Goal: Task Accomplishment & Management: Manage account settings

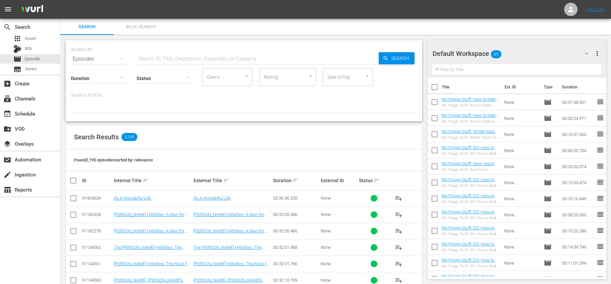
click at [432, 84] on input "checkbox" at bounding box center [434, 88] width 14 height 14
checkbox input "true"
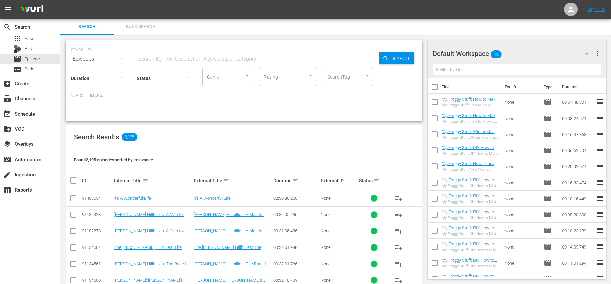
checkbox input "true"
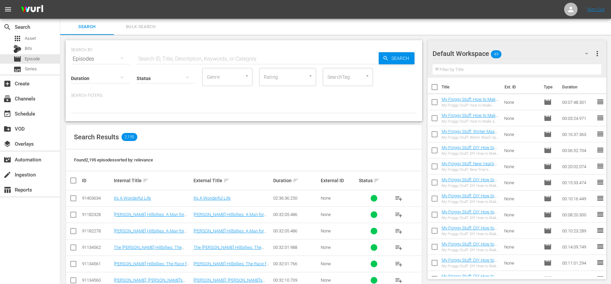
checkbox input "true"
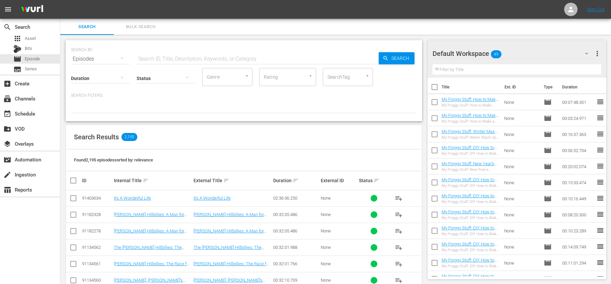
checkbox input "true"
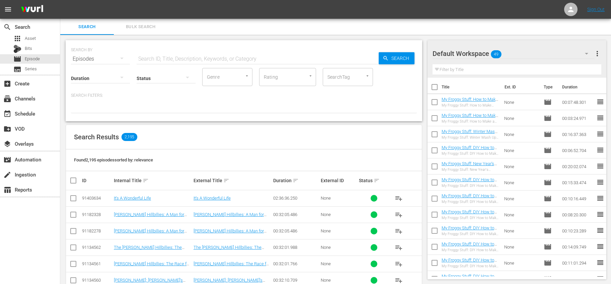
checkbox input "true"
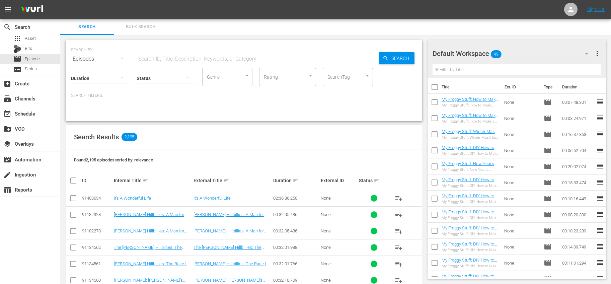
checkbox input "true"
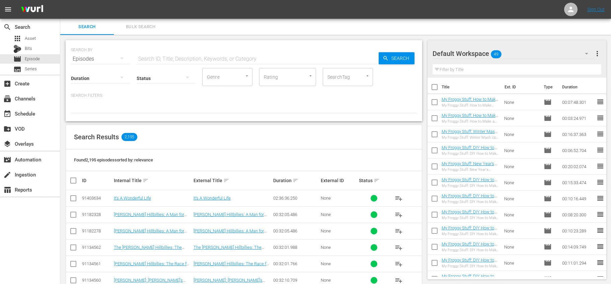
checkbox input "true"
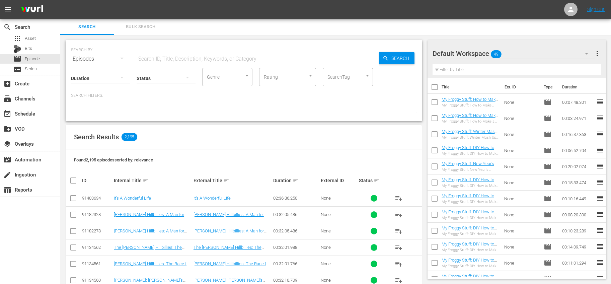
checkbox input "true"
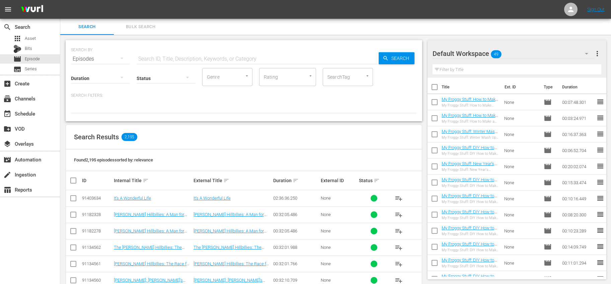
checkbox input "true"
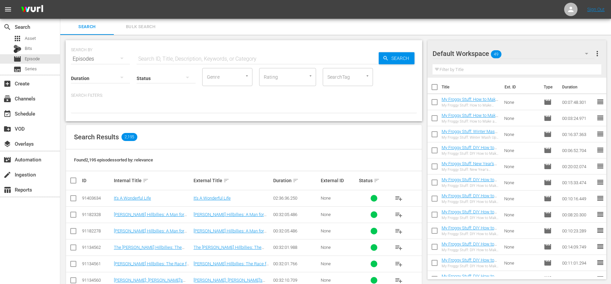
checkbox input "true"
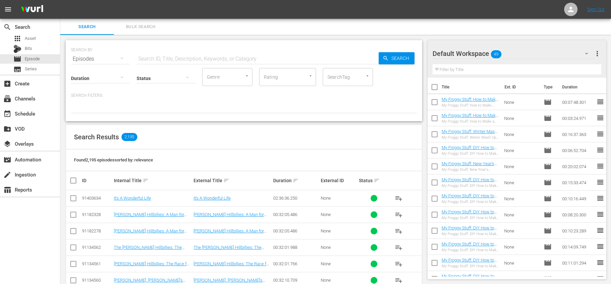
checkbox input "true"
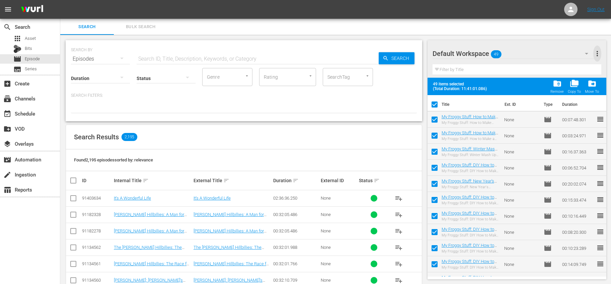
click at [596, 54] on span "more_vert" at bounding box center [597, 54] width 8 height 8
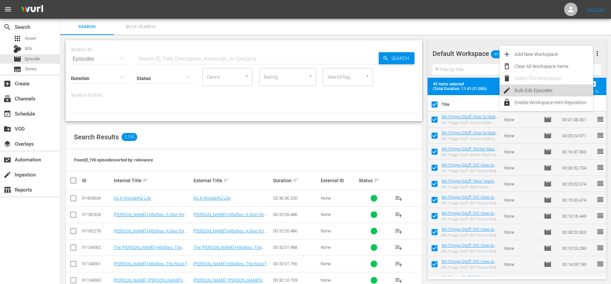
click at [540, 88] on div "Bulk Edit Episodes" at bounding box center [553, 90] width 79 height 12
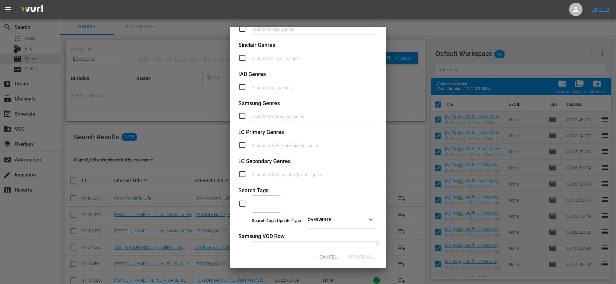
scroll to position [204, 0]
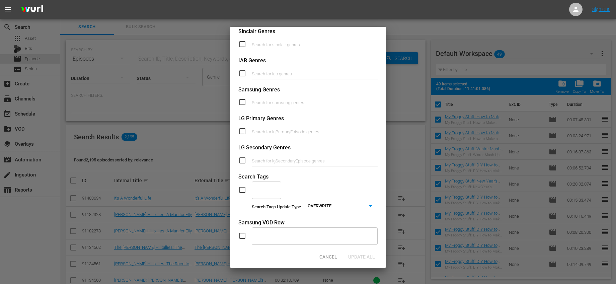
click at [240, 188] on input "checkbox" at bounding box center [244, 190] width 13 height 8
checkbox input "true"
click at [270, 189] on div "​" at bounding box center [266, 190] width 29 height 18
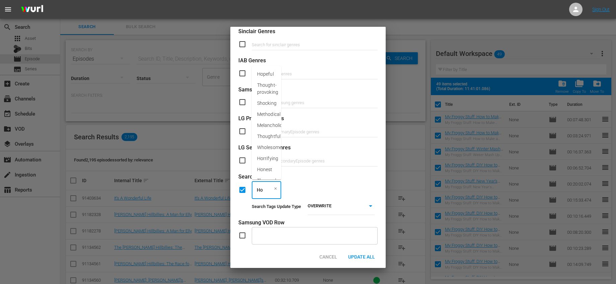
type input "Hol"
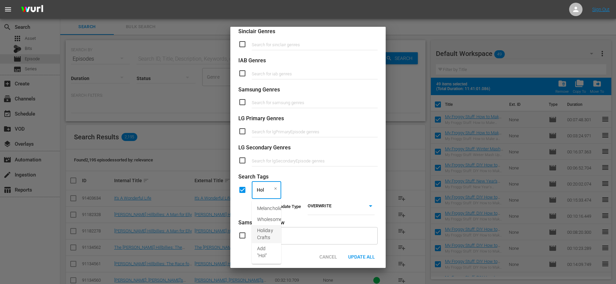
click at [266, 229] on span "Holiday Crafts" at bounding box center [266, 234] width 19 height 14
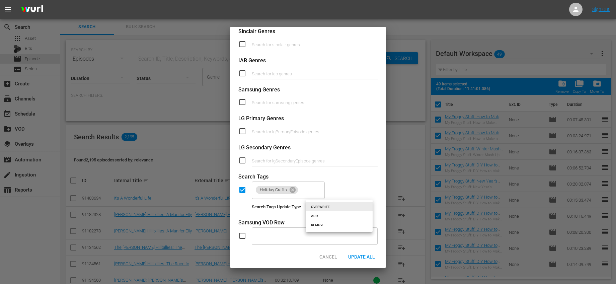
click at [335, 205] on body "menu Sign Out search Search apps Asset Bits movie Episode subtitles Series add_…" at bounding box center [308, 142] width 616 height 284
click at [330, 217] on li "ADD" at bounding box center [338, 215] width 67 height 9
type input "ADD"
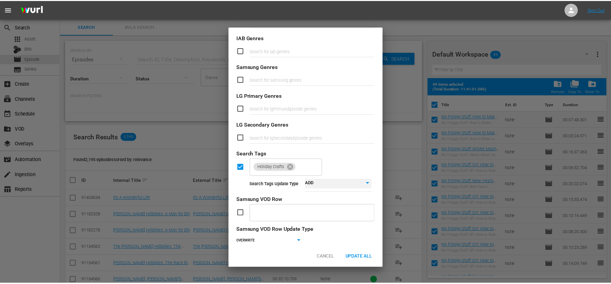
scroll to position [244, 0]
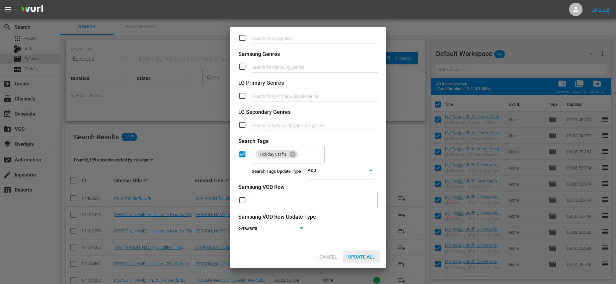
click at [371, 256] on span "Update All" at bounding box center [361, 256] width 37 height 5
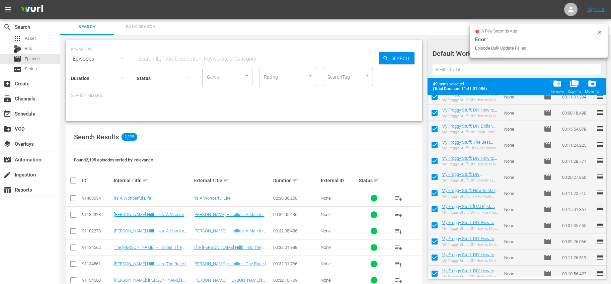
scroll to position [0, 0]
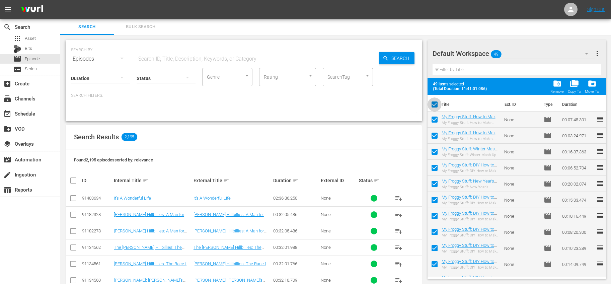
click at [434, 104] on input "checkbox" at bounding box center [434, 106] width 14 height 14
checkbox input "false"
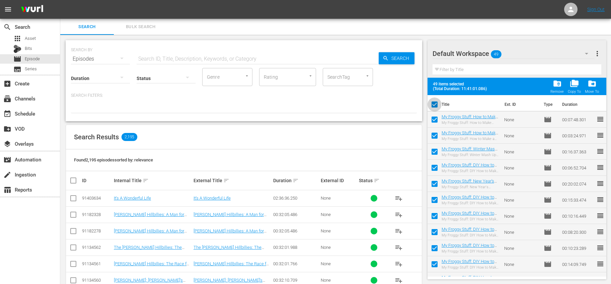
checkbox input "false"
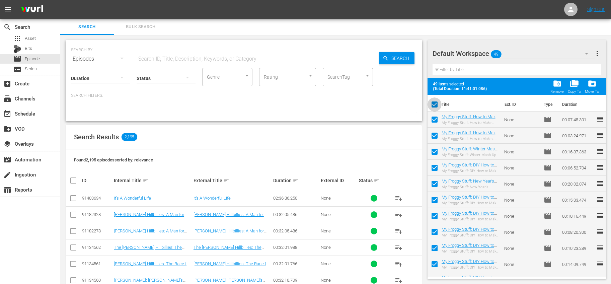
checkbox input "false"
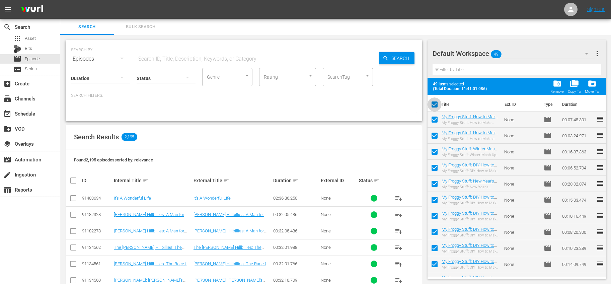
checkbox input "false"
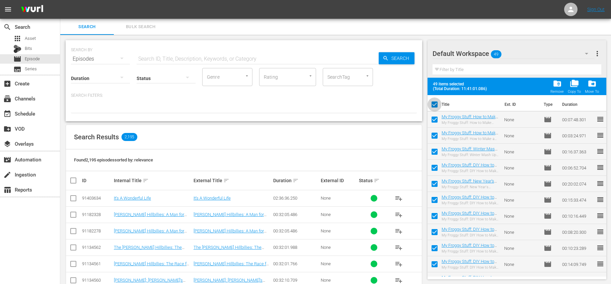
checkbox input "false"
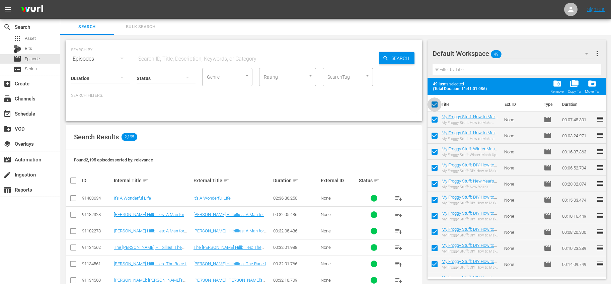
checkbox input "false"
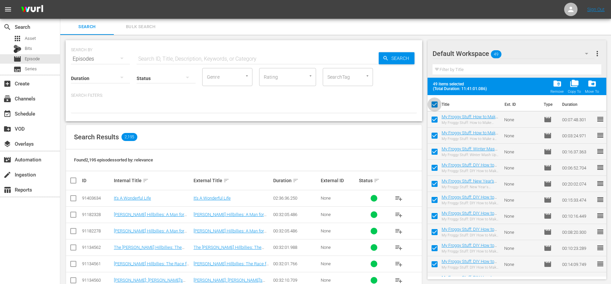
checkbox input "false"
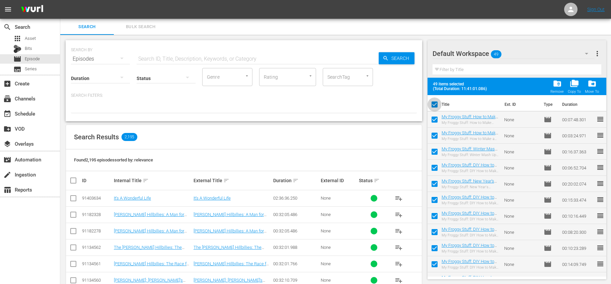
checkbox input "false"
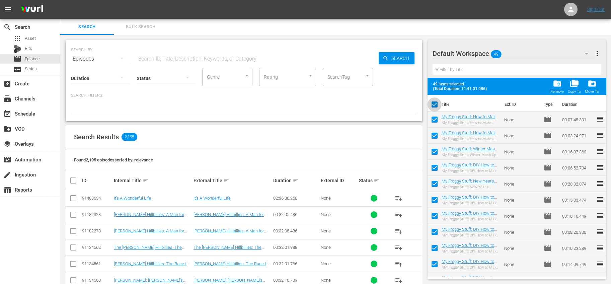
checkbox input "false"
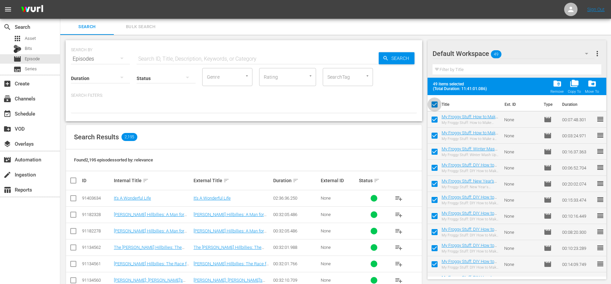
checkbox input "false"
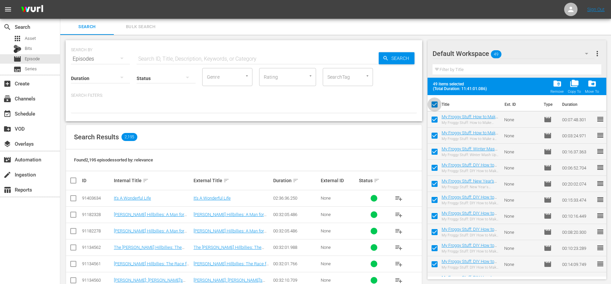
checkbox input "false"
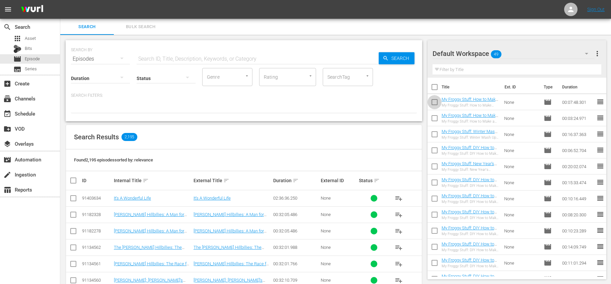
click at [435, 104] on input "checkbox" at bounding box center [434, 103] width 14 height 14
checkbox input "true"
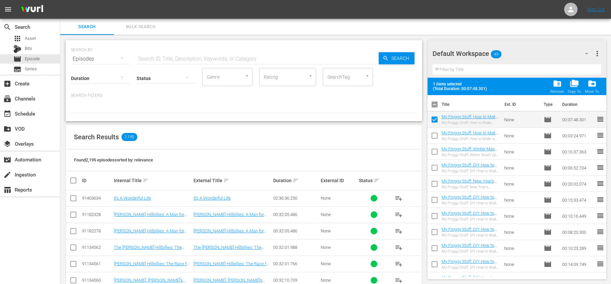
click at [436, 135] on input "checkbox" at bounding box center [434, 137] width 14 height 14
checkbox input "true"
drag, startPoint x: 436, startPoint y: 149, endPoint x: 439, endPoint y: 153, distance: 5.2
click at [436, 150] on input "checkbox" at bounding box center [434, 153] width 14 height 14
checkbox input "true"
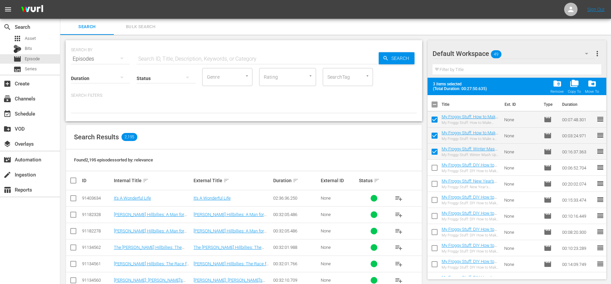
click at [437, 182] on input "checkbox" at bounding box center [434, 185] width 14 height 14
checkbox input "true"
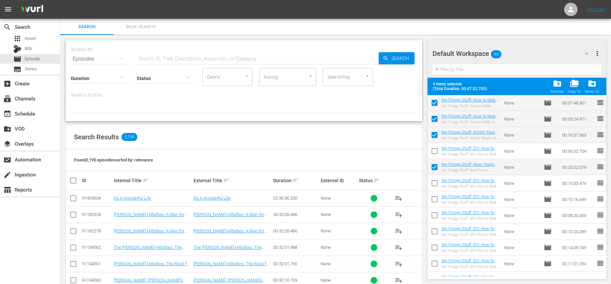
scroll to position [27, 0]
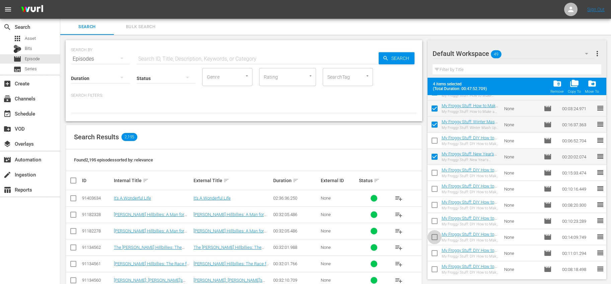
click at [438, 239] on input "checkbox" at bounding box center [434, 238] width 14 height 14
checkbox input "true"
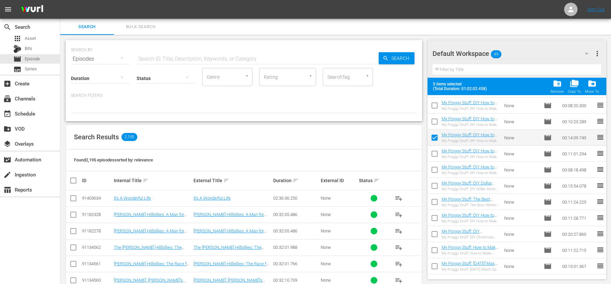
scroll to position [132, 0]
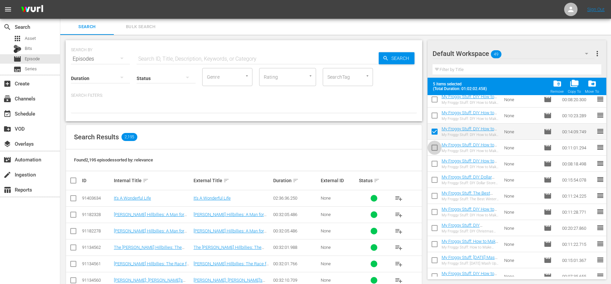
click at [432, 150] on input "checkbox" at bounding box center [434, 149] width 14 height 14
checkbox input "true"
click at [432, 163] on input "checkbox" at bounding box center [434, 165] width 14 height 14
checkbox input "true"
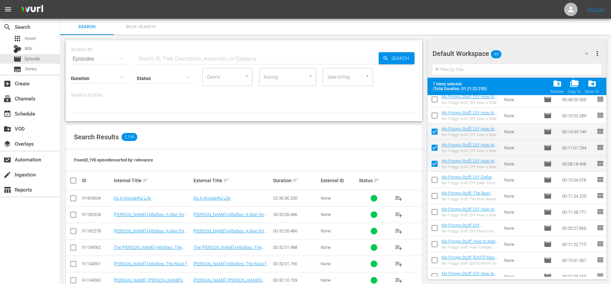
click at [436, 180] on input "checkbox" at bounding box center [434, 181] width 14 height 14
checkbox input "true"
click at [433, 198] on input "checkbox" at bounding box center [434, 197] width 14 height 14
checkbox input "true"
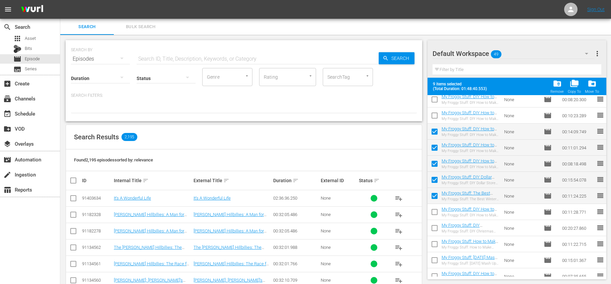
click at [438, 211] on input "checkbox" at bounding box center [434, 213] width 14 height 14
checkbox input "true"
click at [436, 228] on input "checkbox" at bounding box center [434, 229] width 14 height 14
checkbox input "true"
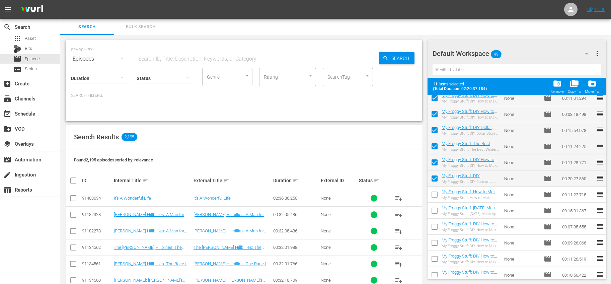
scroll to position [182, 0]
click at [437, 195] on input "checkbox" at bounding box center [434, 195] width 14 height 14
checkbox input "true"
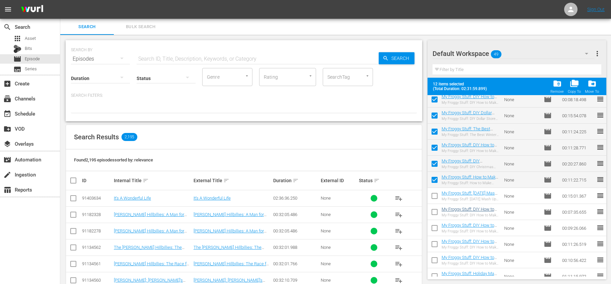
scroll to position [203, 0]
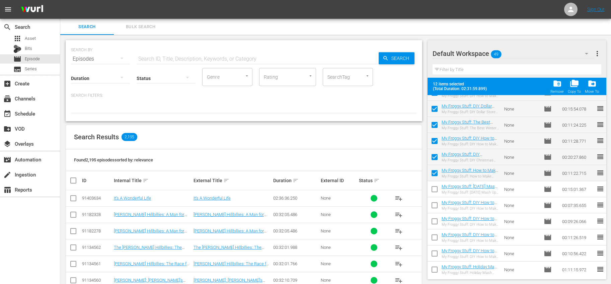
click at [436, 235] on input "checkbox" at bounding box center [434, 239] width 14 height 14
checkbox input "true"
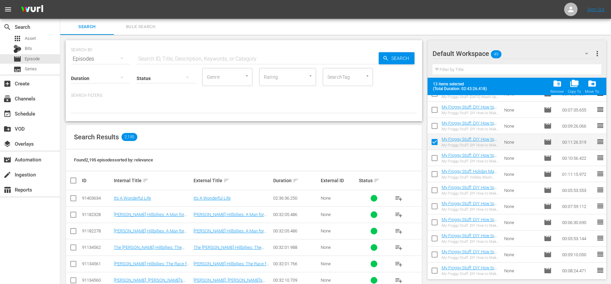
scroll to position [299, 0]
click at [435, 173] on input "checkbox" at bounding box center [434, 175] width 14 height 14
checkbox input "true"
click at [435, 187] on input "checkbox" at bounding box center [434, 191] width 14 height 14
checkbox input "true"
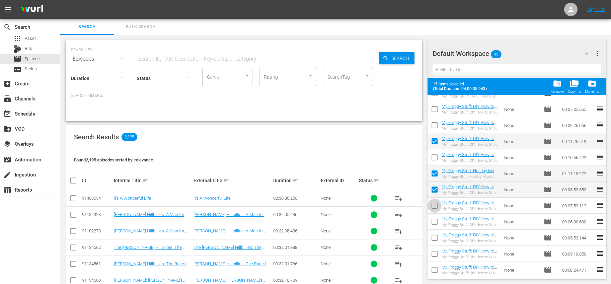
click at [438, 204] on input "checkbox" at bounding box center [434, 207] width 14 height 14
checkbox input "true"
click at [437, 218] on input "checkbox" at bounding box center [434, 223] width 14 height 14
checkbox input "true"
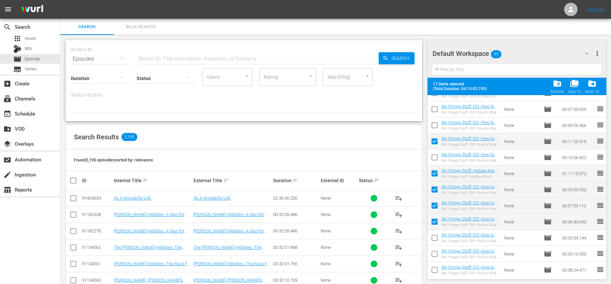
click at [435, 236] on input "checkbox" at bounding box center [434, 239] width 14 height 14
checkbox input "true"
drag, startPoint x: 438, startPoint y: 255, endPoint x: 450, endPoint y: 267, distance: 17.0
click at [438, 255] on input "checkbox" at bounding box center [434, 255] width 14 height 14
checkbox input "true"
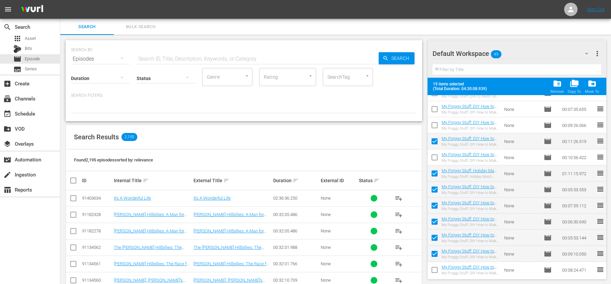
click at [438, 267] on input "checkbox" at bounding box center [434, 271] width 14 height 14
checkbox input "true"
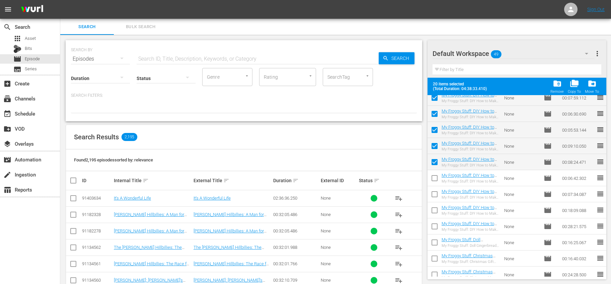
scroll to position [408, 0]
click at [432, 176] on input "checkbox" at bounding box center [434, 179] width 14 height 14
checkbox input "true"
click at [432, 193] on input "checkbox" at bounding box center [434, 195] width 14 height 14
checkbox input "true"
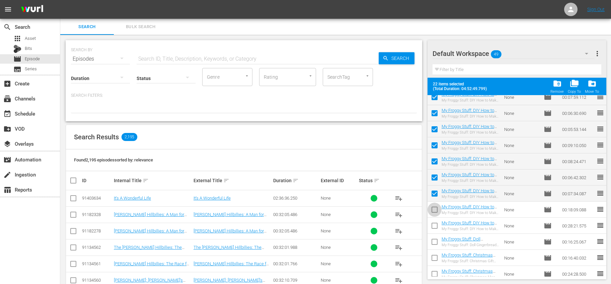
click at [435, 209] on input "checkbox" at bounding box center [434, 211] width 14 height 14
checkbox input "true"
click at [437, 226] on input "checkbox" at bounding box center [434, 227] width 14 height 14
checkbox input "true"
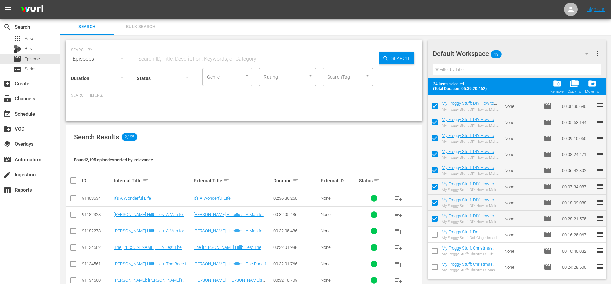
scroll to position [489, 0]
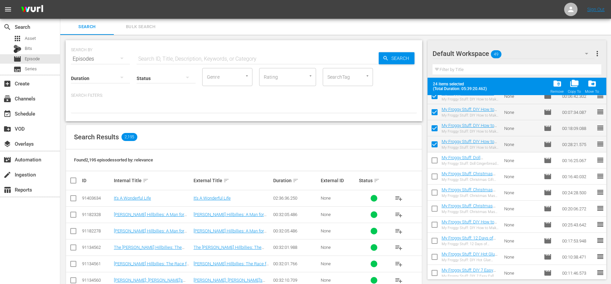
click at [429, 159] on input "checkbox" at bounding box center [434, 162] width 14 height 14
checkbox input "true"
click at [434, 174] on input "checkbox" at bounding box center [434, 178] width 14 height 14
checkbox input "true"
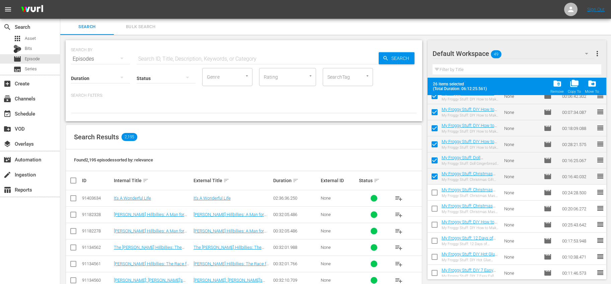
click at [435, 192] on input "checkbox" at bounding box center [434, 194] width 14 height 14
checkbox input "true"
click at [435, 206] on input "checkbox" at bounding box center [434, 210] width 14 height 14
checkbox input "true"
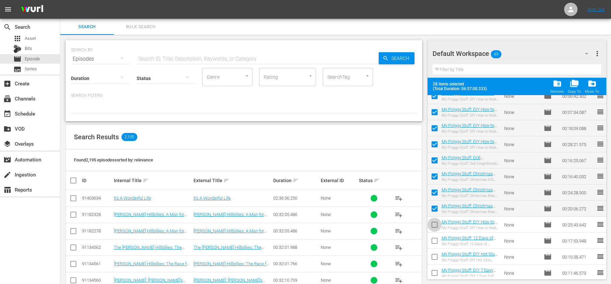
click at [435, 225] on input "checkbox" at bounding box center [434, 226] width 14 height 14
checkbox input "true"
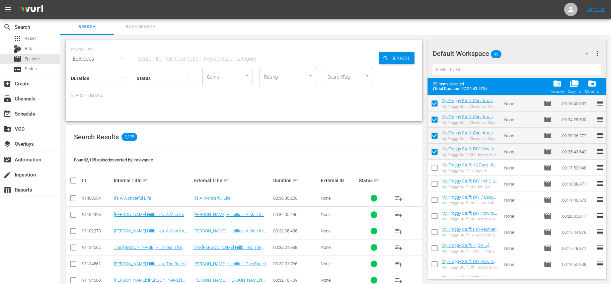
click at [434, 166] on input "checkbox" at bounding box center [434, 169] width 14 height 14
checkbox input "true"
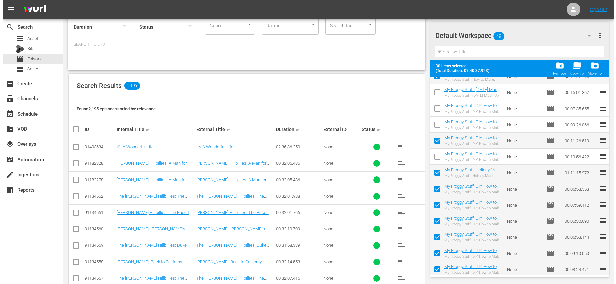
scroll to position [0, 0]
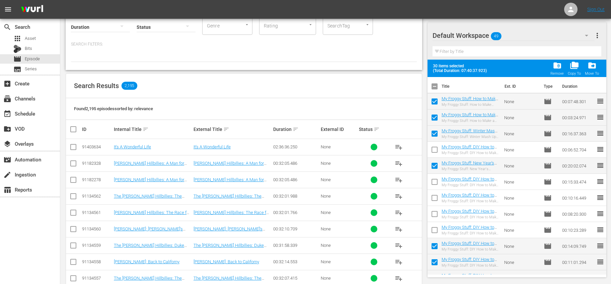
click at [596, 36] on span "more_vert" at bounding box center [597, 35] width 8 height 8
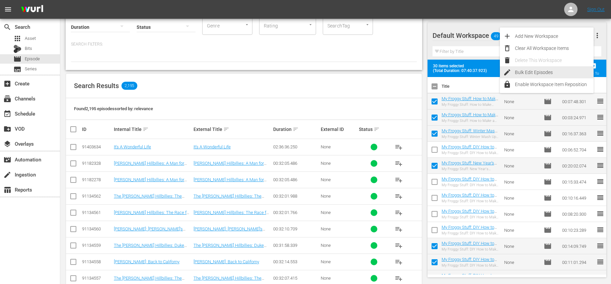
click at [523, 71] on div "Bulk Edit Episodes" at bounding box center [554, 72] width 79 height 12
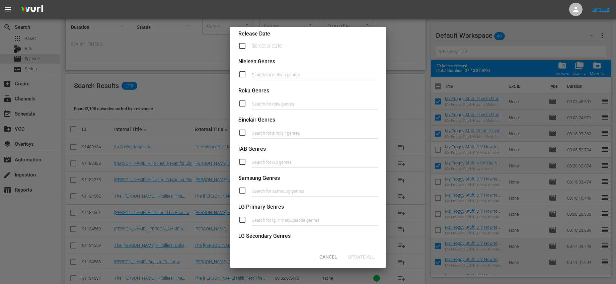
scroll to position [244, 0]
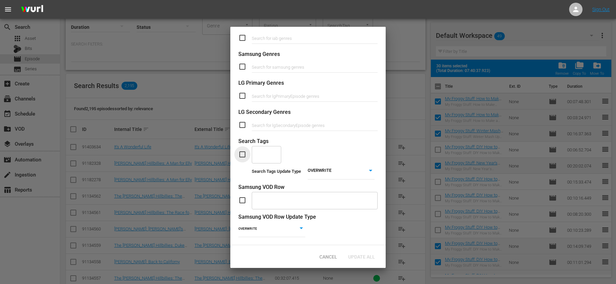
drag, startPoint x: 244, startPoint y: 151, endPoint x: 273, endPoint y: 157, distance: 29.6
click at [244, 151] on input "checkbox" at bounding box center [244, 154] width 13 height 8
checkbox input "true"
click at [274, 156] on div "​" at bounding box center [266, 154] width 29 height 18
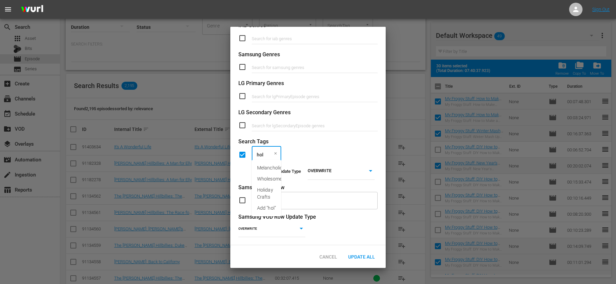
type input "[DATE]"
click at [269, 179] on span "Holiday Crafts" at bounding box center [266, 182] width 19 height 14
type input "hallow"
click at [294, 163] on li "[DATE] Crafts" at bounding box center [287, 167] width 73 height 11
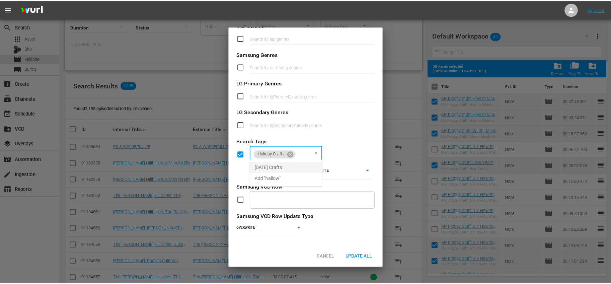
scroll to position [0, 0]
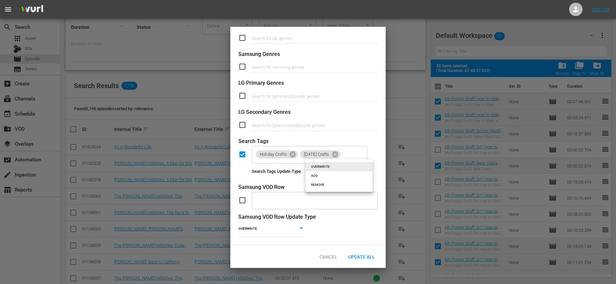
click at [337, 177] on body "menu Sign Out search Search apps Asset Bits movie Episode subtitles Series add_…" at bounding box center [308, 91] width 616 height 284
click at [322, 177] on li "ADD" at bounding box center [338, 175] width 67 height 9
type input "ADD"
click at [247, 170] on div "Search Tags Update Type ADD ADD" at bounding box center [307, 171] width 139 height 16
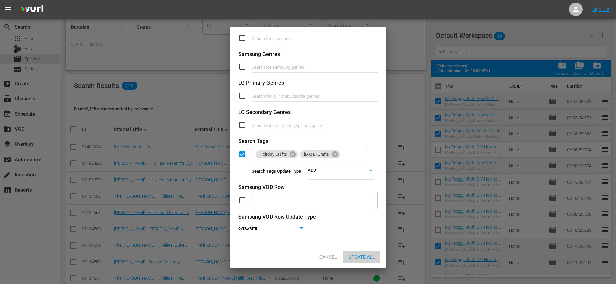
click at [364, 253] on div "Update All" at bounding box center [361, 256] width 37 height 12
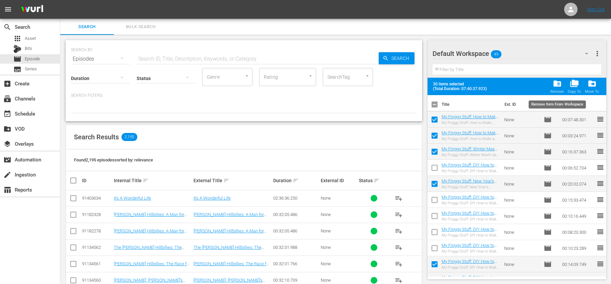
click at [560, 81] on span "folder_delete" at bounding box center [556, 83] width 9 height 9
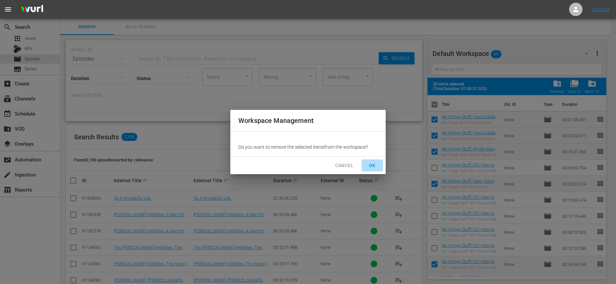
click at [369, 164] on span "OK" at bounding box center [372, 165] width 11 height 8
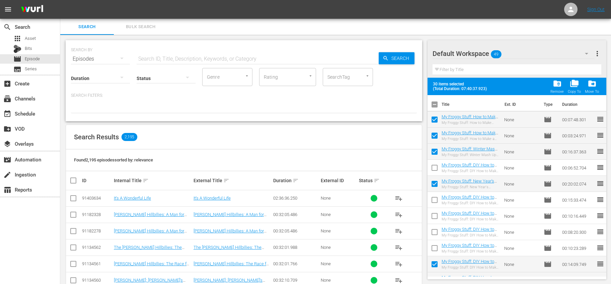
checkbox input "false"
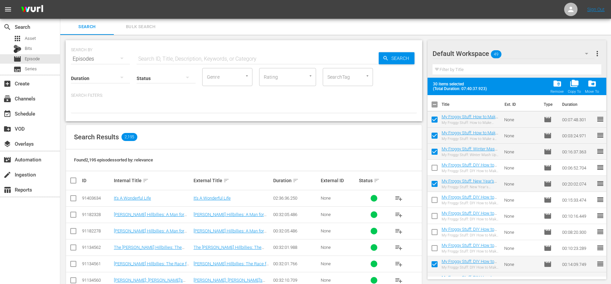
checkbox input "false"
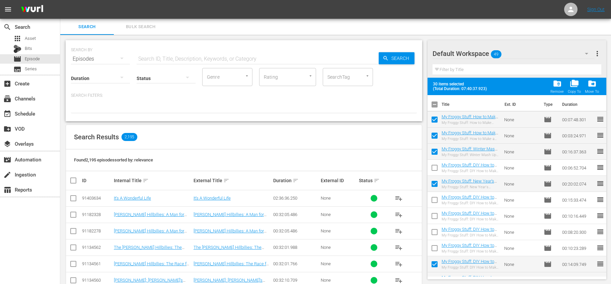
checkbox input "false"
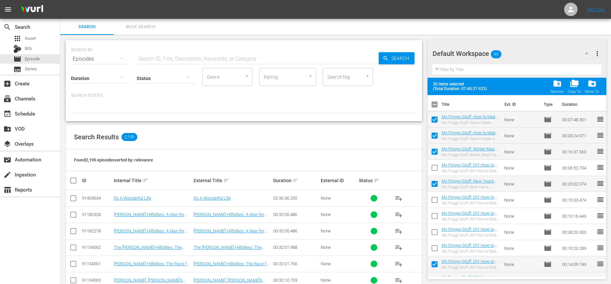
checkbox input "false"
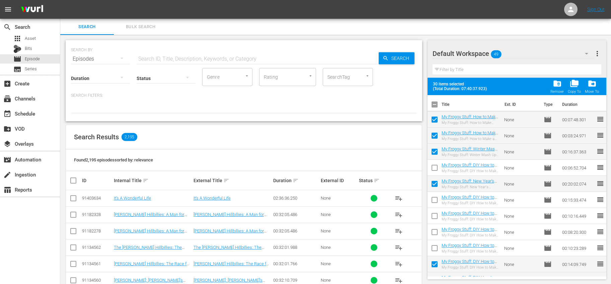
checkbox input "false"
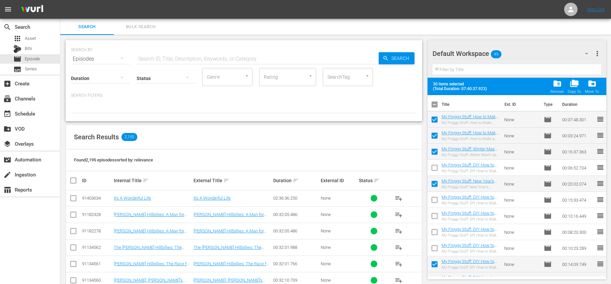
checkbox input "false"
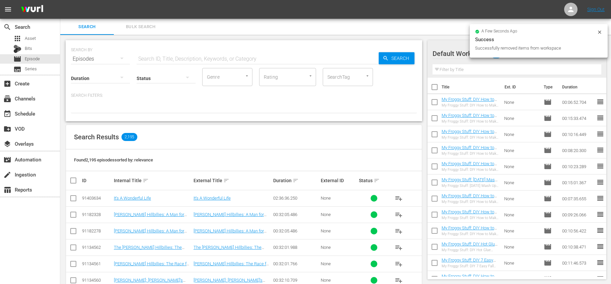
click at [435, 88] on input "checkbox" at bounding box center [434, 88] width 14 height 14
checkbox input "true"
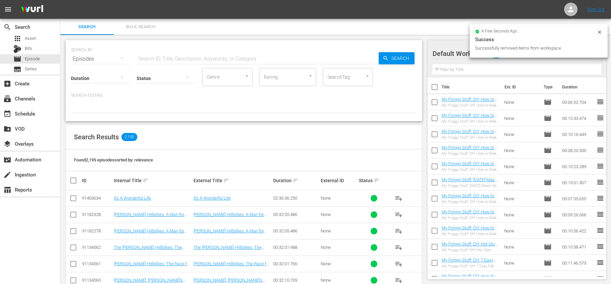
checkbox input "true"
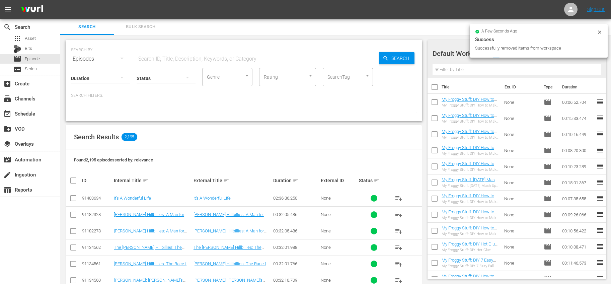
checkbox input "true"
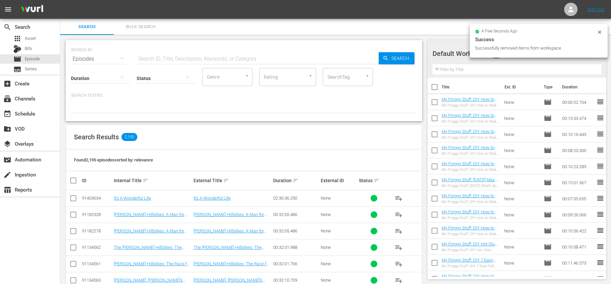
checkbox input "true"
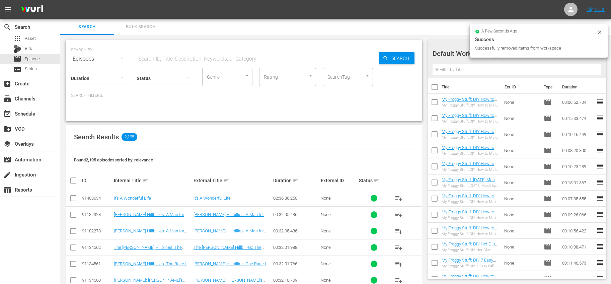
checkbox input "true"
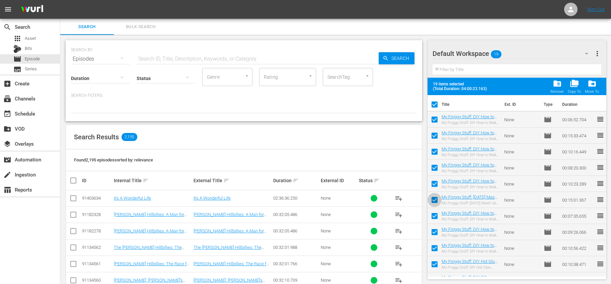
click at [435, 199] on input "checkbox" at bounding box center [434, 201] width 14 height 14
checkbox input "false"
drag, startPoint x: 438, startPoint y: 263, endPoint x: 443, endPoint y: 261, distance: 5.1
click at [438, 263] on input "checkbox" at bounding box center [434, 265] width 14 height 14
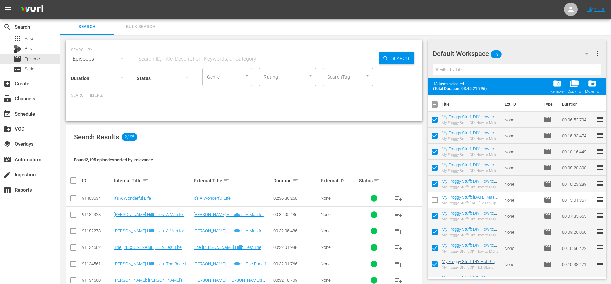
checkbox input "false"
click at [595, 51] on span "more_vert" at bounding box center [597, 54] width 8 height 8
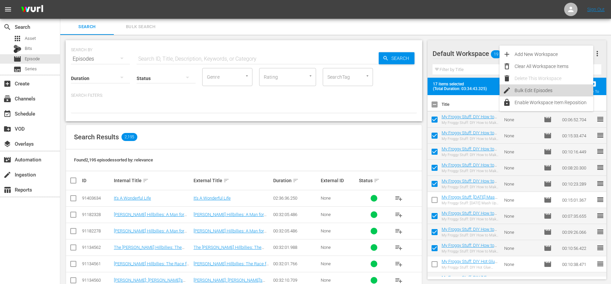
click at [532, 93] on div "Bulk Edit Episodes" at bounding box center [553, 90] width 79 height 12
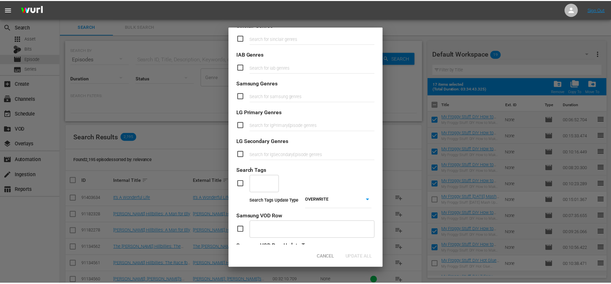
scroll to position [238, 0]
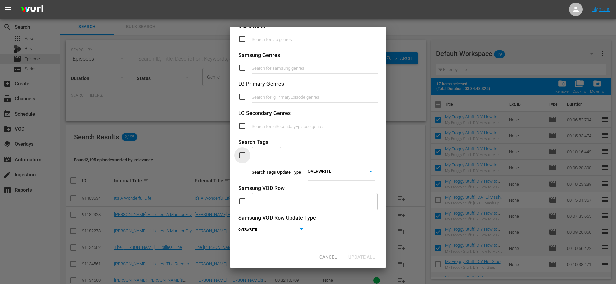
click at [241, 157] on input "checkbox" at bounding box center [244, 155] width 13 height 8
checkbox input "true"
click at [263, 152] on input "text" at bounding box center [261, 155] width 13 height 12
type input "hall"
click at [271, 188] on span "[DATE] Crafts" at bounding box center [266, 188] width 19 height 14
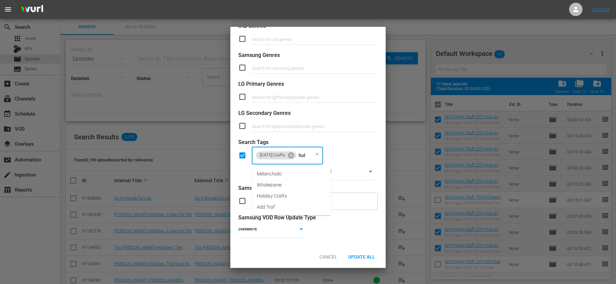
type input "[DATE]"
click at [283, 181] on span "Holiday Crafts" at bounding box center [272, 184] width 30 height 7
click at [343, 188] on div "Bulk Edit Episodes 17 Selected Episode Ids: 86755475, 86755464, 86755463, 86755…" at bounding box center [307, 17] width 155 height 457
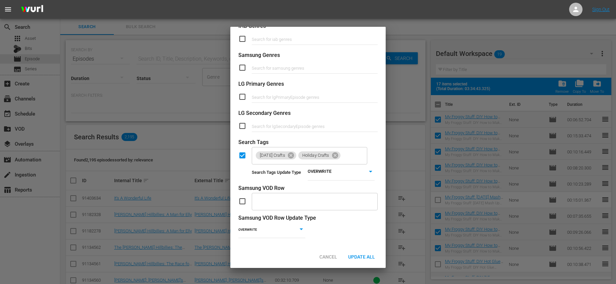
click at [346, 174] on body "menu Sign Out search Search apps Asset Bits movie Episode subtitles Series add_…" at bounding box center [308, 142] width 616 height 284
click at [321, 183] on li "ADD" at bounding box center [338, 181] width 67 height 9
type input "ADD"
click at [365, 254] on span "Update All" at bounding box center [361, 256] width 37 height 5
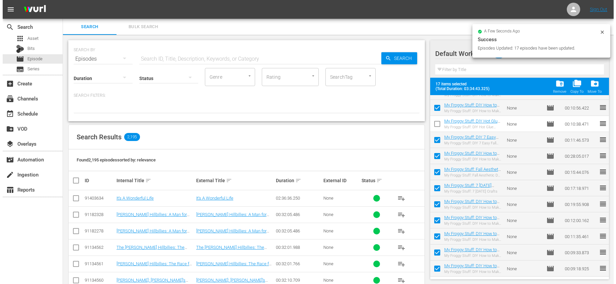
scroll to position [0, 0]
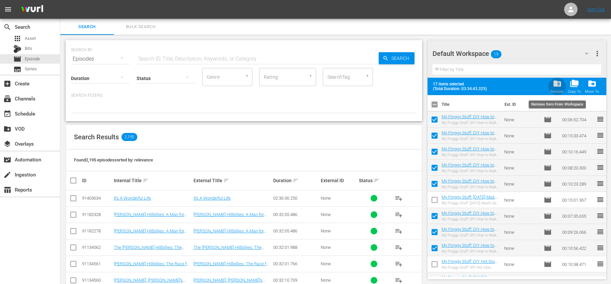
click at [559, 81] on span "folder_delete" at bounding box center [556, 83] width 9 height 9
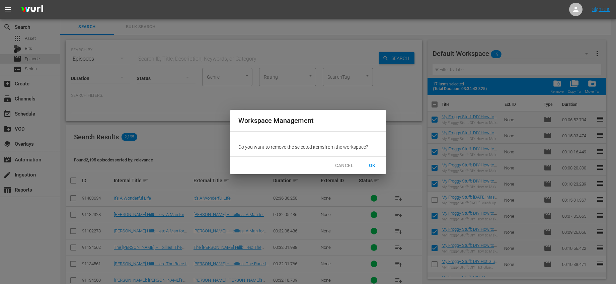
click at [366, 161] on button "OK" at bounding box center [371, 165] width 21 height 12
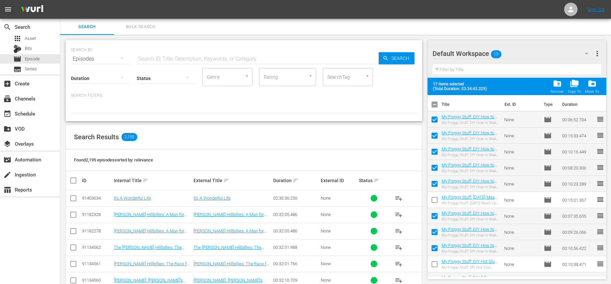
checkbox input "false"
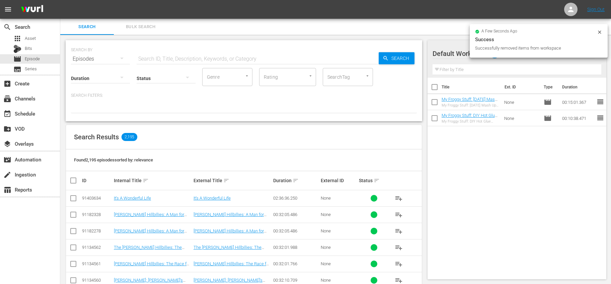
click at [433, 102] on input "checkbox" at bounding box center [434, 103] width 14 height 14
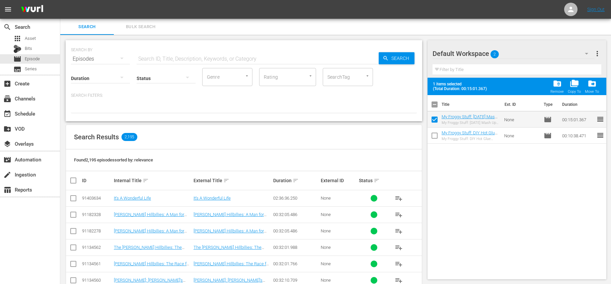
click at [600, 53] on span "more_vert" at bounding box center [597, 54] width 8 height 8
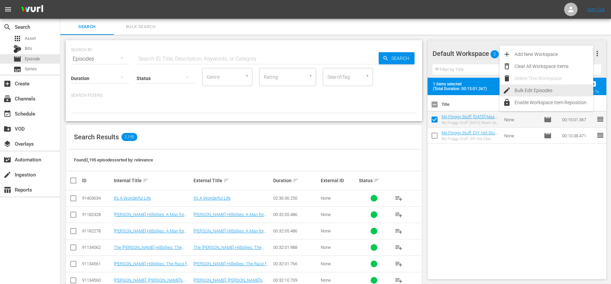
click at [526, 89] on div "Bulk Edit Episodes" at bounding box center [553, 90] width 79 height 12
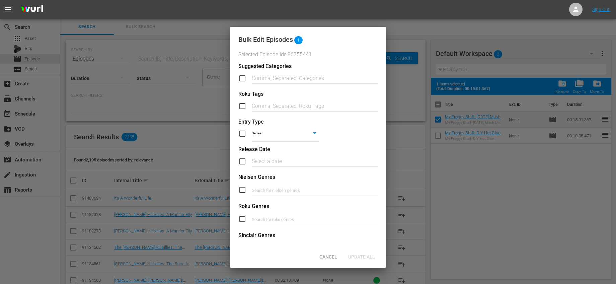
scroll to position [223, 0]
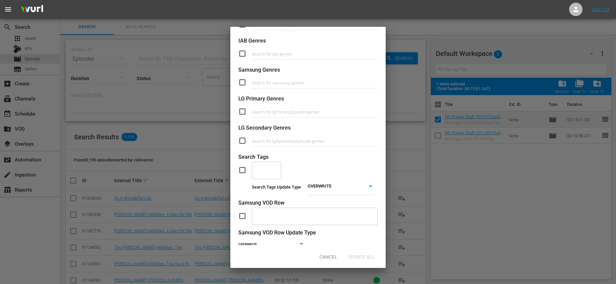
click at [245, 172] on input "checkbox" at bounding box center [244, 170] width 13 height 8
click at [263, 172] on input "text" at bounding box center [261, 170] width 13 height 12
click at [261, 209] on span "Holiday Crafts" at bounding box center [266, 214] width 19 height 14
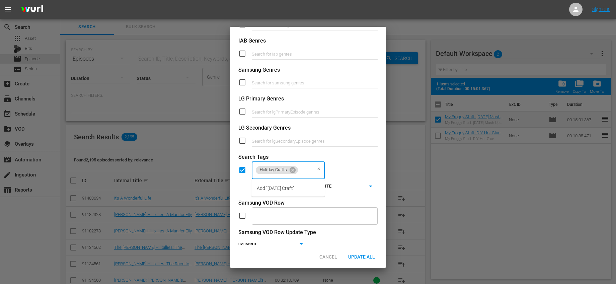
scroll to position [0, 18]
click at [281, 188] on span "Add "[DATE] Crafts"" at bounding box center [277, 188] width 40 height 7
click at [329, 187] on body "menu Sign Out search Search apps Asset Bits movie Episode subtitles Series add_…" at bounding box center [308, 142] width 616 height 284
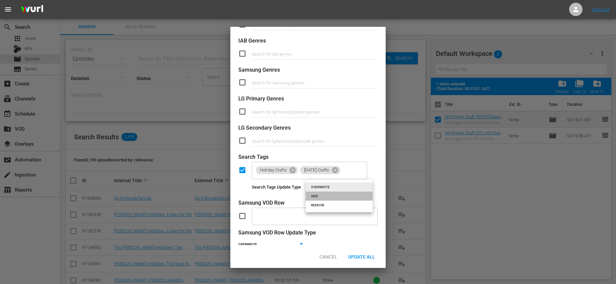
click at [325, 198] on li "ADD" at bounding box center [338, 195] width 67 height 9
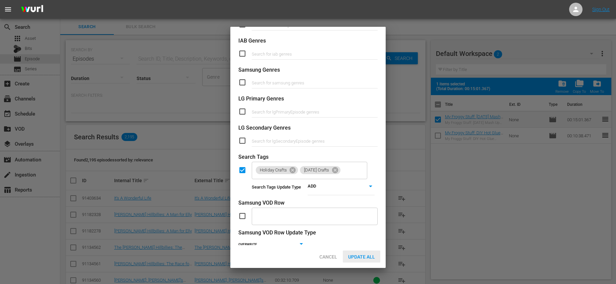
click at [364, 262] on div "Update All" at bounding box center [361, 256] width 37 height 12
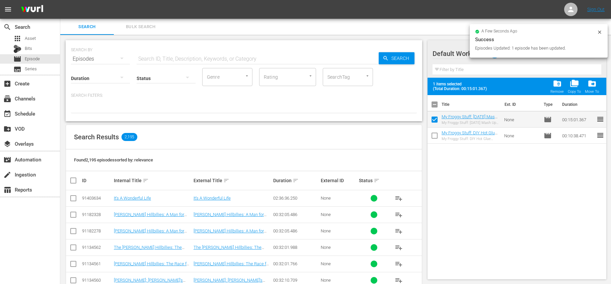
click at [434, 117] on input "checkbox" at bounding box center [434, 121] width 14 height 14
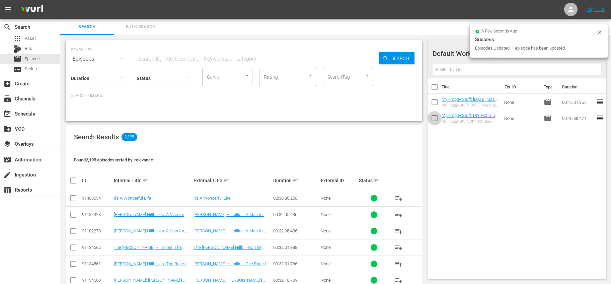
click at [434, 118] on input "checkbox" at bounding box center [434, 119] width 14 height 14
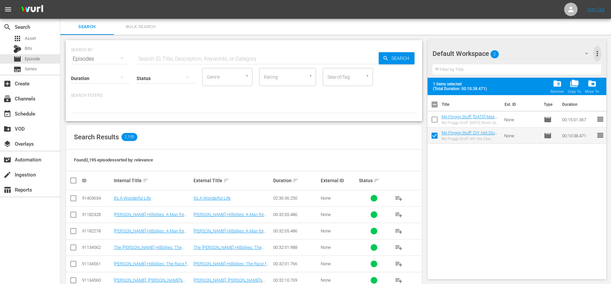
click at [595, 55] on span "more_vert" at bounding box center [597, 54] width 8 height 8
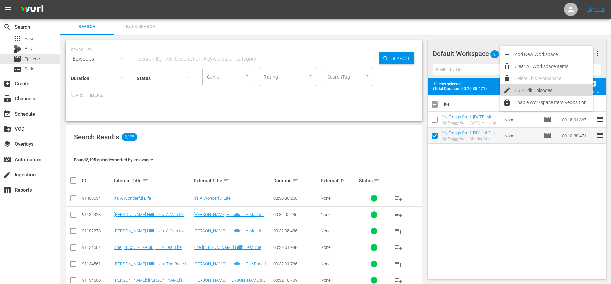
click at [549, 93] on div "Bulk Edit Episodes" at bounding box center [553, 90] width 79 height 12
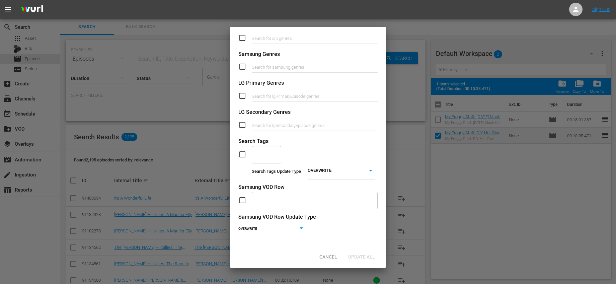
scroll to position [244, 0]
click at [247, 150] on input "checkbox" at bounding box center [244, 154] width 13 height 8
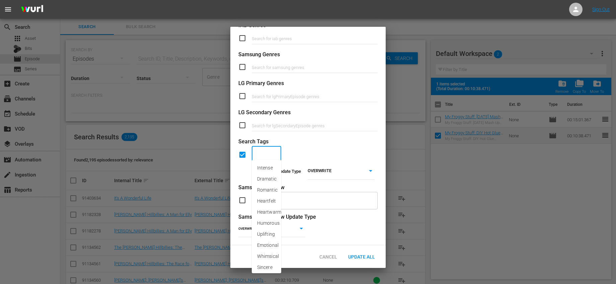
click at [257, 150] on input "text" at bounding box center [261, 155] width 13 height 12
click at [262, 179] on span "Holiday Crafts" at bounding box center [266, 182] width 19 height 14
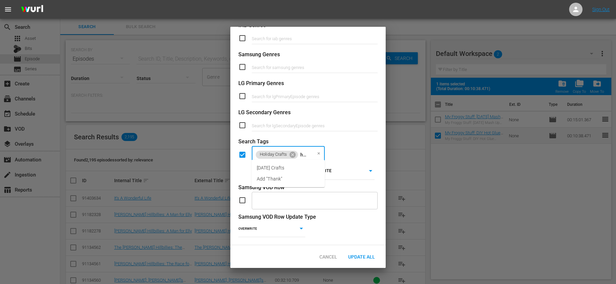
scroll to position [0, 6]
click at [284, 168] on span "[DATE] Crafts" at bounding box center [270, 167] width 27 height 7
click at [356, 177] on body "menu Sign Out search Search apps Asset Bits movie Episode subtitles Series add_…" at bounding box center [308, 142] width 616 height 284
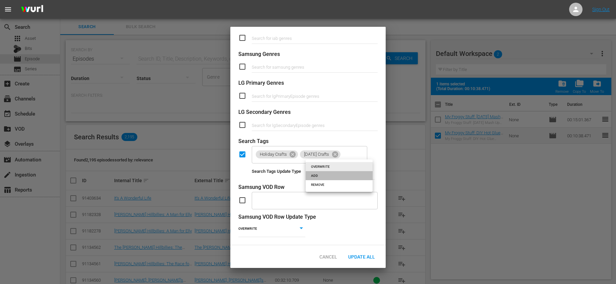
click at [334, 174] on li "ADD" at bounding box center [338, 175] width 67 height 9
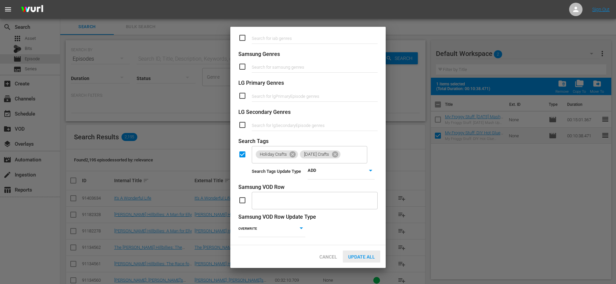
click at [355, 254] on span "Update All" at bounding box center [361, 256] width 37 height 5
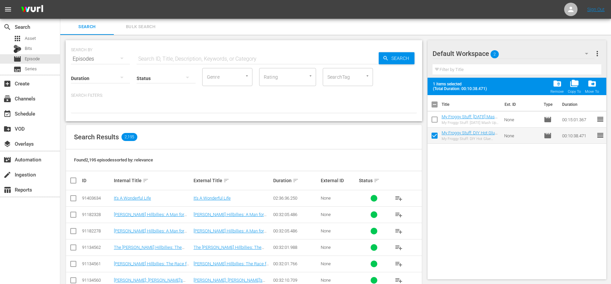
click at [349, 74] on input "SearchTag" at bounding box center [338, 77] width 25 height 12
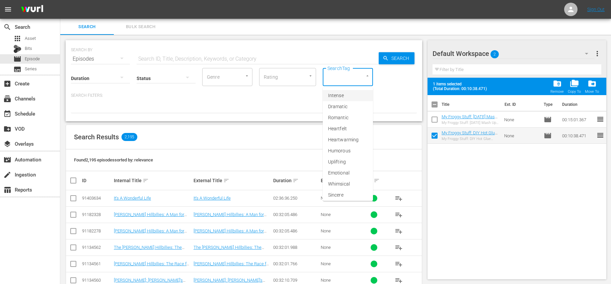
click at [313, 62] on input "text" at bounding box center [258, 59] width 242 height 16
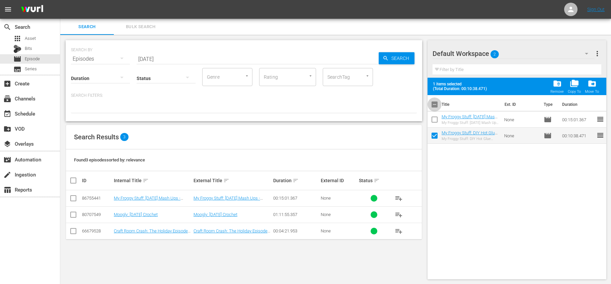
click at [435, 106] on input "checkbox" at bounding box center [434, 106] width 14 height 14
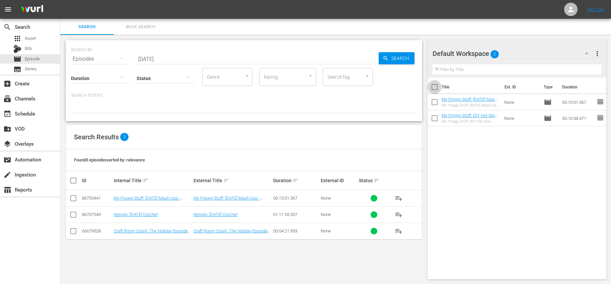
click at [435, 90] on input "checkbox" at bounding box center [434, 88] width 14 height 14
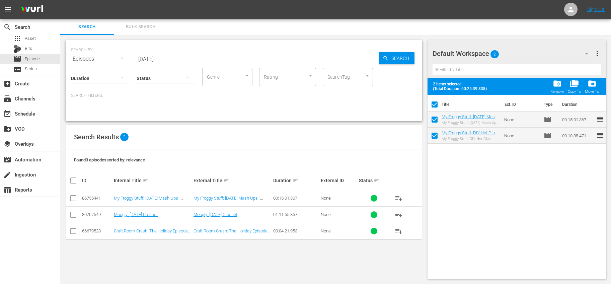
click at [596, 55] on span "more_vert" at bounding box center [597, 54] width 8 height 8
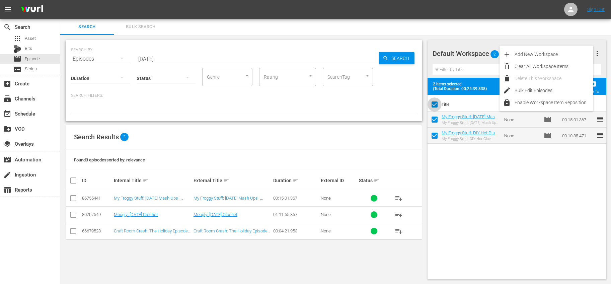
click at [432, 102] on input "checkbox" at bounding box center [434, 106] width 14 height 14
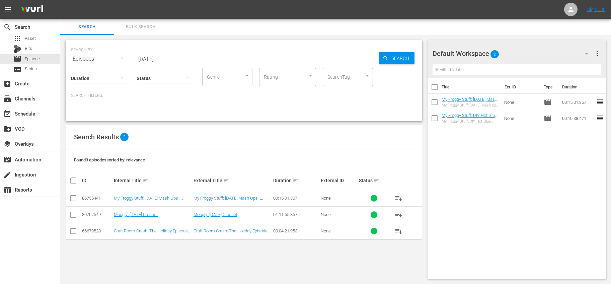
click at [596, 53] on span "more_vert" at bounding box center [597, 54] width 8 height 8
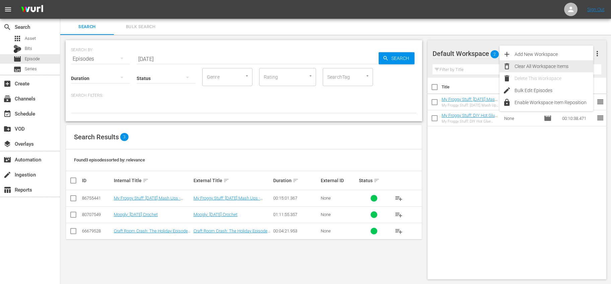
click at [546, 66] on div "Clear All Workspace Items" at bounding box center [553, 66] width 79 height 12
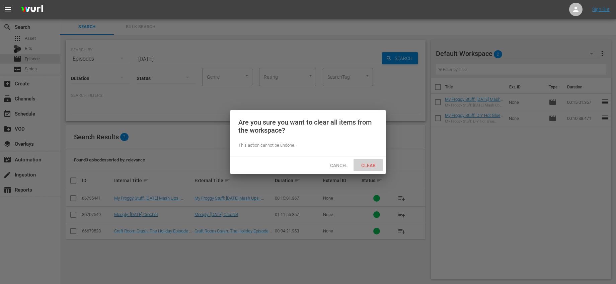
click at [368, 166] on span "Clear" at bounding box center [368, 165] width 25 height 5
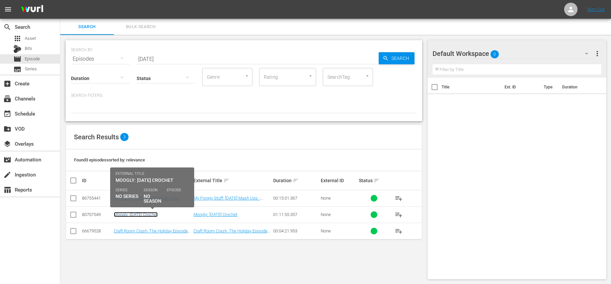
click at [137, 215] on link "Moogly: [DATE] Crochet" at bounding box center [136, 214] width 44 height 5
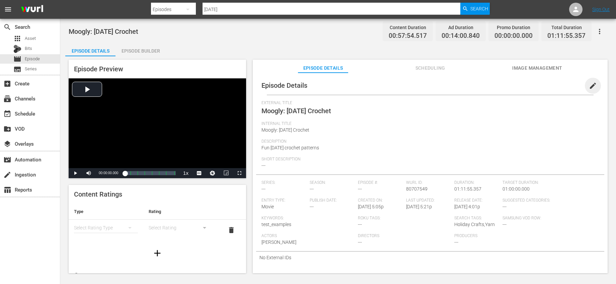
click at [588, 86] on span "edit" at bounding box center [592, 86] width 8 height 8
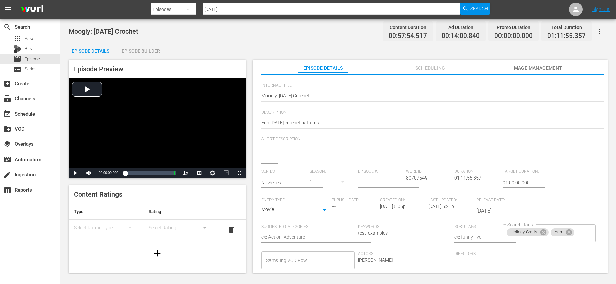
scroll to position [88, 0]
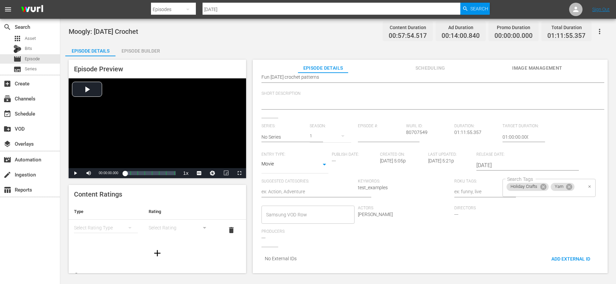
click at [577, 186] on div "Holiday Crafts Yarn Search Tags" at bounding box center [548, 188] width 93 height 18
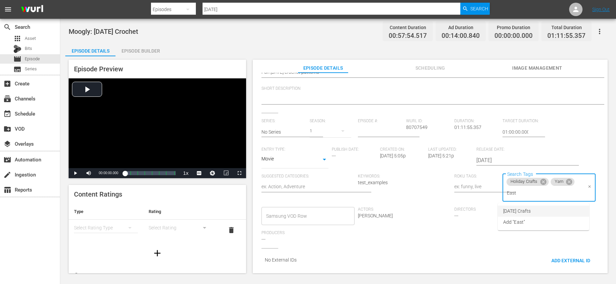
click at [530, 210] on span "[DATE] Crafts" at bounding box center [516, 210] width 27 height 7
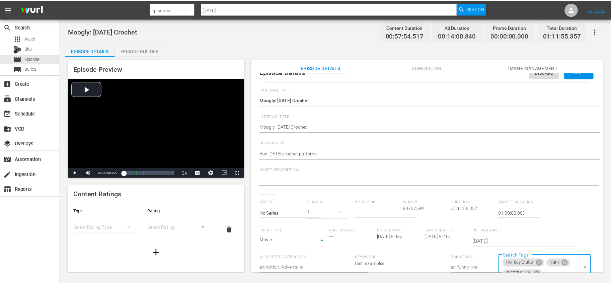
scroll to position [0, 0]
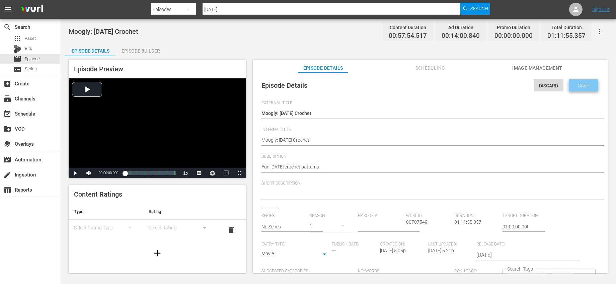
click at [582, 83] on span "Save" at bounding box center [583, 85] width 22 height 5
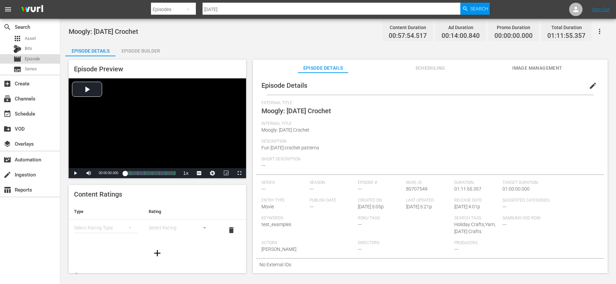
click at [36, 57] on span "Episode" at bounding box center [32, 59] width 15 height 7
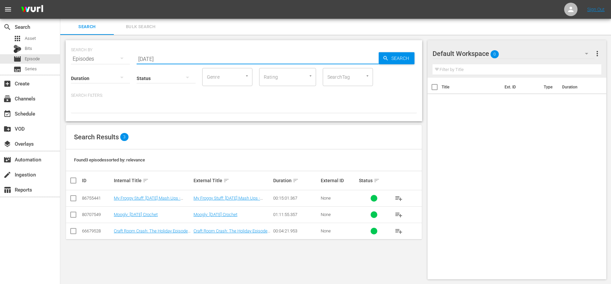
drag, startPoint x: 364, startPoint y: 59, endPoint x: 119, endPoint y: 60, distance: 244.6
click at [119, 60] on div "SEARCH BY Search By Episodes Search ID, Title, Description, Keywords, or Catego…" at bounding box center [244, 55] width 346 height 24
click at [166, 40] on div "SEARCH BY Search By Episodes Search ID, Title, Description, Keywords, or Catego…" at bounding box center [244, 80] width 356 height 81
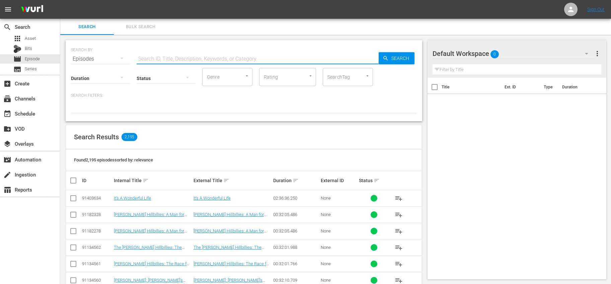
click at [183, 56] on input "text" at bounding box center [258, 59] width 242 height 16
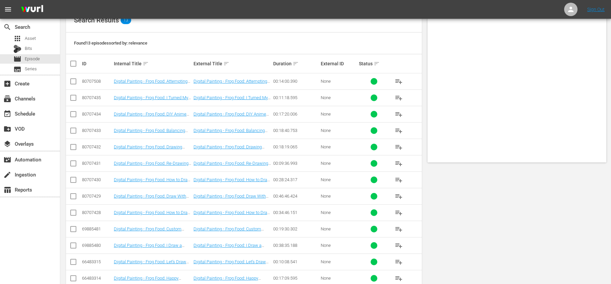
scroll to position [131, 0]
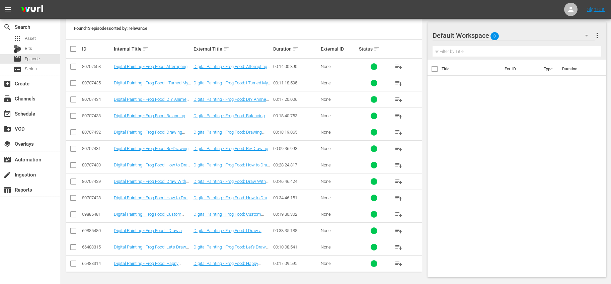
click at [71, 48] on input "checkbox" at bounding box center [75, 49] width 13 height 8
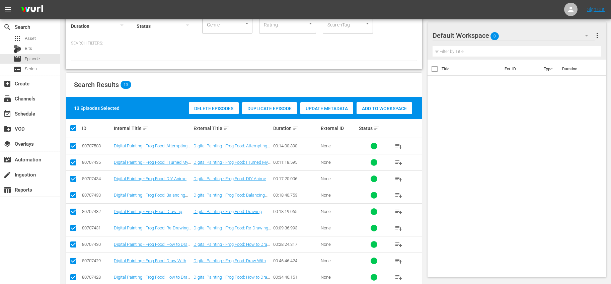
scroll to position [0, 0]
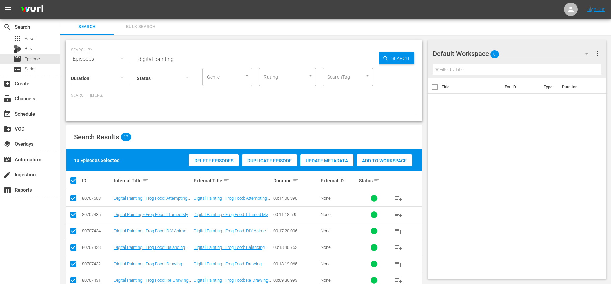
click at [369, 160] on span "Add to Workspace" at bounding box center [384, 160] width 56 height 5
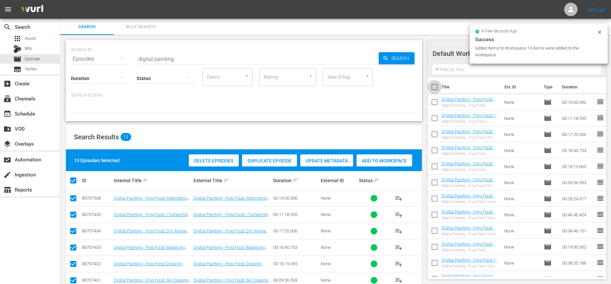
click at [436, 85] on input "checkbox" at bounding box center [434, 88] width 14 height 14
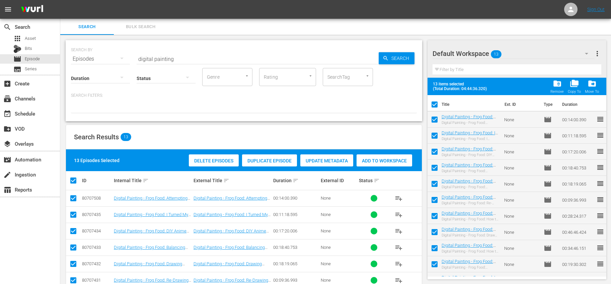
click at [597, 51] on span "more_vert" at bounding box center [597, 54] width 8 height 8
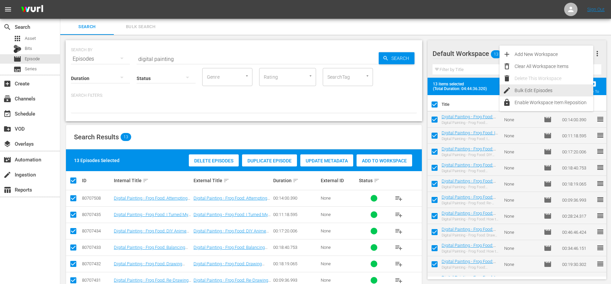
click at [546, 89] on div "Bulk Edit Episodes" at bounding box center [553, 90] width 79 height 12
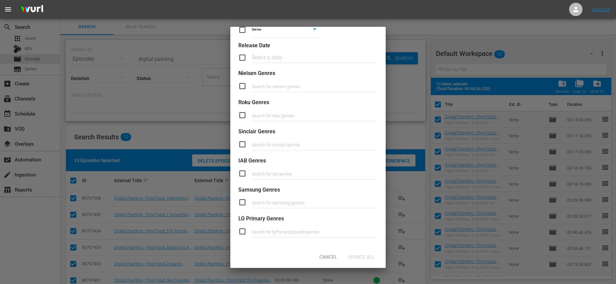
scroll to position [234, 0]
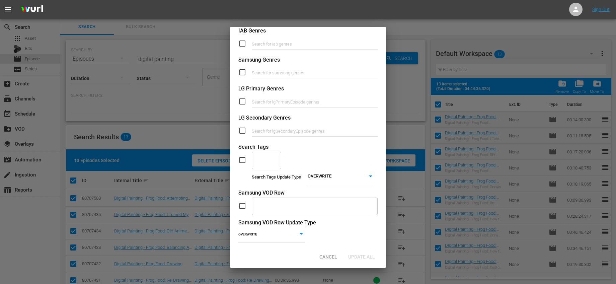
click at [246, 160] on input "checkbox" at bounding box center [244, 160] width 13 height 8
click at [270, 162] on div "​" at bounding box center [266, 160] width 29 height 18
click at [268, 181] on span "Entry Crafts" at bounding box center [266, 182] width 19 height 14
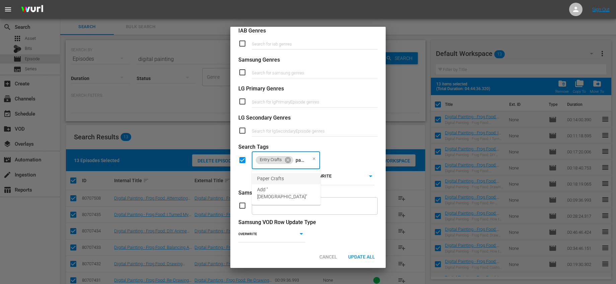
scroll to position [0, 2]
click at [274, 175] on span "Paper Crafts" at bounding box center [270, 178] width 27 height 7
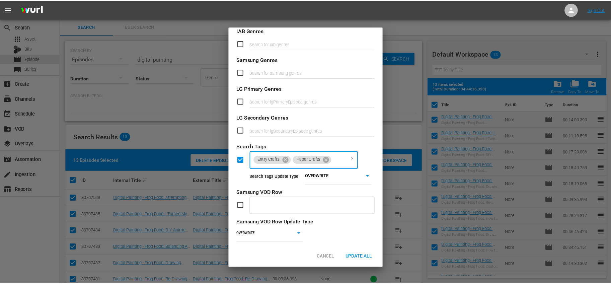
scroll to position [0, 0]
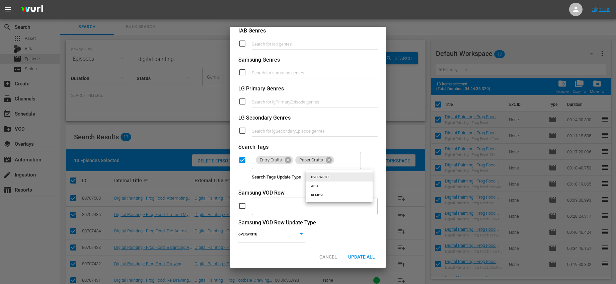
click at [323, 176] on body "menu Sign Out search Search apps Asset Bits movie Episode subtitles Series add_…" at bounding box center [308, 142] width 616 height 284
click at [321, 183] on li "ADD" at bounding box center [338, 185] width 67 height 9
click at [368, 253] on div "Update All" at bounding box center [361, 256] width 37 height 12
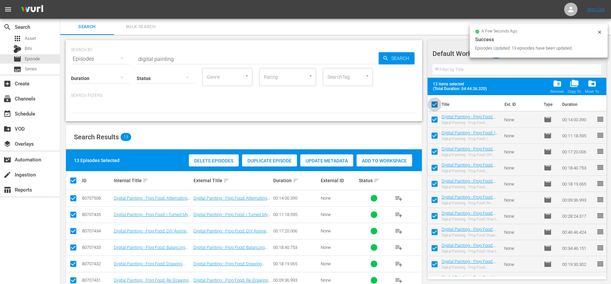
click at [434, 104] on input "checkbox" at bounding box center [434, 106] width 14 height 14
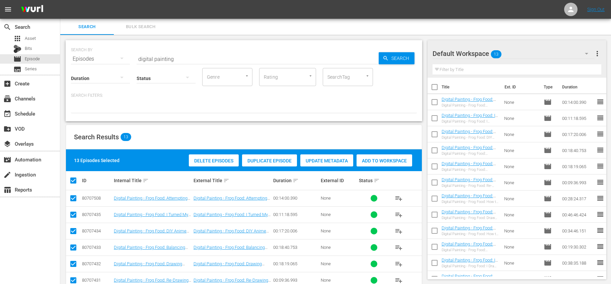
click at [435, 247] on input "checkbox" at bounding box center [434, 248] width 14 height 14
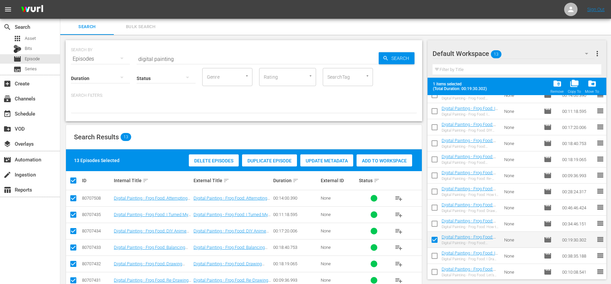
scroll to position [44, 0]
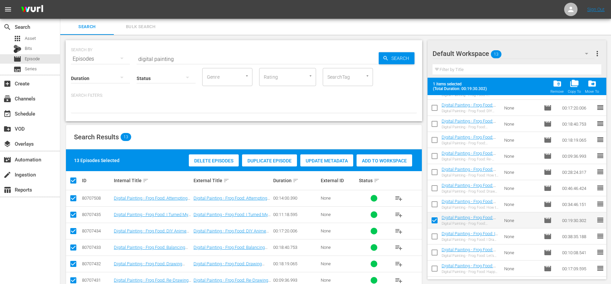
click at [432, 236] on input "checkbox" at bounding box center [434, 238] width 14 height 14
click at [433, 255] on input "checkbox" at bounding box center [434, 254] width 14 height 14
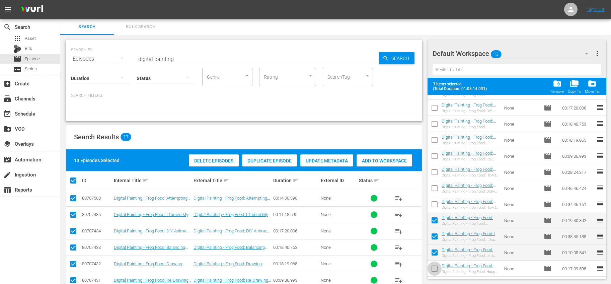
click at [437, 266] on input "checkbox" at bounding box center [434, 270] width 14 height 14
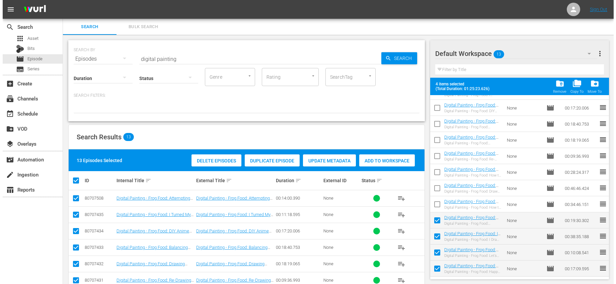
scroll to position [0, 0]
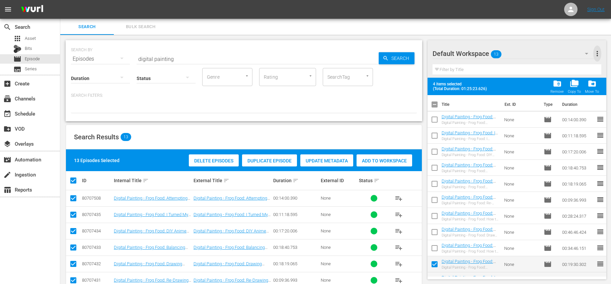
click at [597, 53] on span "more_vert" at bounding box center [597, 54] width 8 height 8
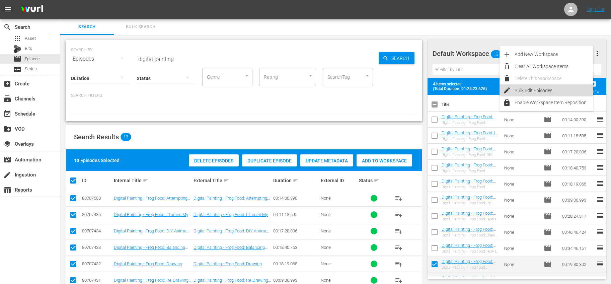
click at [530, 88] on div "Bulk Edit Episodes" at bounding box center [553, 90] width 79 height 12
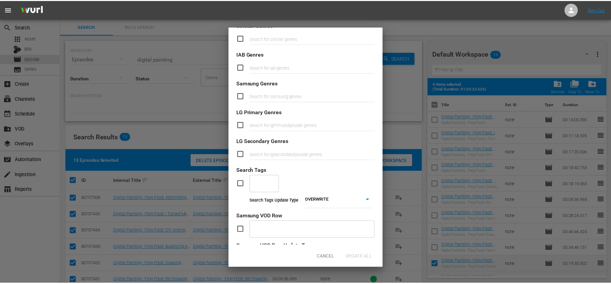
scroll to position [210, 0]
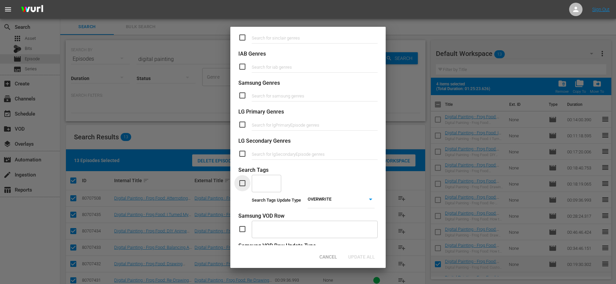
click at [245, 180] on input "checkbox" at bounding box center [244, 183] width 13 height 8
click at [270, 187] on div "​" at bounding box center [266, 183] width 29 height 18
click at [264, 219] on span "Holiday Crafts" at bounding box center [266, 216] width 19 height 14
click at [324, 200] on body "menu Sign Out search Search apps Asset Bits movie Episode subtitles Series add_…" at bounding box center [308, 142] width 616 height 284
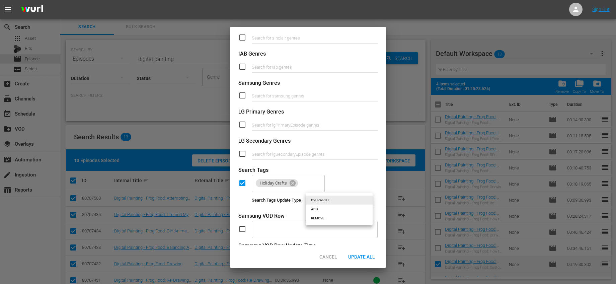
click at [324, 206] on li "ADD" at bounding box center [338, 208] width 67 height 9
click at [351, 177] on div "Holiday Crafts ​" at bounding box center [307, 183] width 139 height 18
click at [371, 259] on span "Update All" at bounding box center [361, 256] width 37 height 5
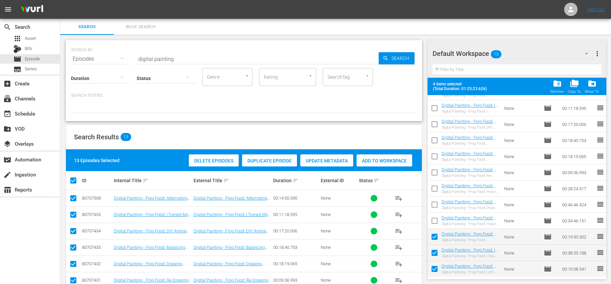
scroll to position [44, 0]
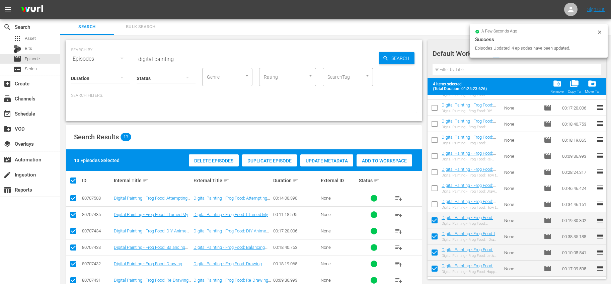
click at [437, 251] on input "checkbox" at bounding box center [434, 254] width 14 height 14
click at [435, 266] on input "checkbox" at bounding box center [434, 270] width 14 height 14
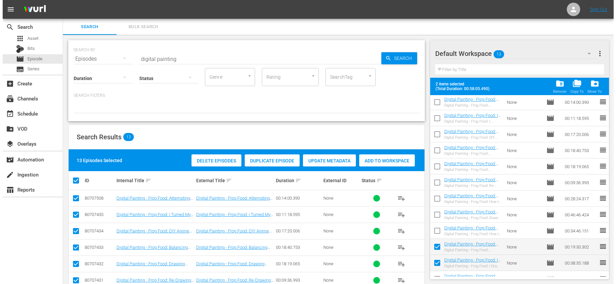
scroll to position [0, 0]
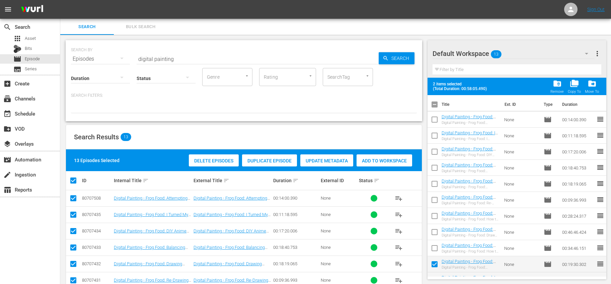
click at [598, 55] on span "more_vert" at bounding box center [597, 54] width 8 height 8
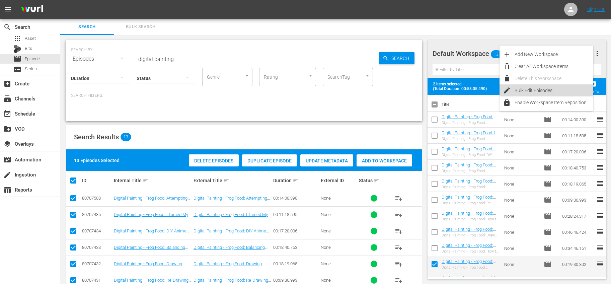
click at [523, 89] on div "Bulk Edit Episodes" at bounding box center [553, 90] width 79 height 12
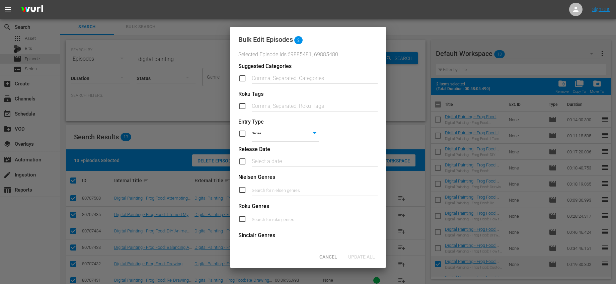
scroll to position [244, 0]
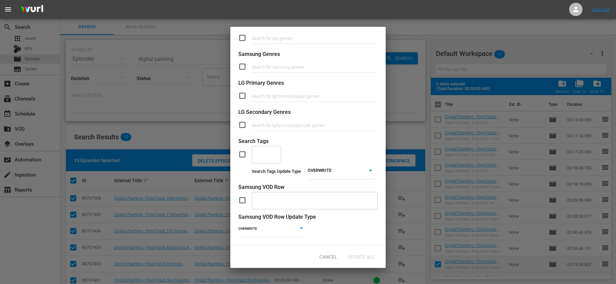
click at [242, 152] on input "checkbox" at bounding box center [244, 154] width 13 height 8
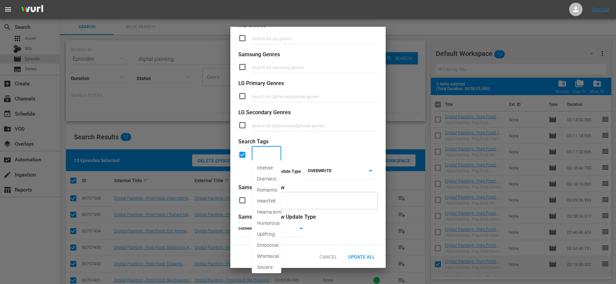
click at [263, 152] on input "text" at bounding box center [261, 155] width 13 height 12
click at [269, 175] on span "Winter Crafts" at bounding box center [266, 171] width 19 height 14
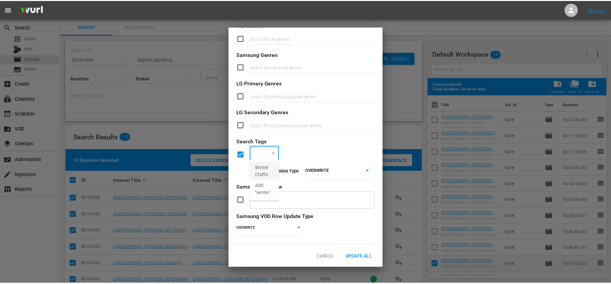
scroll to position [0, 0]
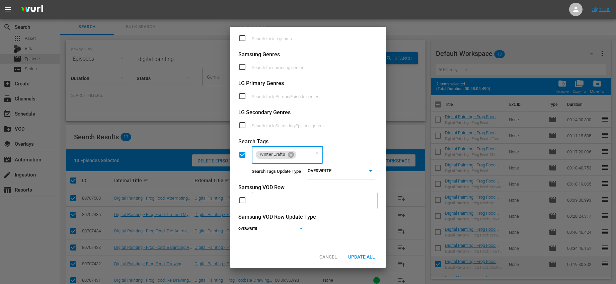
click at [310, 170] on body "menu Sign Out search Search apps Asset Bits movie Episode subtitles Series add_…" at bounding box center [308, 142] width 616 height 284
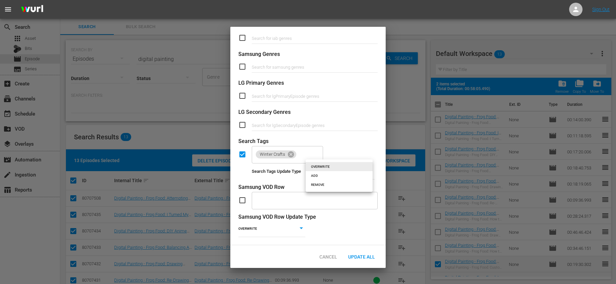
click at [316, 174] on li "ADD" at bounding box center [338, 175] width 67 height 9
click at [364, 255] on span "Update All" at bounding box center [361, 256] width 37 height 5
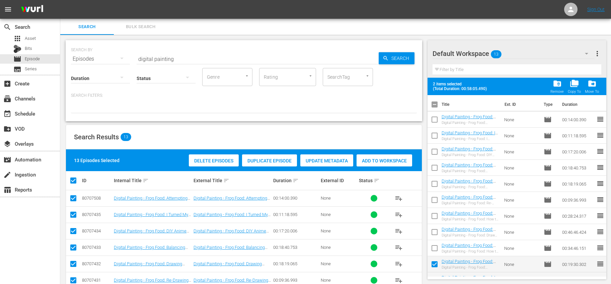
scroll to position [44, 0]
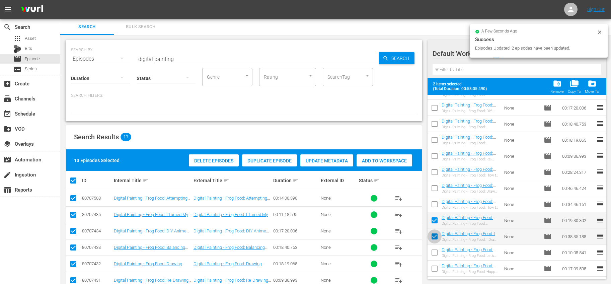
click at [439, 237] on input "checkbox" at bounding box center [434, 238] width 14 height 14
click at [435, 226] on input "checkbox" at bounding box center [434, 221] width 14 height 14
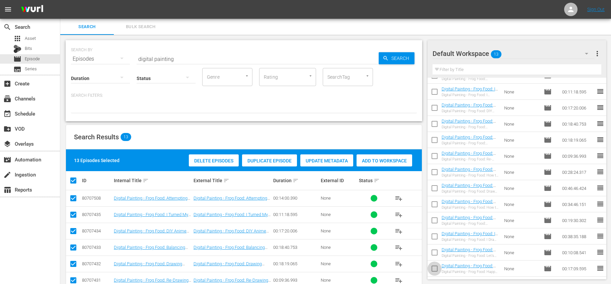
click at [435, 266] on input "checkbox" at bounding box center [434, 270] width 14 height 14
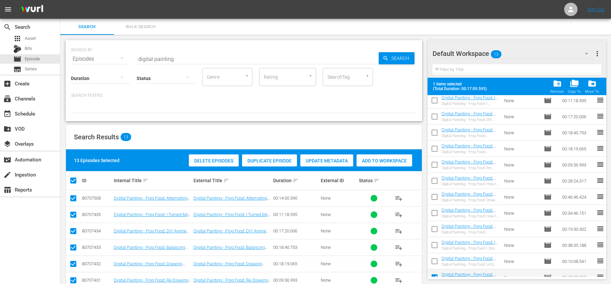
scroll to position [44, 0]
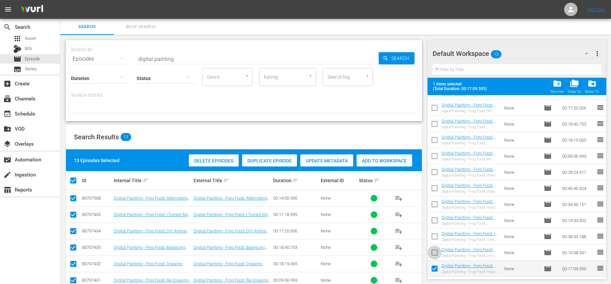
click at [435, 256] on input "checkbox" at bounding box center [434, 254] width 14 height 14
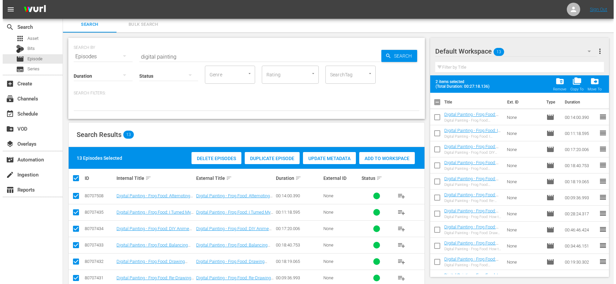
scroll to position [0, 0]
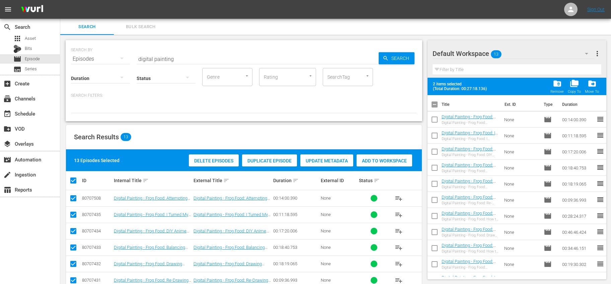
click at [595, 56] on span "more_vert" at bounding box center [597, 54] width 8 height 8
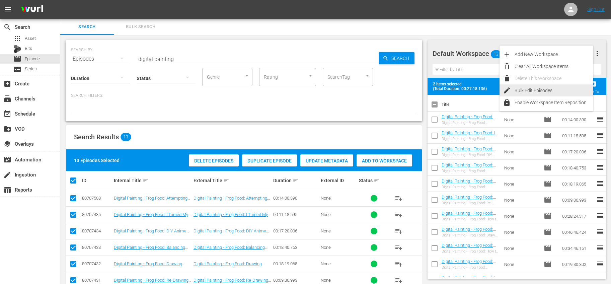
click at [530, 92] on div "Bulk Edit Episodes" at bounding box center [553, 90] width 79 height 12
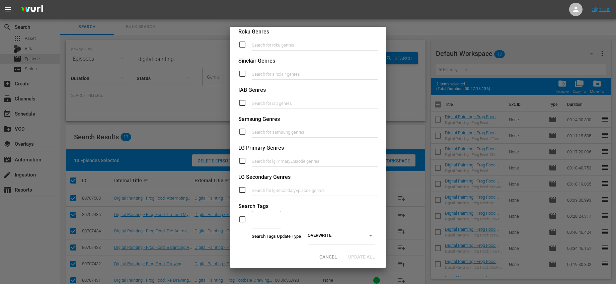
scroll to position [244, 0]
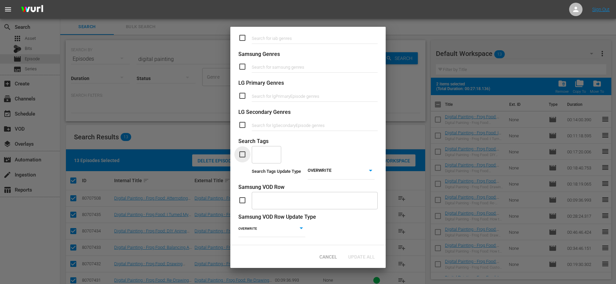
click at [247, 151] on input "checkbox" at bounding box center [244, 154] width 13 height 8
click at [257, 151] on input "text" at bounding box center [261, 154] width 13 height 12
click at [265, 173] on span "[DATE] Crafts" at bounding box center [266, 171] width 19 height 14
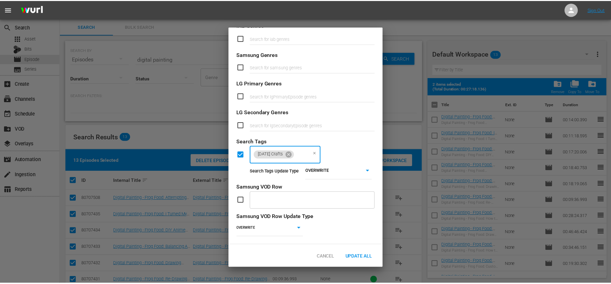
scroll to position [0, 0]
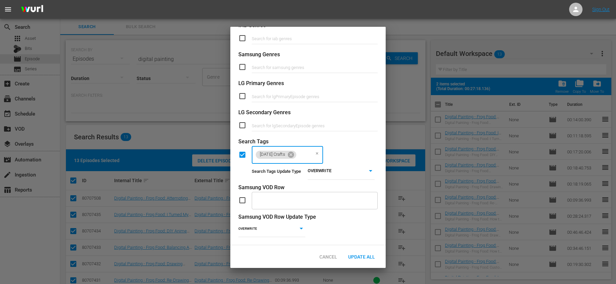
click at [312, 166] on body "menu Sign Out search Search apps Asset Bits movie Episode subtitles Series add_…" at bounding box center [308, 142] width 616 height 284
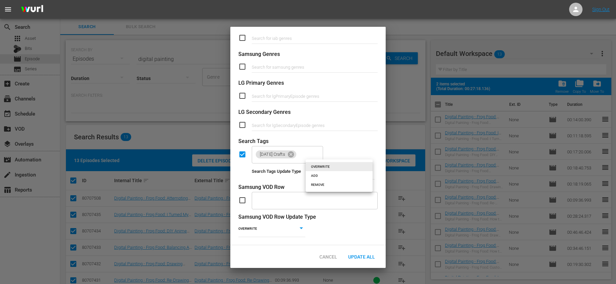
click at [328, 175] on li "ADD" at bounding box center [338, 175] width 67 height 9
click at [367, 258] on span "Update All" at bounding box center [361, 256] width 37 height 5
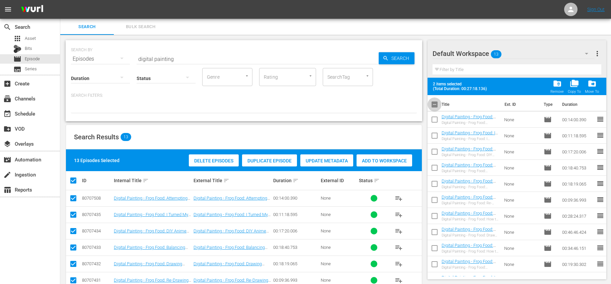
click at [432, 105] on input "checkbox" at bounding box center [434, 106] width 14 height 14
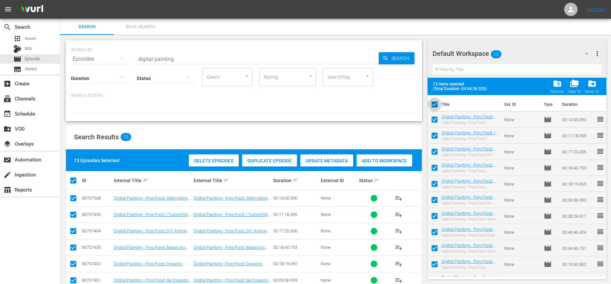
click at [432, 104] on input "checkbox" at bounding box center [434, 106] width 14 height 14
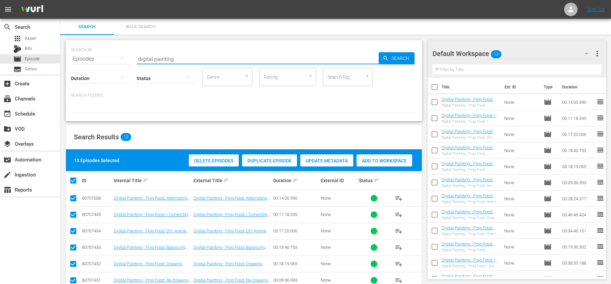
drag, startPoint x: 212, startPoint y: 63, endPoint x: 117, endPoint y: 59, distance: 95.1
click at [117, 59] on div "SEARCH BY Search By Episodes Search ID, Title, Description, Keywords, or Catego…" at bounding box center [244, 55] width 346 height 24
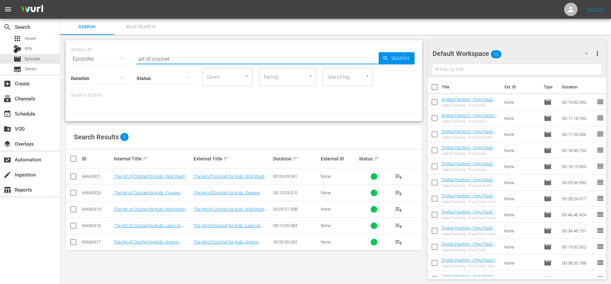
click at [436, 88] on input "checkbox" at bounding box center [434, 88] width 14 height 14
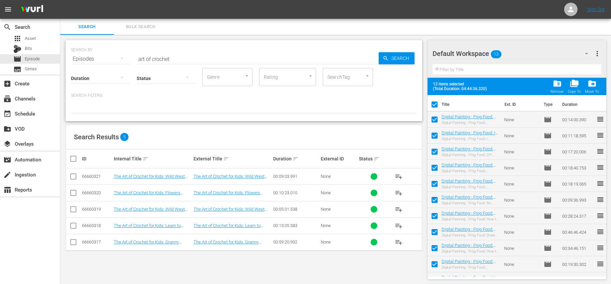
scroll to position [44, 0]
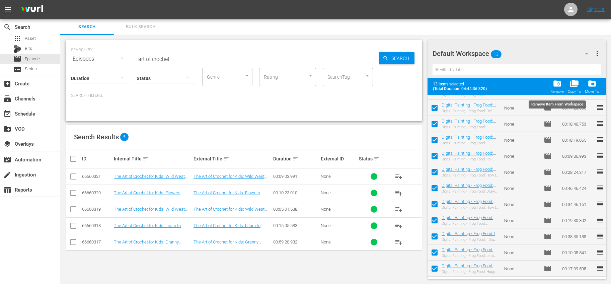
click at [561, 88] on span "folder_delete" at bounding box center [556, 83] width 9 height 9
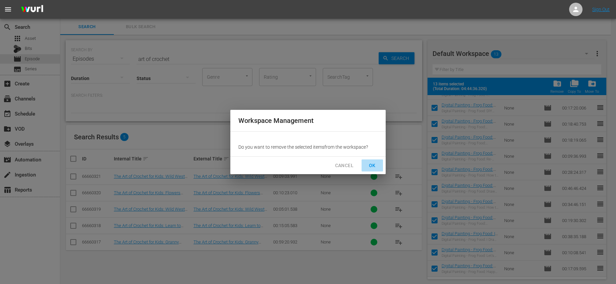
click at [366, 161] on button "OK" at bounding box center [371, 165] width 21 height 12
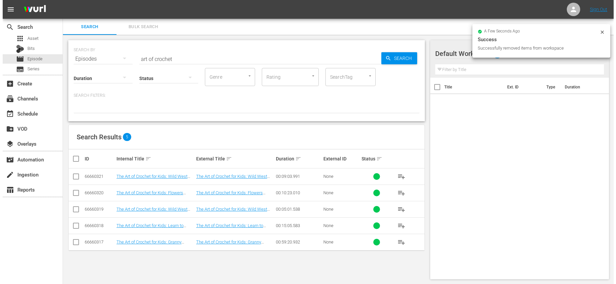
scroll to position [0, 0]
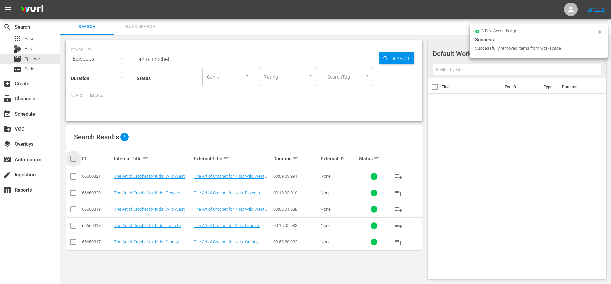
click at [75, 160] on input "checkbox" at bounding box center [75, 159] width 13 height 8
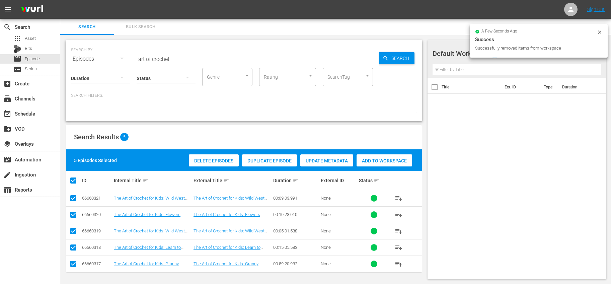
click at [373, 163] on span "Add to Workspace" at bounding box center [384, 160] width 56 height 5
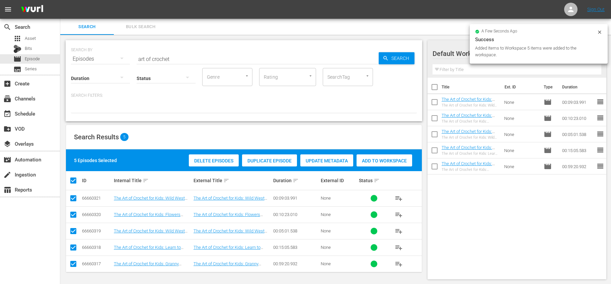
click at [437, 92] on input "checkbox" at bounding box center [434, 88] width 14 height 14
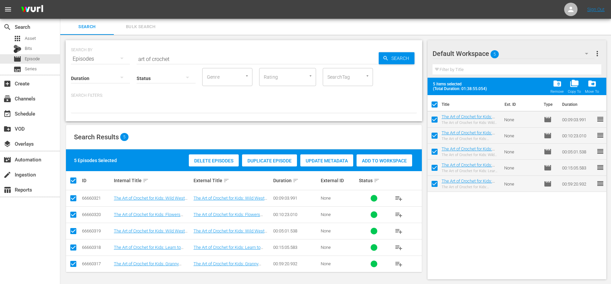
click at [598, 52] on span "more_vert" at bounding box center [597, 54] width 8 height 8
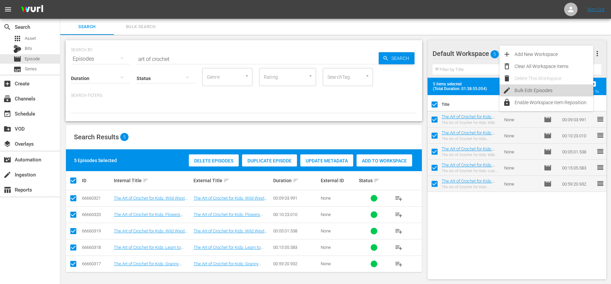
click at [546, 90] on div "Bulk Edit Episodes" at bounding box center [553, 90] width 79 height 12
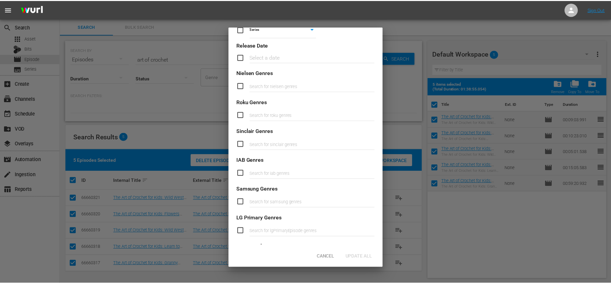
scroll to position [224, 0]
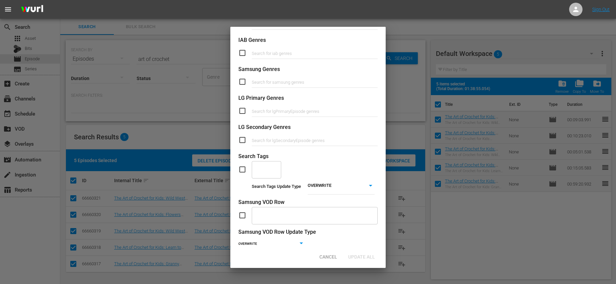
click at [240, 168] on input "checkbox" at bounding box center [244, 169] width 13 height 8
click at [264, 174] on input "text" at bounding box center [261, 169] width 13 height 12
click at [266, 189] on span "Entry Crafts" at bounding box center [266, 191] width 19 height 14
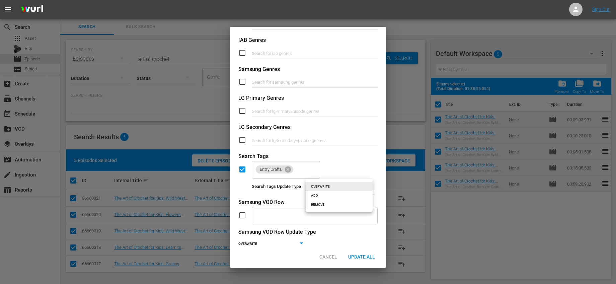
click at [332, 185] on body "menu Sign Out search Search apps Asset Bits movie Episode subtitles Series add_…" at bounding box center [308, 142] width 616 height 284
click at [323, 198] on li "ADD" at bounding box center [338, 195] width 67 height 9
click at [311, 167] on button "Clear" at bounding box center [313, 168] width 7 height 7
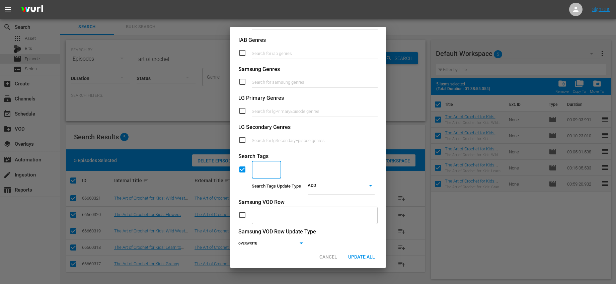
click at [261, 169] on input "text" at bounding box center [261, 169] width 13 height 12
click at [266, 191] on span "Entry Crafts" at bounding box center [266, 191] width 19 height 14
click at [284, 185] on li "Yarn" at bounding box center [286, 187] width 69 height 11
click at [369, 167] on div "Entry Crafts Yarn ​" at bounding box center [307, 169] width 139 height 18
click at [367, 250] on div "Update All" at bounding box center [361, 256] width 37 height 12
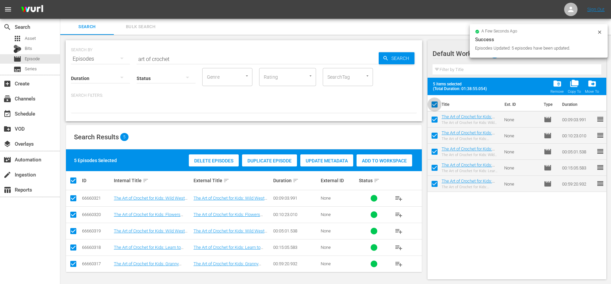
click at [437, 105] on input "checkbox" at bounding box center [434, 106] width 14 height 14
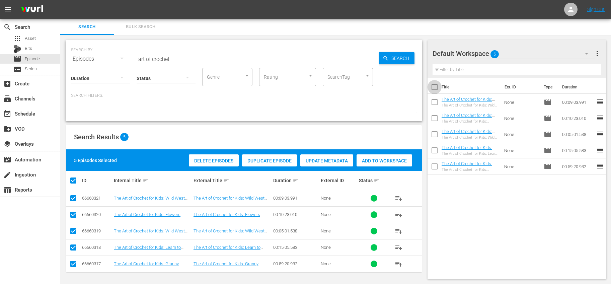
click at [437, 86] on input "checkbox" at bounding box center [434, 88] width 14 height 14
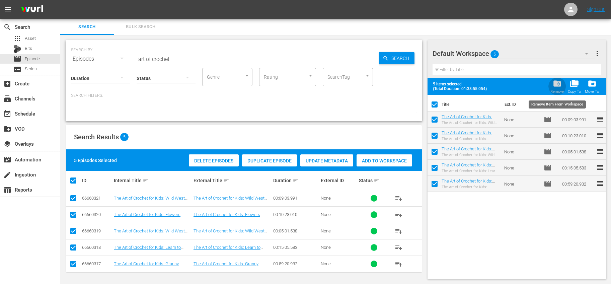
click at [560, 80] on span "folder_delete" at bounding box center [556, 83] width 9 height 9
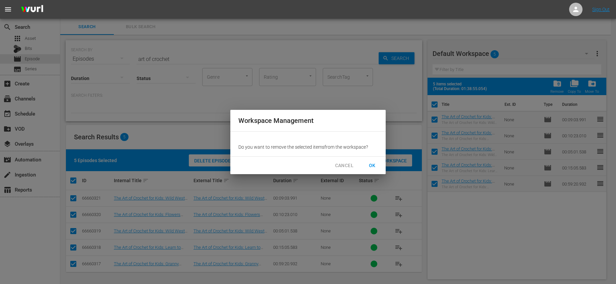
click at [372, 161] on button "OK" at bounding box center [371, 165] width 21 height 12
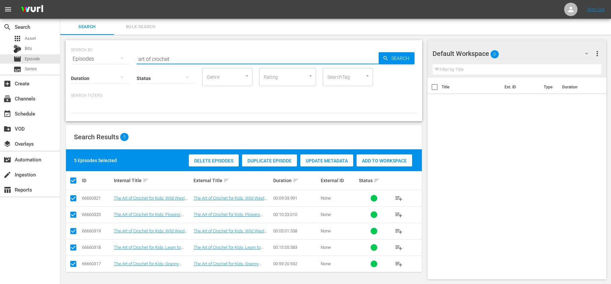
drag, startPoint x: 185, startPoint y: 60, endPoint x: 60, endPoint y: 36, distance: 127.6
click at [60, 0] on div "search Search apps Asset Bits movie Episode subtitles Series add_box Create sub…" at bounding box center [335, 0] width 550 height 0
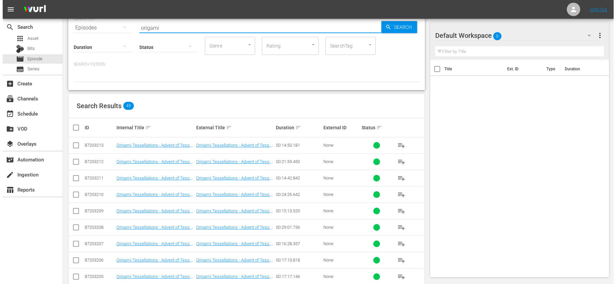
scroll to position [0, 0]
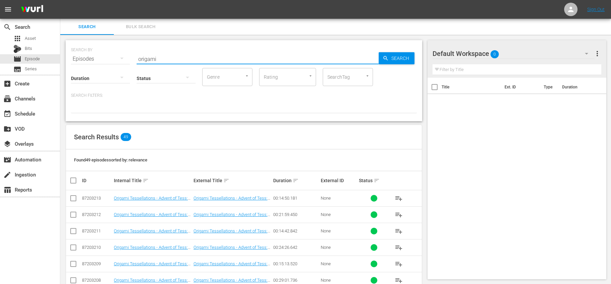
click at [138, 58] on input "origami" at bounding box center [258, 59] width 242 height 16
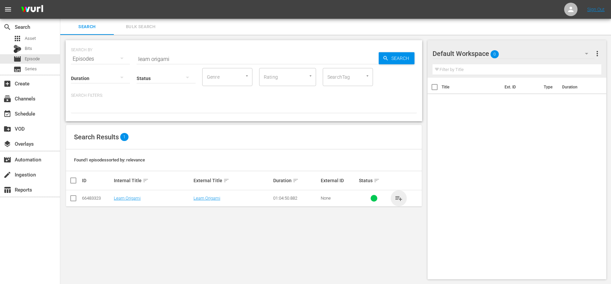
click at [401, 197] on span "playlist_add" at bounding box center [398, 198] width 8 height 8
click at [600, 52] on span "more_vert" at bounding box center [597, 54] width 8 height 8
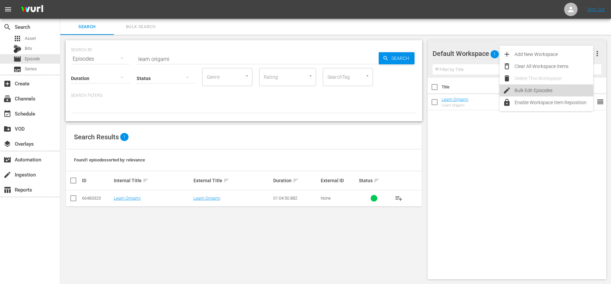
drag, startPoint x: 556, startPoint y: 86, endPoint x: 417, endPoint y: 83, distance: 138.9
click at [418, 83] on body "menu Sign Out search Search apps Asset Bits movie Episode subtitles Series add_…" at bounding box center [305, 142] width 611 height 284
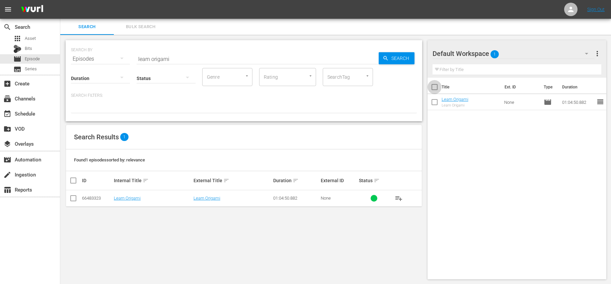
click at [435, 86] on input "checkbox" at bounding box center [434, 88] width 14 height 14
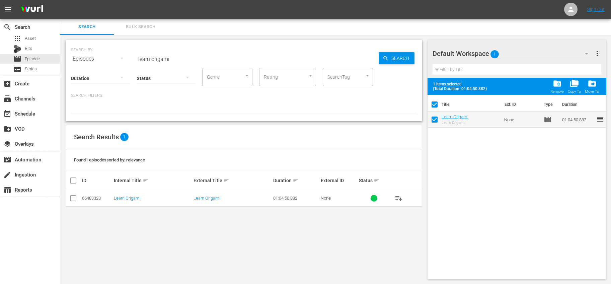
click at [597, 56] on span "more_vert" at bounding box center [597, 54] width 8 height 8
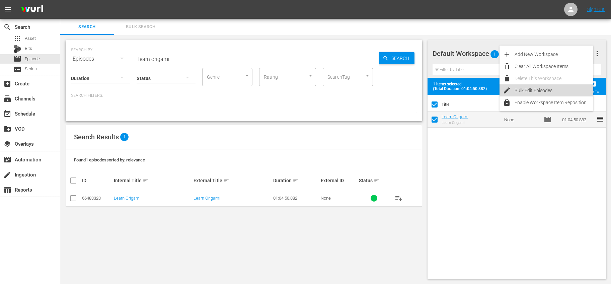
click at [546, 88] on div "Bulk Edit Episodes" at bounding box center [553, 90] width 79 height 12
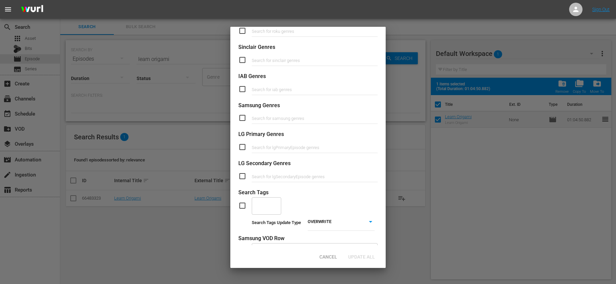
scroll to position [225, 0]
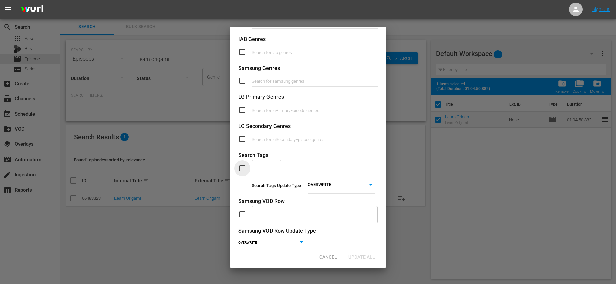
click at [244, 172] on input "checkbox" at bounding box center [244, 168] width 13 height 8
click at [265, 170] on input "text" at bounding box center [261, 168] width 13 height 12
click at [265, 188] on span "Entry Crafts" at bounding box center [266, 190] width 19 height 14
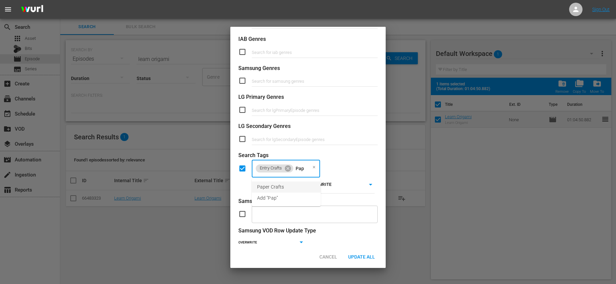
click at [293, 187] on li "Paper Crafts" at bounding box center [286, 186] width 69 height 11
click at [341, 174] on input "text" at bounding box center [341, 168] width 13 height 12
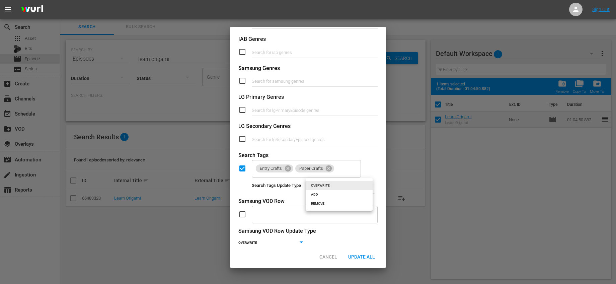
click at [341, 182] on body "menu Sign Out search Search apps Asset Bits movie Episode subtitles Series add_…" at bounding box center [308, 142] width 616 height 284
click at [330, 192] on li "ADD" at bounding box center [338, 194] width 67 height 9
click at [361, 252] on div "Update All" at bounding box center [361, 256] width 37 height 12
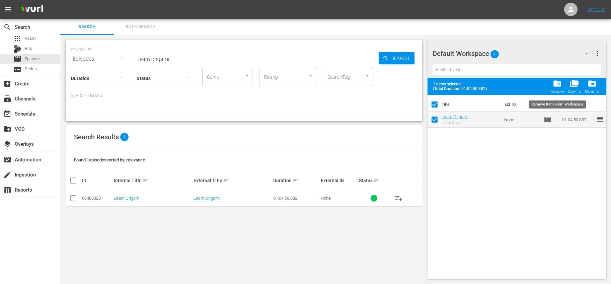
click at [557, 84] on span "folder_delete" at bounding box center [556, 83] width 9 height 9
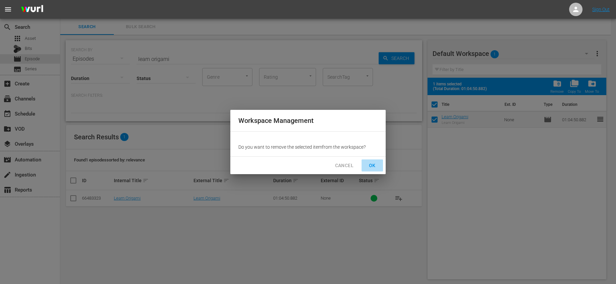
click at [377, 167] on span "OK" at bounding box center [372, 165] width 11 height 8
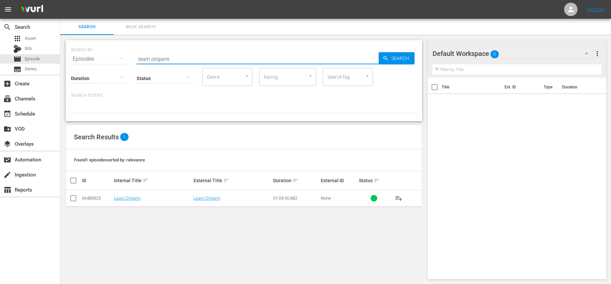
click at [163, 60] on input "learn origami" at bounding box center [258, 59] width 242 height 16
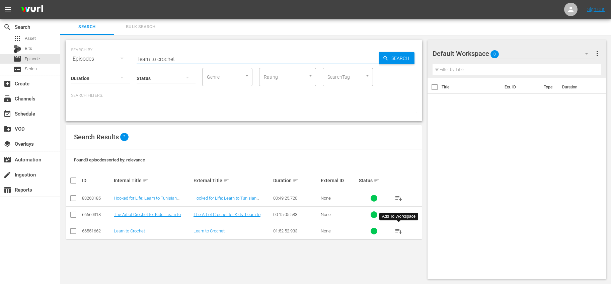
click at [402, 231] on button "playlist_add" at bounding box center [398, 231] width 16 height 16
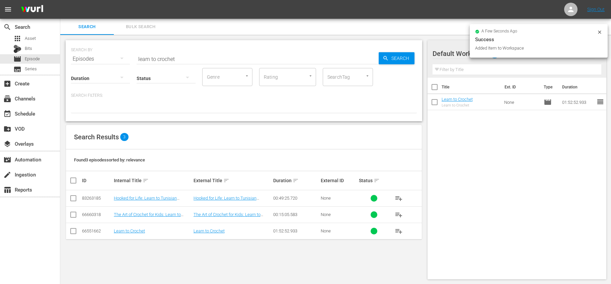
click at [436, 87] on input "checkbox" at bounding box center [434, 88] width 14 height 14
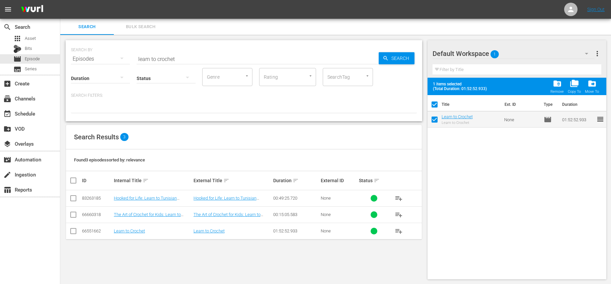
click at [600, 54] on span "more_vert" at bounding box center [597, 54] width 8 height 8
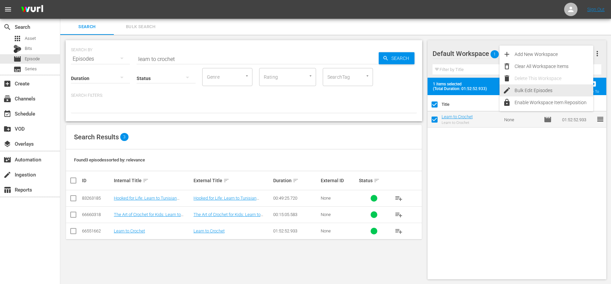
click at [565, 88] on div "Bulk Edit Episodes" at bounding box center [553, 90] width 79 height 12
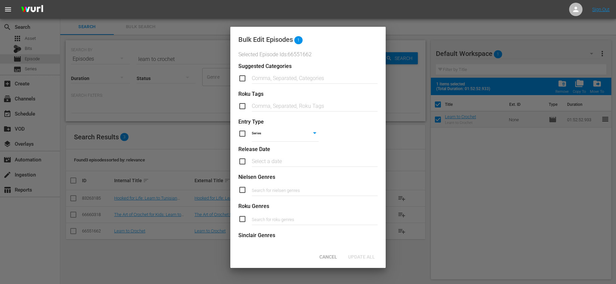
scroll to position [228, 0]
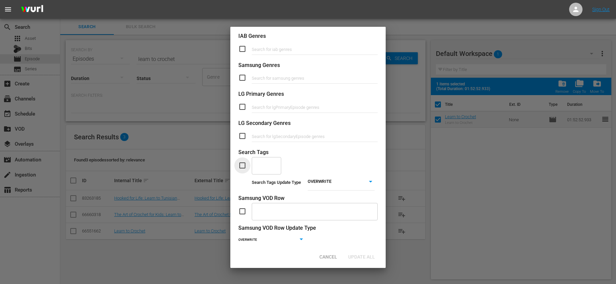
click at [245, 165] on input "checkbox" at bounding box center [244, 165] width 13 height 8
click at [257, 165] on input "text" at bounding box center [261, 165] width 13 height 12
click at [263, 180] on span "Entry Crafts" at bounding box center [266, 187] width 19 height 14
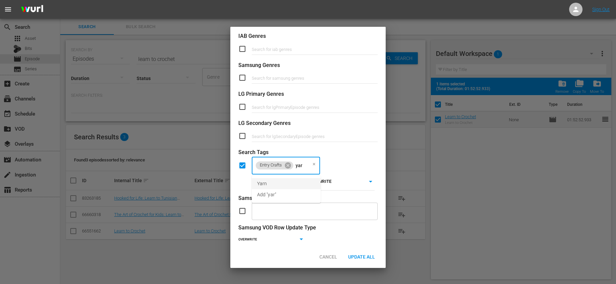
drag, startPoint x: 275, startPoint y: 183, endPoint x: 279, endPoint y: 184, distance: 4.0
click at [276, 183] on li "Yarn" at bounding box center [286, 183] width 69 height 11
click at [329, 186] on body "menu Sign Out search Search apps Asset Bits movie Episode subtitles Series add_…" at bounding box center [308, 142] width 616 height 284
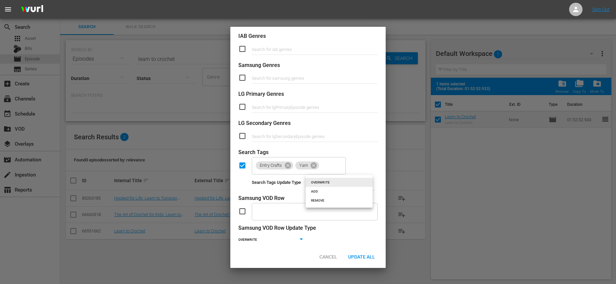
click at [330, 190] on li "ADD" at bounding box center [338, 191] width 67 height 9
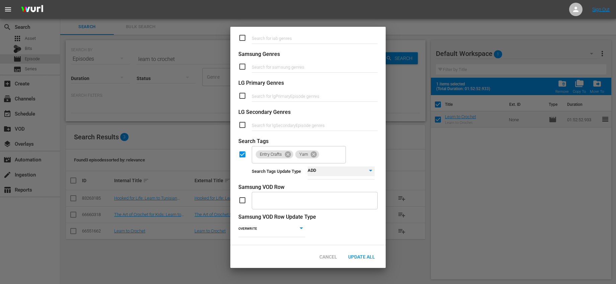
scroll to position [244, 0]
drag, startPoint x: 372, startPoint y: 258, endPoint x: 315, endPoint y: 279, distance: 60.9
click at [372, 258] on span "Update All" at bounding box center [361, 256] width 37 height 5
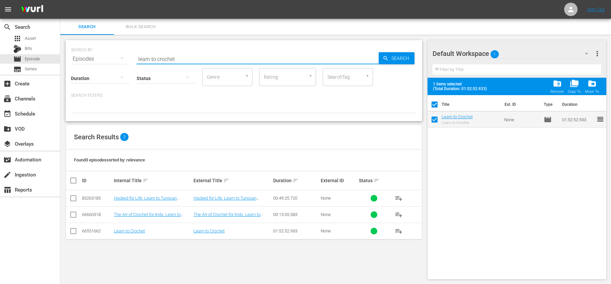
click at [172, 59] on input "learn to crochet" at bounding box center [258, 59] width 242 height 16
click at [172, 59] on input "learn to s" at bounding box center [258, 59] width 242 height 16
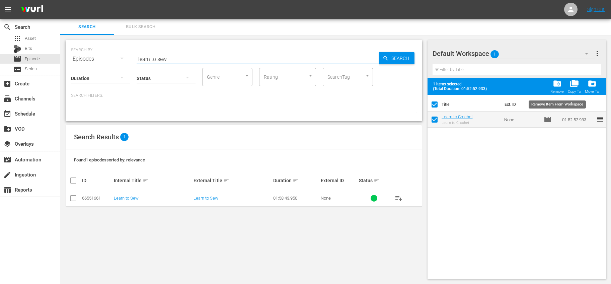
click at [559, 85] on span "folder_delete" at bounding box center [556, 83] width 9 height 9
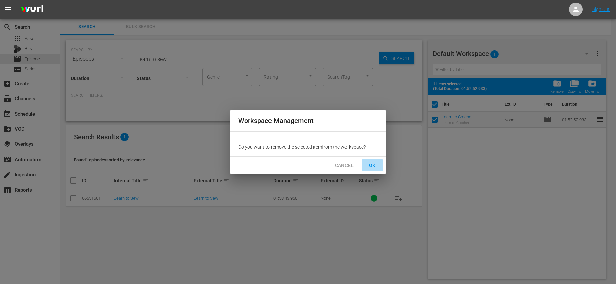
click at [371, 164] on span "OK" at bounding box center [372, 165] width 11 height 8
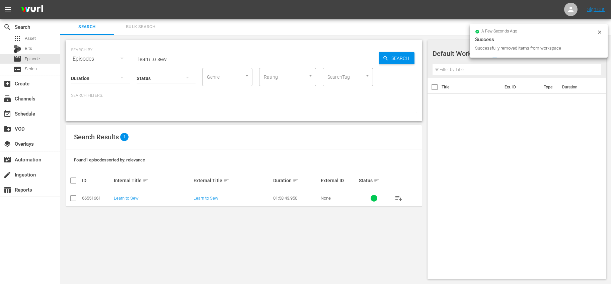
click at [401, 197] on span "playlist_add" at bounding box center [398, 198] width 8 height 8
click at [433, 87] on input "checkbox" at bounding box center [434, 88] width 14 height 14
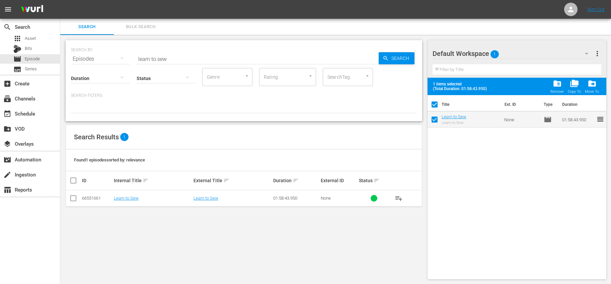
click at [598, 54] on span "more_vert" at bounding box center [597, 54] width 8 height 8
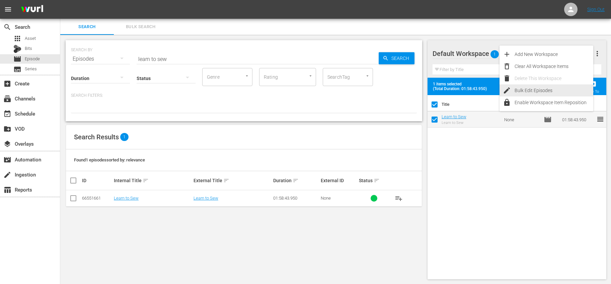
click at [544, 88] on div "Bulk Edit Episodes" at bounding box center [553, 90] width 79 height 12
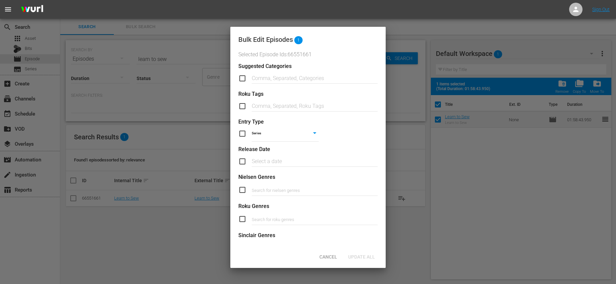
scroll to position [206, 0]
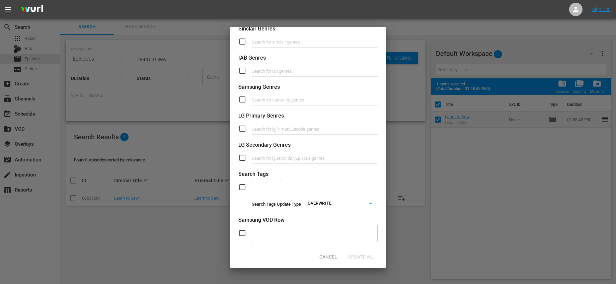
click at [244, 188] on input "checkbox" at bounding box center [244, 187] width 13 height 8
click at [265, 187] on input "text" at bounding box center [261, 187] width 13 height 12
click at [273, 208] on span "Entry Crafts" at bounding box center [266, 209] width 19 height 14
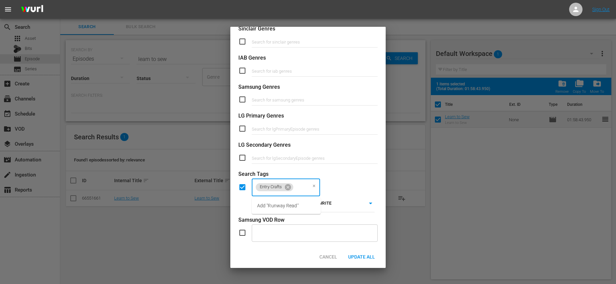
scroll to position [0, 21]
click at [275, 210] on li "Add "Runway Ready"" at bounding box center [286, 205] width 69 height 11
click at [354, 204] on body "menu Sign Out search Search apps Asset Bits movie Episode subtitles Series add_…" at bounding box center [308, 142] width 616 height 284
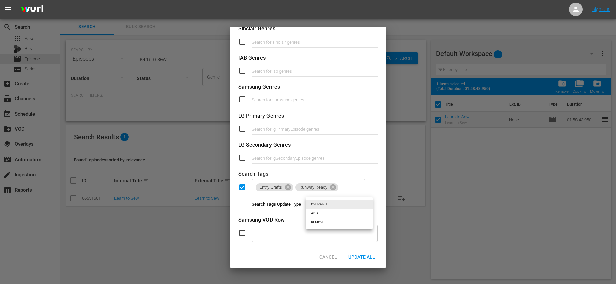
click at [335, 212] on li "ADD" at bounding box center [338, 212] width 67 height 9
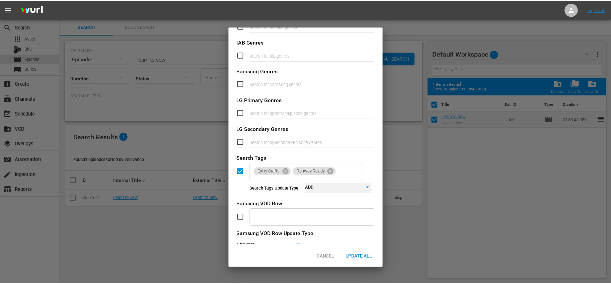
scroll to position [244, 0]
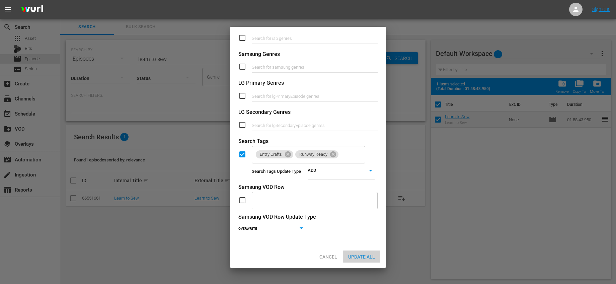
click at [362, 254] on span "Update All" at bounding box center [361, 256] width 37 height 5
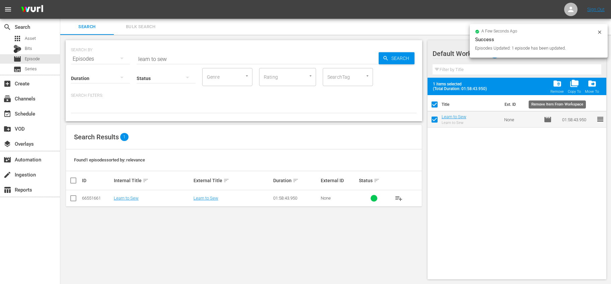
click at [557, 84] on span "folder_delete" at bounding box center [556, 83] width 9 height 9
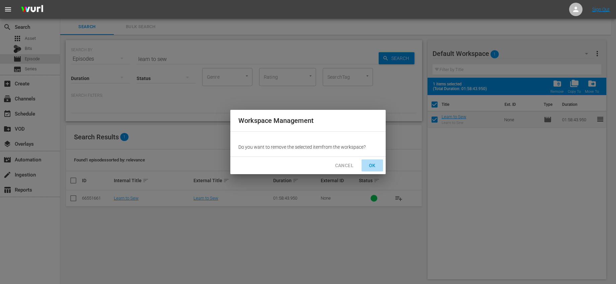
click at [366, 164] on button "OK" at bounding box center [371, 165] width 21 height 12
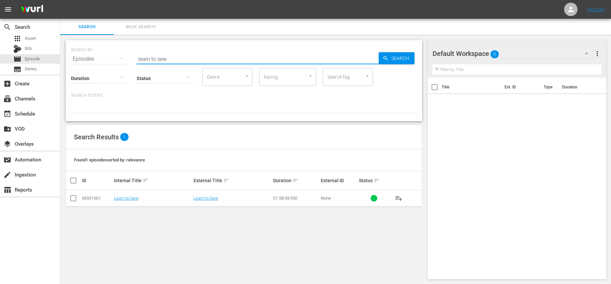
drag, startPoint x: 179, startPoint y: 57, endPoint x: 110, endPoint y: 52, distance: 69.4
click at [110, 52] on div "SEARCH BY Search By Episodes Search ID, Title, Description, Keywords, or Catego…" at bounding box center [244, 55] width 346 height 24
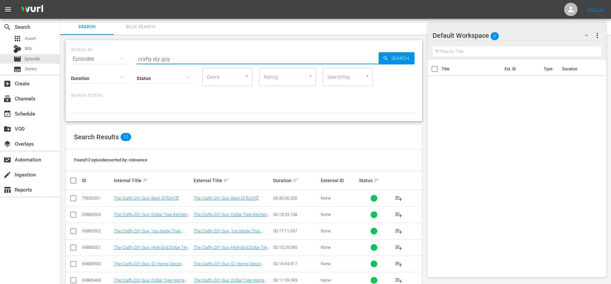
scroll to position [115, 0]
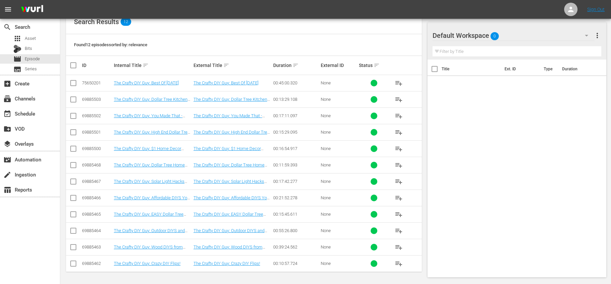
click at [74, 65] on input "checkbox" at bounding box center [75, 65] width 13 height 8
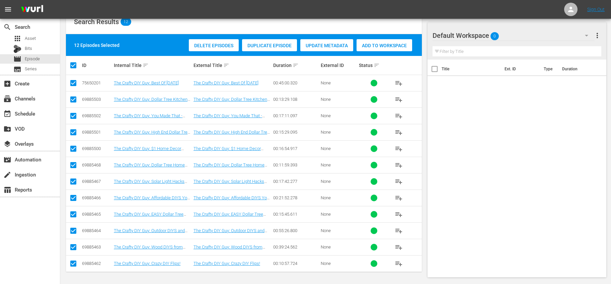
scroll to position [0, 0]
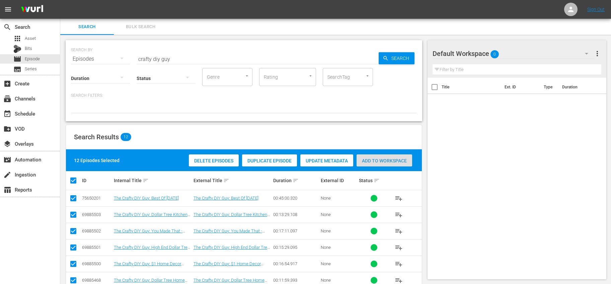
click at [373, 159] on span "Add to Workspace" at bounding box center [384, 160] width 56 height 5
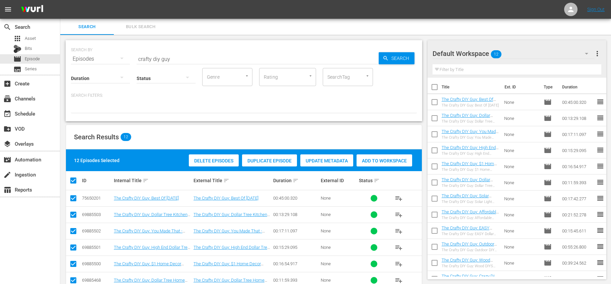
click at [434, 88] on input "checkbox" at bounding box center [434, 88] width 14 height 14
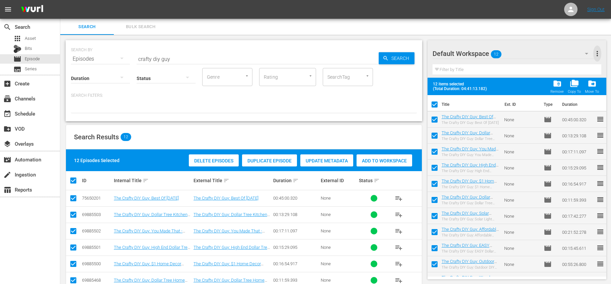
click at [596, 53] on span "more_vert" at bounding box center [597, 54] width 8 height 8
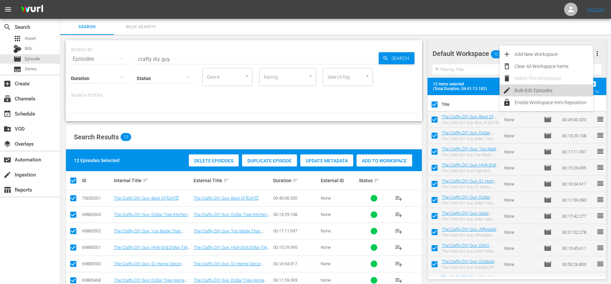
click at [548, 90] on div "Bulk Edit Episodes" at bounding box center [553, 90] width 79 height 12
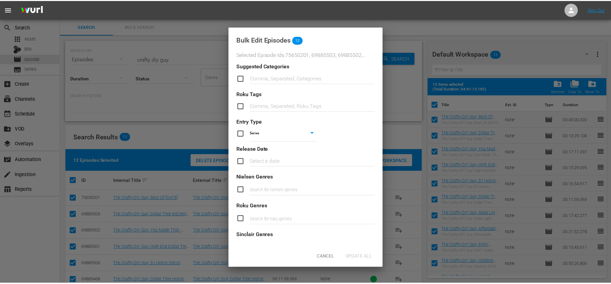
scroll to position [226, 0]
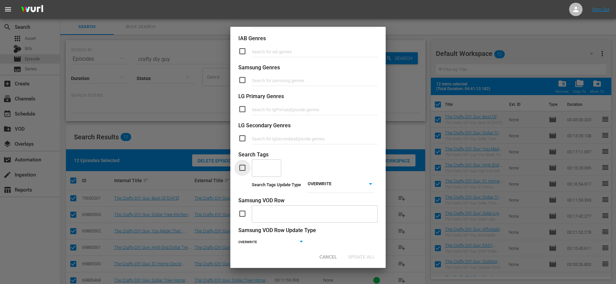
click at [239, 170] on input "checkbox" at bounding box center [244, 168] width 13 height 8
click at [264, 170] on input "text" at bounding box center [261, 168] width 13 height 12
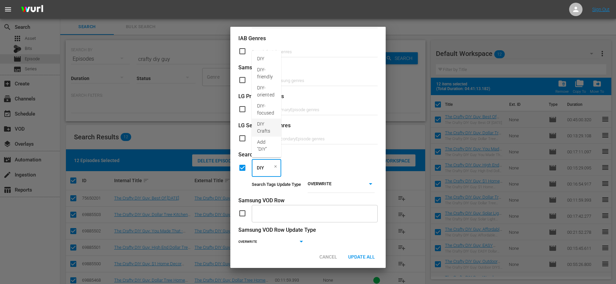
click at [273, 128] on span "DIY Crafts" at bounding box center [266, 127] width 19 height 14
click at [348, 181] on body "menu Sign Out search Search apps Asset Bits movie Episode subtitles Series add_…" at bounding box center [308, 142] width 616 height 284
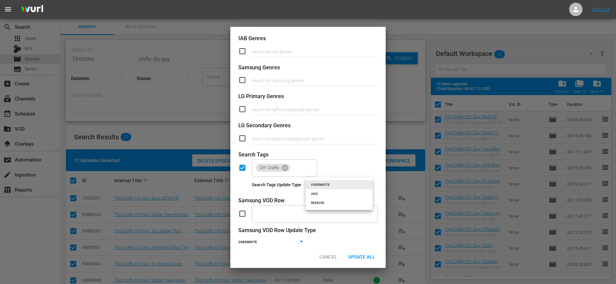
click at [337, 191] on li "ADD" at bounding box center [338, 193] width 67 height 9
click at [358, 256] on span "Update All" at bounding box center [361, 256] width 37 height 5
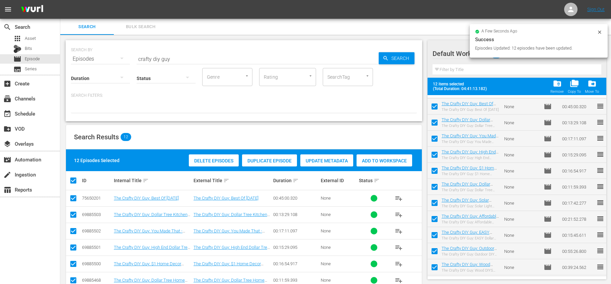
scroll to position [0, 0]
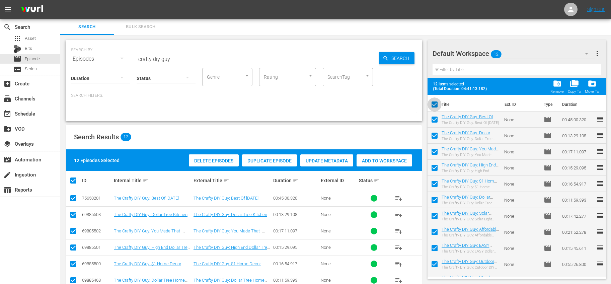
click at [436, 104] on input "checkbox" at bounding box center [434, 106] width 14 height 14
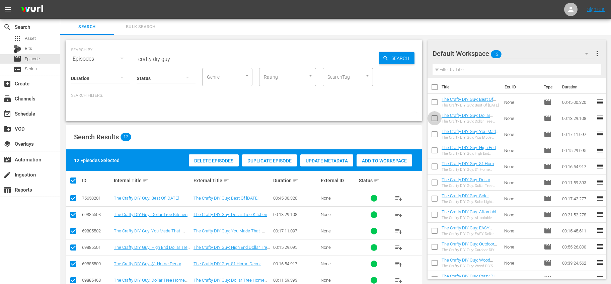
click at [437, 122] on input "checkbox" at bounding box center [434, 119] width 14 height 14
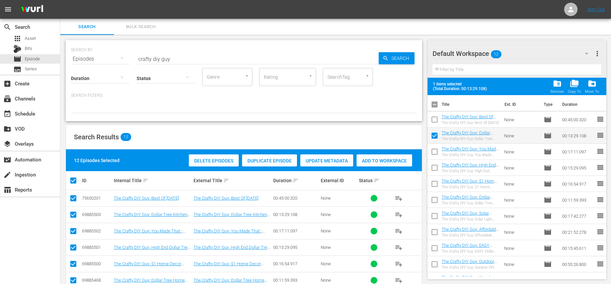
click at [435, 152] on input "checkbox" at bounding box center [434, 153] width 14 height 14
drag, startPoint x: 436, startPoint y: 167, endPoint x: 446, endPoint y: 179, distance: 15.9
click at [436, 167] on input "checkbox" at bounding box center [434, 169] width 14 height 14
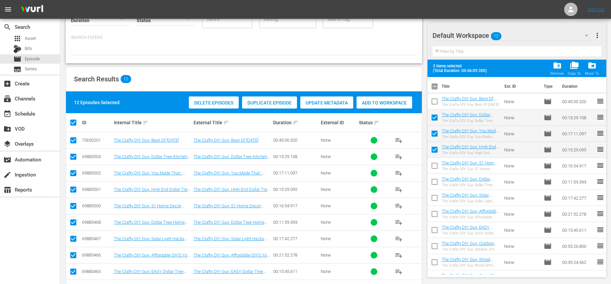
scroll to position [114, 0]
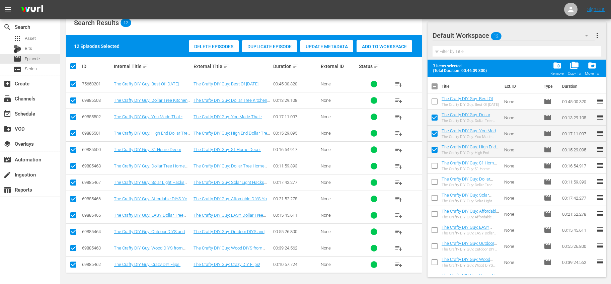
click at [436, 164] on input "checkbox" at bounding box center [434, 167] width 14 height 14
click at [436, 180] on input "checkbox" at bounding box center [434, 183] width 14 height 14
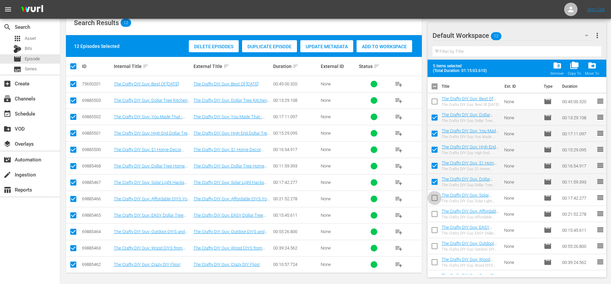
click at [437, 195] on input "checkbox" at bounding box center [434, 199] width 14 height 14
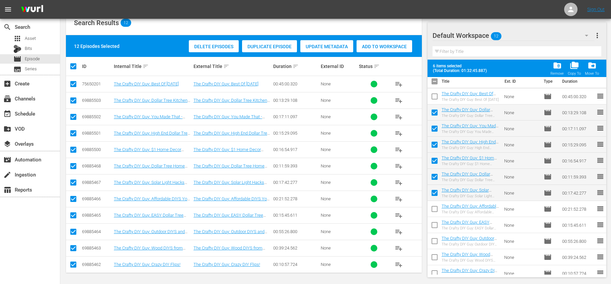
scroll to position [0, 0]
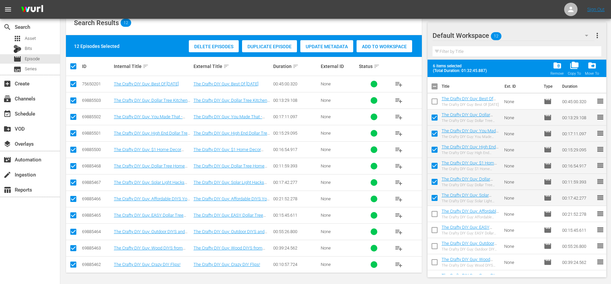
click at [435, 87] on input "checkbox" at bounding box center [434, 88] width 14 height 14
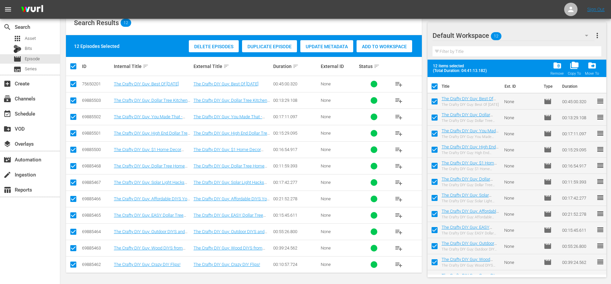
click at [434, 87] on input "checkbox" at bounding box center [434, 88] width 14 height 14
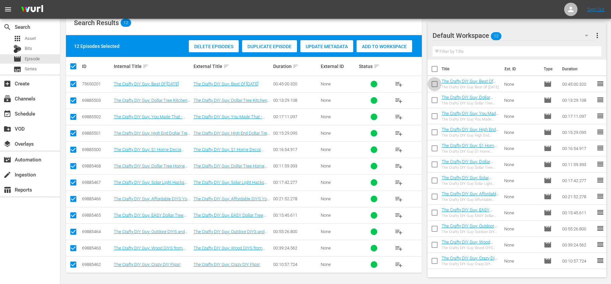
click at [435, 85] on input "checkbox" at bounding box center [434, 85] width 14 height 14
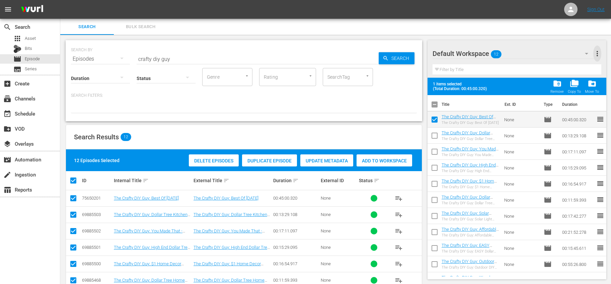
click at [595, 52] on span "more_vert" at bounding box center [597, 54] width 8 height 8
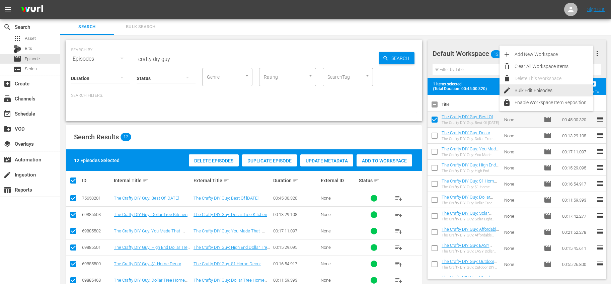
click at [530, 87] on div "Bulk Edit Episodes" at bounding box center [553, 90] width 79 height 12
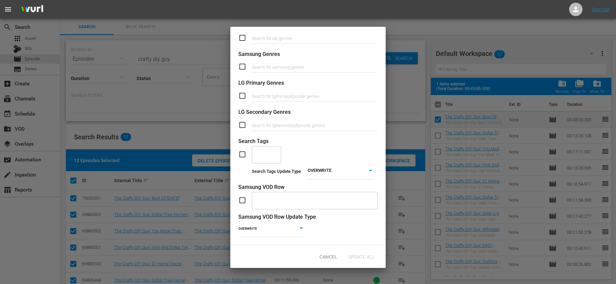
click at [273, 153] on div "​" at bounding box center [266, 154] width 29 height 18
click at [244, 151] on input "checkbox" at bounding box center [244, 155] width 13 height 8
click at [269, 154] on div "​" at bounding box center [266, 154] width 29 height 18
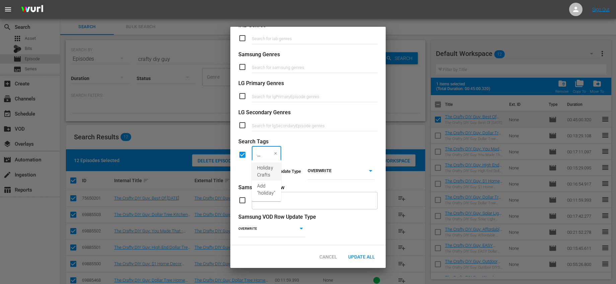
click at [271, 171] on span "Holiday Crafts" at bounding box center [266, 171] width 19 height 14
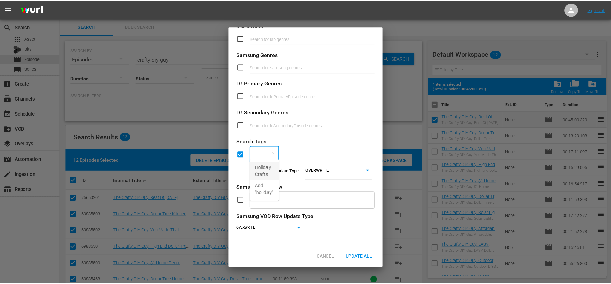
scroll to position [0, 0]
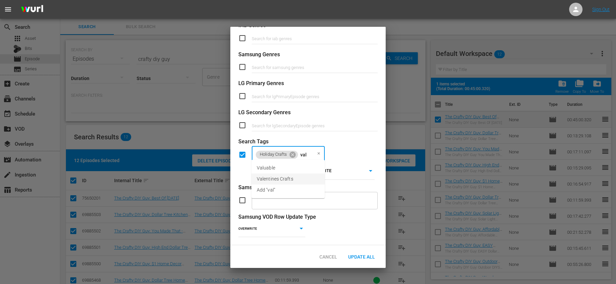
click at [271, 178] on span "Valentines Crafts" at bounding box center [275, 178] width 36 height 7
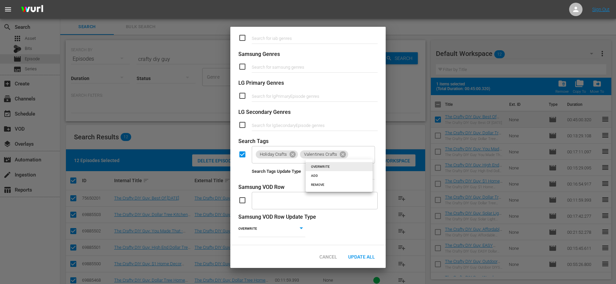
click at [351, 174] on body "menu Sign Out search Search apps Asset Bits movie Episode subtitles Series add_…" at bounding box center [308, 142] width 616 height 284
click at [326, 177] on li "ADD" at bounding box center [338, 175] width 67 height 9
click at [363, 254] on span "Update All" at bounding box center [361, 256] width 37 height 5
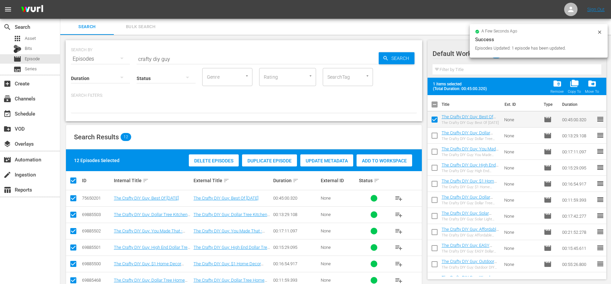
click at [436, 104] on input "checkbox" at bounding box center [434, 106] width 14 height 14
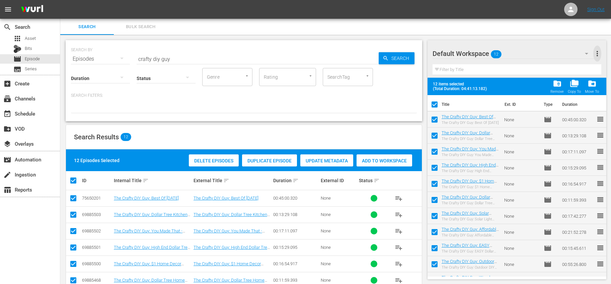
drag, startPoint x: 596, startPoint y: 52, endPoint x: 591, endPoint y: 58, distance: 8.3
click at [596, 52] on span "more_vert" at bounding box center [597, 54] width 8 height 8
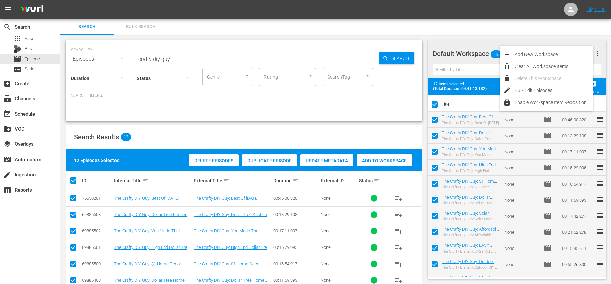
click at [477, 92] on div "12 items selected (Total Duration: 04:41:13.182) folder_delete Remove folder_co…" at bounding box center [516, 86] width 179 height 17
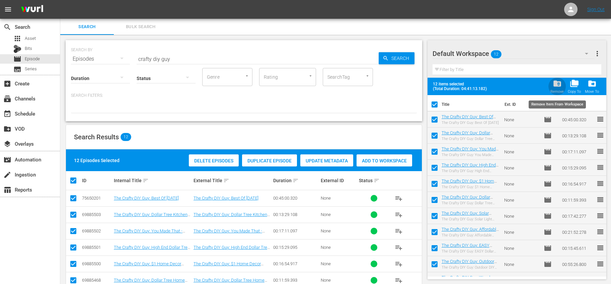
click at [557, 90] on div "Remove" at bounding box center [556, 91] width 13 height 4
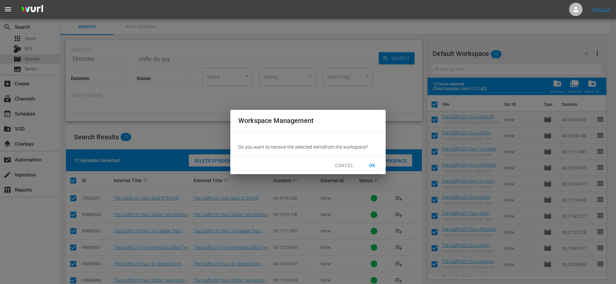
click at [378, 165] on button "OK" at bounding box center [371, 165] width 21 height 12
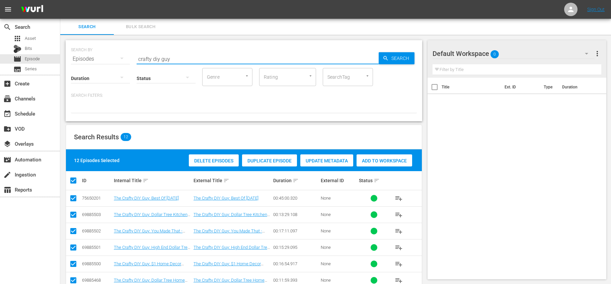
drag, startPoint x: 153, startPoint y: 58, endPoint x: 212, endPoint y: 57, distance: 58.9
click at [212, 57] on input "crafty diy guy" at bounding box center [258, 59] width 242 height 16
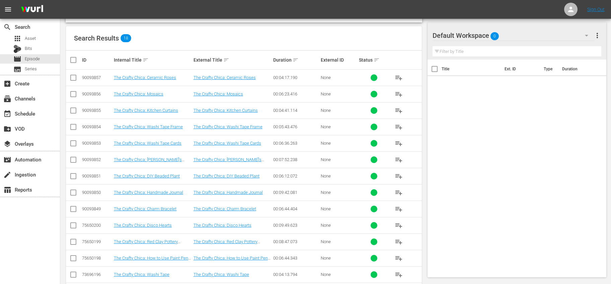
scroll to position [57, 0]
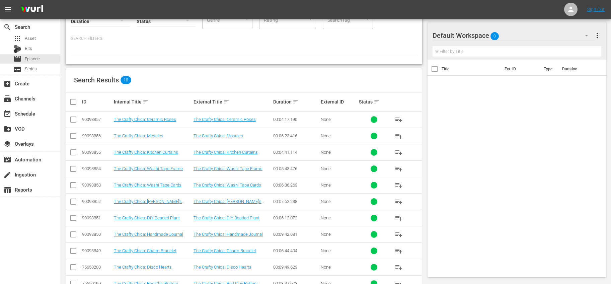
click at [77, 100] on input "checkbox" at bounding box center [75, 102] width 13 height 8
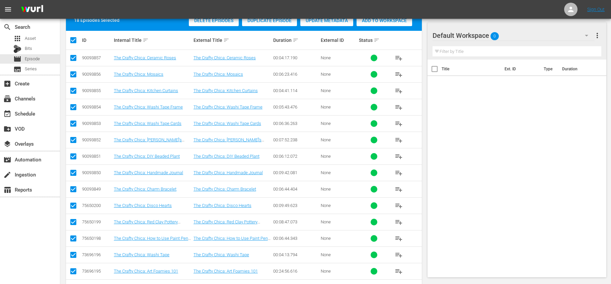
scroll to position [213, 0]
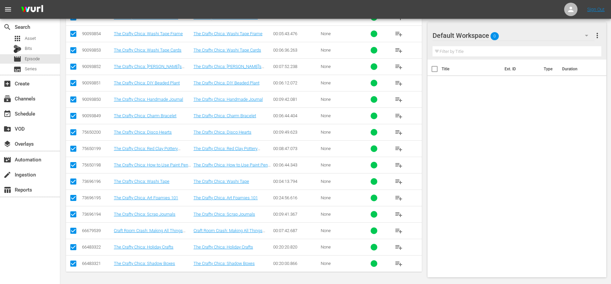
click at [71, 233] on input "checkbox" at bounding box center [73, 232] width 8 height 8
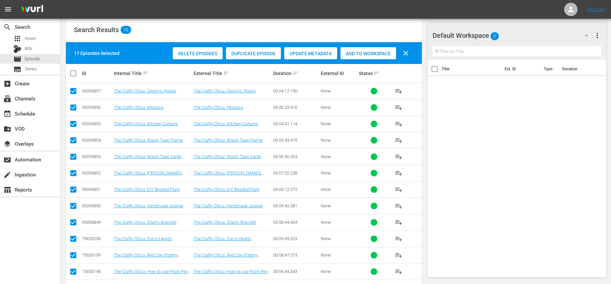
scroll to position [0, 0]
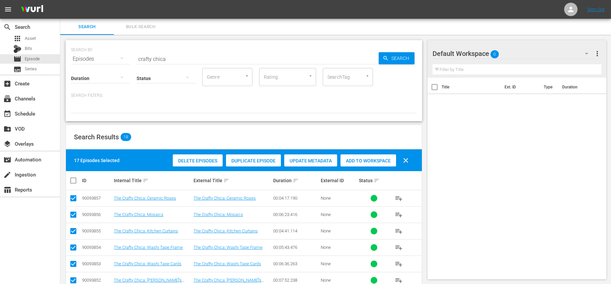
click at [369, 158] on span "Add to Workspace" at bounding box center [368, 160] width 56 height 5
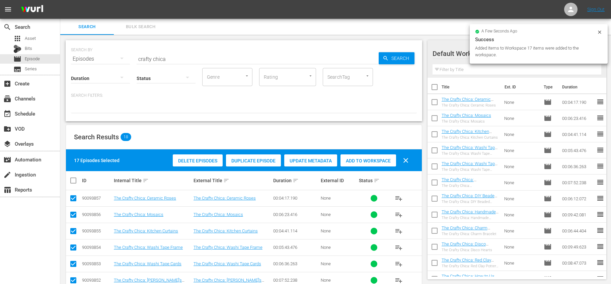
click at [435, 85] on input "checkbox" at bounding box center [434, 88] width 14 height 14
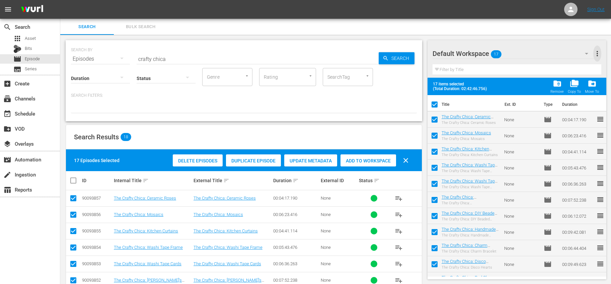
click at [596, 57] on span "more_vert" at bounding box center [597, 54] width 8 height 8
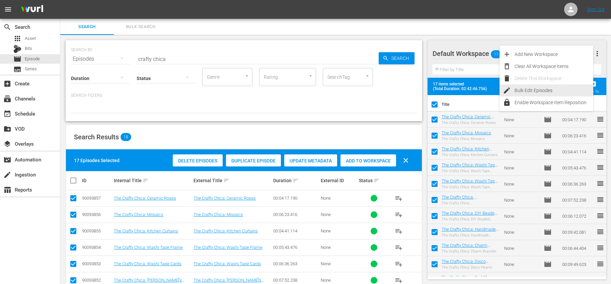
click at [546, 91] on div "Bulk Edit Episodes" at bounding box center [553, 90] width 79 height 12
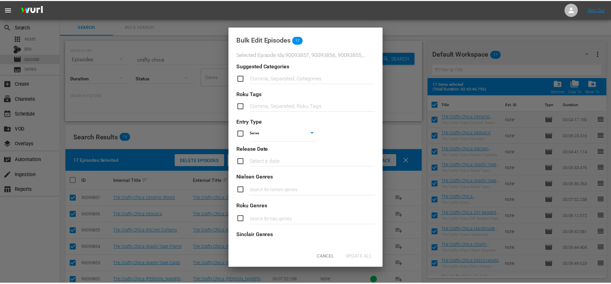
scroll to position [231, 0]
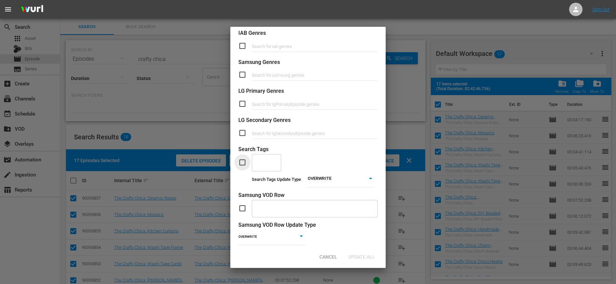
click at [244, 161] on input "checkbox" at bounding box center [244, 162] width 13 height 8
click at [261, 163] on input "text" at bounding box center [261, 162] width 13 height 12
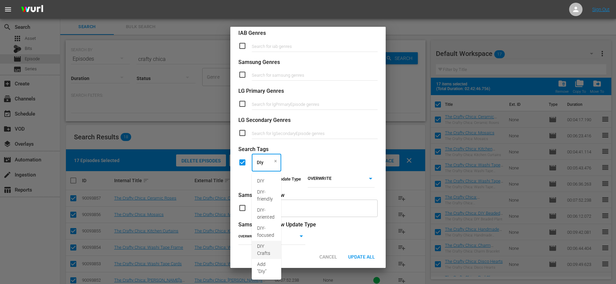
click at [262, 249] on span "DIY Crafts" at bounding box center [266, 250] width 19 height 14
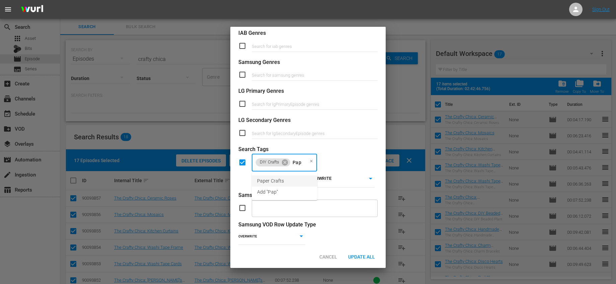
click at [281, 176] on li "Paper Crafts" at bounding box center [285, 180] width 66 height 11
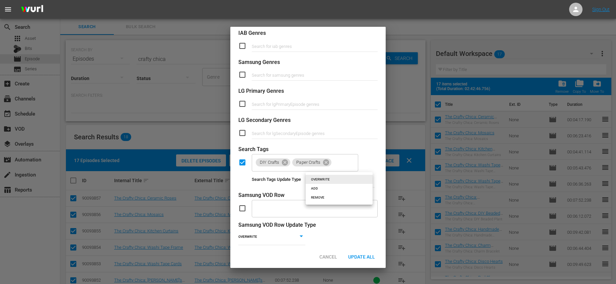
click at [344, 183] on body "menu Sign Out search Search apps Asset Bits movie Episode subtitles Series add_…" at bounding box center [308, 142] width 616 height 284
click at [336, 189] on li "ADD" at bounding box center [338, 188] width 67 height 9
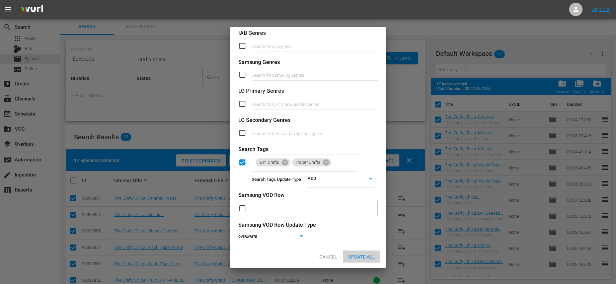
click at [368, 257] on span "Update All" at bounding box center [361, 256] width 37 height 5
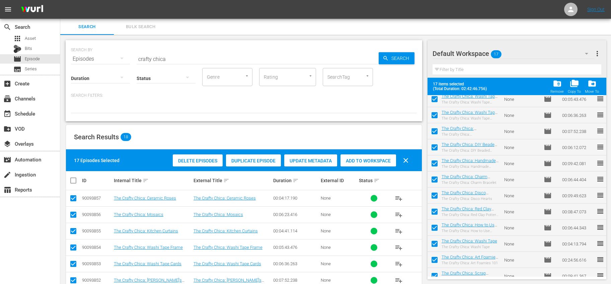
scroll to position [0, 0]
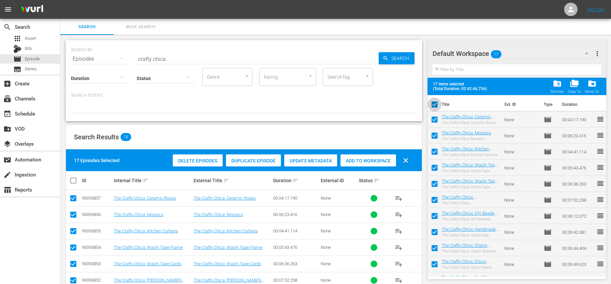
click at [436, 103] on input "checkbox" at bounding box center [434, 106] width 14 height 14
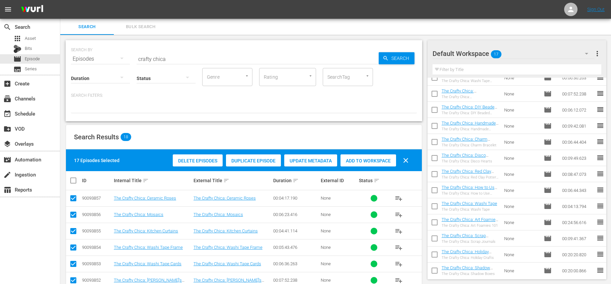
scroll to position [91, 0]
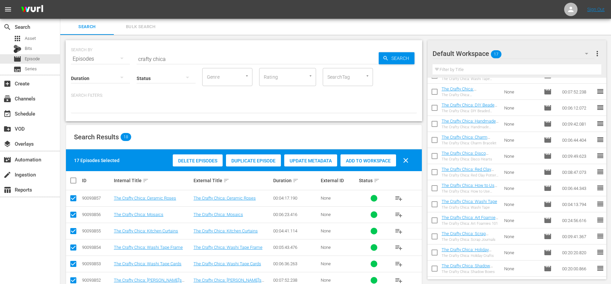
click at [435, 250] on input "checkbox" at bounding box center [434, 254] width 14 height 14
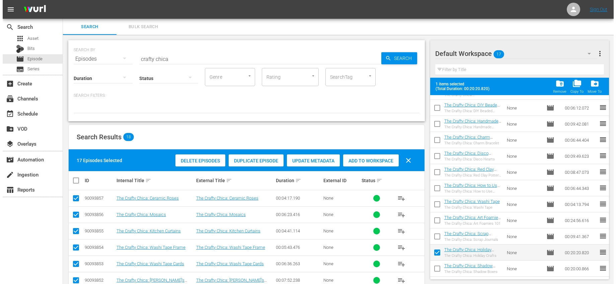
scroll to position [0, 0]
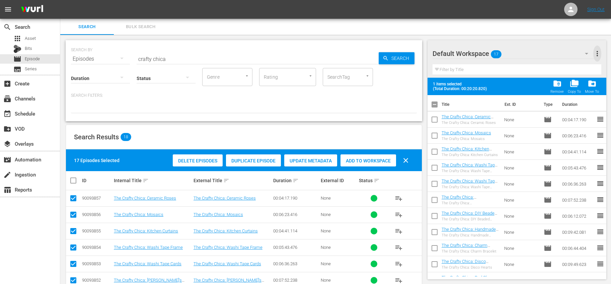
click at [596, 55] on span "more_vert" at bounding box center [597, 54] width 8 height 8
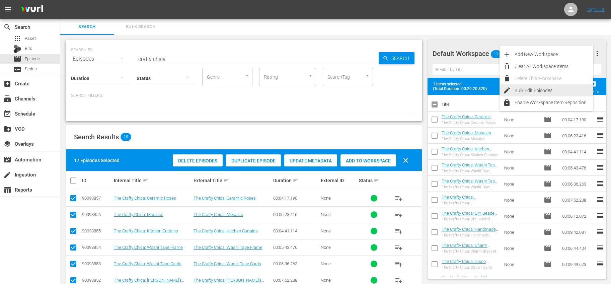
click at [527, 92] on div "Bulk Edit Episodes" at bounding box center [553, 90] width 79 height 12
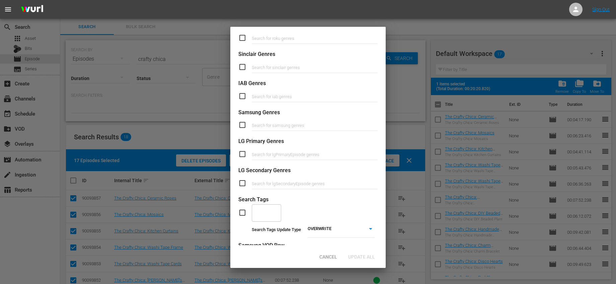
scroll to position [244, 0]
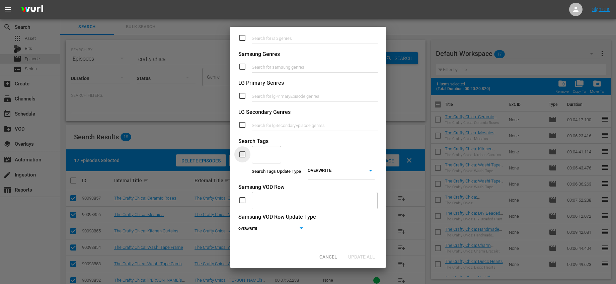
click at [244, 150] on input "checkbox" at bounding box center [244, 154] width 13 height 8
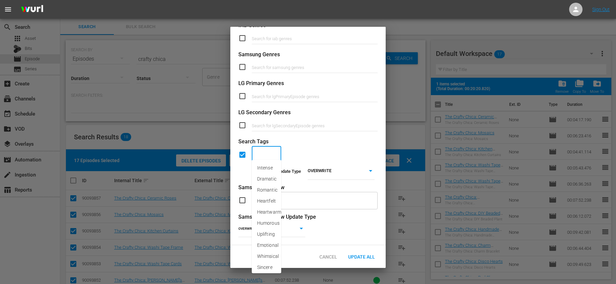
click at [258, 153] on input "text" at bounding box center [261, 155] width 13 height 12
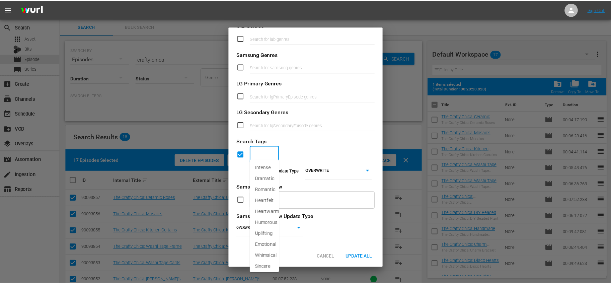
scroll to position [244, 0]
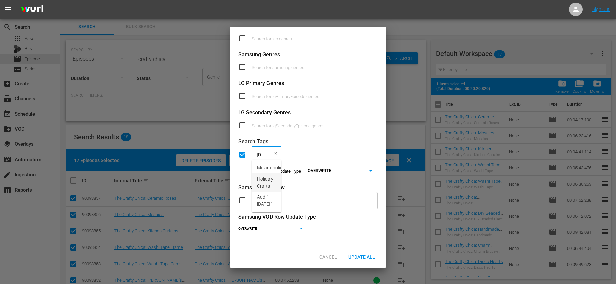
click at [265, 180] on span "Holiday Crafts" at bounding box center [266, 182] width 19 height 14
drag, startPoint x: 276, startPoint y: 176, endPoint x: 291, endPoint y: 171, distance: 15.4
click at [276, 176] on span "Winter Crafts" at bounding box center [271, 178] width 28 height 7
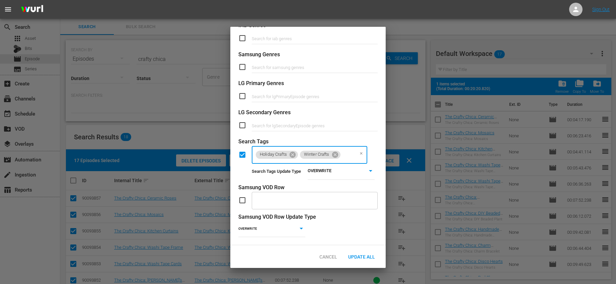
click at [311, 165] on body "menu Sign Out search Search apps Asset Bits movie Episode subtitles Series add_…" at bounding box center [308, 142] width 616 height 284
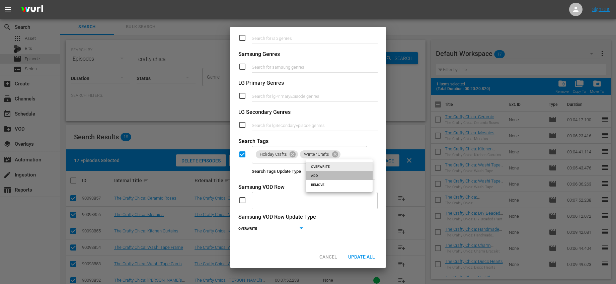
click at [317, 178] on li "ADD" at bounding box center [338, 175] width 67 height 9
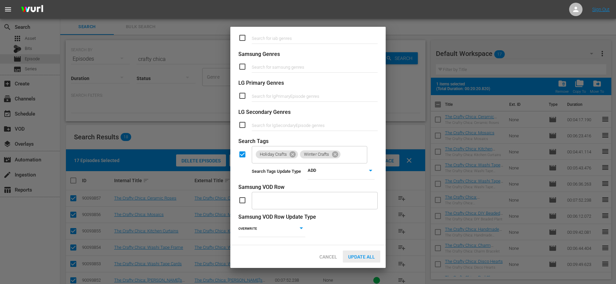
click at [367, 260] on div "Update All" at bounding box center [361, 256] width 37 height 12
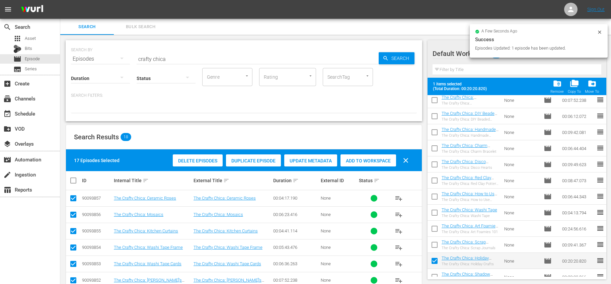
scroll to position [108, 0]
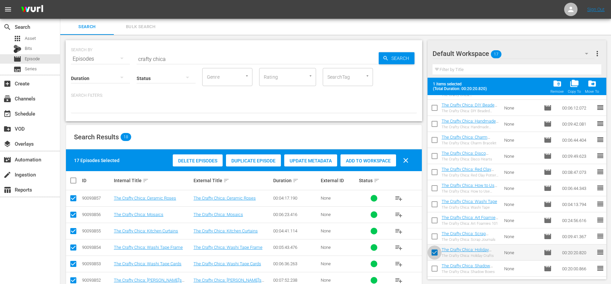
click at [436, 251] on input "checkbox" at bounding box center [434, 254] width 14 height 14
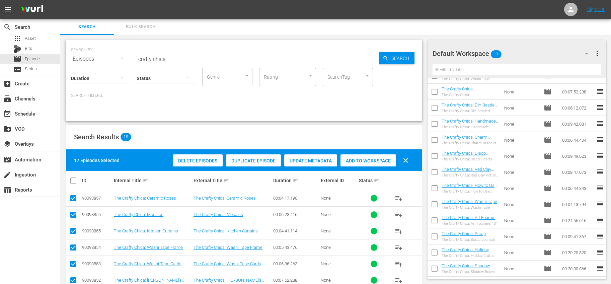
click at [433, 172] on input "checkbox" at bounding box center [434, 173] width 14 height 14
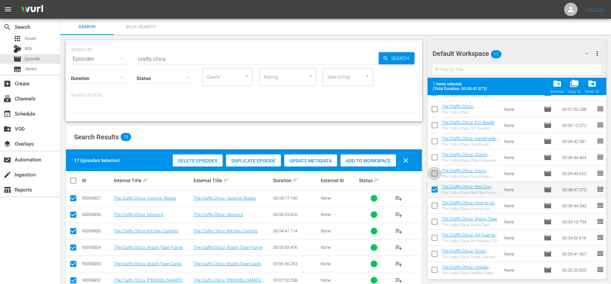
click at [436, 171] on input "checkbox" at bounding box center [434, 175] width 14 height 14
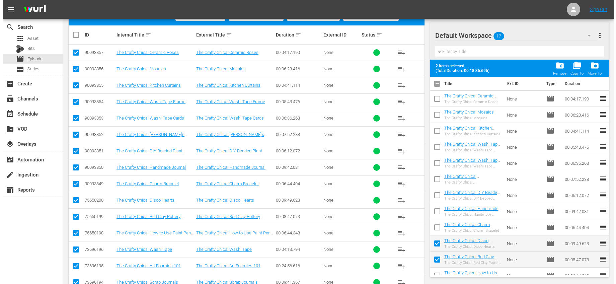
scroll to position [0, 0]
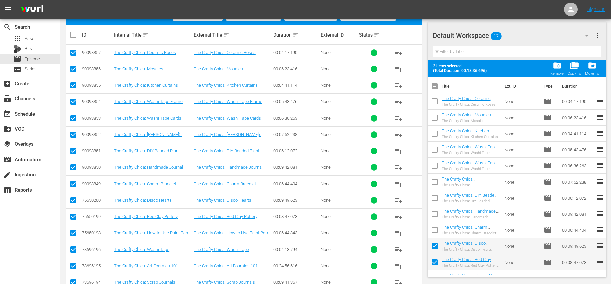
click at [599, 37] on span "more_vert" at bounding box center [597, 35] width 8 height 8
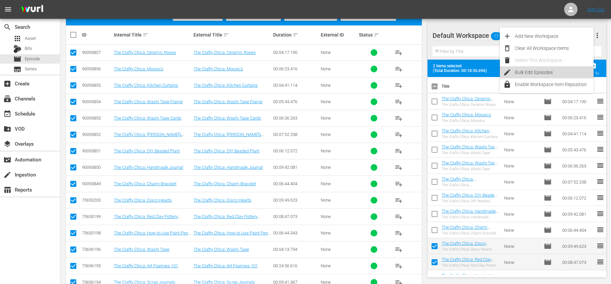
click at [530, 72] on div "Bulk Edit Episodes" at bounding box center [554, 72] width 79 height 12
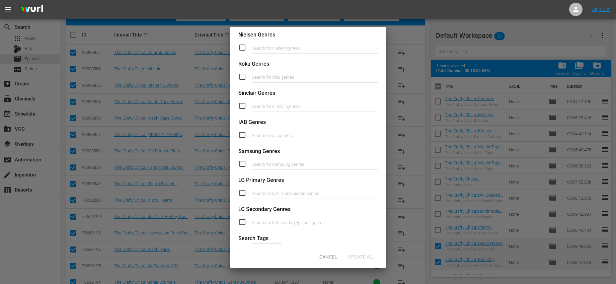
scroll to position [244, 0]
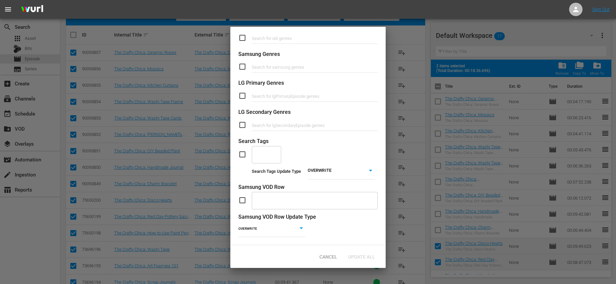
click at [243, 152] on input "checkbox" at bounding box center [244, 154] width 13 height 8
click at [266, 152] on input "text" at bounding box center [261, 154] width 13 height 12
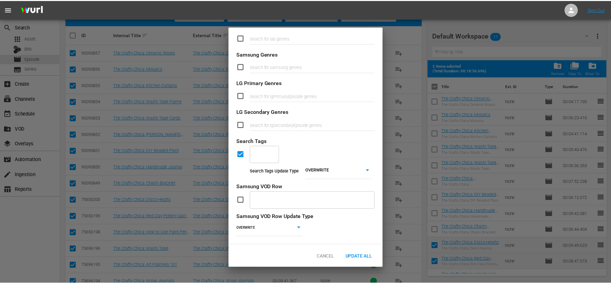
scroll to position [244, 0]
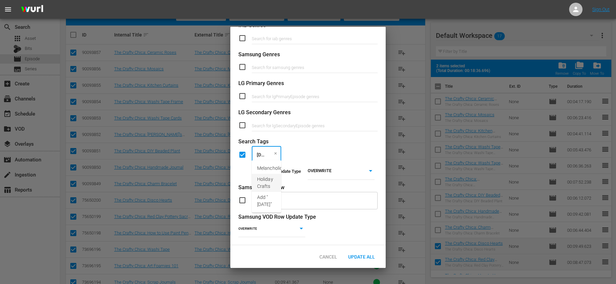
click at [264, 179] on span "Holiday Crafts" at bounding box center [266, 183] width 19 height 14
click at [271, 178] on span "Valentines Crafts" at bounding box center [275, 179] width 36 height 7
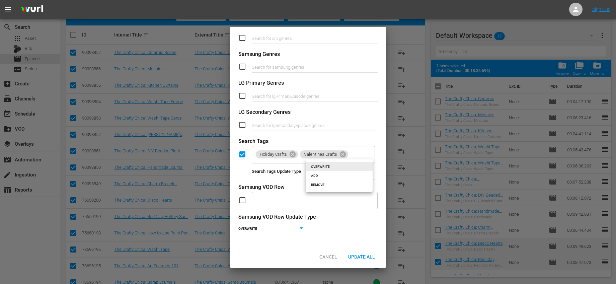
click at [310, 179] on li "ADD" at bounding box center [338, 175] width 67 height 9
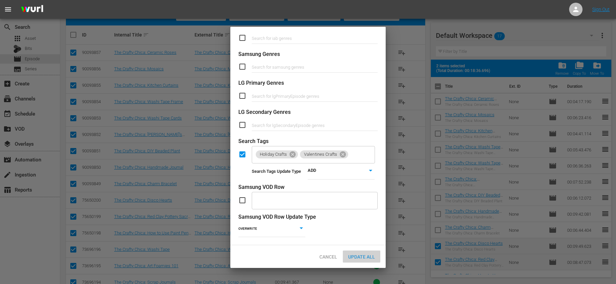
click at [363, 254] on span "Update All" at bounding box center [361, 256] width 37 height 5
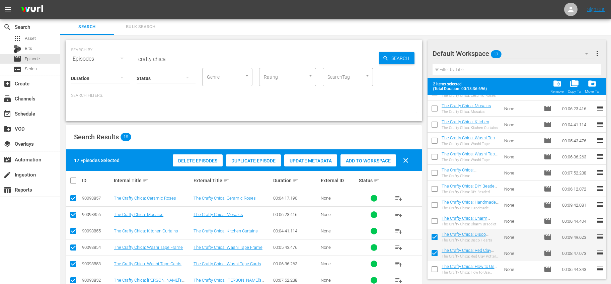
scroll to position [0, 0]
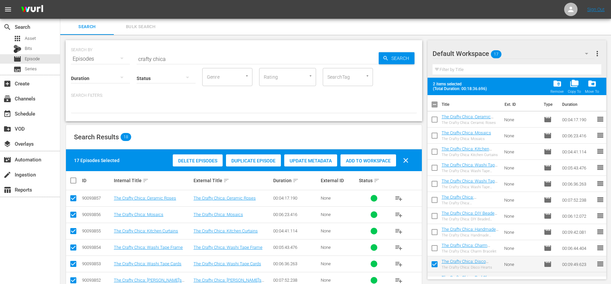
click at [435, 106] on input "checkbox" at bounding box center [434, 106] width 14 height 14
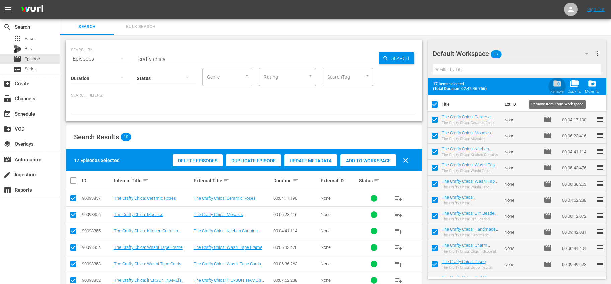
click at [555, 82] on span "folder_delete" at bounding box center [556, 83] width 9 height 9
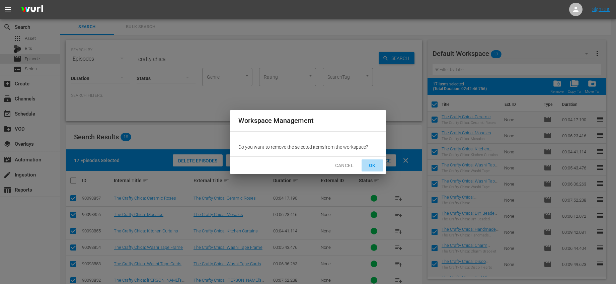
click at [370, 169] on span "OK" at bounding box center [372, 165] width 11 height 8
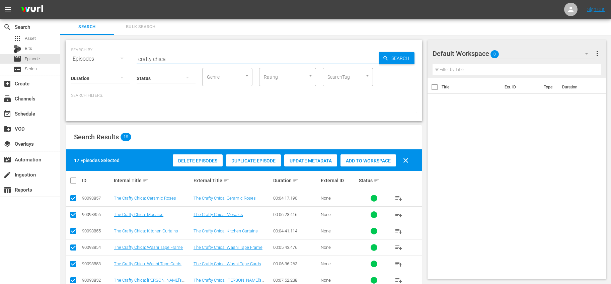
drag, startPoint x: 175, startPoint y: 58, endPoint x: 99, endPoint y: 58, distance: 75.6
click at [99, 58] on div "SEARCH BY Search By Episodes Search ID, Title, Description, Keywords, or Catego…" at bounding box center [244, 55] width 346 height 24
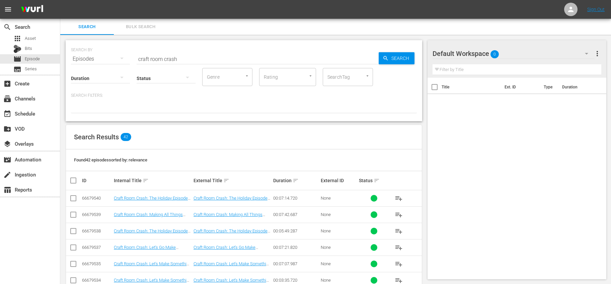
click at [216, 125] on div "Search Results 42" at bounding box center [244, 137] width 356 height 24
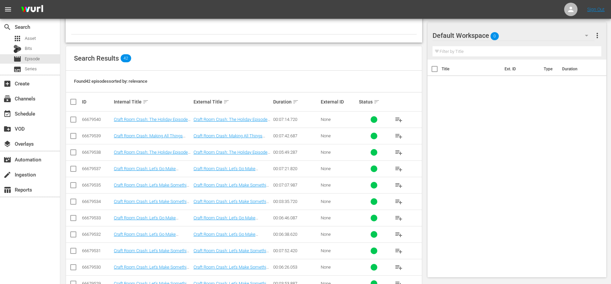
scroll to position [39, 0]
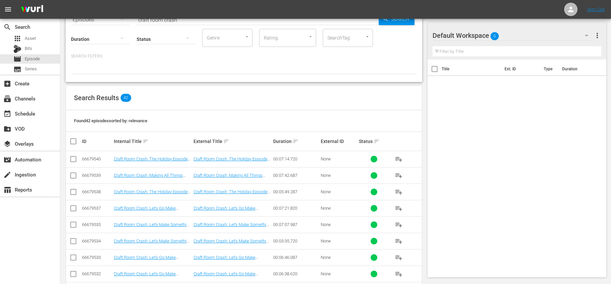
click at [70, 144] on input "checkbox" at bounding box center [75, 141] width 13 height 8
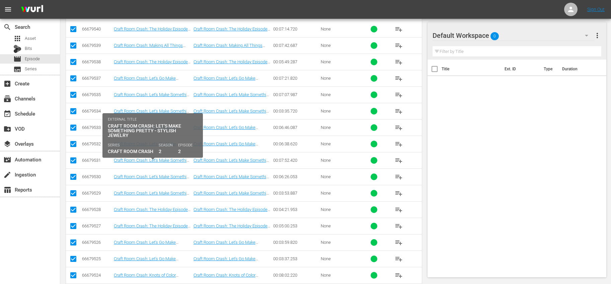
scroll to position [0, 0]
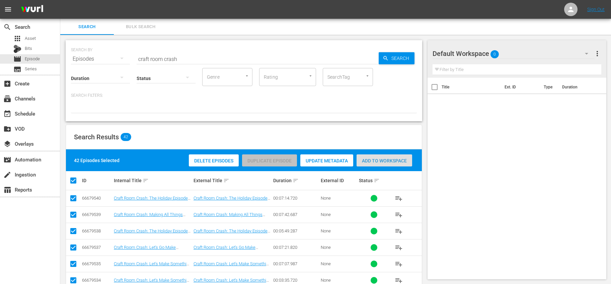
click at [384, 156] on div "Add to Workspace" at bounding box center [384, 160] width 56 height 13
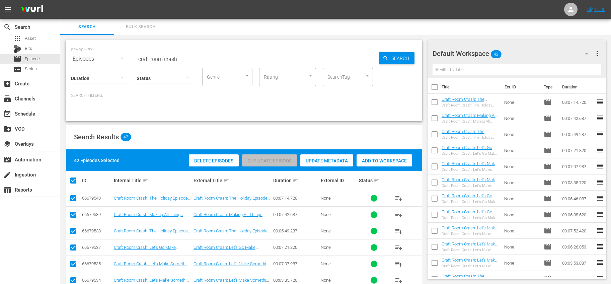
click at [438, 88] on input "checkbox" at bounding box center [434, 88] width 14 height 14
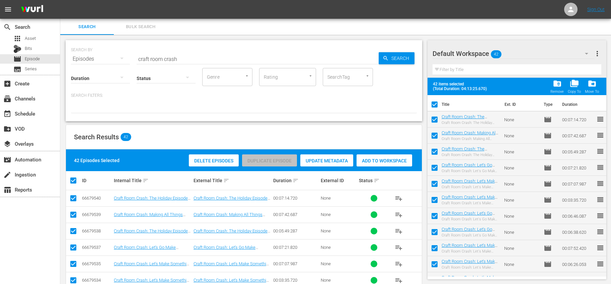
click at [596, 54] on span "more_vert" at bounding box center [597, 54] width 8 height 8
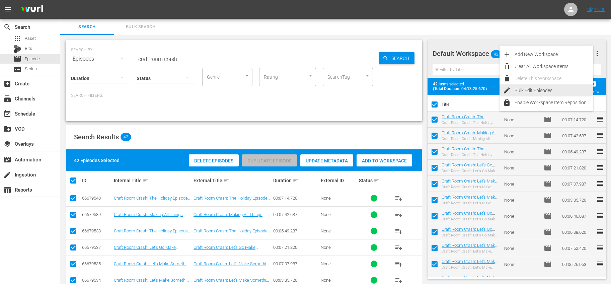
click at [533, 88] on div "Bulk Edit Episodes" at bounding box center [553, 90] width 79 height 12
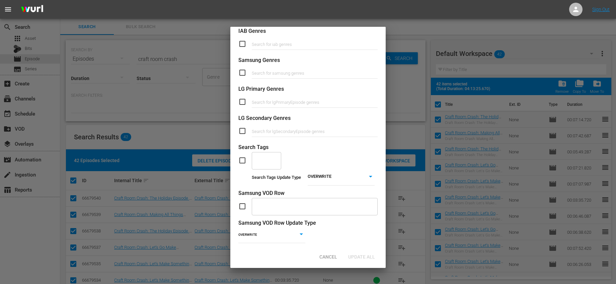
scroll to position [244, 0]
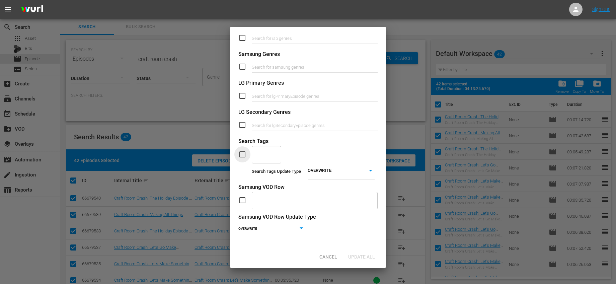
click at [246, 150] on input "checkbox" at bounding box center [244, 154] width 13 height 8
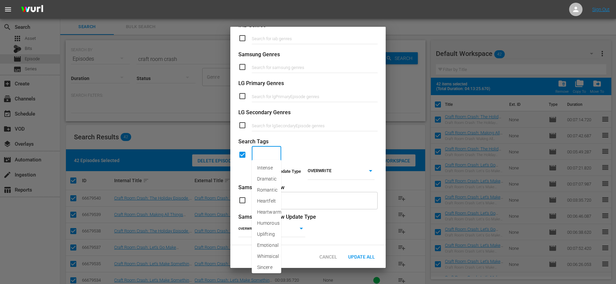
click at [266, 153] on input "text" at bounding box center [261, 155] width 13 height 12
click at [270, 235] on span "DIY Crafts" at bounding box center [266, 237] width 19 height 14
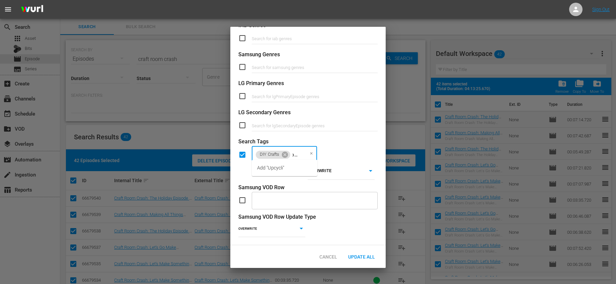
scroll to position [0, 11]
click at [296, 164] on li "Add "Upcycling"" at bounding box center [285, 167] width 66 height 11
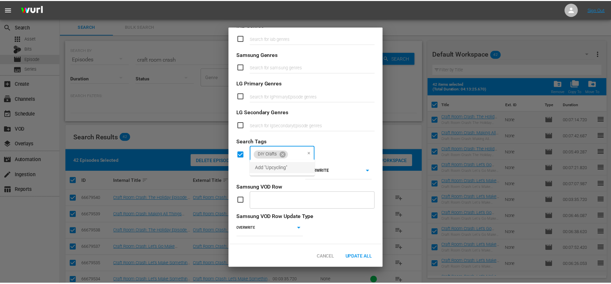
scroll to position [0, 0]
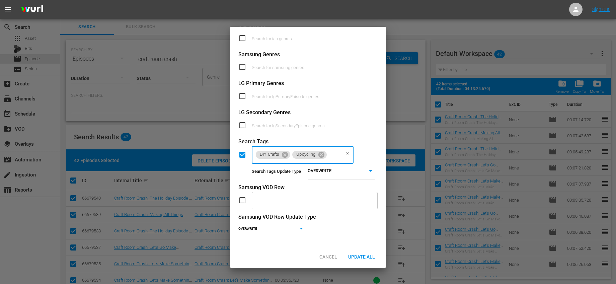
click at [323, 163] on body "menu Sign Out search Search apps Asset Bits movie Episode subtitles Series add_…" at bounding box center [308, 142] width 616 height 284
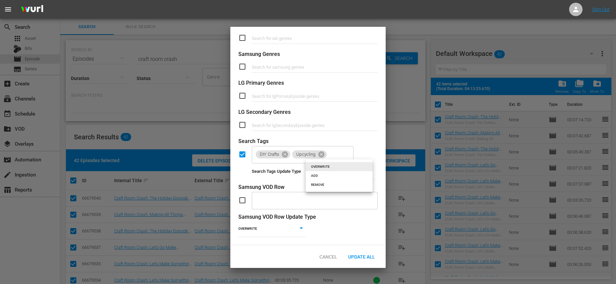
click at [328, 176] on li "ADD" at bounding box center [338, 175] width 67 height 9
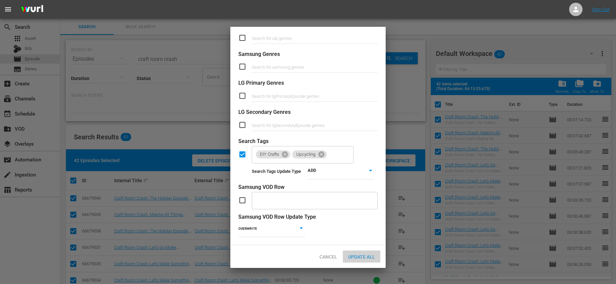
click at [363, 255] on span "Update All" at bounding box center [361, 256] width 37 height 5
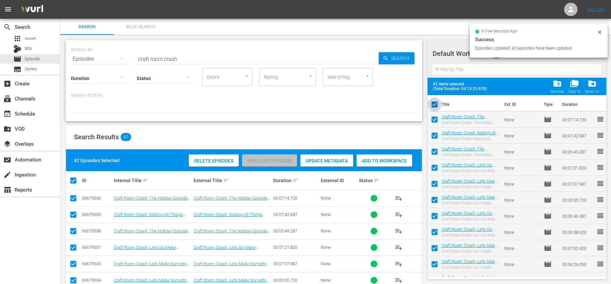
click at [435, 101] on input "checkbox" at bounding box center [434, 106] width 14 height 14
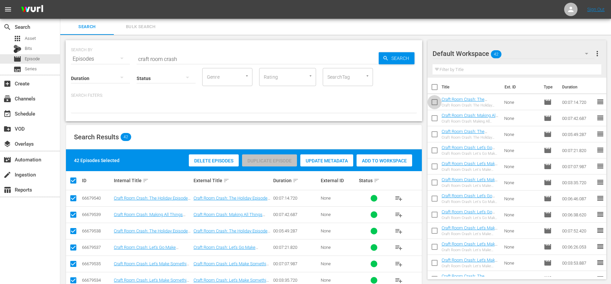
click at [435, 99] on input "checkbox" at bounding box center [434, 103] width 14 height 14
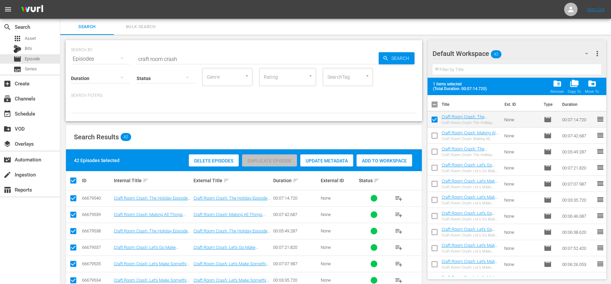
click at [438, 151] on input "checkbox" at bounding box center [434, 153] width 14 height 14
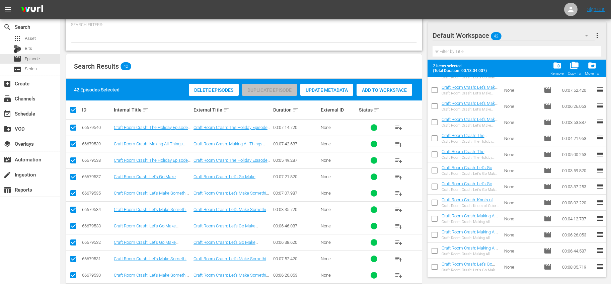
scroll to position [141, 0]
click at [438, 152] on input "checkbox" at bounding box center [434, 155] width 14 height 14
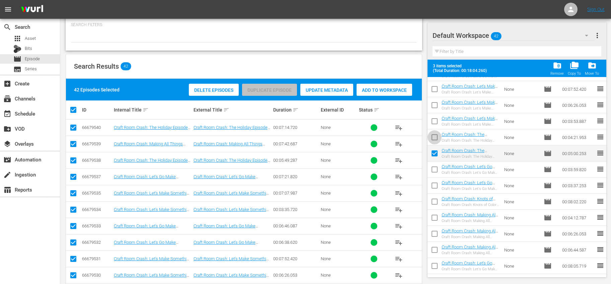
click at [433, 140] on input "checkbox" at bounding box center [434, 138] width 14 height 14
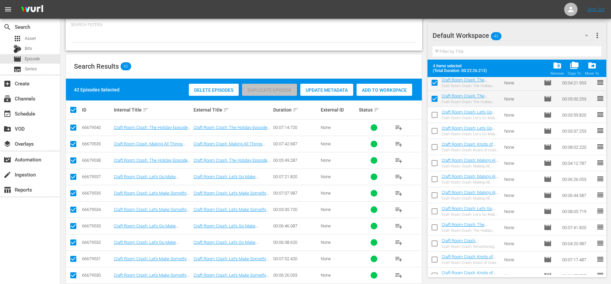
scroll to position [206, 0]
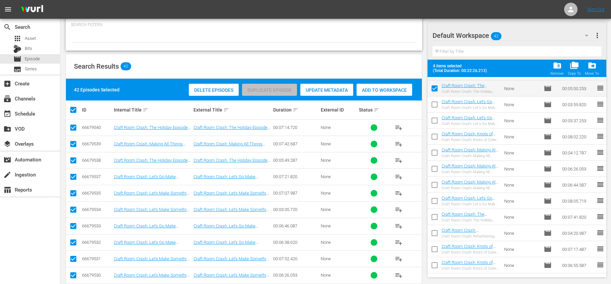
click at [434, 214] on input "checkbox" at bounding box center [434, 218] width 14 height 14
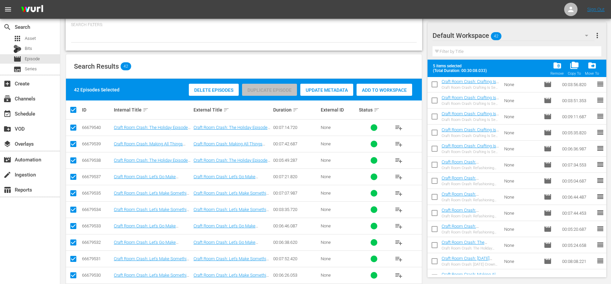
scroll to position [493, 0]
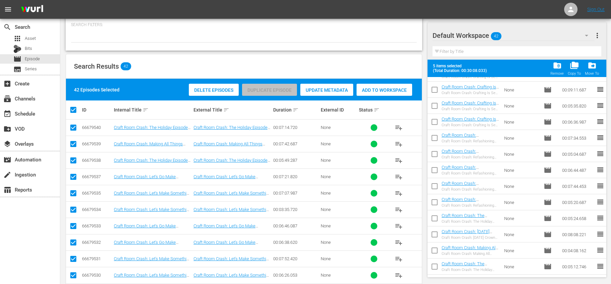
click at [432, 217] on input "checkbox" at bounding box center [434, 219] width 14 height 14
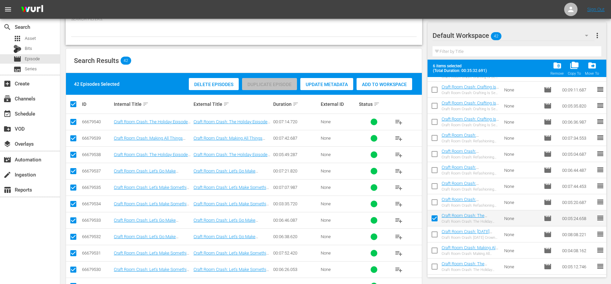
scroll to position [111, 0]
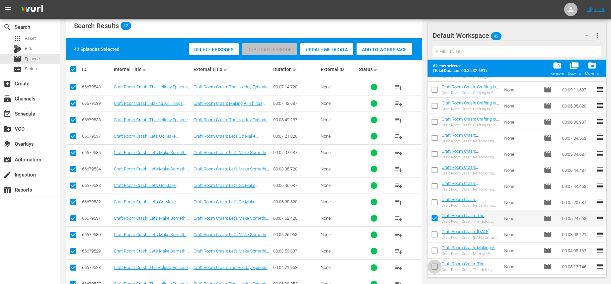
click at [435, 265] on input "checkbox" at bounding box center [434, 268] width 14 height 14
click at [435, 233] on input "checkbox" at bounding box center [434, 236] width 14 height 14
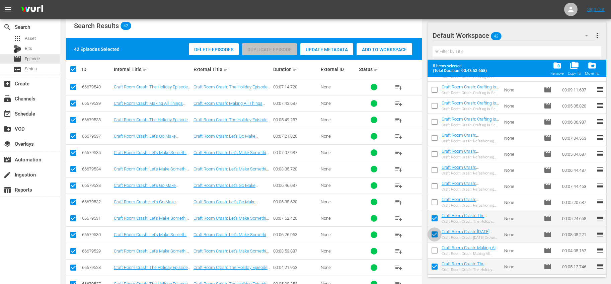
click at [437, 235] on input "checkbox" at bounding box center [434, 236] width 14 height 14
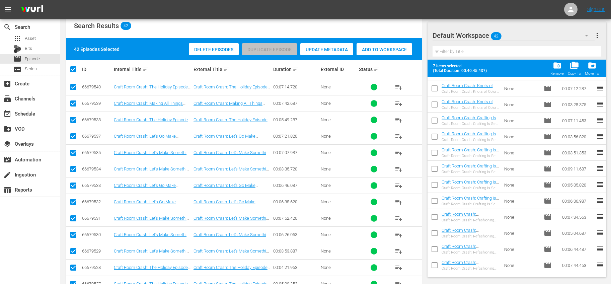
scroll to position [493, 0]
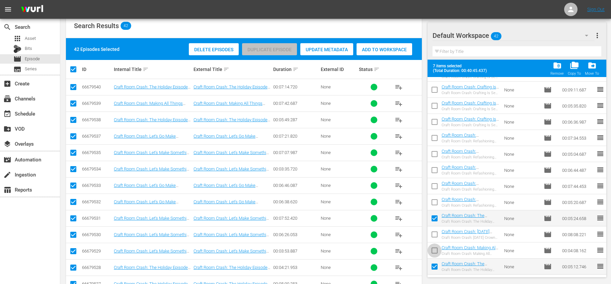
click at [432, 250] on input "checkbox" at bounding box center [434, 252] width 14 height 14
click at [435, 238] on input "checkbox" at bounding box center [434, 236] width 14 height 14
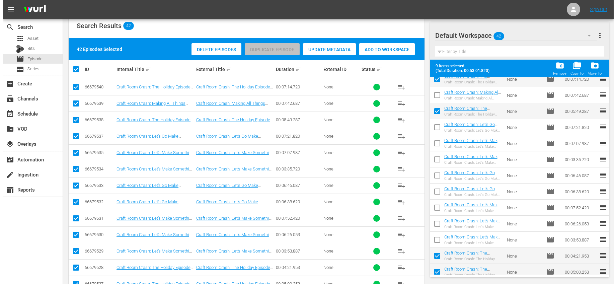
scroll to position [0, 0]
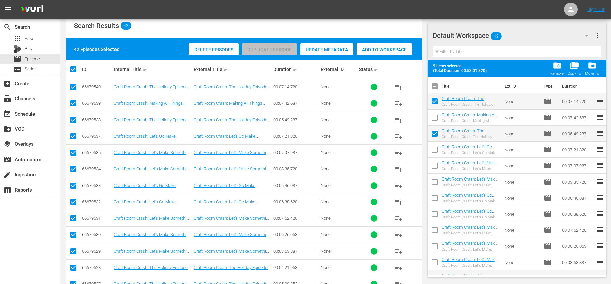
click at [597, 34] on span "more_vert" at bounding box center [597, 35] width 8 height 8
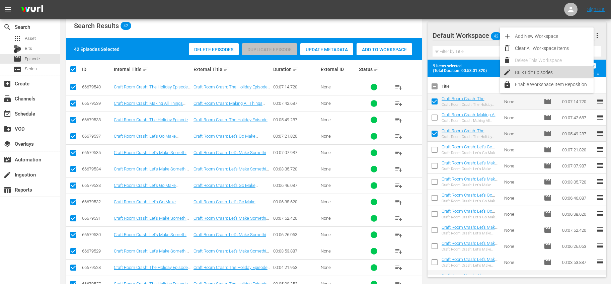
click at [531, 73] on div "Bulk Edit Episodes" at bounding box center [554, 72] width 79 height 12
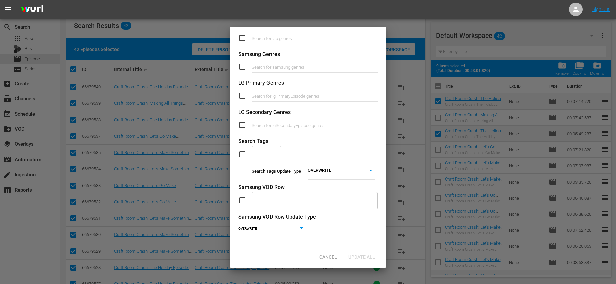
scroll to position [244, 0]
click at [244, 150] on input "checkbox" at bounding box center [244, 154] width 13 height 8
click at [272, 150] on div at bounding box center [275, 153] width 6 height 7
click at [263, 169] on span "Holiday Crafts" at bounding box center [266, 171] width 19 height 14
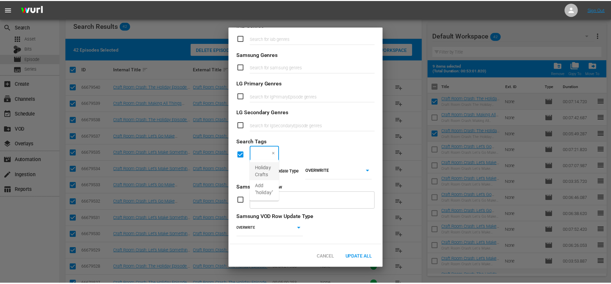
scroll to position [0, 0]
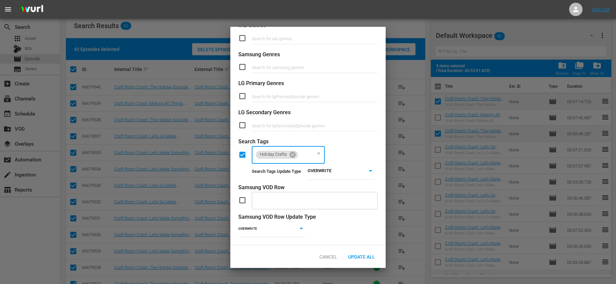
click at [330, 163] on body "menu Sign Out search Search apps Asset Bits movie Episode subtitles Series add_…" at bounding box center [308, 31] width 616 height 284
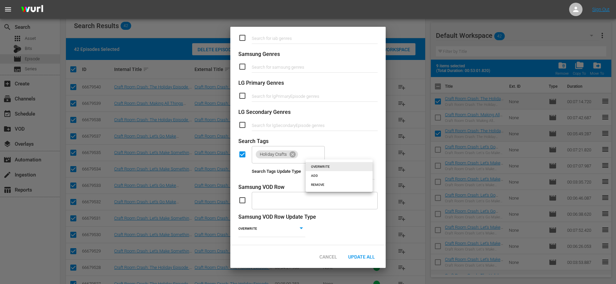
click at [326, 173] on li "ADD" at bounding box center [338, 175] width 67 height 9
click at [345, 149] on div "Holiday Crafts ​" at bounding box center [307, 154] width 139 height 18
click at [365, 253] on div "Update All" at bounding box center [361, 256] width 37 height 12
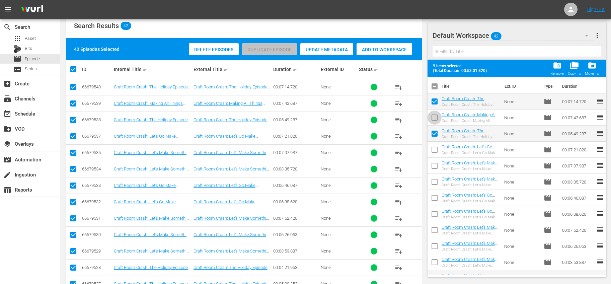
click at [432, 117] on input "checkbox" at bounding box center [434, 119] width 14 height 14
click at [433, 128] on input "checkbox" at bounding box center [434, 135] width 14 height 14
click at [435, 100] on input "checkbox" at bounding box center [434, 103] width 14 height 14
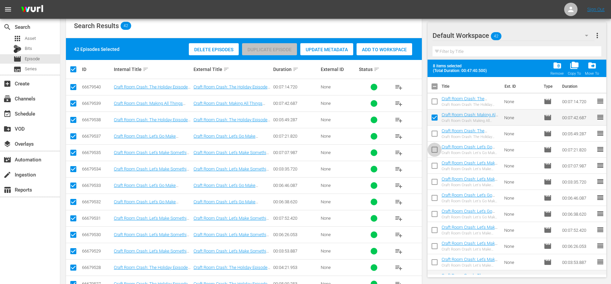
click at [436, 149] on input "checkbox" at bounding box center [434, 151] width 14 height 14
click at [436, 163] on input "checkbox" at bounding box center [434, 167] width 14 height 14
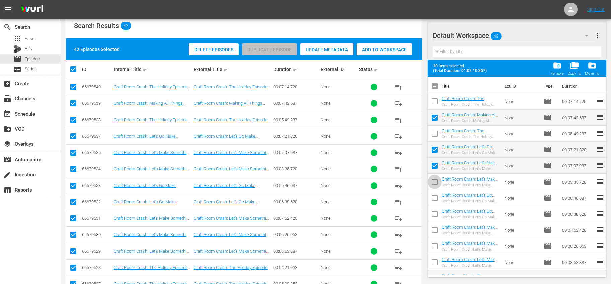
click at [437, 178] on input "checkbox" at bounding box center [434, 183] width 14 height 14
click at [437, 195] on input "checkbox" at bounding box center [434, 199] width 14 height 14
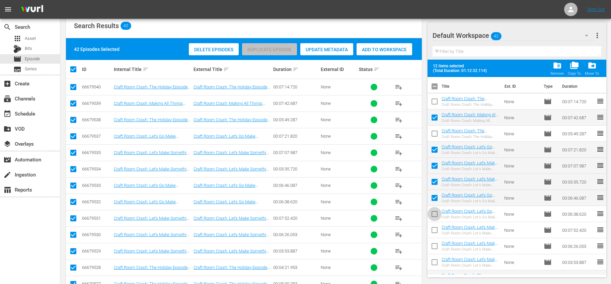
click at [437, 214] on input "checkbox" at bounding box center [434, 215] width 14 height 14
click at [432, 226] on input "checkbox" at bounding box center [434, 231] width 14 height 14
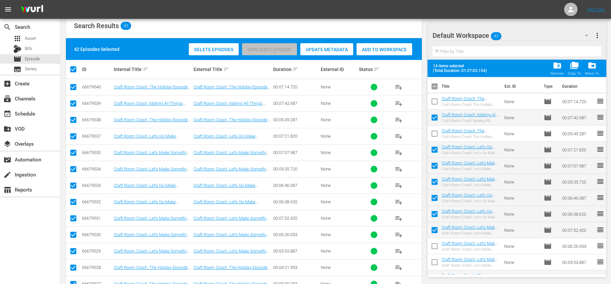
click at [436, 245] on input "checkbox" at bounding box center [434, 247] width 14 height 14
click at [436, 255] on td at bounding box center [434, 262] width 14 height 16
click at [434, 261] on input "checkbox" at bounding box center [434, 263] width 14 height 14
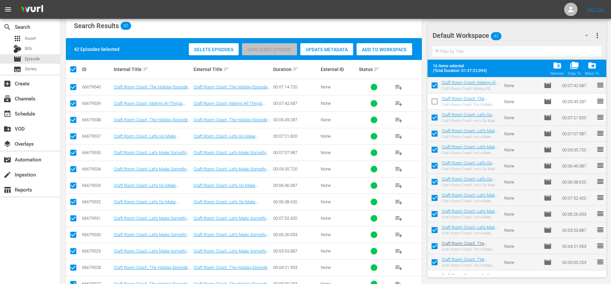
scroll to position [41, 0]
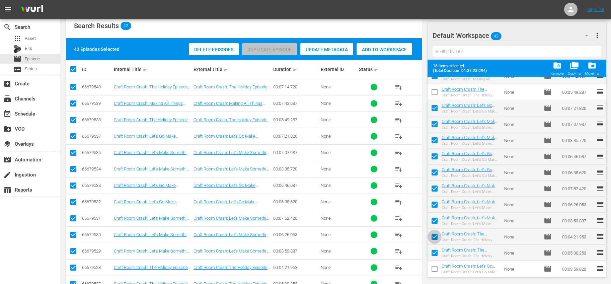
click at [437, 234] on input "checkbox" at bounding box center [434, 238] width 14 height 14
click at [432, 251] on input "checkbox" at bounding box center [434, 254] width 14 height 14
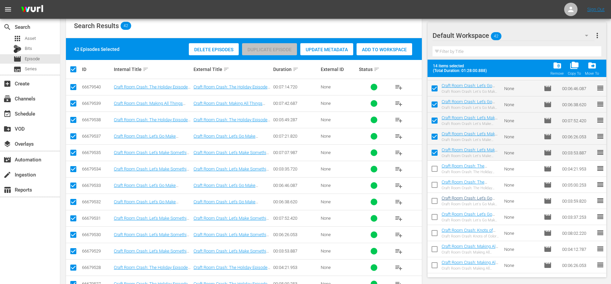
scroll to position [162, 0]
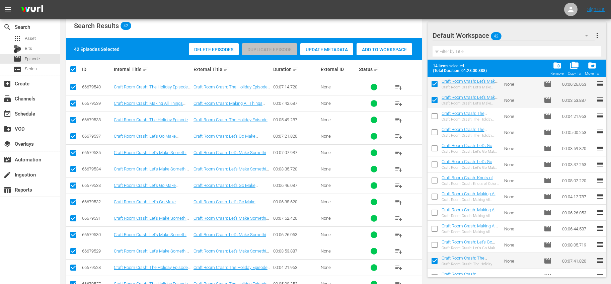
click at [431, 145] on input "checkbox" at bounding box center [434, 150] width 14 height 14
click at [436, 162] on input "checkbox" at bounding box center [434, 166] width 14 height 14
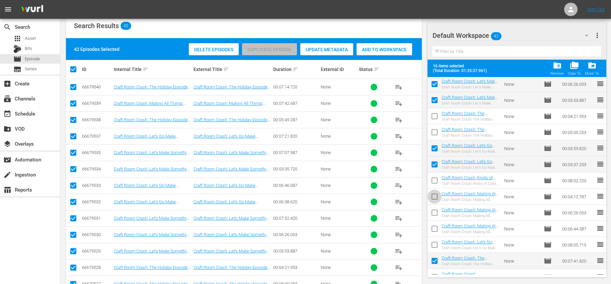
click at [436, 192] on input "checkbox" at bounding box center [434, 198] width 14 height 14
click at [434, 207] on input "checkbox" at bounding box center [434, 214] width 14 height 14
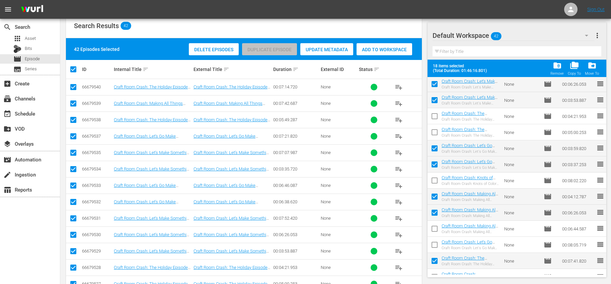
click at [436, 183] on input "checkbox" at bounding box center [434, 182] width 14 height 14
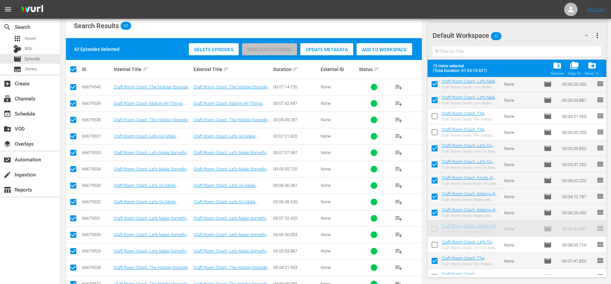
click at [436, 244] on input "checkbox" at bounding box center [434, 246] width 14 height 14
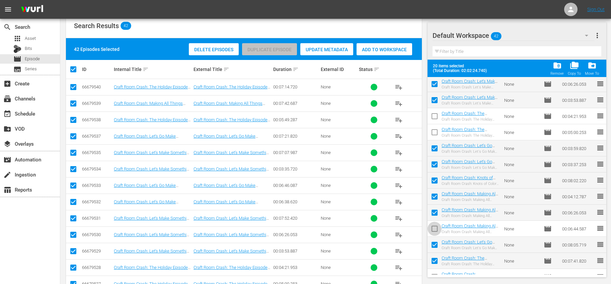
click at [434, 230] on input "checkbox" at bounding box center [434, 230] width 14 height 14
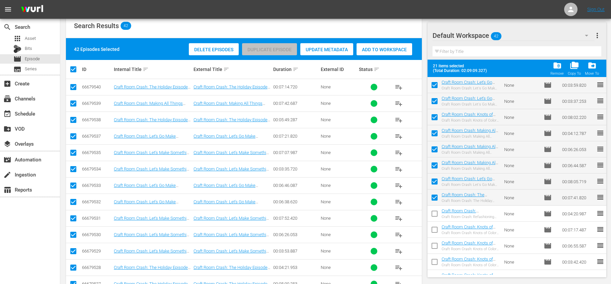
scroll to position [227, 0]
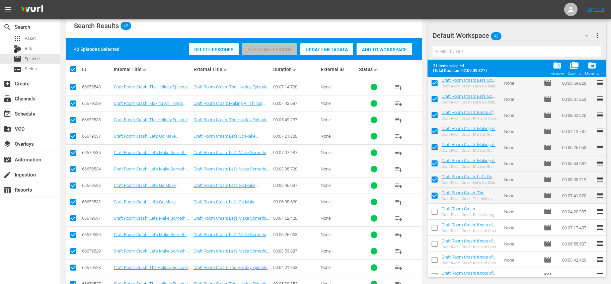
click at [433, 198] on input "checkbox" at bounding box center [434, 197] width 14 height 14
click at [436, 211] on input "checkbox" at bounding box center [434, 213] width 14 height 14
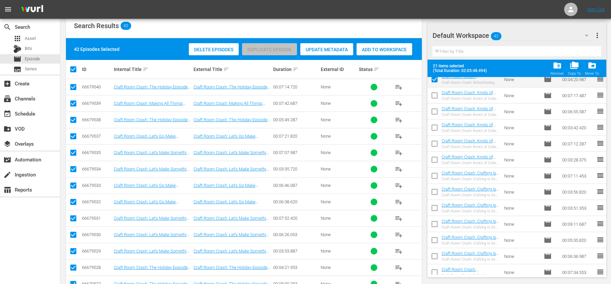
scroll to position [347, 0]
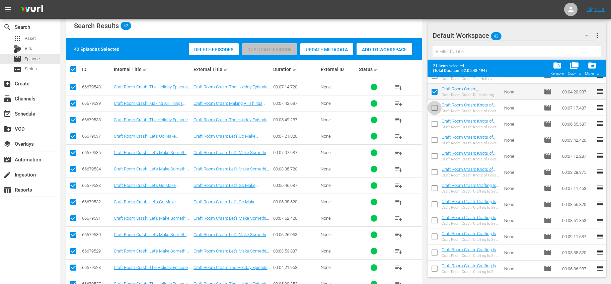
drag, startPoint x: 431, startPoint y: 110, endPoint x: 436, endPoint y: 120, distance: 11.6
click at [431, 110] on input "checkbox" at bounding box center [434, 109] width 14 height 14
click at [437, 123] on input "checkbox" at bounding box center [434, 125] width 14 height 14
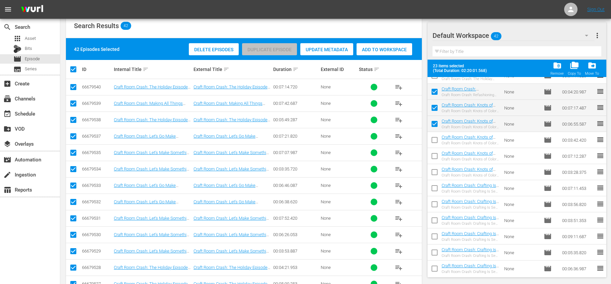
click at [435, 137] on input "checkbox" at bounding box center [434, 141] width 14 height 14
click at [436, 155] on input "checkbox" at bounding box center [434, 157] width 14 height 14
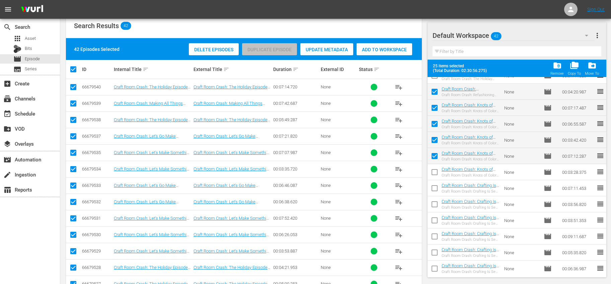
drag, startPoint x: 435, startPoint y: 168, endPoint x: 434, endPoint y: 178, distance: 10.1
click at [435, 168] on input "checkbox" at bounding box center [434, 173] width 14 height 14
click at [433, 185] on input "checkbox" at bounding box center [434, 189] width 14 height 14
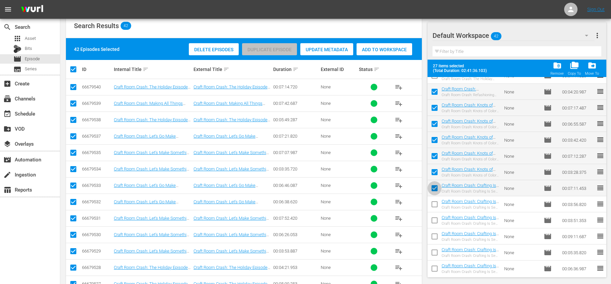
click at [435, 194] on input "checkbox" at bounding box center [434, 189] width 14 height 14
drag, startPoint x: 434, startPoint y: 190, endPoint x: 436, endPoint y: 205, distance: 15.2
click at [434, 191] on input "checkbox" at bounding box center [434, 189] width 14 height 14
click at [436, 205] on input "checkbox" at bounding box center [434, 205] width 14 height 14
click at [435, 216] on input "checkbox" at bounding box center [434, 221] width 14 height 14
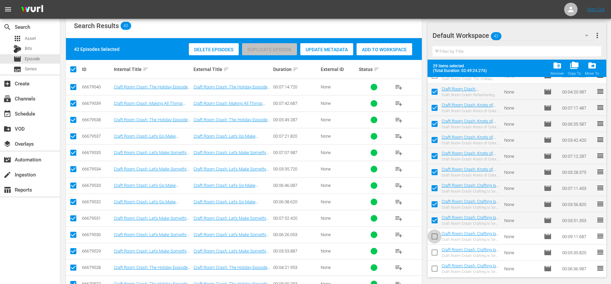
click at [435, 236] on input "checkbox" at bounding box center [434, 238] width 14 height 14
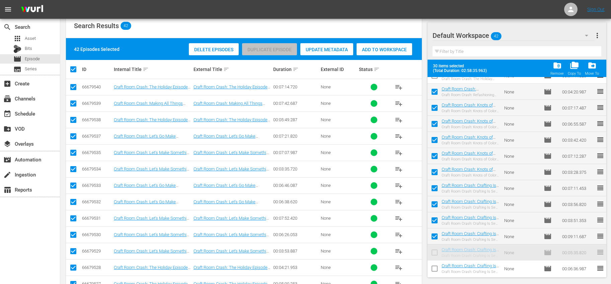
click at [434, 266] on input "checkbox" at bounding box center [434, 270] width 14 height 14
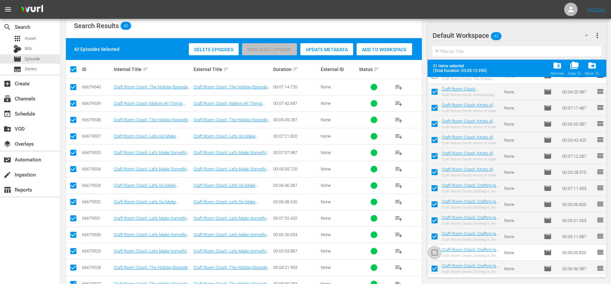
click at [434, 252] on input "checkbox" at bounding box center [434, 254] width 14 height 14
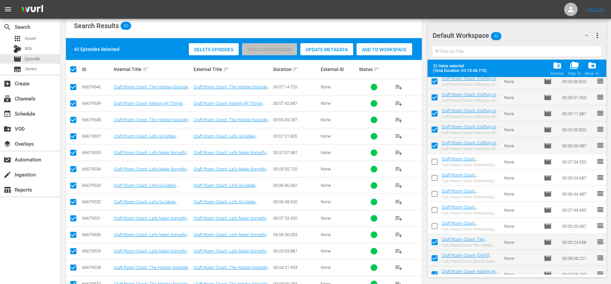
scroll to position [470, 0]
click at [436, 163] on input "checkbox" at bounding box center [434, 163] width 14 height 14
click at [436, 176] on input "checkbox" at bounding box center [434, 179] width 14 height 14
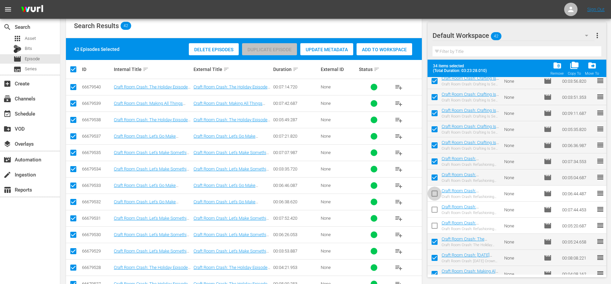
click at [433, 193] on input "checkbox" at bounding box center [434, 195] width 14 height 14
click at [435, 207] on input "checkbox" at bounding box center [434, 211] width 14 height 14
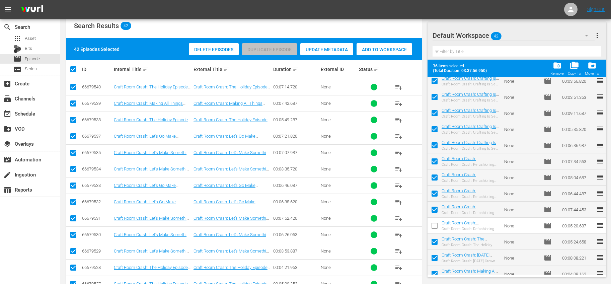
click at [434, 221] on input "checkbox" at bounding box center [434, 227] width 14 height 14
drag, startPoint x: 432, startPoint y: 240, endPoint x: 434, endPoint y: 235, distance: 5.5
click at [432, 240] on input "checkbox" at bounding box center [434, 243] width 14 height 14
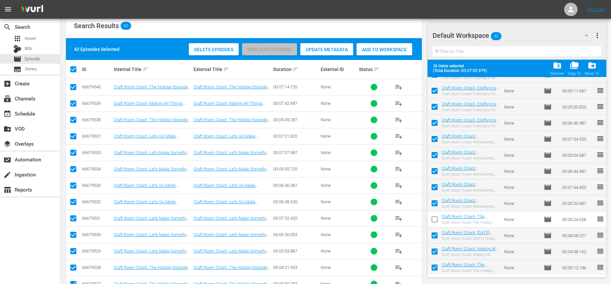
scroll to position [493, 0]
click at [435, 237] on input "checkbox" at bounding box center [434, 236] width 14 height 14
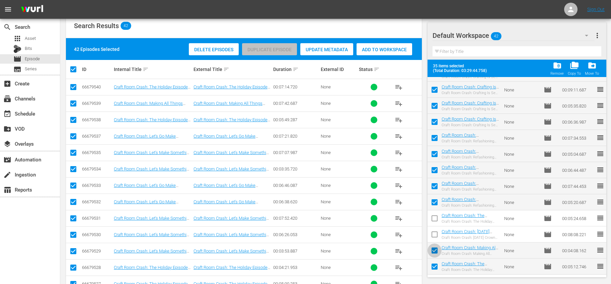
click at [436, 250] on input "checkbox" at bounding box center [434, 252] width 14 height 14
click at [434, 266] on input "checkbox" at bounding box center [434, 268] width 14 height 14
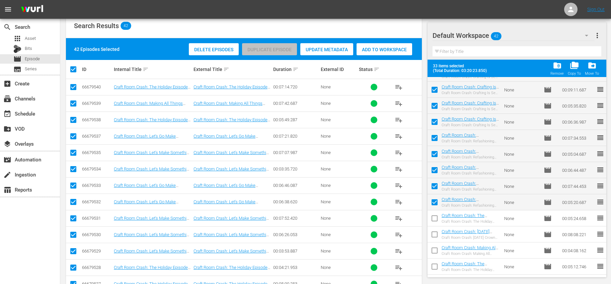
click at [563, 74] on div "Remove" at bounding box center [556, 73] width 13 height 4
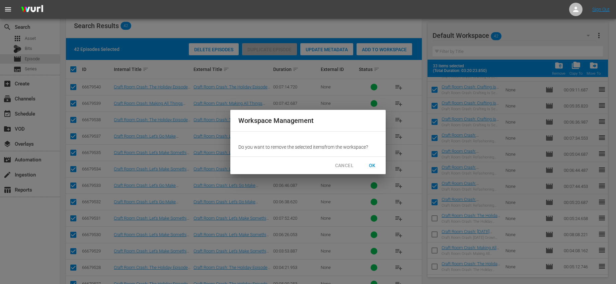
click at [374, 164] on span "OK" at bounding box center [372, 165] width 11 height 8
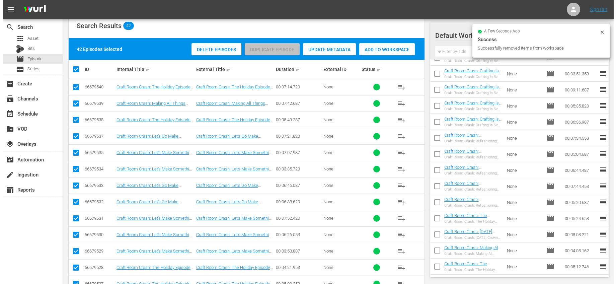
scroll to position [0, 0]
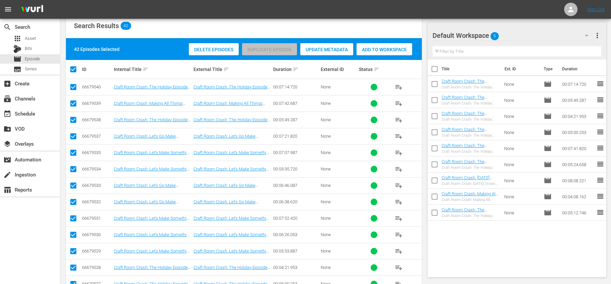
click at [430, 81] on input "checkbox" at bounding box center [434, 85] width 14 height 14
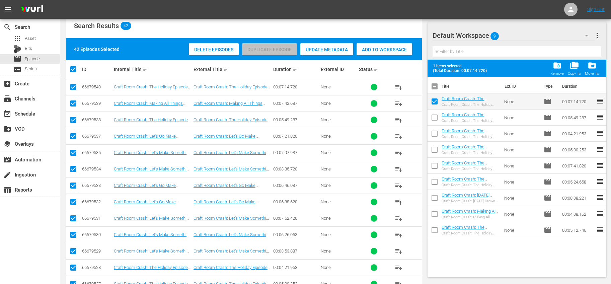
click at [596, 37] on span "more_vert" at bounding box center [597, 35] width 8 height 8
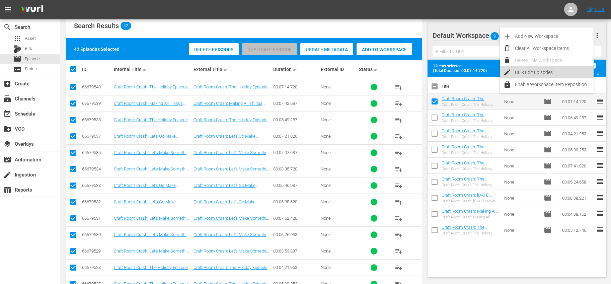
click at [534, 72] on div "Bulk Edit Episodes" at bounding box center [554, 72] width 79 height 12
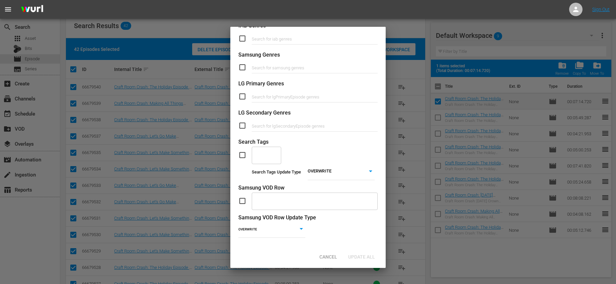
scroll to position [241, 0]
click at [243, 152] on input "checkbox" at bounding box center [244, 154] width 13 height 8
click at [258, 156] on input "text" at bounding box center [261, 154] width 13 height 12
click at [263, 172] on span "Winter Crafts" at bounding box center [266, 174] width 19 height 14
click at [318, 171] on body "menu Sign Out search Search apps Asset Bits movie Episode subtitles Series add_…" at bounding box center [308, 31] width 616 height 284
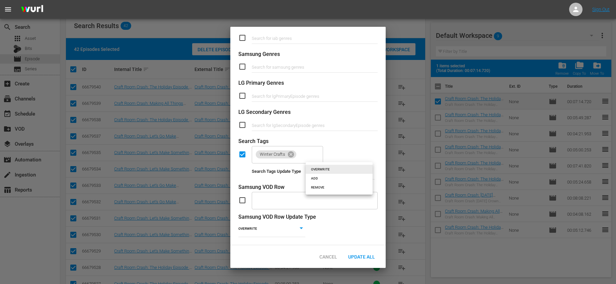
click at [320, 180] on li "ADD" at bounding box center [338, 178] width 67 height 9
click at [360, 258] on span "Update All" at bounding box center [361, 256] width 37 height 5
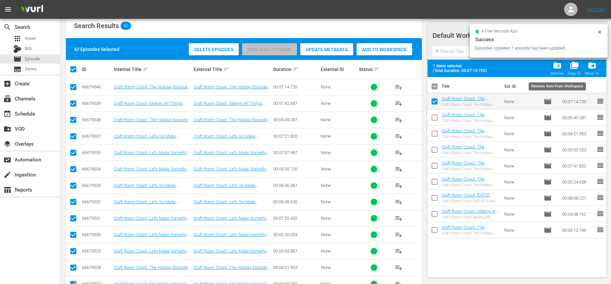
click at [556, 65] on span "folder_delete" at bounding box center [556, 65] width 9 height 9
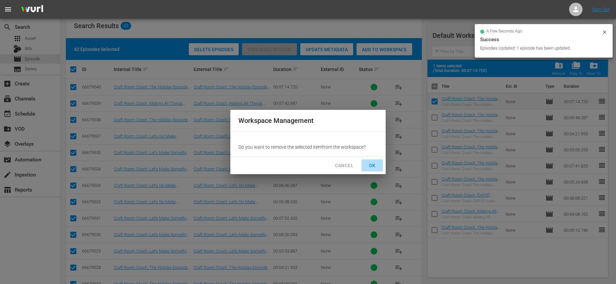
click at [372, 161] on span "OK" at bounding box center [372, 165] width 11 height 8
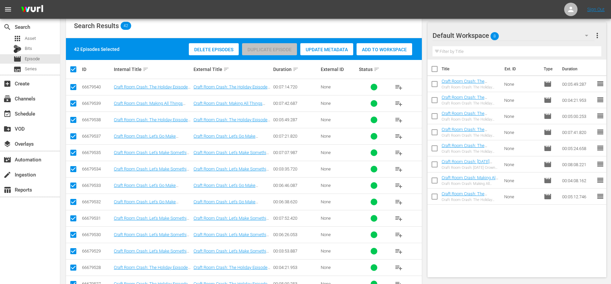
click at [435, 101] on input "checkbox" at bounding box center [434, 101] width 14 height 14
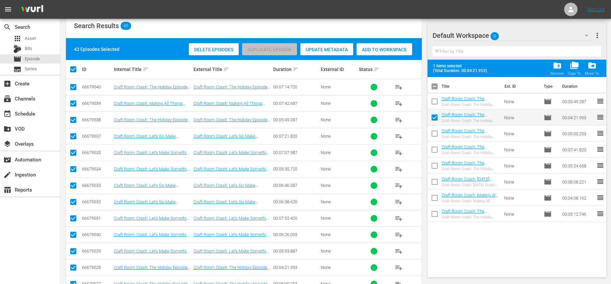
click at [600, 38] on span "more_vert" at bounding box center [597, 35] width 8 height 8
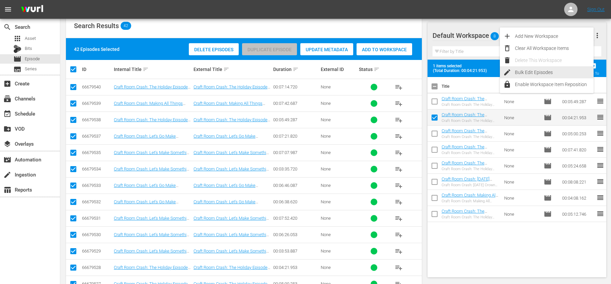
click at [526, 67] on div "Bulk Edit Episodes" at bounding box center [554, 72] width 79 height 12
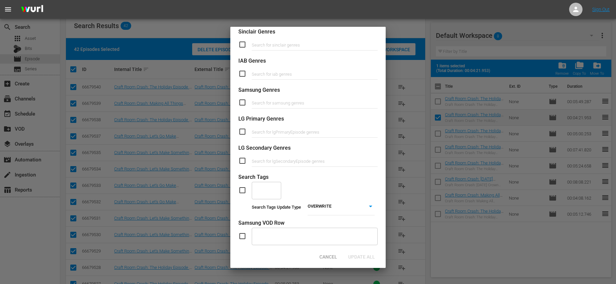
scroll to position [237, 0]
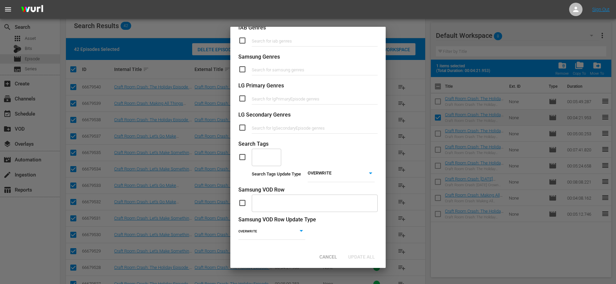
click at [244, 154] on input "checkbox" at bounding box center [244, 157] width 13 height 8
click at [261, 156] on input "text" at bounding box center [261, 157] width 13 height 12
click at [272, 181] on span "[DATE] Crafts" at bounding box center [266, 179] width 19 height 14
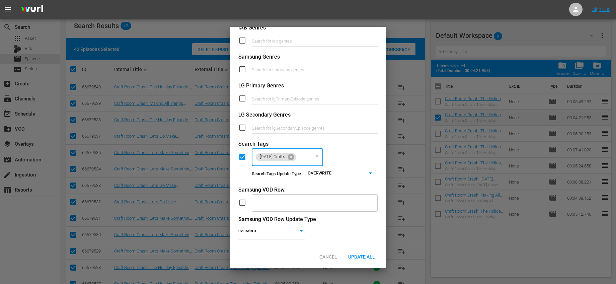
click at [347, 173] on body "menu Sign Out search Search apps Asset Bits movie Episode subtitles Series add_…" at bounding box center [308, 31] width 616 height 284
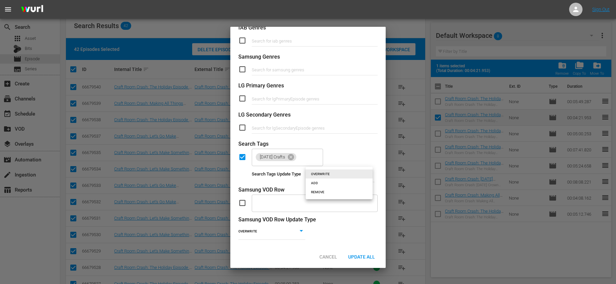
click at [339, 183] on li "ADD" at bounding box center [338, 182] width 67 height 9
click at [358, 259] on span "Update All" at bounding box center [361, 256] width 37 height 5
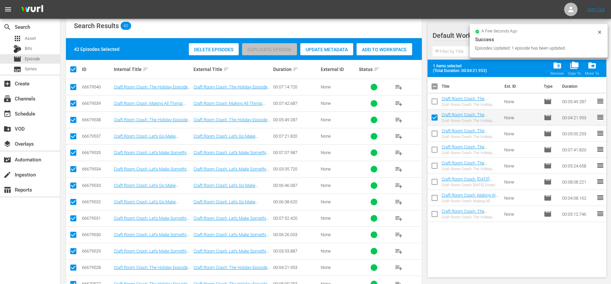
click at [436, 119] on input "checkbox" at bounding box center [434, 119] width 14 height 14
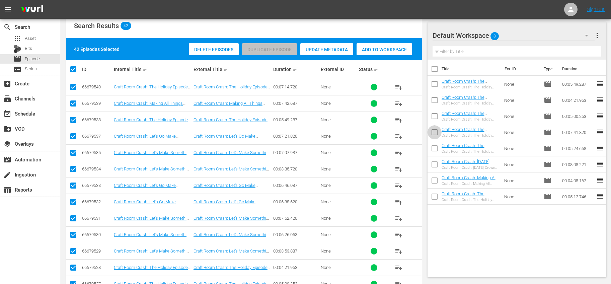
click at [435, 129] on input "checkbox" at bounding box center [434, 133] width 14 height 14
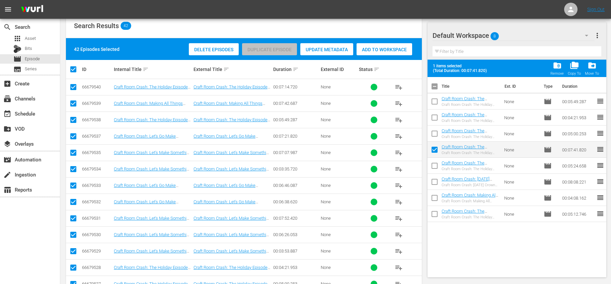
click at [595, 32] on span "more_vert" at bounding box center [597, 35] width 8 height 8
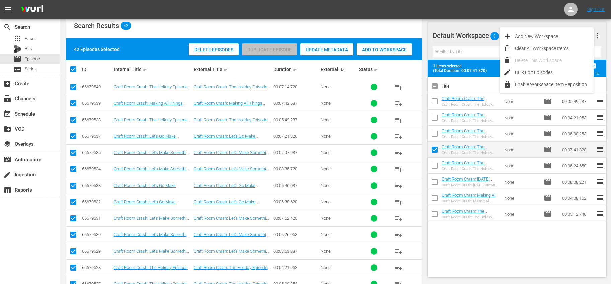
click at [541, 70] on div "Bulk Edit Episodes" at bounding box center [554, 72] width 79 height 12
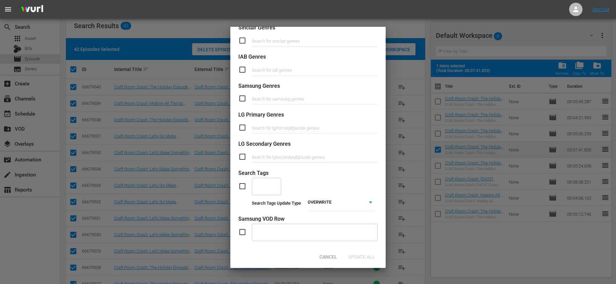
scroll to position [244, 0]
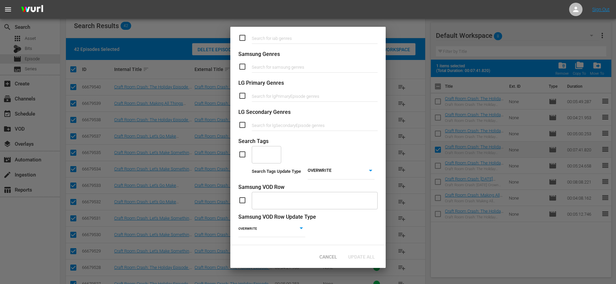
click at [247, 151] on input "checkbox" at bounding box center [244, 154] width 13 height 8
click at [264, 149] on input "text" at bounding box center [261, 154] width 13 height 12
click at [269, 182] on span "Valentines Crafts" at bounding box center [268, 182] width 22 height 14
click at [310, 170] on body "menu Sign Out search Search apps Asset Bits movie Episode subtitles Series add_…" at bounding box center [308, 31] width 616 height 284
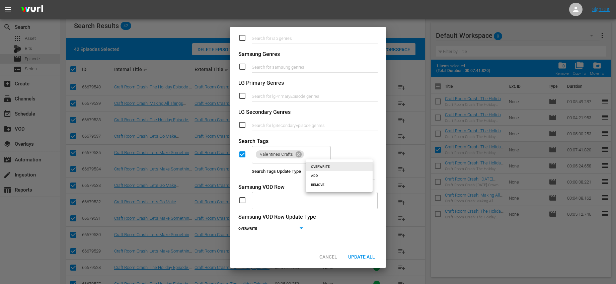
click at [313, 177] on li "ADD" at bounding box center [338, 175] width 67 height 9
click at [362, 257] on span "Update All" at bounding box center [361, 256] width 37 height 5
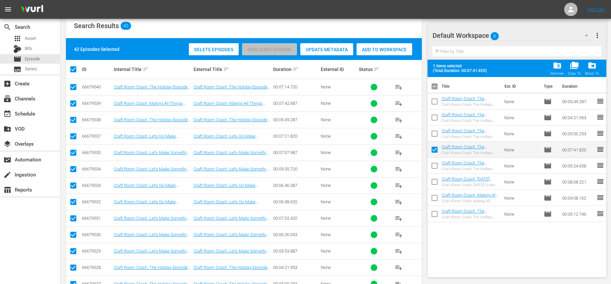
click at [435, 150] on input "checkbox" at bounding box center [434, 151] width 14 height 14
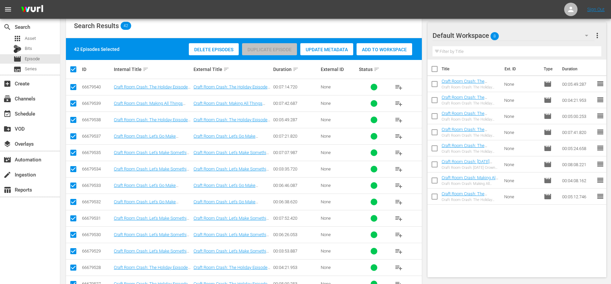
click at [437, 146] on input "checkbox" at bounding box center [434, 150] width 14 height 14
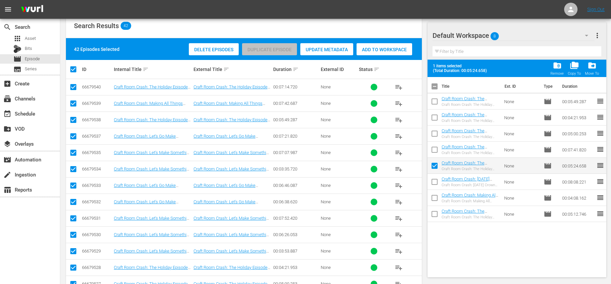
click at [433, 181] on input "checkbox" at bounding box center [434, 183] width 14 height 14
click at [437, 196] on input "checkbox" at bounding box center [434, 199] width 14 height 14
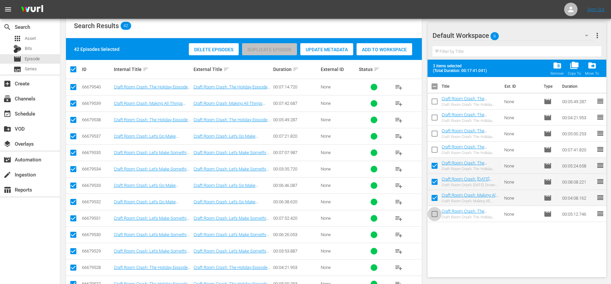
click at [433, 214] on input "checkbox" at bounding box center [434, 215] width 14 height 14
click at [598, 40] on button "more_vert" at bounding box center [597, 35] width 8 height 16
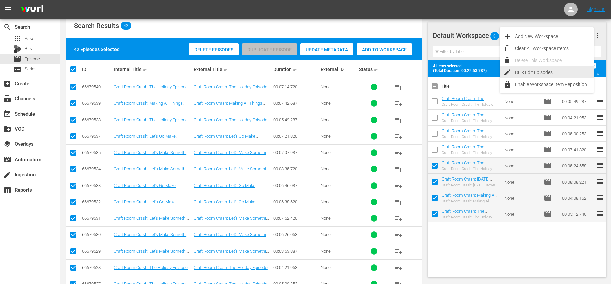
click at [540, 70] on div "Bulk Edit Episodes" at bounding box center [554, 72] width 79 height 12
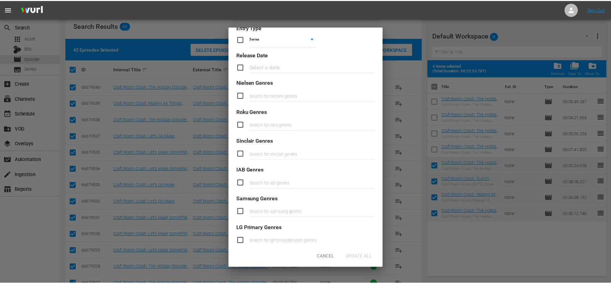
scroll to position [218, 0]
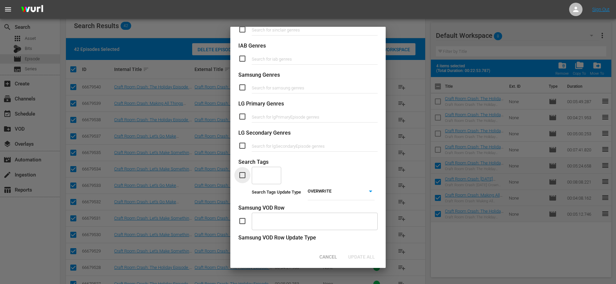
click at [245, 171] on input "checkbox" at bounding box center [244, 175] width 13 height 8
click at [260, 176] on input "text" at bounding box center [261, 175] width 13 height 12
click at [266, 207] on span "[DATE] Crafts" at bounding box center [266, 208] width 19 height 14
click at [326, 173] on body "menu Sign Out search Search apps Asset Bits movie Episode subtitles Series add_…" at bounding box center [308, 31] width 616 height 284
click at [321, 198] on li "ADD" at bounding box center [338, 200] width 67 height 9
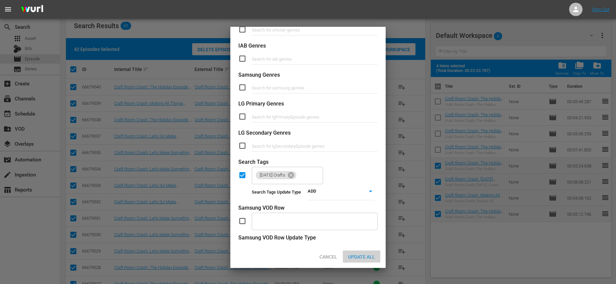
click at [370, 260] on div "Update All" at bounding box center [361, 256] width 37 height 12
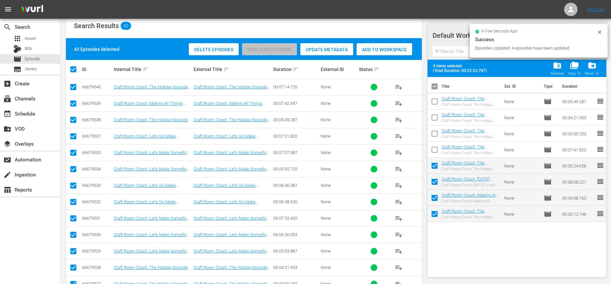
click at [438, 86] on input "checkbox" at bounding box center [434, 88] width 14 height 14
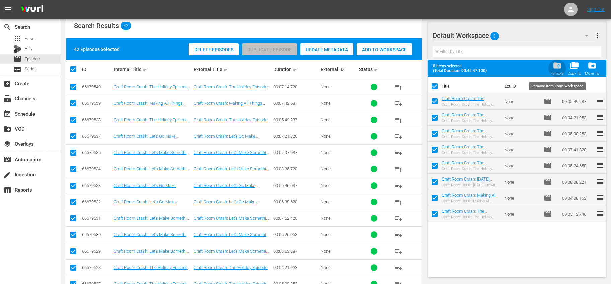
click at [556, 68] on span "folder_delete" at bounding box center [556, 65] width 9 height 9
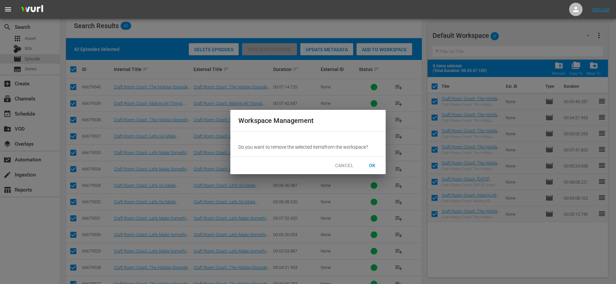
click at [372, 164] on span "OK" at bounding box center [372, 165] width 11 height 8
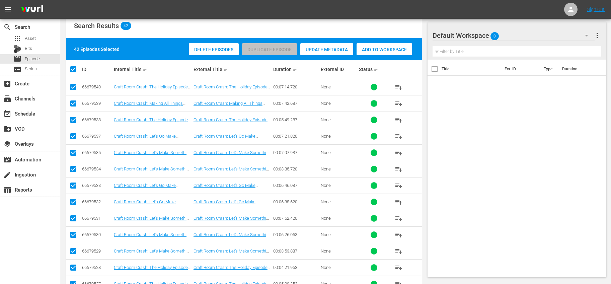
scroll to position [0, 0]
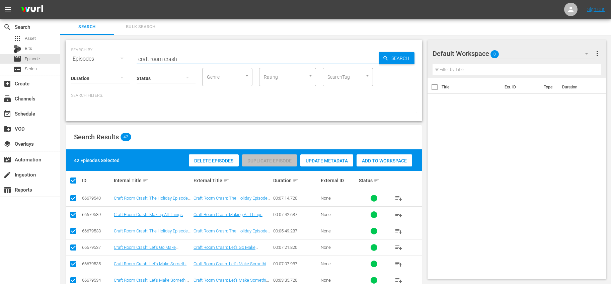
drag, startPoint x: 171, startPoint y: 57, endPoint x: 113, endPoint y: 53, distance: 58.4
click at [113, 53] on div "SEARCH BY Search By Episodes Search ID, Title, Description, Keywords, or Catego…" at bounding box center [244, 55] width 346 height 24
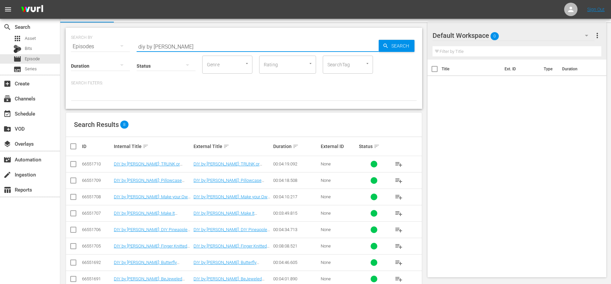
scroll to position [28, 0]
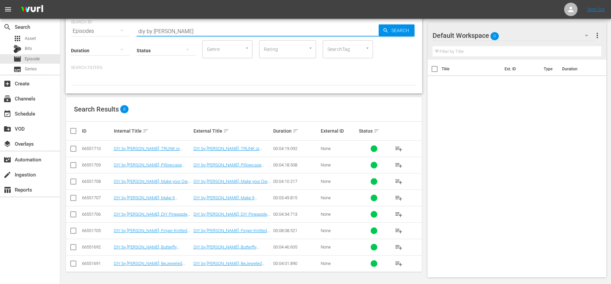
click at [73, 130] on input "checkbox" at bounding box center [75, 131] width 13 height 8
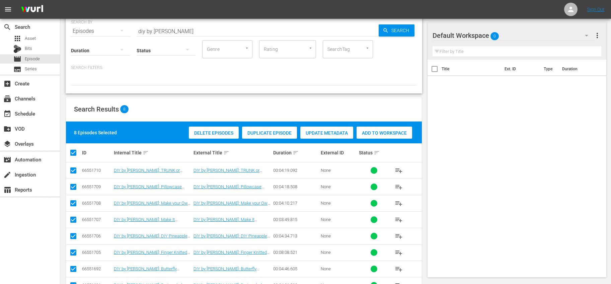
click at [372, 128] on div "Add to Workspace" at bounding box center [384, 132] width 56 height 13
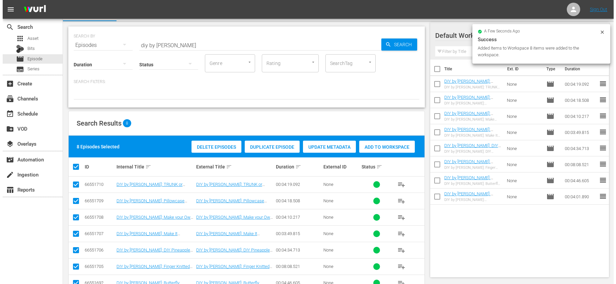
scroll to position [0, 0]
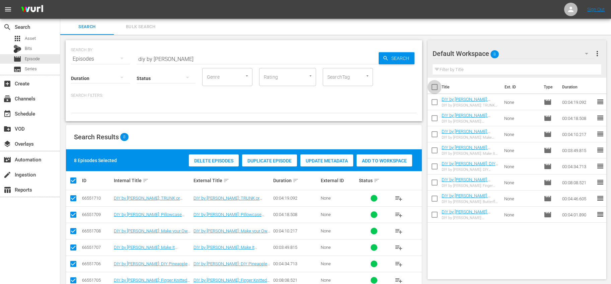
click at [437, 89] on input "checkbox" at bounding box center [434, 88] width 14 height 14
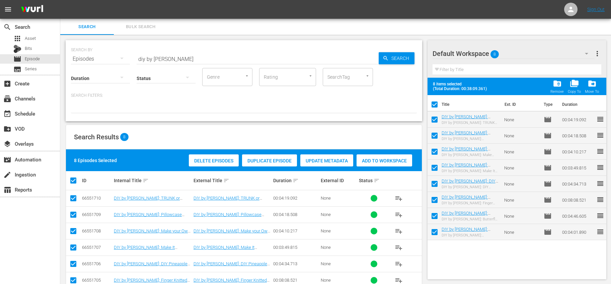
click at [600, 52] on span "more_vert" at bounding box center [597, 54] width 8 height 8
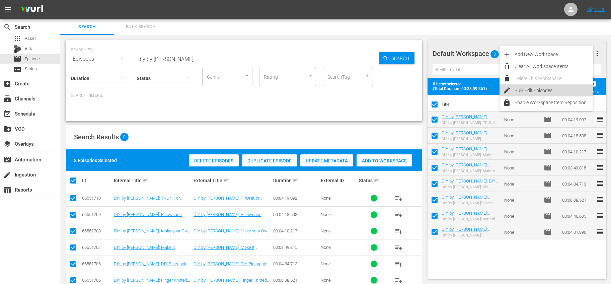
click at [533, 91] on div "Bulk Edit Episodes" at bounding box center [553, 90] width 79 height 12
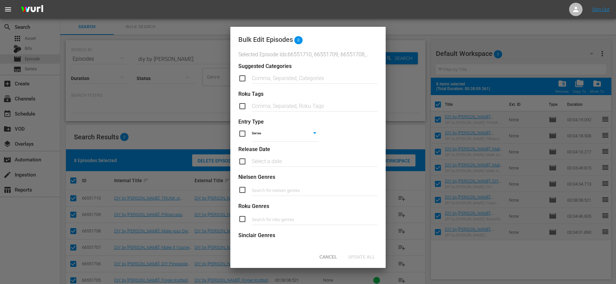
scroll to position [230, 0]
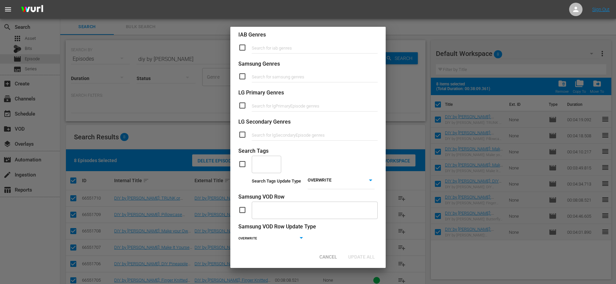
click at [246, 167] on input "checkbox" at bounding box center [244, 164] width 13 height 8
click at [273, 164] on div at bounding box center [275, 162] width 6 height 7
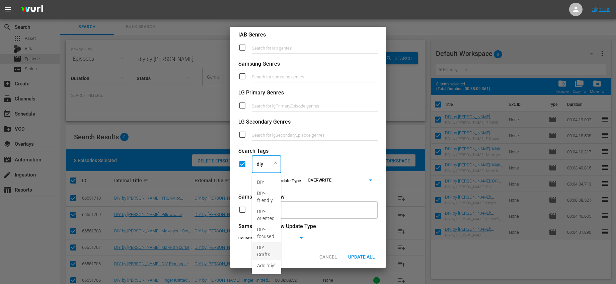
drag, startPoint x: 266, startPoint y: 255, endPoint x: 273, endPoint y: 239, distance: 17.5
click at [266, 255] on span "DIY Crafts" at bounding box center [266, 251] width 19 height 14
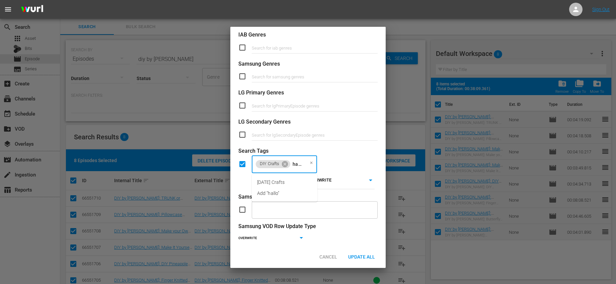
scroll to position [0, 0]
click at [295, 179] on li "[DATE] Crafts" at bounding box center [285, 182] width 66 height 11
click at [295, 183] on li "Holiday Crafts" at bounding box center [310, 182] width 116 height 11
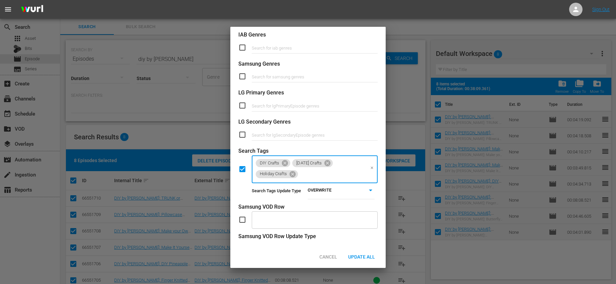
scroll to position [0, 0]
click at [307, 189] on body "menu Sign Out search Search apps Asset Bits movie Episode subtitles Series add_…" at bounding box center [308, 142] width 616 height 284
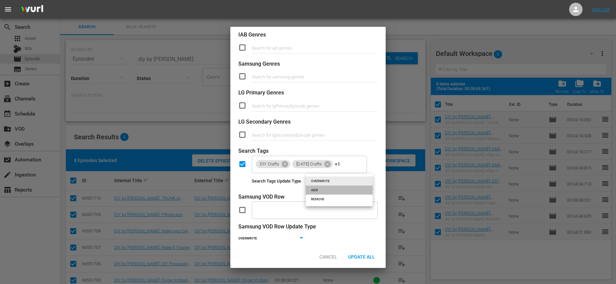
click at [315, 192] on li "ADD" at bounding box center [338, 189] width 67 height 9
click at [296, 187] on div "Search Tags Update Type ADD ADD" at bounding box center [307, 181] width 139 height 16
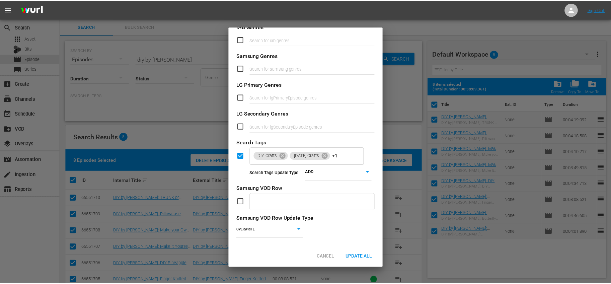
scroll to position [244, 0]
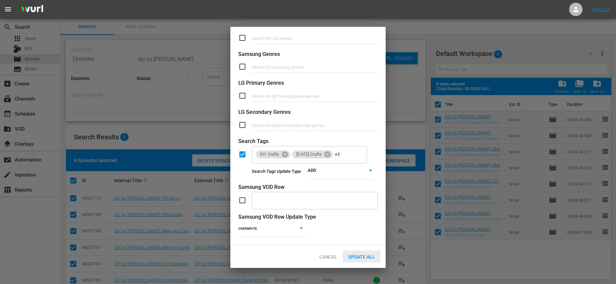
click at [374, 259] on span "Update All" at bounding box center [361, 256] width 37 height 5
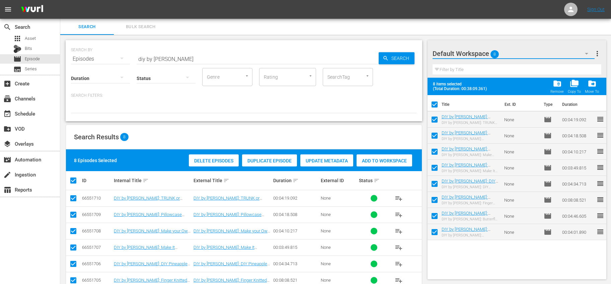
click at [591, 55] on button "button" at bounding box center [586, 54] width 16 height 16
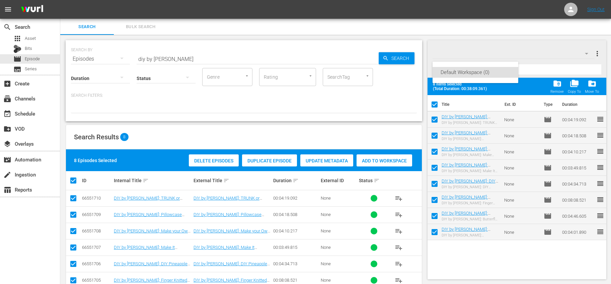
click at [597, 51] on div "Default Workspace (0)" at bounding box center [305, 142] width 611 height 284
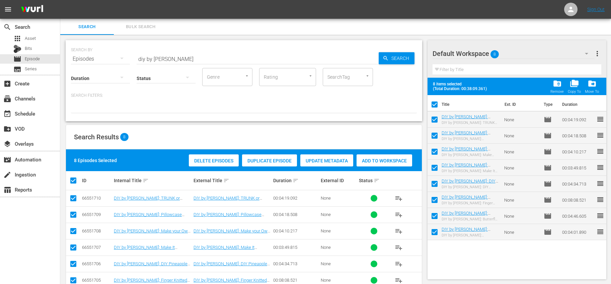
click at [559, 87] on span "folder_delete" at bounding box center [556, 83] width 9 height 9
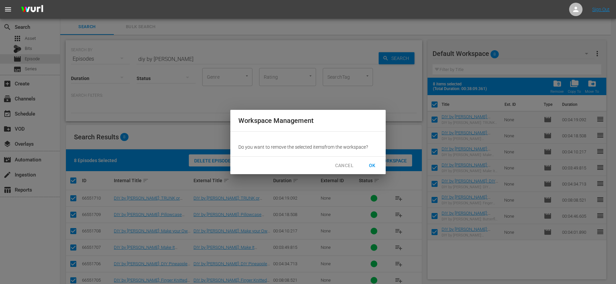
drag, startPoint x: 371, startPoint y: 159, endPoint x: 367, endPoint y: 153, distance: 7.0
click at [371, 159] on div "CANCEL OK" at bounding box center [307, 166] width 155 height 18
click at [372, 167] on span "OK" at bounding box center [372, 165] width 11 height 8
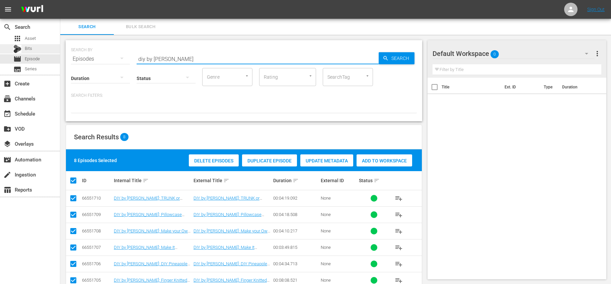
drag, startPoint x: 177, startPoint y: 58, endPoint x: 40, endPoint y: 52, distance: 136.3
click at [60, 0] on div "search Search apps Asset Bits movie Episode subtitles Series add_box Create sub…" at bounding box center [335, 0] width 550 height 0
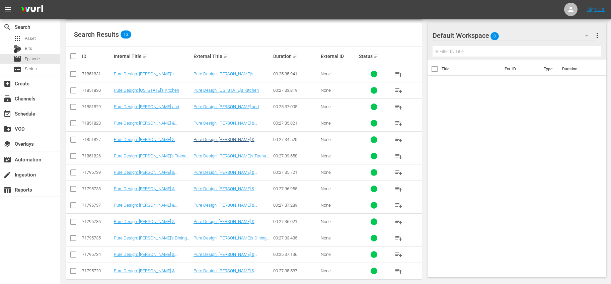
scroll to position [110, 0]
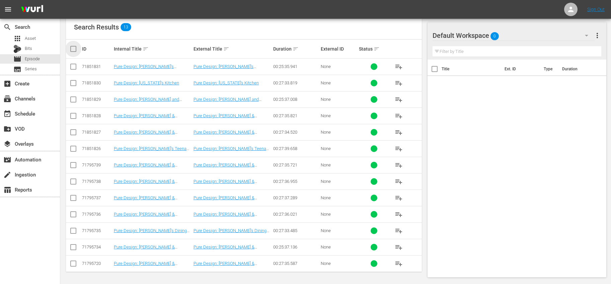
click at [75, 53] on input "checkbox" at bounding box center [75, 49] width 13 height 8
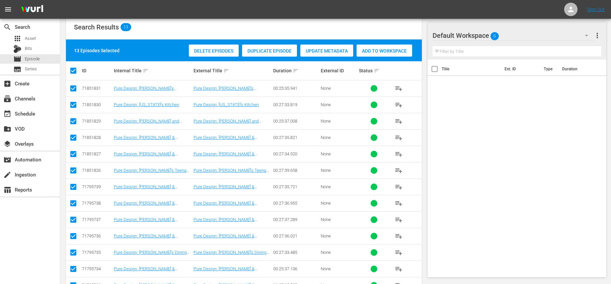
click at [401, 49] on span "Add to Workspace" at bounding box center [384, 50] width 56 height 5
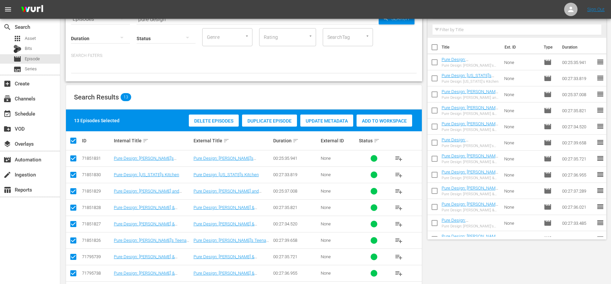
scroll to position [0, 0]
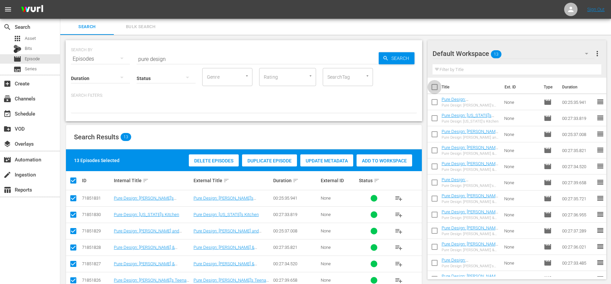
click at [437, 87] on input "checkbox" at bounding box center [434, 88] width 14 height 14
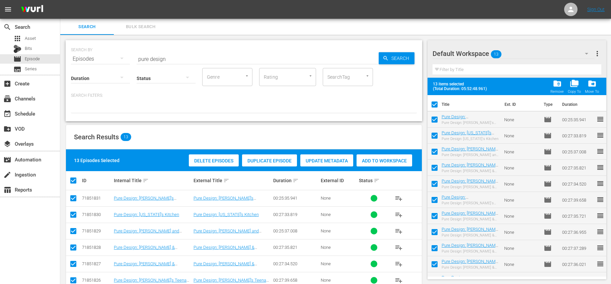
click at [598, 60] on button "more_vert" at bounding box center [597, 54] width 8 height 16
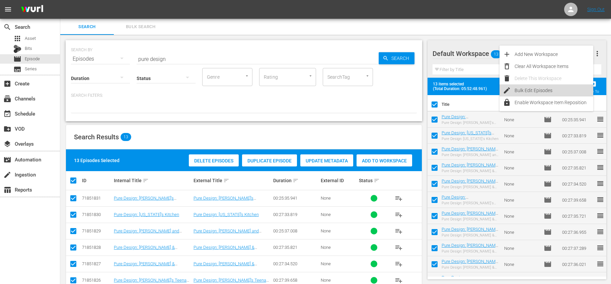
click at [536, 89] on div "Bulk Edit Episodes" at bounding box center [553, 90] width 79 height 12
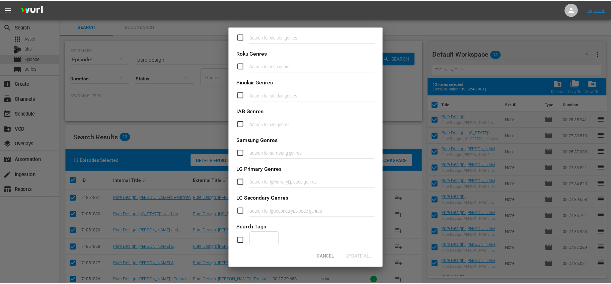
scroll to position [228, 0]
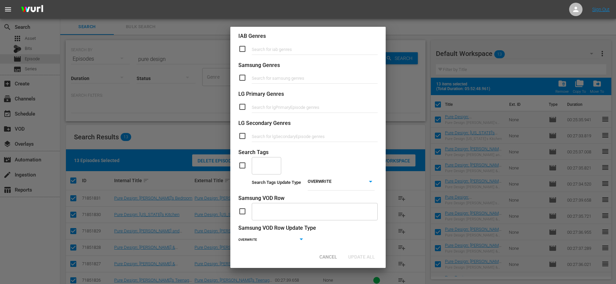
click at [245, 167] on input "checkbox" at bounding box center [244, 165] width 13 height 8
click at [267, 169] on input "text" at bounding box center [261, 165] width 13 height 12
click at [265, 182] on span "DIY Crafts" at bounding box center [266, 187] width 19 height 14
click at [334, 178] on body "menu Sign Out search Search apps Asset Bits movie Episode subtitles Series add_…" at bounding box center [308, 142] width 616 height 284
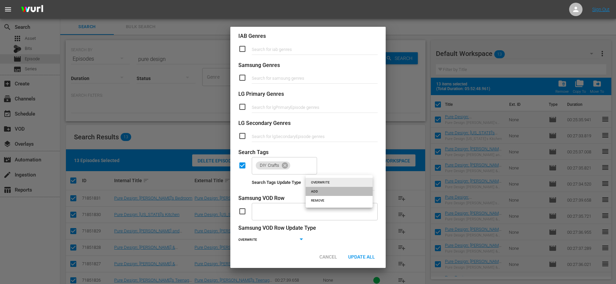
click at [330, 190] on li "ADD" at bounding box center [338, 191] width 67 height 9
click at [344, 161] on div "DIY Crafts ​" at bounding box center [307, 165] width 139 height 18
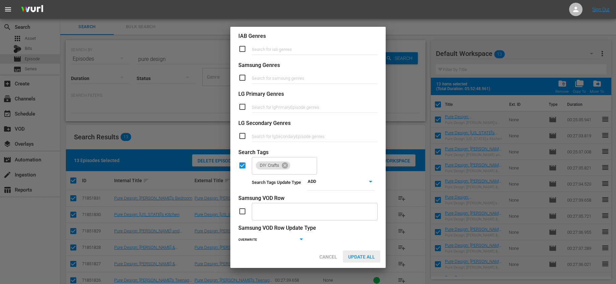
click at [356, 254] on span "Update All" at bounding box center [361, 256] width 37 height 5
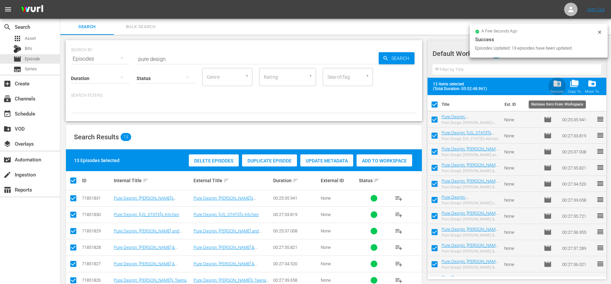
click at [557, 87] on span "folder_delete" at bounding box center [556, 83] width 9 height 9
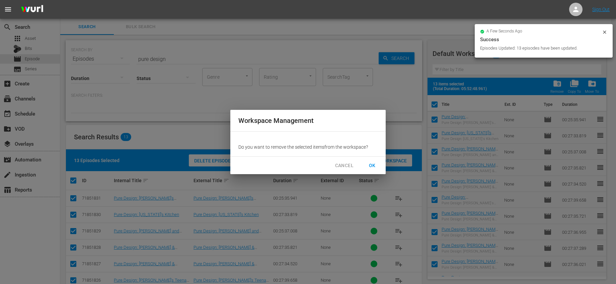
click at [374, 164] on span "OK" at bounding box center [372, 165] width 11 height 8
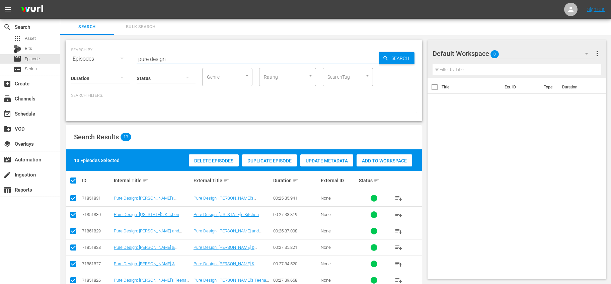
drag, startPoint x: 184, startPoint y: 60, endPoint x: 122, endPoint y: 60, distance: 61.6
click at [122, 60] on div "SEARCH BY Search By Episodes Search ID, Title, Description, Keywords, or Catego…" at bounding box center [244, 55] width 346 height 24
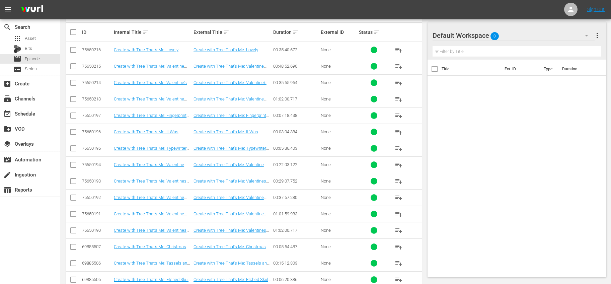
scroll to position [126, 0]
click at [78, 33] on input "checkbox" at bounding box center [75, 33] width 13 height 8
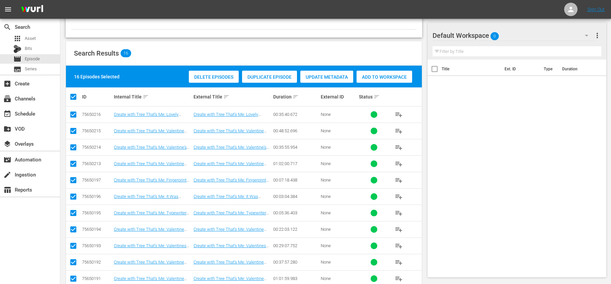
scroll to position [0, 0]
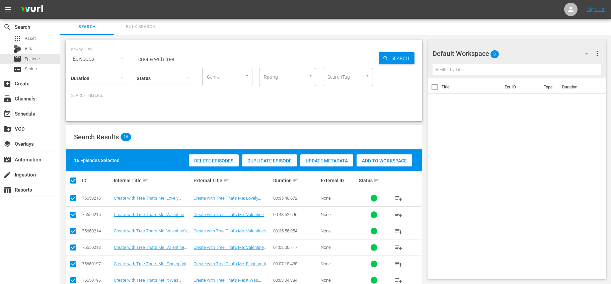
click at [380, 160] on span "Add to Workspace" at bounding box center [384, 160] width 56 height 5
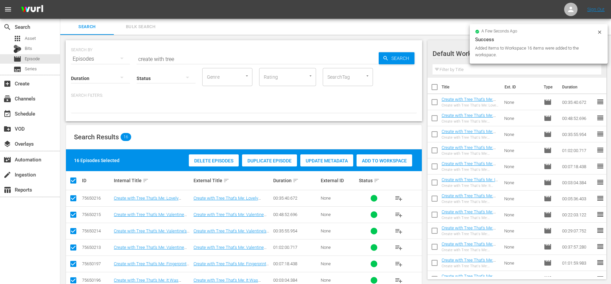
click at [434, 92] on input "checkbox" at bounding box center [434, 88] width 14 height 14
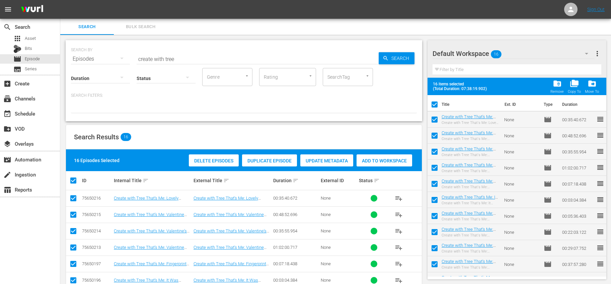
click at [597, 53] on span "more_vert" at bounding box center [597, 54] width 8 height 8
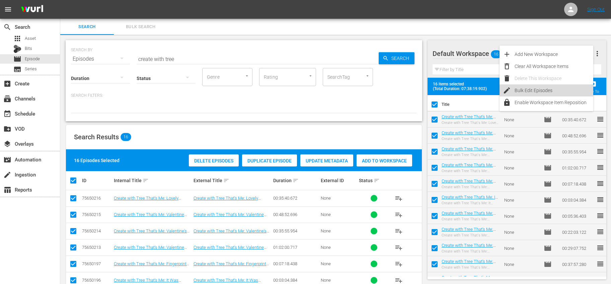
click at [562, 88] on div "Bulk Edit Episodes" at bounding box center [553, 90] width 79 height 12
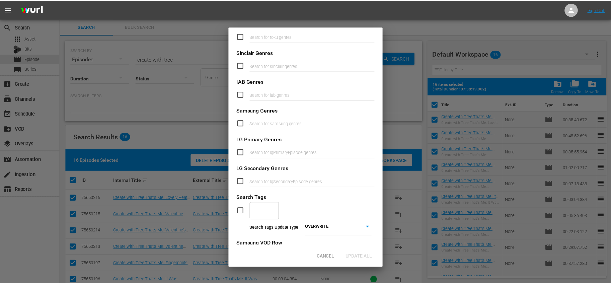
scroll to position [238, 0]
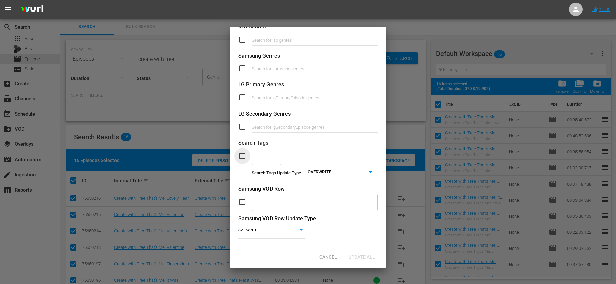
click at [247, 157] on input "checkbox" at bounding box center [244, 156] width 13 height 8
click at [275, 159] on div "​" at bounding box center [266, 156] width 29 height 18
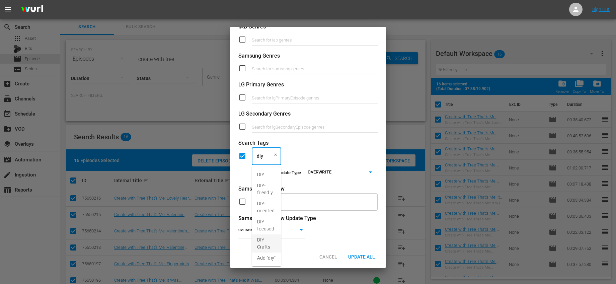
click at [263, 243] on span "DIY Crafts" at bounding box center [266, 243] width 19 height 14
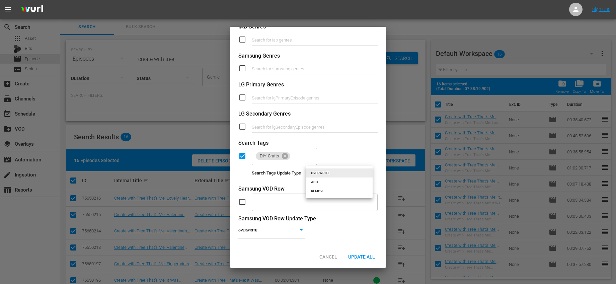
click at [348, 173] on body "menu Sign Out search Search apps Asset Bits movie Episode subtitles Series add_…" at bounding box center [308, 142] width 616 height 284
click at [330, 180] on li "ADD" at bounding box center [338, 181] width 67 height 9
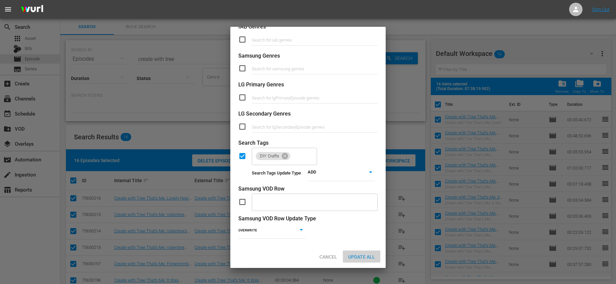
click at [359, 254] on span "Update All" at bounding box center [361, 256] width 37 height 5
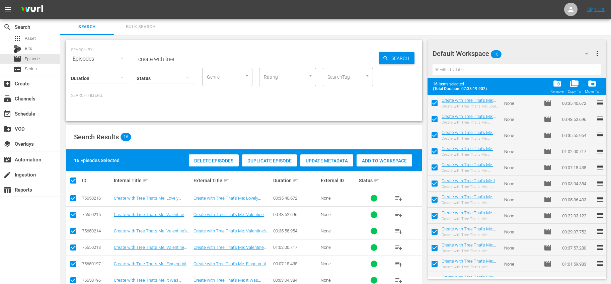
scroll to position [0, 0]
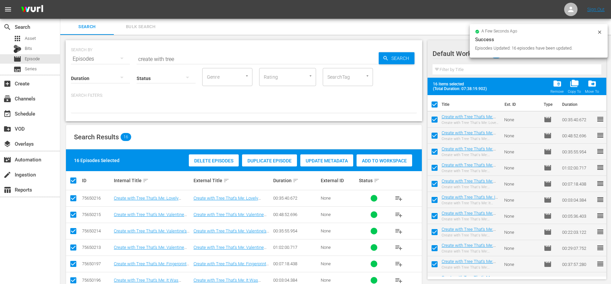
click at [437, 108] on input "checkbox" at bounding box center [434, 106] width 14 height 14
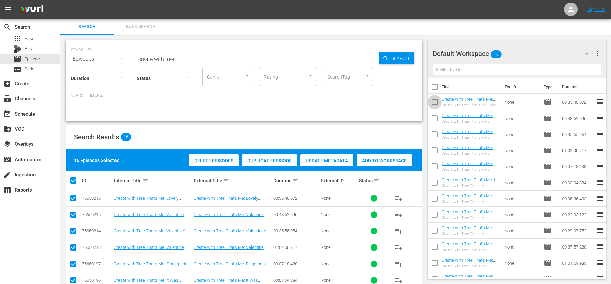
click at [435, 106] on input "checkbox" at bounding box center [434, 103] width 14 height 14
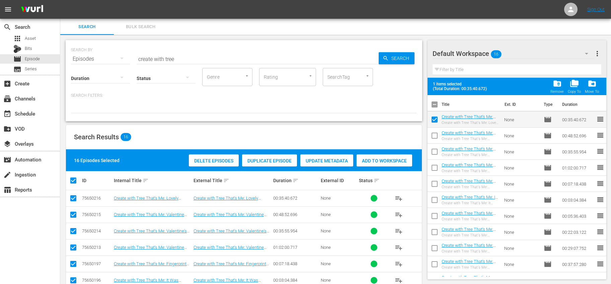
click at [435, 133] on input "checkbox" at bounding box center [434, 137] width 14 height 14
click at [431, 151] on input "checkbox" at bounding box center [434, 153] width 14 height 14
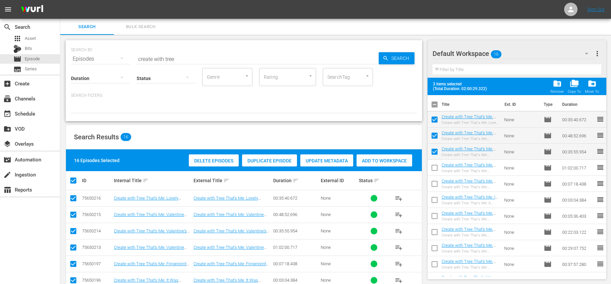
click at [432, 165] on input "checkbox" at bounding box center [434, 169] width 14 height 14
click at [433, 183] on input "checkbox" at bounding box center [434, 185] width 14 height 14
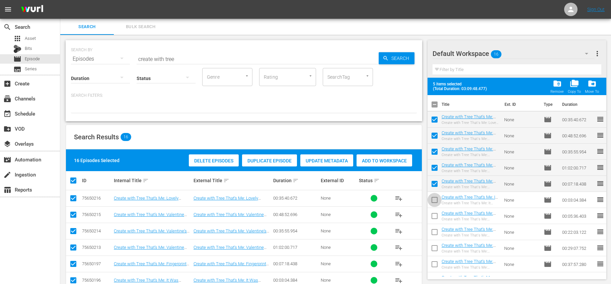
click at [434, 196] on input "checkbox" at bounding box center [434, 201] width 14 height 14
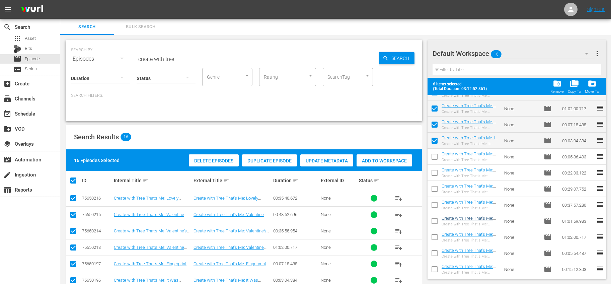
scroll to position [92, 0]
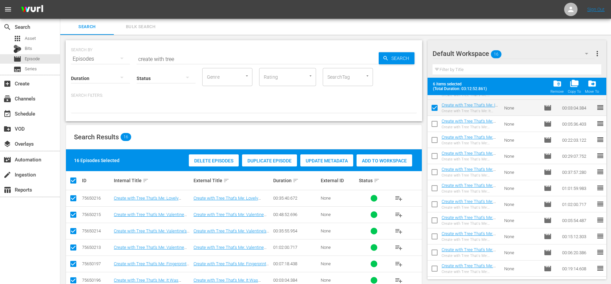
click at [432, 124] on input "checkbox" at bounding box center [434, 125] width 14 height 14
click at [433, 138] on input "checkbox" at bounding box center [434, 141] width 14 height 14
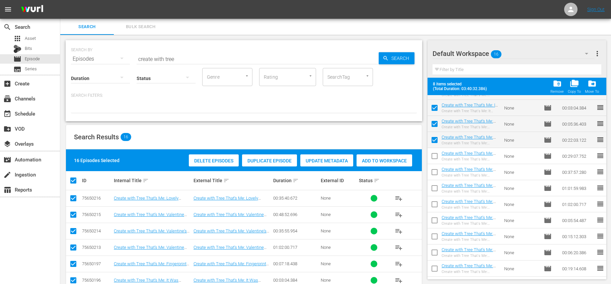
click at [435, 157] on input "checkbox" at bounding box center [434, 157] width 14 height 14
click at [434, 171] on input "checkbox" at bounding box center [434, 173] width 14 height 14
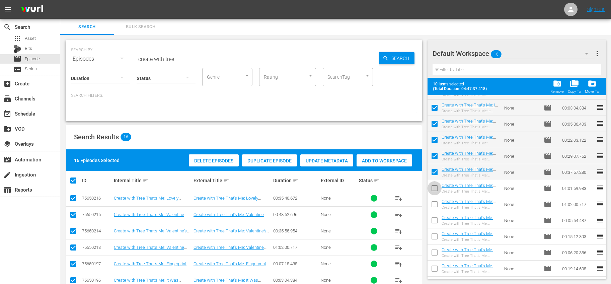
click at [437, 189] on input "checkbox" at bounding box center [434, 189] width 14 height 14
click at [436, 202] on input "checkbox" at bounding box center [434, 205] width 14 height 14
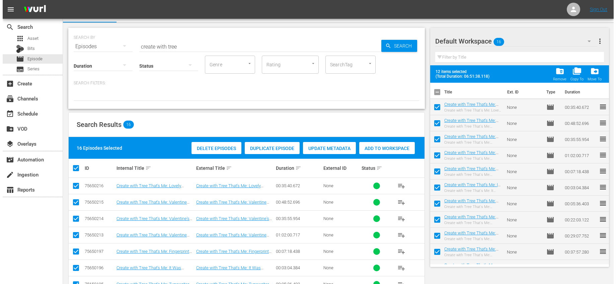
scroll to position [0, 0]
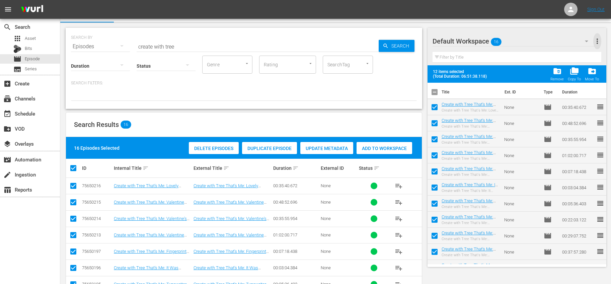
click at [599, 44] on span "more_vert" at bounding box center [597, 41] width 8 height 8
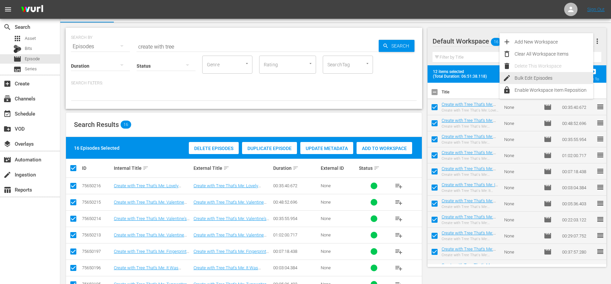
click at [539, 76] on div "Bulk Edit Episodes" at bounding box center [553, 78] width 79 height 12
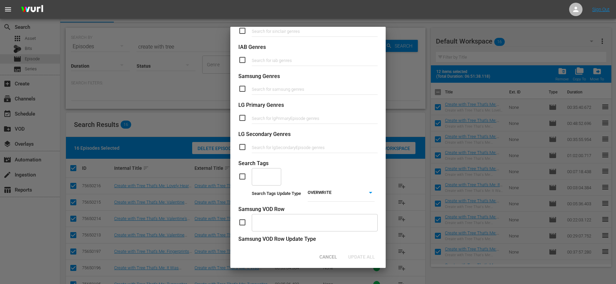
scroll to position [219, 0]
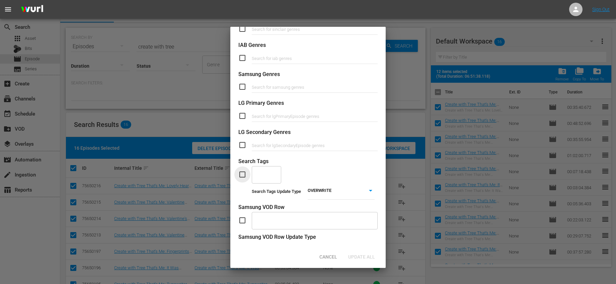
click at [244, 176] on input "checkbox" at bounding box center [244, 174] width 13 height 8
click at [259, 176] on input "text" at bounding box center [261, 174] width 13 height 12
click at [270, 211] on span "Holiday Crafts" at bounding box center [266, 207] width 19 height 14
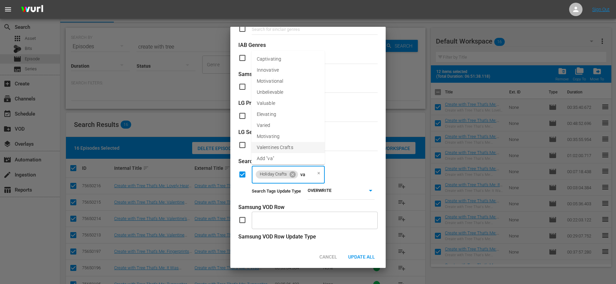
click at [280, 145] on span "Valentines Crafts" at bounding box center [275, 147] width 36 height 7
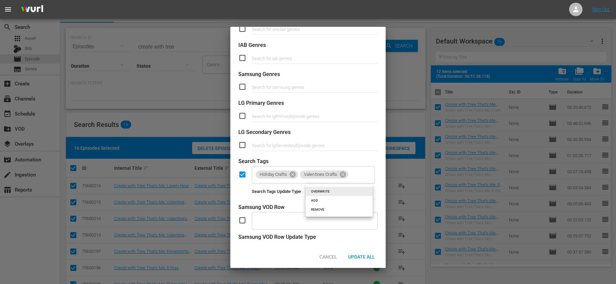
click at [320, 203] on body "menu Sign Out search Search apps Asset Bits movie Episode subtitles Series add_…" at bounding box center [308, 130] width 616 height 284
click at [317, 202] on li "ADD" at bounding box center [338, 200] width 67 height 9
click at [289, 195] on div "Search Tags Update Type" at bounding box center [276, 191] width 49 height 6
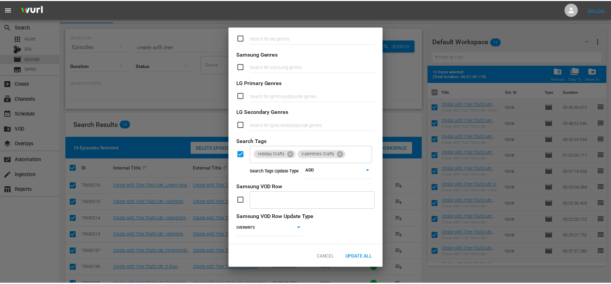
scroll to position [244, 0]
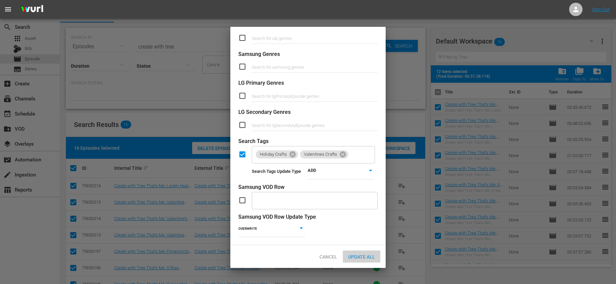
click at [360, 256] on span "Update All" at bounding box center [361, 256] width 37 height 5
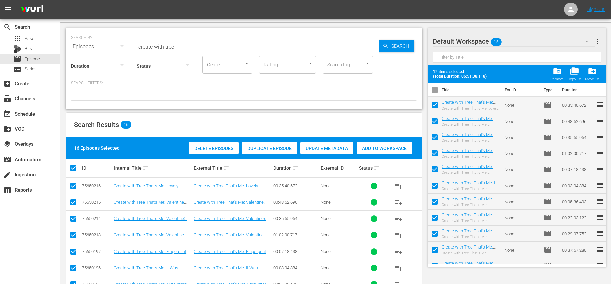
scroll to position [0, 0]
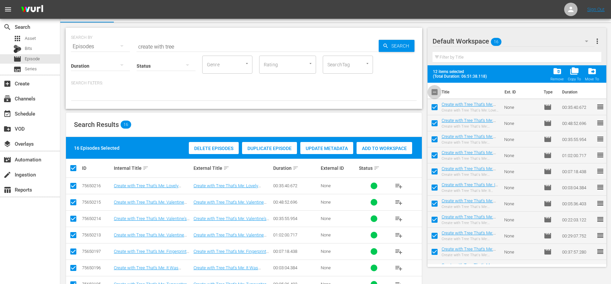
click at [437, 92] on input "checkbox" at bounding box center [434, 93] width 14 height 14
click at [432, 90] on input "checkbox" at bounding box center [434, 93] width 14 height 14
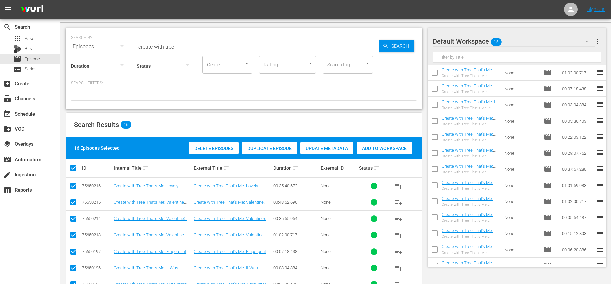
scroll to position [75, 0]
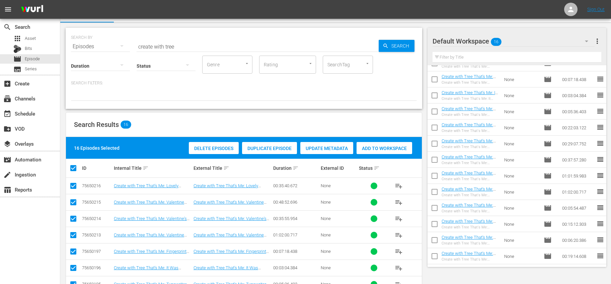
click at [437, 207] on input "checkbox" at bounding box center [434, 209] width 14 height 14
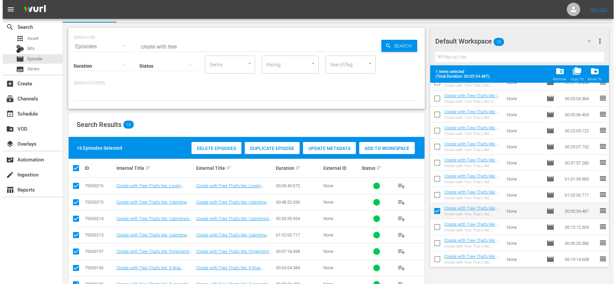
scroll to position [92, 0]
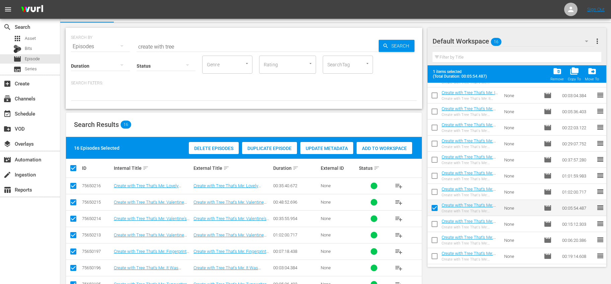
click at [597, 44] on span "more_vert" at bounding box center [597, 41] width 8 height 8
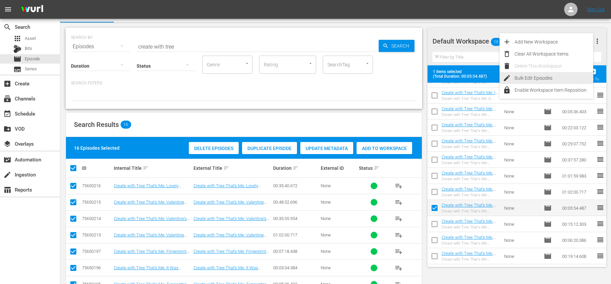
click at [530, 79] on div "Bulk Edit Episodes" at bounding box center [553, 78] width 79 height 12
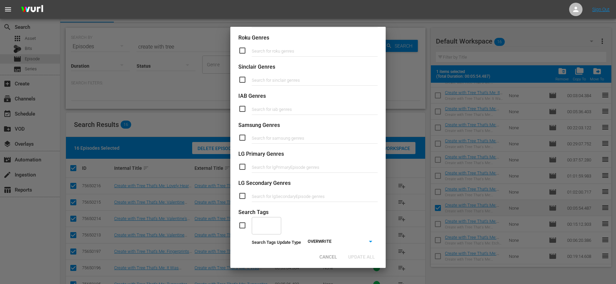
scroll to position [244, 0]
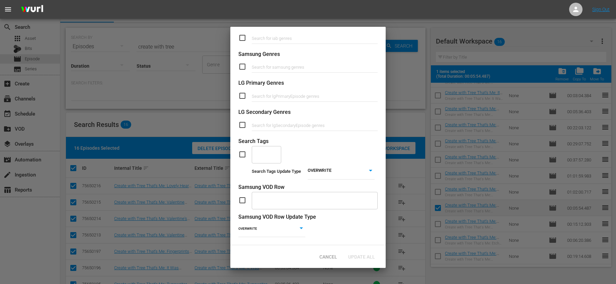
click at [246, 150] on input "checkbox" at bounding box center [244, 154] width 13 height 8
click at [251, 152] on input "checkbox" at bounding box center [244, 154] width 13 height 8
click at [246, 150] on input "checkbox" at bounding box center [244, 154] width 13 height 8
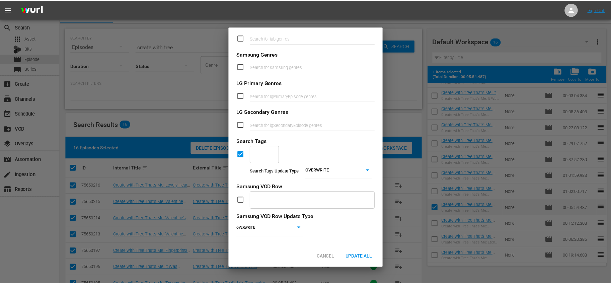
scroll to position [244, 0]
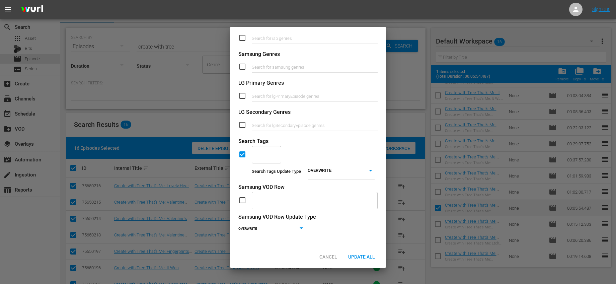
click at [258, 149] on input "text" at bounding box center [261, 154] width 13 height 12
click at [259, 180] on span "Holiday Crafts" at bounding box center [266, 183] width 19 height 14
click at [282, 176] on span "Winter Crafts" at bounding box center [271, 179] width 28 height 7
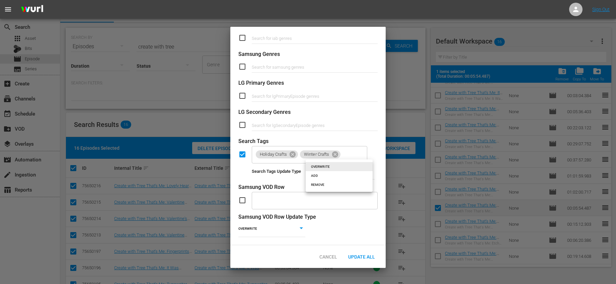
click at [319, 167] on body "menu Sign Out search Search apps Asset Bits movie Episode subtitles Series add_…" at bounding box center [308, 130] width 616 height 284
click at [316, 177] on li "ADD" at bounding box center [338, 175] width 67 height 9
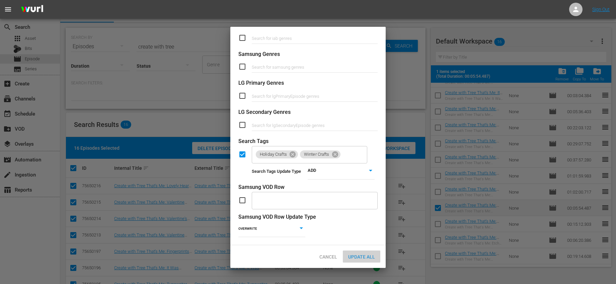
click at [359, 253] on div "Update All" at bounding box center [361, 256] width 37 height 12
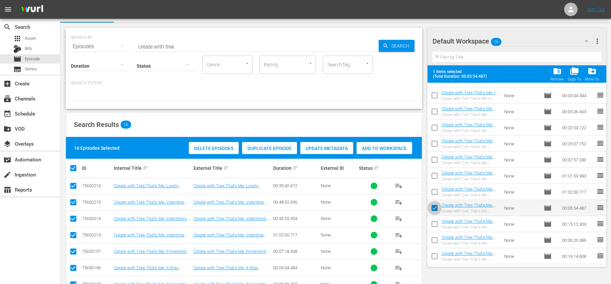
click at [434, 207] on input "checkbox" at bounding box center [434, 209] width 14 height 14
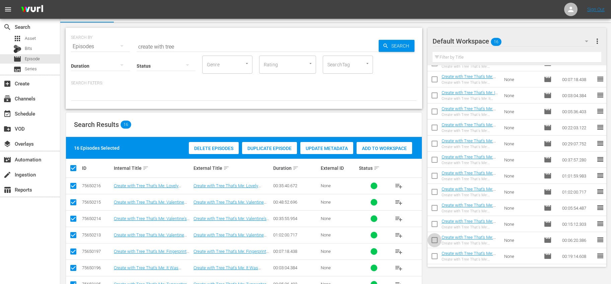
click at [436, 238] on input "checkbox" at bounding box center [434, 241] width 14 height 14
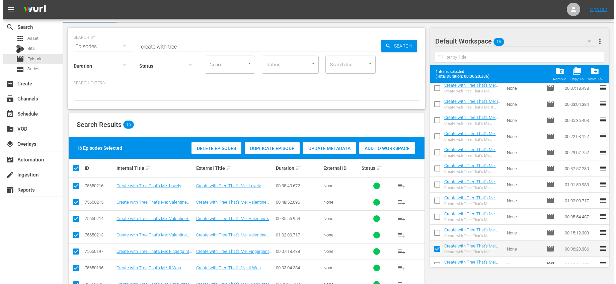
scroll to position [92, 0]
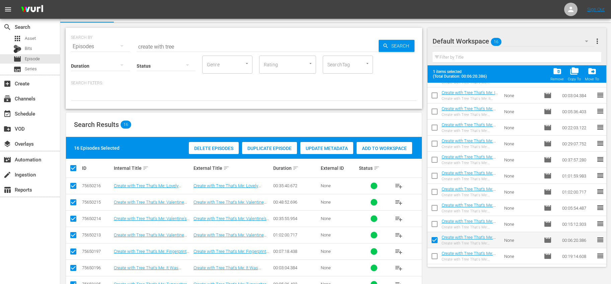
click at [600, 46] on button "more_vert" at bounding box center [597, 41] width 8 height 16
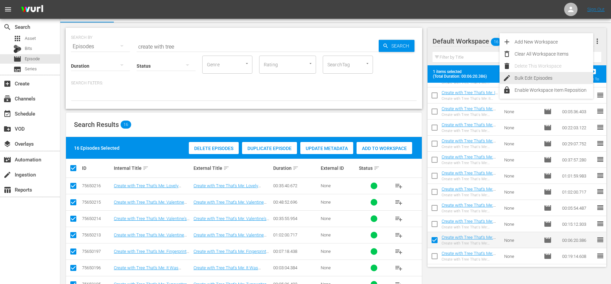
click at [542, 76] on div "Bulk Edit Episodes" at bounding box center [553, 78] width 79 height 12
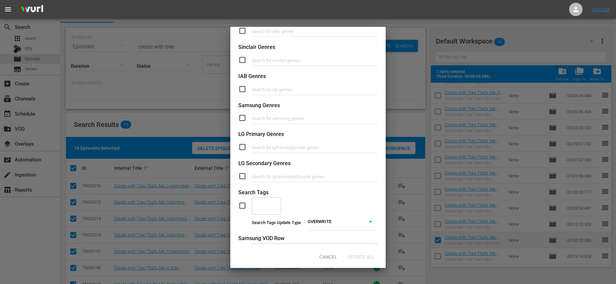
scroll to position [244, 0]
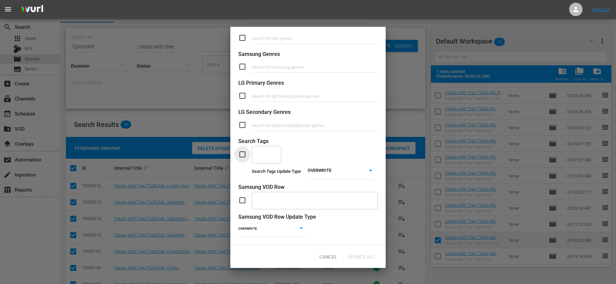
click at [244, 150] on input "checkbox" at bounding box center [244, 154] width 13 height 8
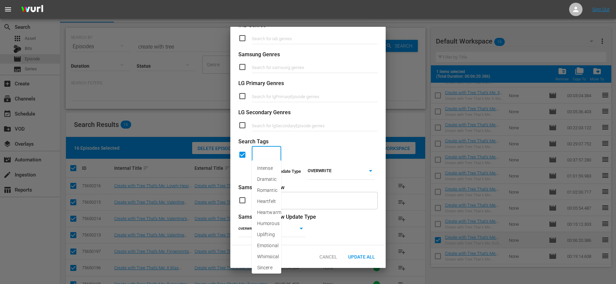
click at [257, 153] on input "text" at bounding box center [261, 155] width 13 height 12
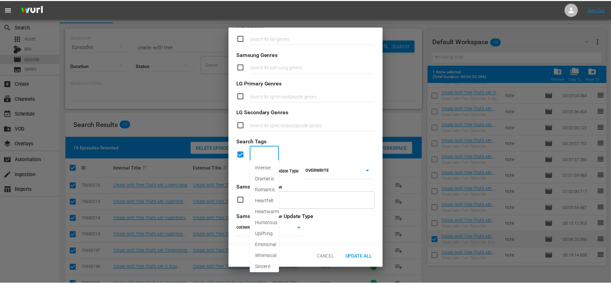
scroll to position [244, 0]
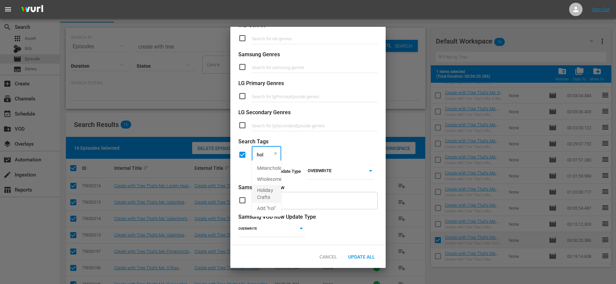
click at [267, 189] on span "Holiday Crafts" at bounding box center [266, 194] width 19 height 14
click at [284, 182] on span "[DATE] Crafts" at bounding box center [270, 179] width 27 height 7
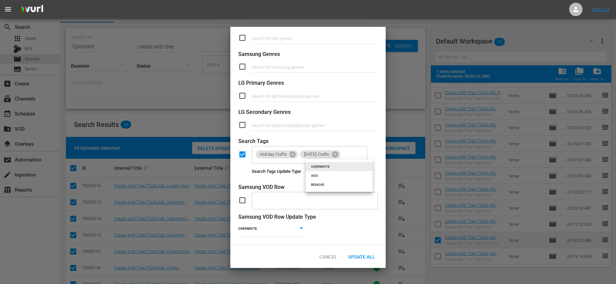
click at [333, 174] on body "menu Sign Out search Search apps Asset Bits movie Episode subtitles Series add_…" at bounding box center [308, 130] width 616 height 284
click at [325, 177] on li "ADD" at bounding box center [338, 175] width 67 height 9
click at [371, 257] on span "Update All" at bounding box center [361, 256] width 37 height 5
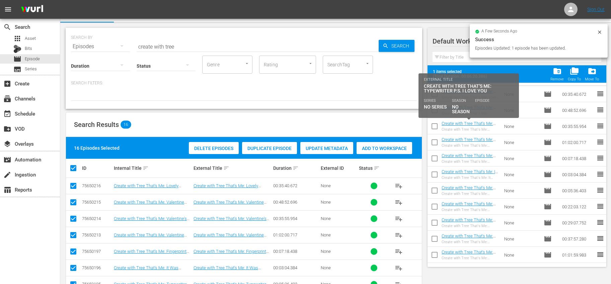
scroll to position [0, 0]
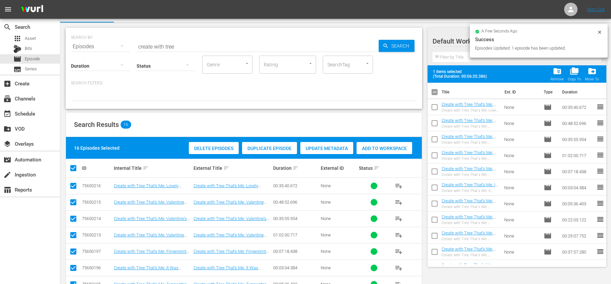
click at [433, 93] on input "checkbox" at bounding box center [434, 93] width 14 height 14
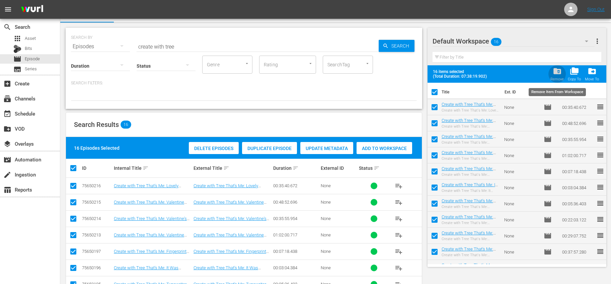
click at [559, 73] on span "folder_delete" at bounding box center [556, 71] width 9 height 9
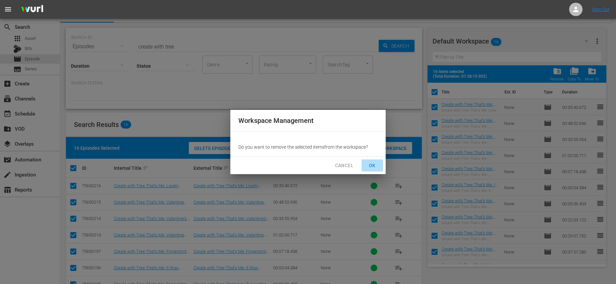
click at [366, 165] on button "OK" at bounding box center [371, 165] width 21 height 12
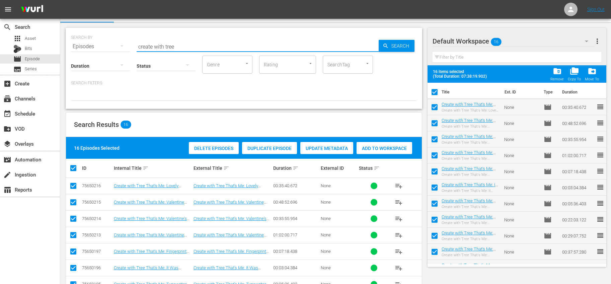
drag, startPoint x: 211, startPoint y: 48, endPoint x: 106, endPoint y: 44, distance: 104.4
click at [106, 44] on div "SEARCH BY Search By Episodes Search ID, Title, Description, Keywords, or Catego…" at bounding box center [244, 42] width 346 height 24
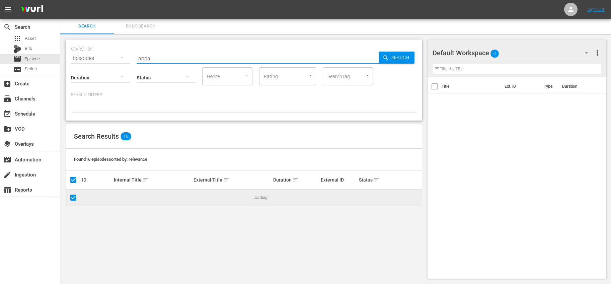
scroll to position [1, 0]
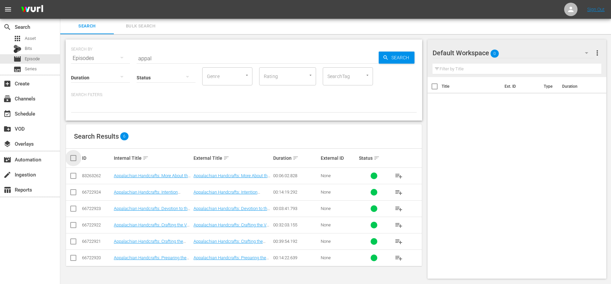
click at [75, 157] on input "checkbox" at bounding box center [75, 158] width 13 height 8
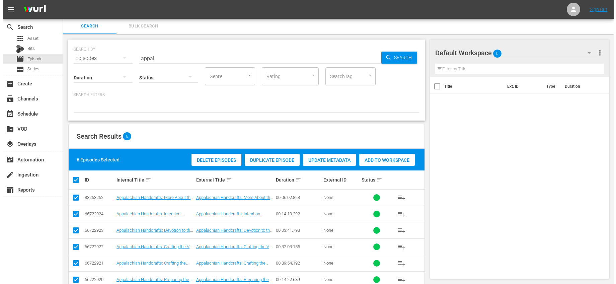
scroll to position [17, 0]
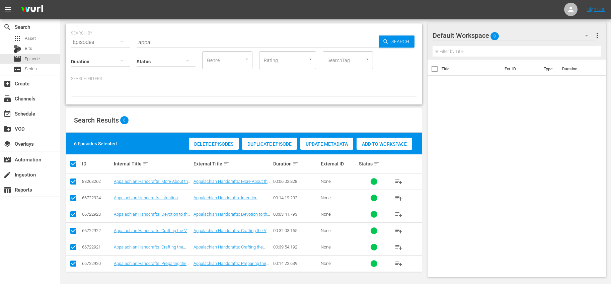
click at [371, 141] on div "Add to Workspace" at bounding box center [384, 144] width 56 height 13
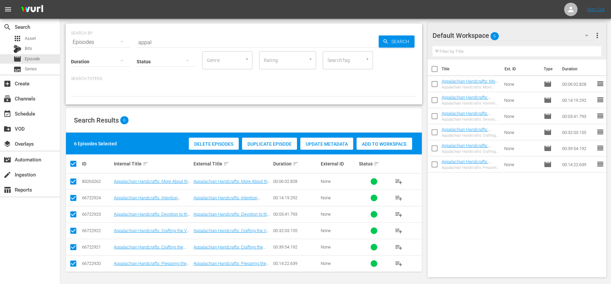
click at [432, 65] on input "checkbox" at bounding box center [434, 70] width 14 height 14
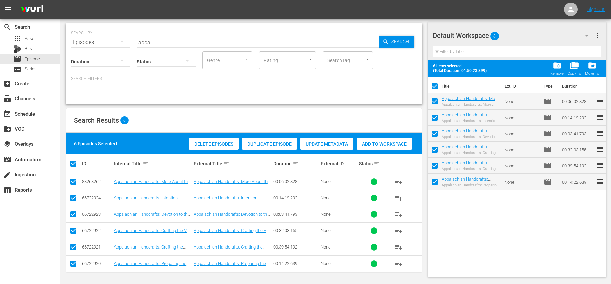
click at [599, 37] on span "more_vert" at bounding box center [597, 35] width 8 height 8
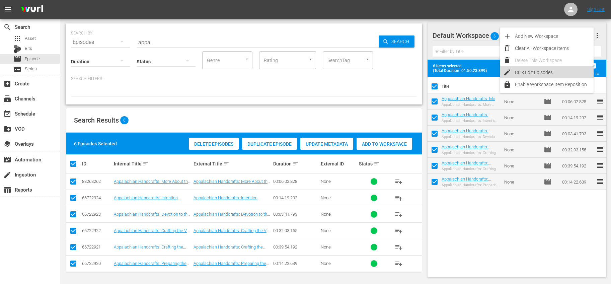
click at [528, 70] on div "Bulk Edit Episodes" at bounding box center [554, 72] width 79 height 12
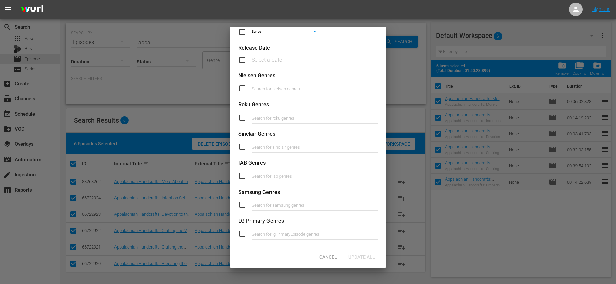
scroll to position [200, 0]
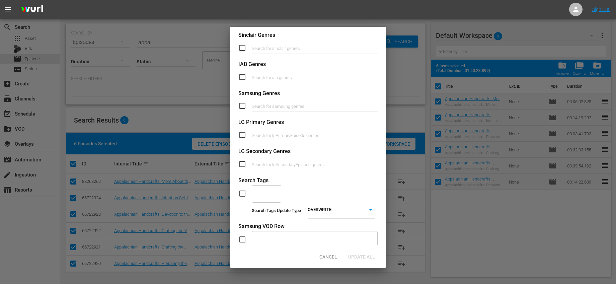
click at [239, 192] on input "checkbox" at bounding box center [244, 193] width 13 height 8
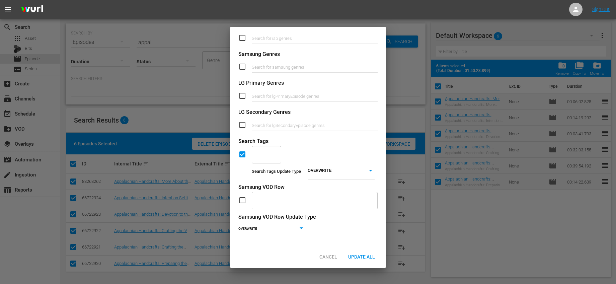
click at [268, 152] on div "​" at bounding box center [266, 154] width 29 height 18
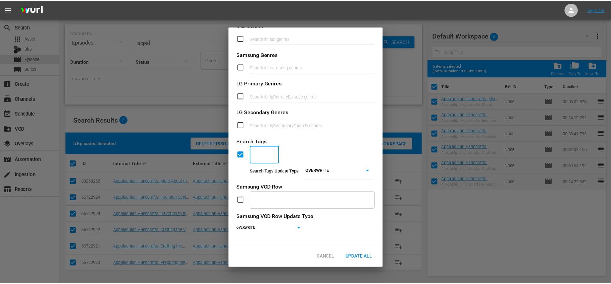
scroll to position [244, 0]
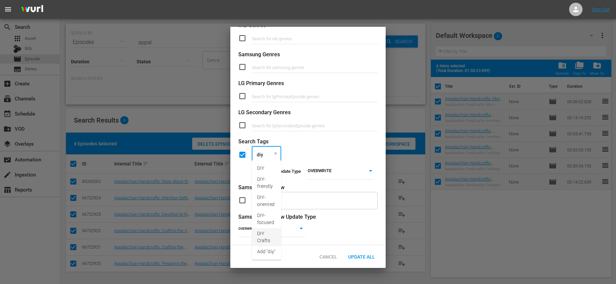
click at [259, 236] on span "DIY Crafts" at bounding box center [266, 237] width 19 height 14
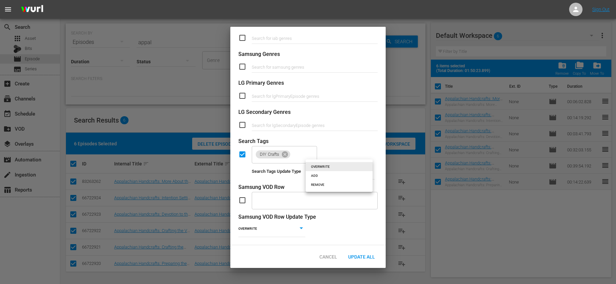
click at [335, 170] on body "menu Sign Out search Search apps Asset Bits movie Episode subtitles Series add_…" at bounding box center [308, 125] width 616 height 284
click at [323, 178] on li "ADD" at bounding box center [338, 175] width 67 height 9
click at [358, 257] on span "Update All" at bounding box center [361, 256] width 37 height 5
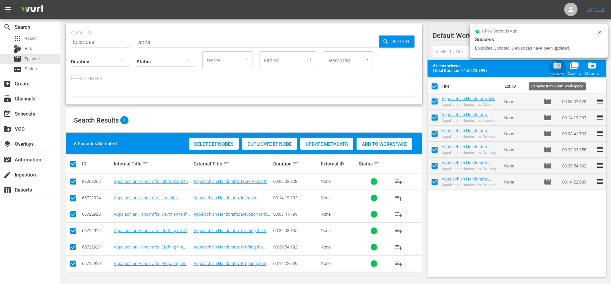
click at [562, 64] on div "folder_delete Remove" at bounding box center [556, 68] width 13 height 15
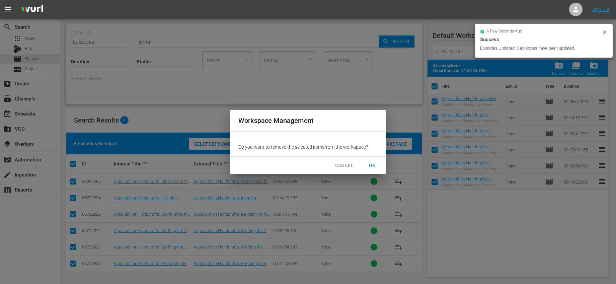
click at [371, 168] on span "OK" at bounding box center [372, 165] width 11 height 8
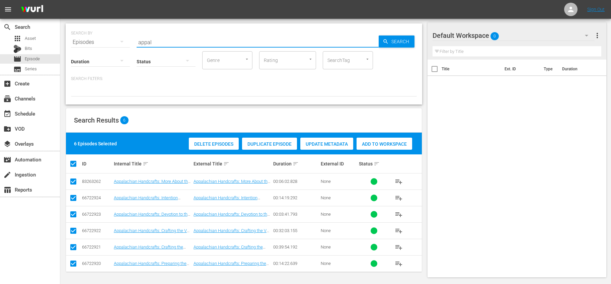
drag, startPoint x: 178, startPoint y: 41, endPoint x: 92, endPoint y: 37, distance: 86.7
click at [92, 37] on div "SEARCH BY Search By Episodes Search ID, Title, Description, Keywords, or Catego…" at bounding box center [244, 38] width 346 height 24
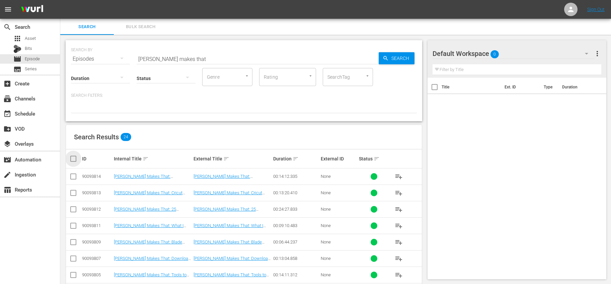
click at [76, 156] on input "checkbox" at bounding box center [75, 159] width 13 height 8
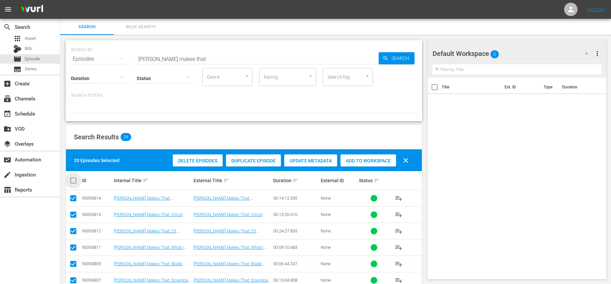
click at [76, 183] on input "checkbox" at bounding box center [75, 180] width 13 height 8
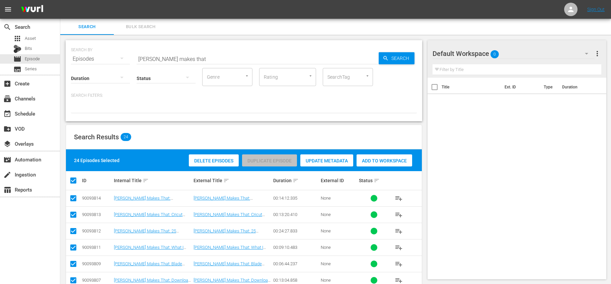
click at [367, 157] on div "Add to Workspace" at bounding box center [384, 160] width 56 height 13
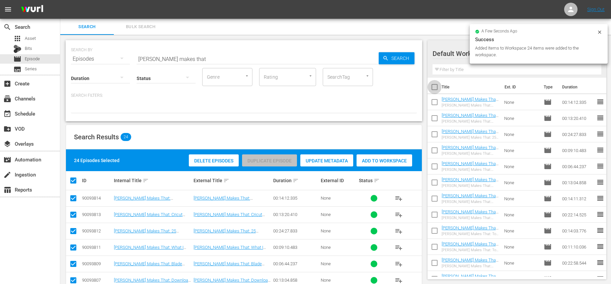
click at [436, 86] on input "checkbox" at bounding box center [434, 88] width 14 height 14
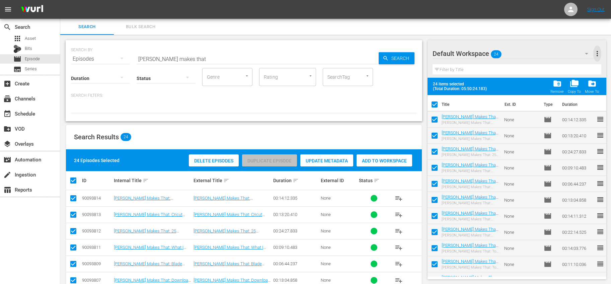
click at [595, 52] on span "more_vert" at bounding box center [597, 54] width 8 height 8
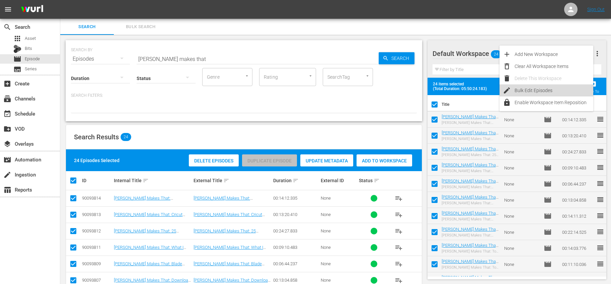
click at [531, 89] on div "Bulk Edit Episodes" at bounding box center [553, 90] width 79 height 12
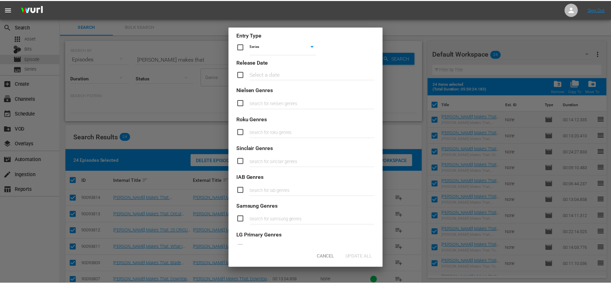
scroll to position [223, 0]
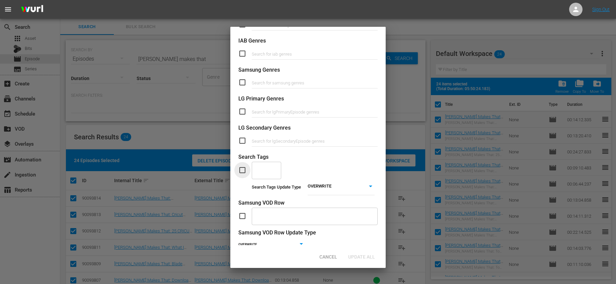
click at [243, 166] on input "checkbox" at bounding box center [244, 170] width 13 height 8
click at [265, 167] on input "text" at bounding box center [261, 170] width 13 height 12
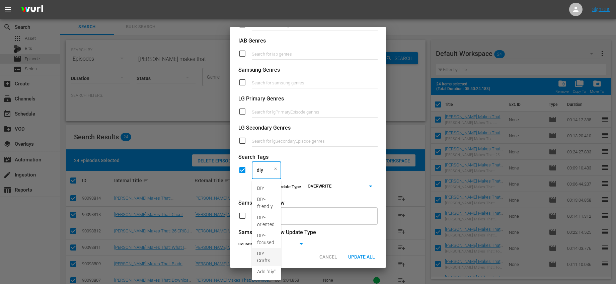
click at [264, 257] on span "DIY Crafts" at bounding box center [266, 257] width 19 height 14
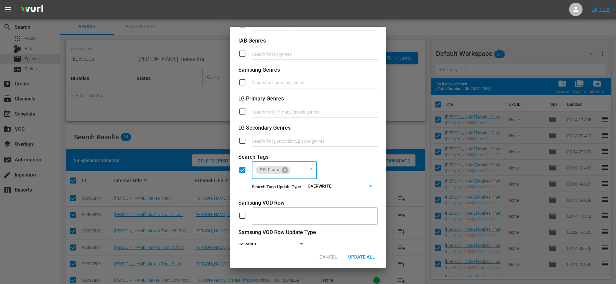
click at [332, 189] on body "menu Sign Out search Search apps Asset Bits movie Episode subtitles Series add_…" at bounding box center [308, 142] width 616 height 284
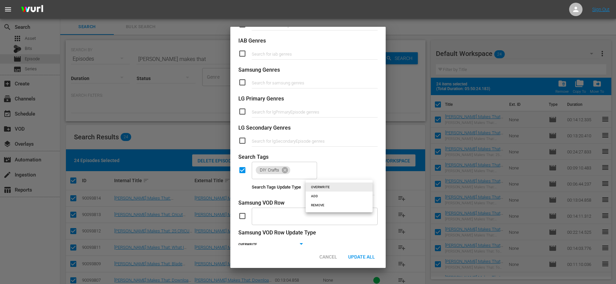
click at [324, 194] on li "ADD" at bounding box center [338, 195] width 67 height 9
click at [362, 259] on span "Update All" at bounding box center [361, 256] width 37 height 5
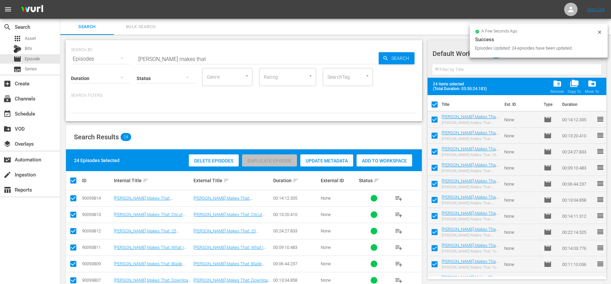
click at [434, 107] on input "checkbox" at bounding box center [434, 106] width 14 height 14
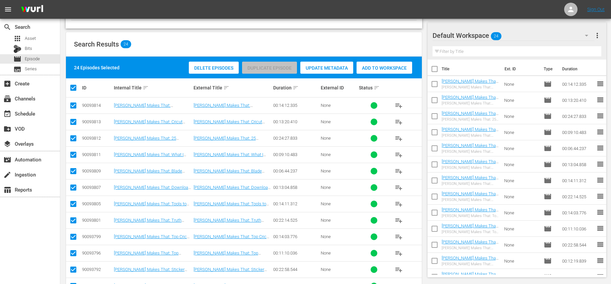
scroll to position [0, 0]
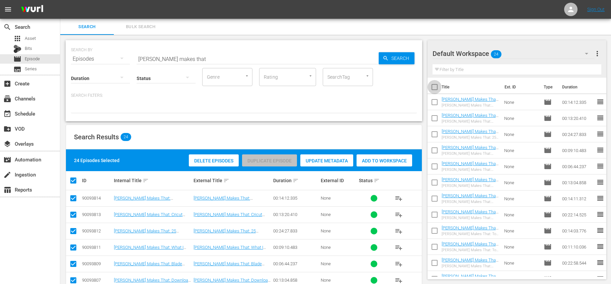
click at [433, 86] on input "checkbox" at bounding box center [434, 88] width 14 height 14
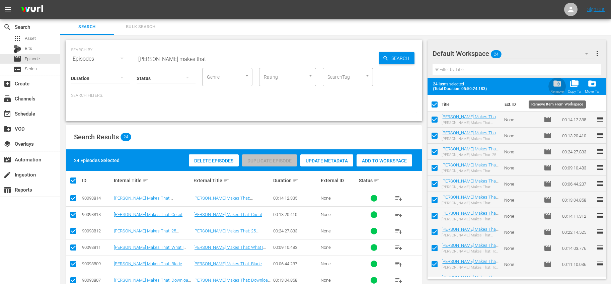
click at [553, 88] on span "folder_delete" at bounding box center [556, 83] width 9 height 9
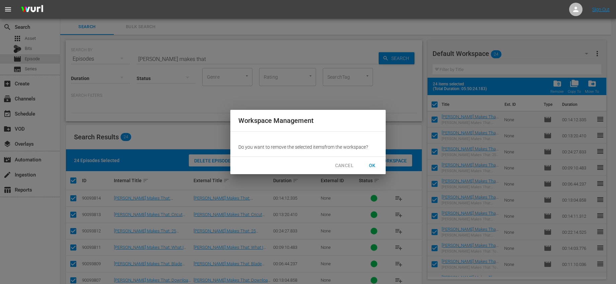
click at [372, 169] on span "OK" at bounding box center [372, 165] width 11 height 8
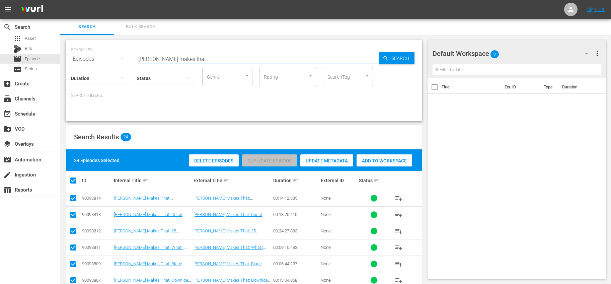
drag, startPoint x: 174, startPoint y: 56, endPoint x: 107, endPoint y: 49, distance: 67.3
click at [107, 49] on div "SEARCH BY Search By Episodes Search ID, Title, Description, Keywords, or Catego…" at bounding box center [244, 55] width 346 height 24
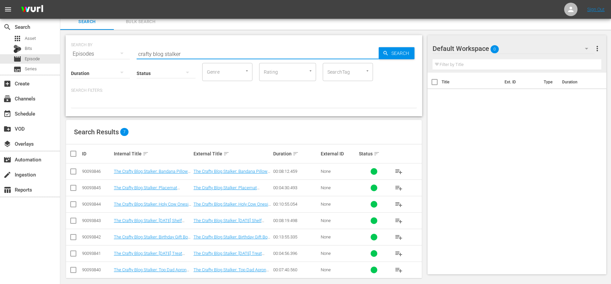
scroll to position [11, 0]
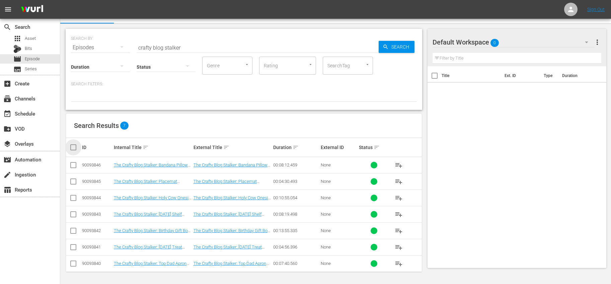
click at [73, 151] on input "checkbox" at bounding box center [75, 147] width 13 height 8
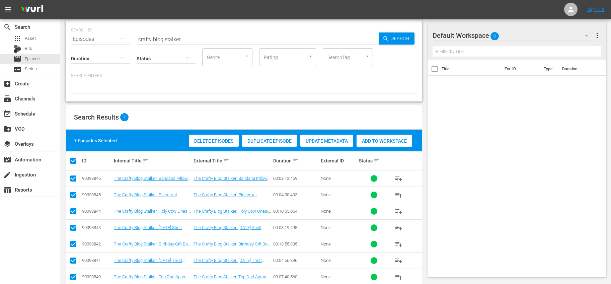
scroll to position [33, 0]
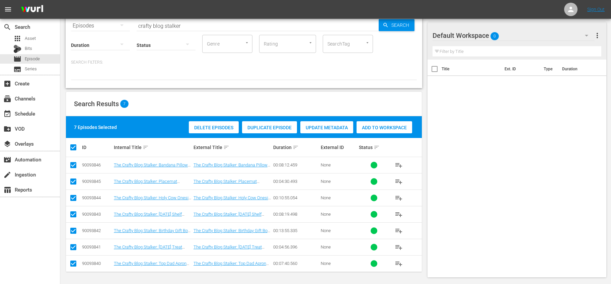
click at [377, 125] on span "Add to Workspace" at bounding box center [384, 127] width 56 height 5
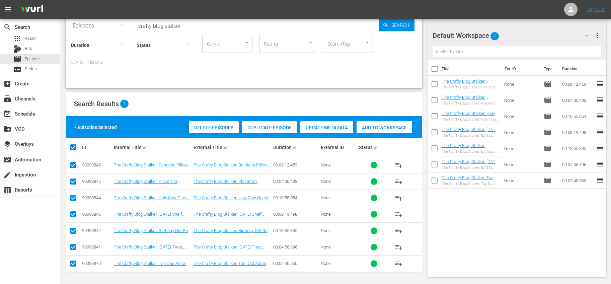
click at [436, 70] on input "checkbox" at bounding box center [434, 70] width 14 height 14
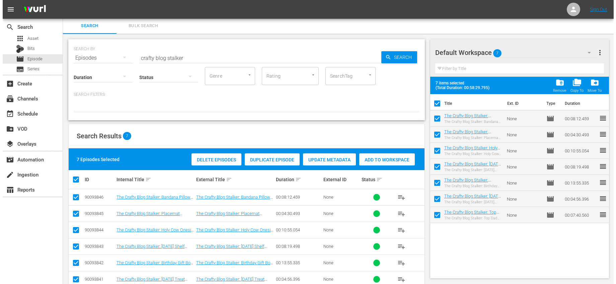
scroll to position [0, 0]
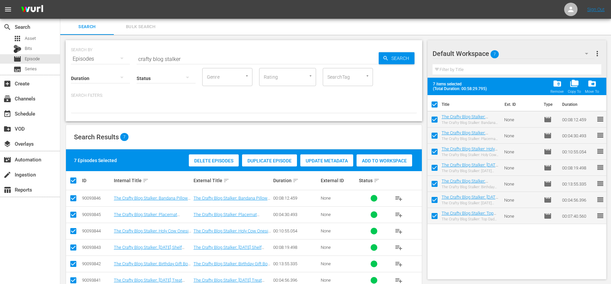
click at [596, 57] on span "more_vert" at bounding box center [597, 54] width 8 height 8
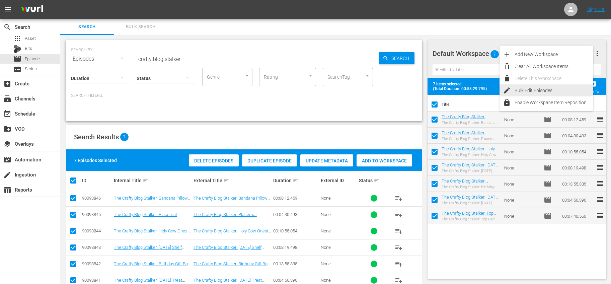
click at [540, 88] on div "Bulk Edit Episodes" at bounding box center [553, 90] width 79 height 12
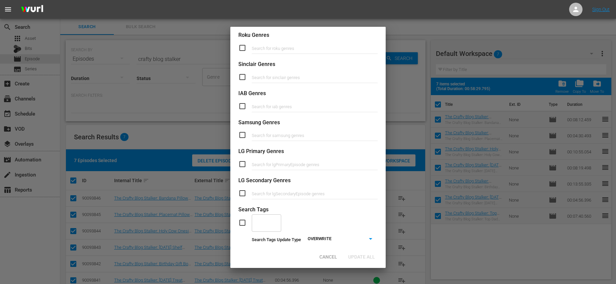
scroll to position [222, 0]
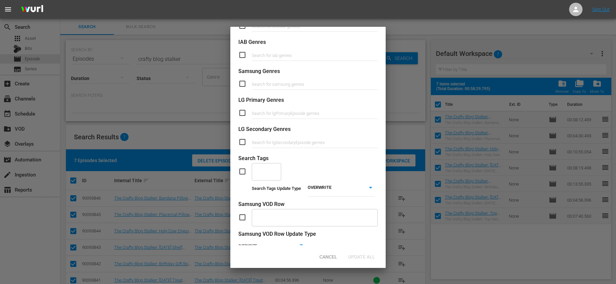
drag, startPoint x: 240, startPoint y: 173, endPoint x: 246, endPoint y: 171, distance: 6.2
click at [240, 173] on input "checkbox" at bounding box center [244, 171] width 13 height 8
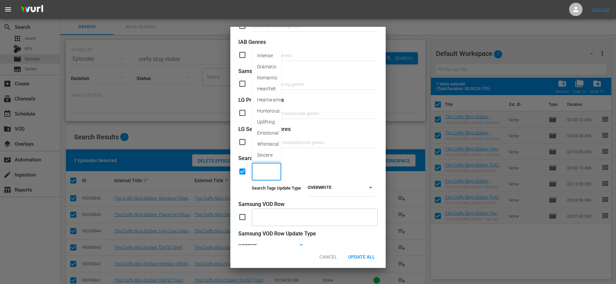
click at [265, 171] on input "text" at bounding box center [261, 171] width 13 height 12
click at [268, 139] on span "DIY Crafts" at bounding box center [266, 138] width 19 height 14
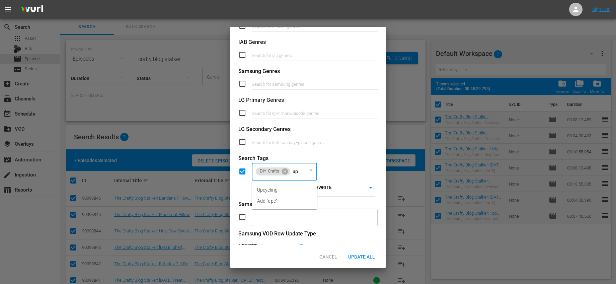
scroll to position [0, 0]
click at [294, 188] on li "Upcycling" at bounding box center [285, 189] width 66 height 11
click at [336, 187] on body "menu Sign Out search Search apps Asset Bits movie Episode subtitles Series add_…" at bounding box center [308, 142] width 616 height 284
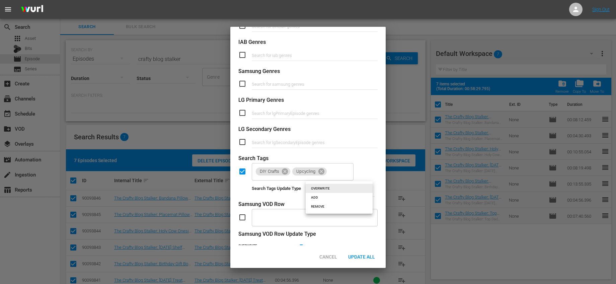
click at [323, 196] on li "ADD" at bounding box center [338, 197] width 67 height 9
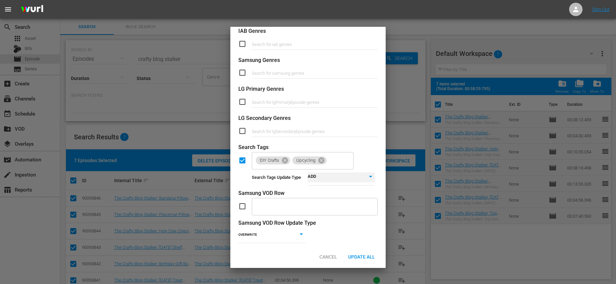
scroll to position [244, 0]
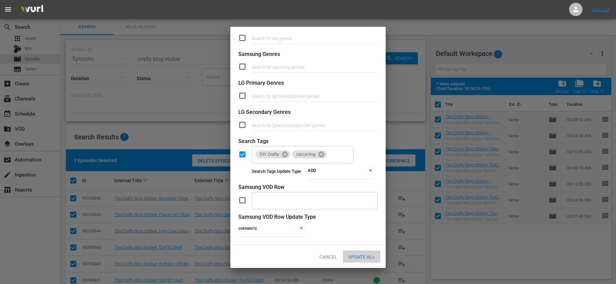
click at [367, 261] on div "Update All" at bounding box center [361, 256] width 37 height 12
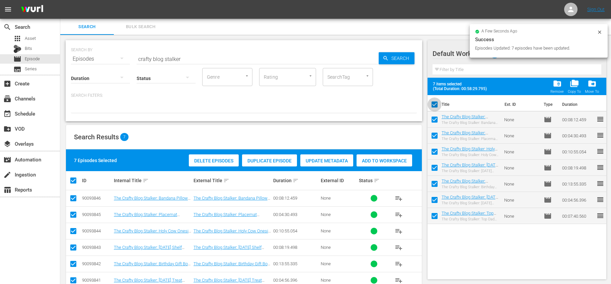
click at [436, 108] on input "checkbox" at bounding box center [434, 106] width 14 height 14
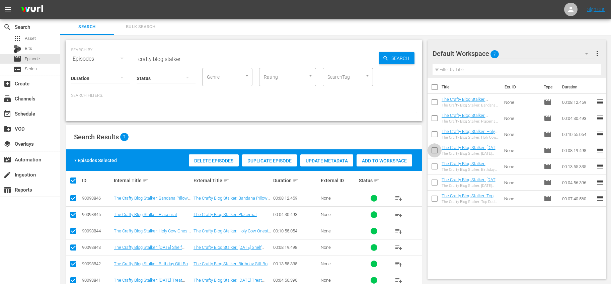
click at [431, 151] on input "checkbox" at bounding box center [434, 152] width 14 height 14
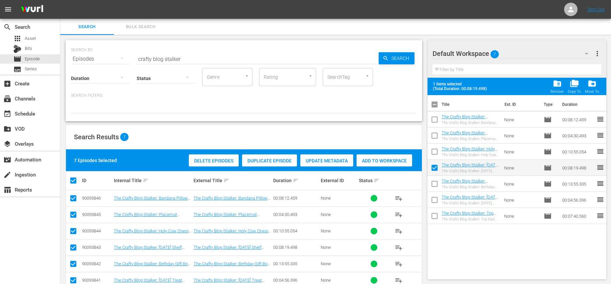
click at [433, 201] on input "checkbox" at bounding box center [434, 201] width 14 height 14
click at [595, 55] on span "more_vert" at bounding box center [597, 54] width 8 height 8
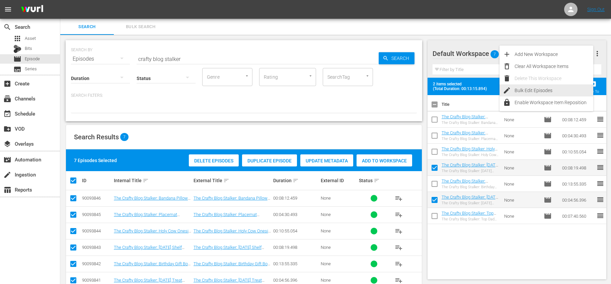
click at [542, 92] on div "Bulk Edit Episodes" at bounding box center [553, 90] width 79 height 12
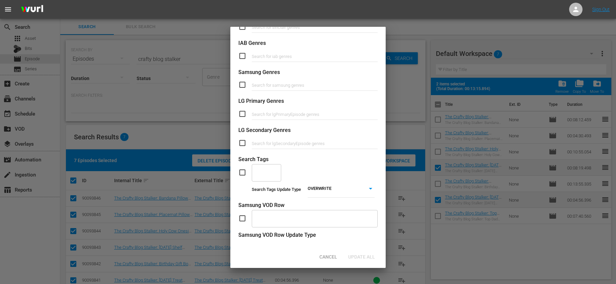
scroll to position [221, 0]
click at [245, 174] on input "checkbox" at bounding box center [244, 172] width 13 height 8
click at [268, 175] on div "​" at bounding box center [266, 172] width 29 height 18
click at [272, 199] on span "Holiday Crafts" at bounding box center [266, 205] width 19 height 14
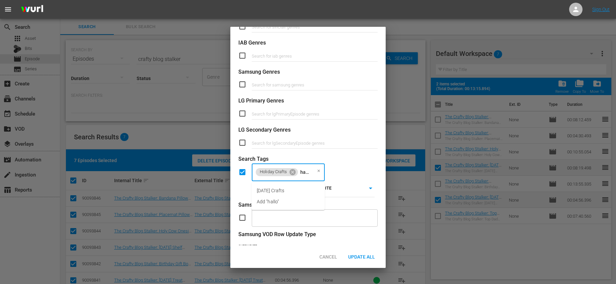
scroll to position [0, 0]
click at [284, 193] on span "[DATE] Crafts" at bounding box center [270, 190] width 27 height 7
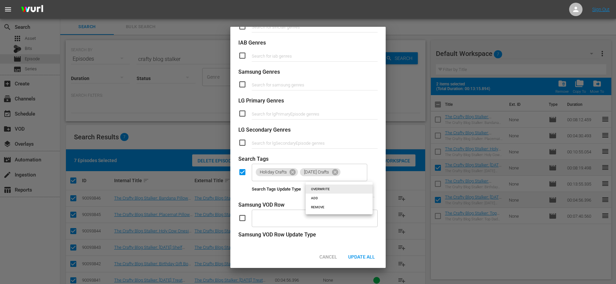
click at [338, 199] on body "menu Sign Out search Search apps Asset Bits movie Episode subtitles Series add_…" at bounding box center [308, 142] width 616 height 284
click at [323, 199] on li "ADD" at bounding box center [338, 197] width 67 height 9
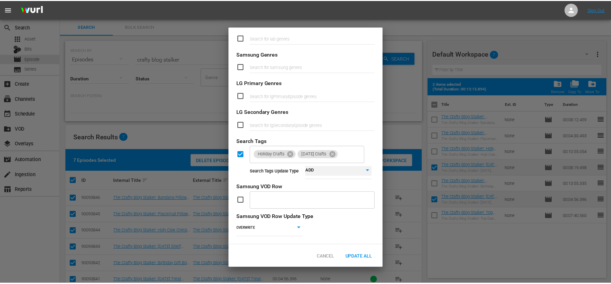
scroll to position [244, 0]
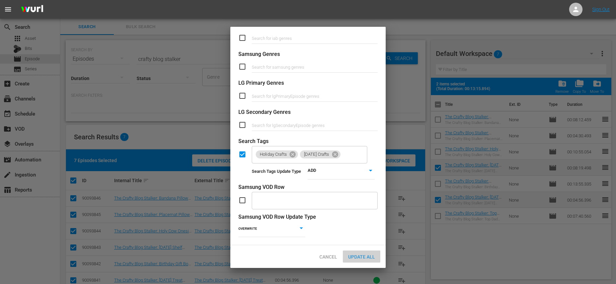
click at [362, 256] on span "Update All" at bounding box center [361, 256] width 37 height 5
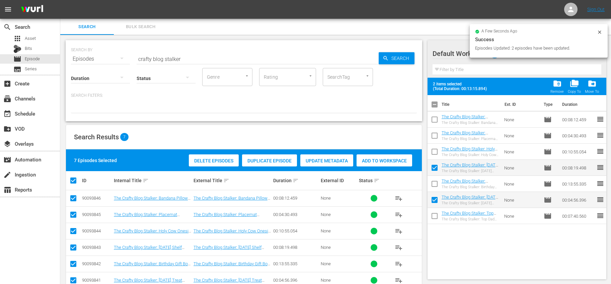
click at [436, 109] on input "checkbox" at bounding box center [434, 106] width 14 height 14
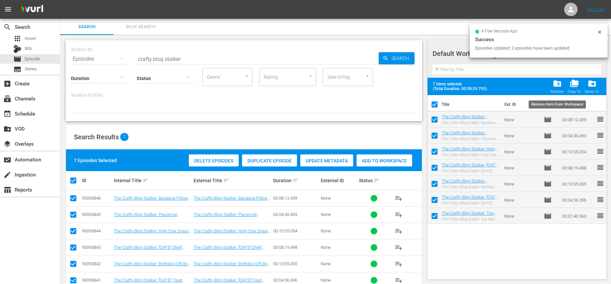
click at [555, 83] on span "folder_delete" at bounding box center [556, 83] width 9 height 9
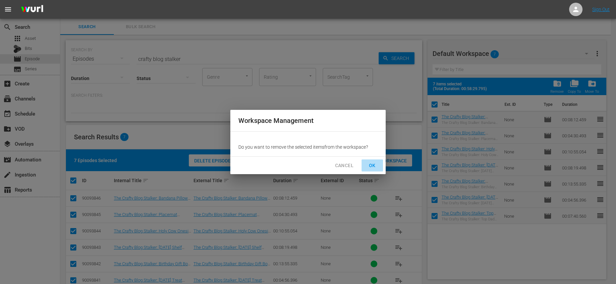
click at [376, 160] on button "OK" at bounding box center [371, 165] width 21 height 12
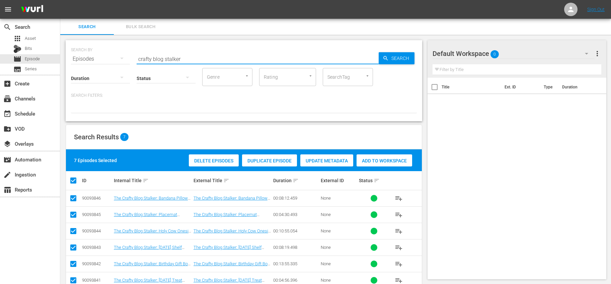
drag, startPoint x: 183, startPoint y: 58, endPoint x: 129, endPoint y: 58, distance: 53.2
click at [129, 58] on div "SEARCH BY Search By Episodes Search ID, Title, Description, Keywords, or Catego…" at bounding box center [244, 55] width 346 height 24
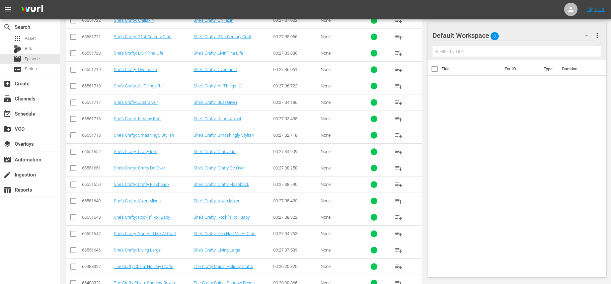
scroll to position [951, 0]
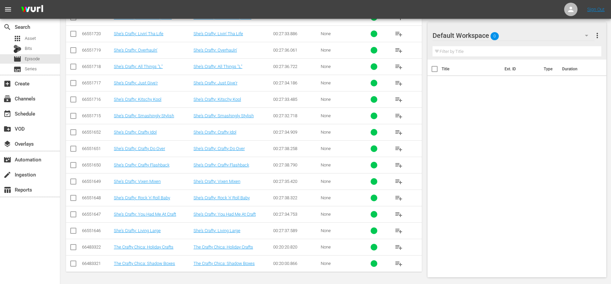
click at [74, 233] on input "checkbox" at bounding box center [73, 232] width 8 height 8
click at [75, 216] on input "checkbox" at bounding box center [73, 215] width 8 height 8
click at [73, 200] on input "checkbox" at bounding box center [73, 199] width 8 height 8
click at [74, 183] on input "checkbox" at bounding box center [73, 183] width 8 height 8
click at [76, 165] on input "checkbox" at bounding box center [73, 166] width 8 height 8
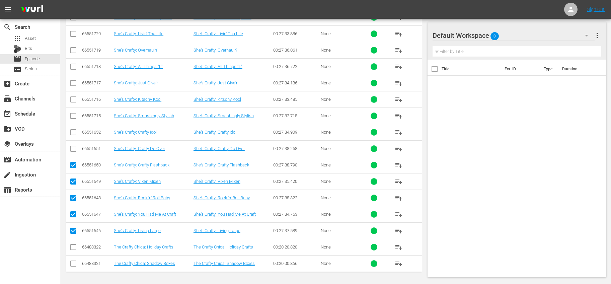
click at [77, 151] on td at bounding box center [73, 148] width 15 height 16
click at [74, 148] on input "checkbox" at bounding box center [73, 150] width 8 height 8
click at [71, 127] on td at bounding box center [73, 132] width 15 height 16
click at [73, 131] on input "checkbox" at bounding box center [73, 133] width 8 height 8
click at [73, 117] on input "checkbox" at bounding box center [73, 117] width 8 height 8
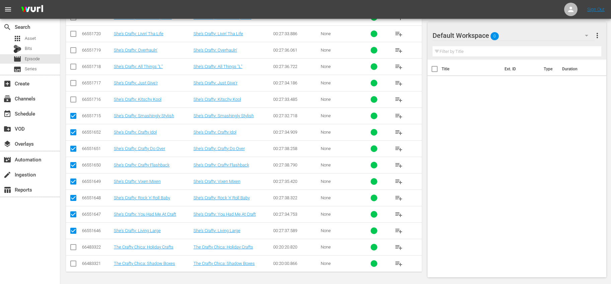
click at [76, 100] on input "checkbox" at bounding box center [73, 101] width 8 height 8
click at [74, 86] on input "checkbox" at bounding box center [73, 84] width 8 height 8
click at [74, 65] on input "checkbox" at bounding box center [73, 68] width 8 height 8
click at [74, 50] on input "checkbox" at bounding box center [73, 52] width 8 height 8
click at [72, 35] on input "checkbox" at bounding box center [73, 35] width 8 height 8
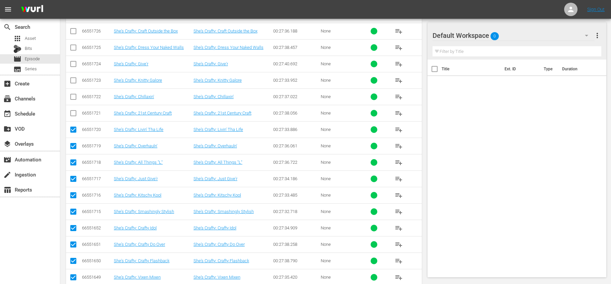
scroll to position [850, 0]
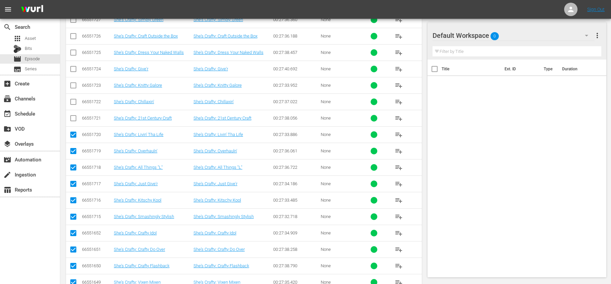
click at [72, 114] on icon at bounding box center [73, 118] width 8 height 8
click at [72, 100] on input "checkbox" at bounding box center [73, 103] width 8 height 8
click at [73, 117] on input "checkbox" at bounding box center [73, 119] width 8 height 8
drag, startPoint x: 74, startPoint y: 83, endPoint x: 70, endPoint y: 78, distance: 6.0
click at [74, 83] on input "checkbox" at bounding box center [73, 87] width 8 height 8
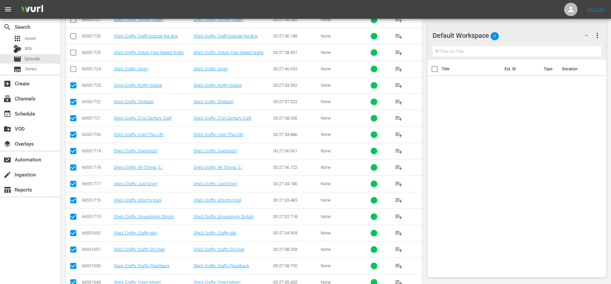
click at [70, 73] on input "checkbox" at bounding box center [73, 70] width 8 height 8
click at [76, 57] on input "checkbox" at bounding box center [73, 54] width 8 height 8
click at [73, 38] on input "checkbox" at bounding box center [73, 37] width 8 height 8
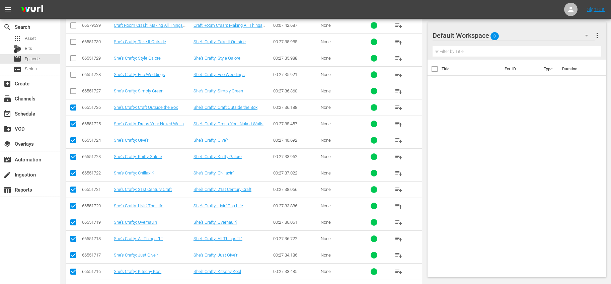
scroll to position [776, 0]
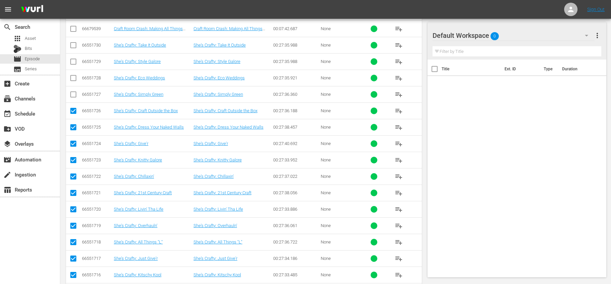
click at [74, 92] on input "checkbox" at bounding box center [73, 96] width 8 height 8
click at [74, 79] on input "checkbox" at bounding box center [73, 79] width 8 height 8
click at [70, 60] on input "checkbox" at bounding box center [73, 63] width 8 height 8
click at [73, 47] on input "checkbox" at bounding box center [73, 46] width 8 height 8
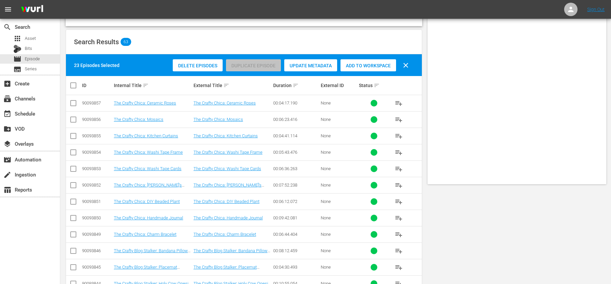
scroll to position [0, 0]
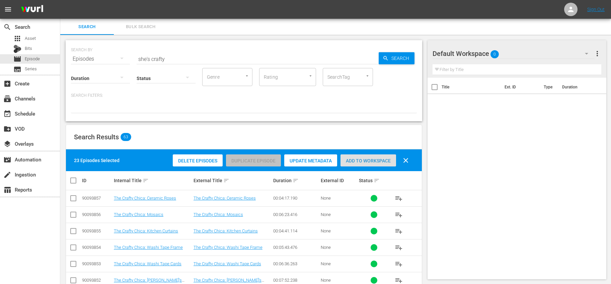
click at [364, 155] on div "Add to Workspace" at bounding box center [368, 160] width 56 height 13
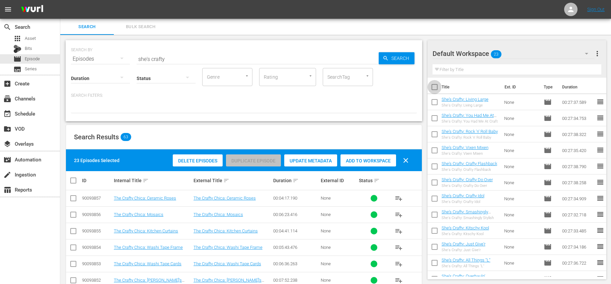
click at [434, 89] on input "checkbox" at bounding box center [434, 88] width 14 height 14
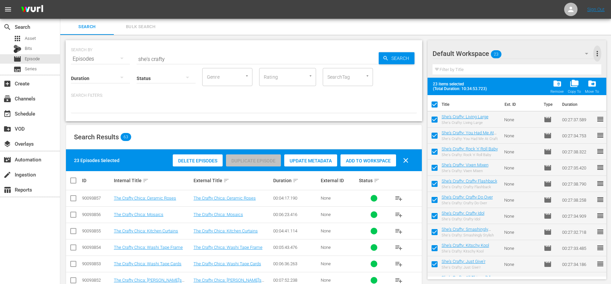
click at [599, 57] on span "more_vert" at bounding box center [597, 54] width 8 height 8
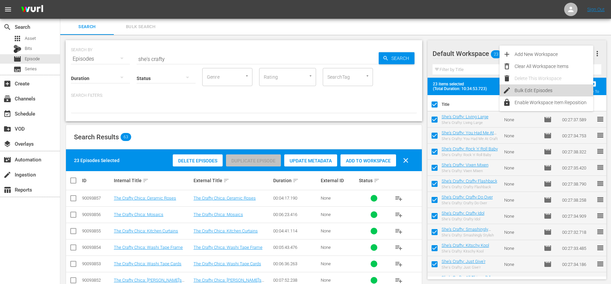
click at [545, 88] on div "Bulk Edit Episodes" at bounding box center [553, 90] width 79 height 12
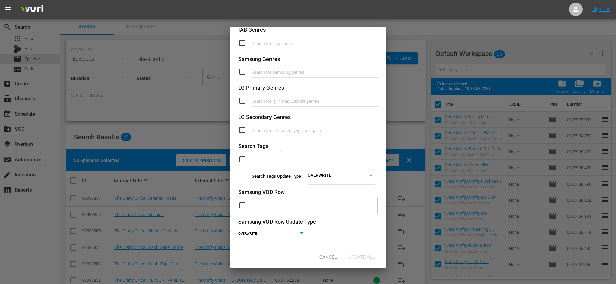
scroll to position [244, 0]
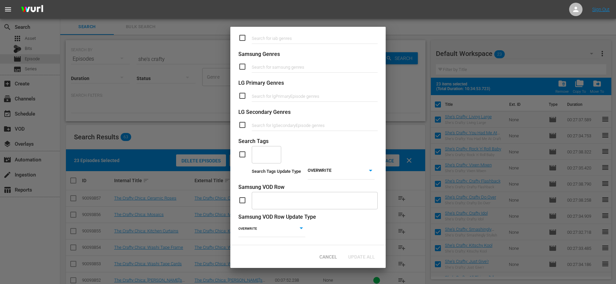
click at [242, 150] on input "checkbox" at bounding box center [244, 154] width 13 height 8
click at [267, 154] on input "text" at bounding box center [261, 154] width 13 height 12
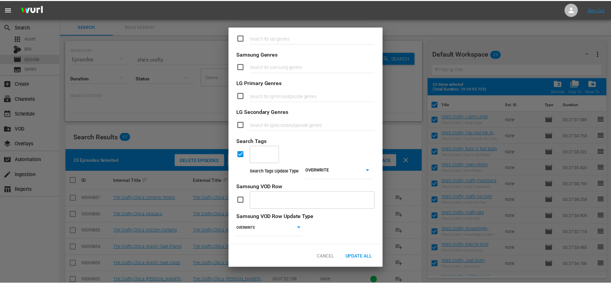
scroll to position [244, 0]
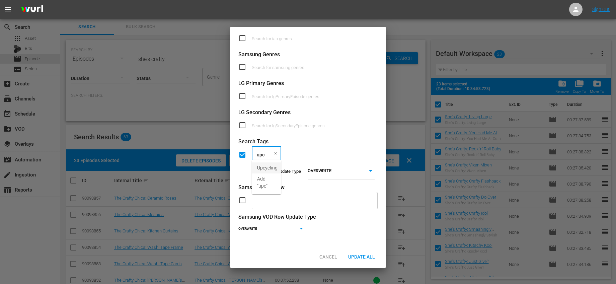
click at [268, 171] on span "Upcycling" at bounding box center [267, 167] width 20 height 7
click at [367, 257] on span "Update All" at bounding box center [361, 256] width 37 height 5
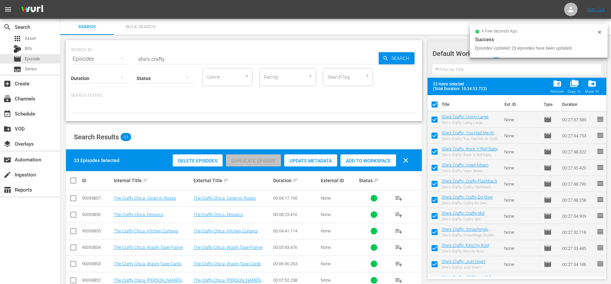
click at [436, 104] on input "checkbox" at bounding box center [434, 106] width 14 height 14
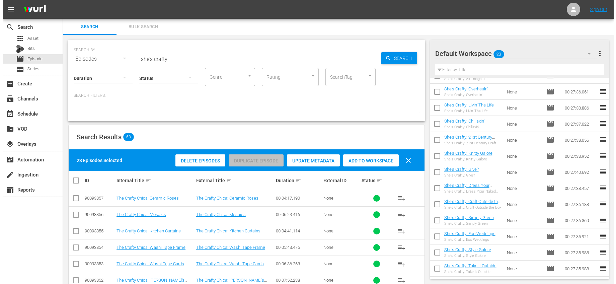
scroll to position [0, 0]
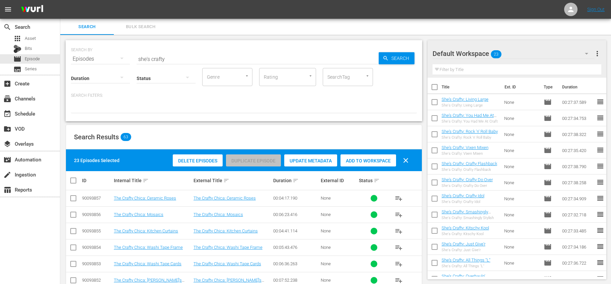
click at [431, 84] on input "checkbox" at bounding box center [434, 88] width 14 height 14
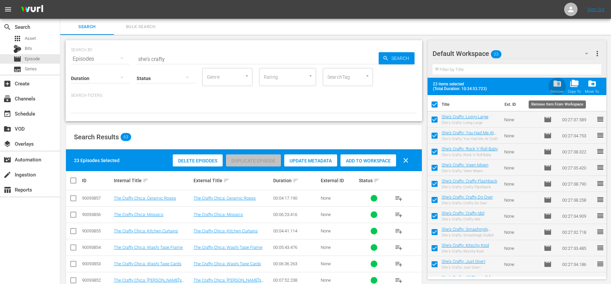
click at [558, 84] on span "folder_delete" at bounding box center [556, 83] width 9 height 9
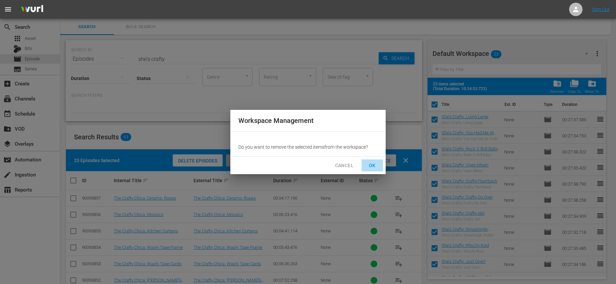
click at [367, 164] on span "OK" at bounding box center [372, 165] width 11 height 8
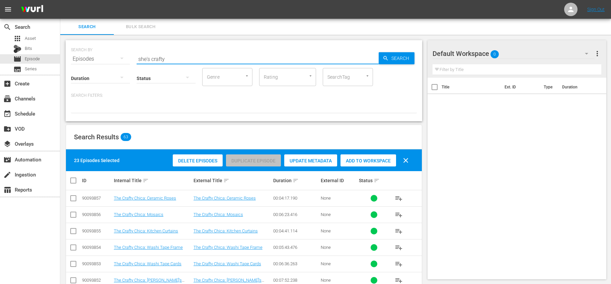
drag, startPoint x: 142, startPoint y: 54, endPoint x: 118, endPoint y: 55, distance: 23.8
click at [118, 54] on div "SEARCH BY Search By Episodes Search ID, Title, Description, Keywords, or Catego…" at bounding box center [244, 55] width 346 height 24
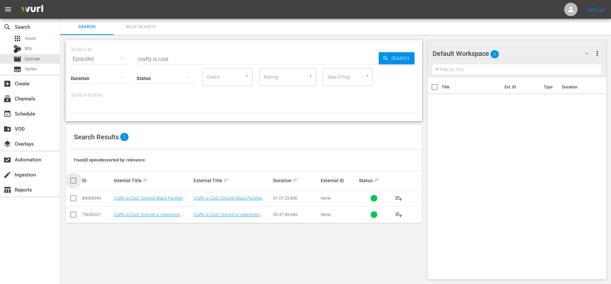
click at [72, 179] on input "checkbox" at bounding box center [75, 180] width 13 height 8
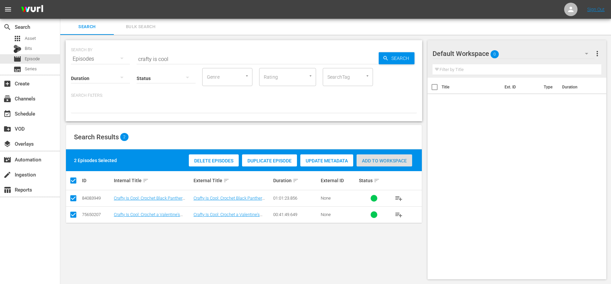
click at [381, 162] on span "Add to Workspace" at bounding box center [384, 160] width 56 height 5
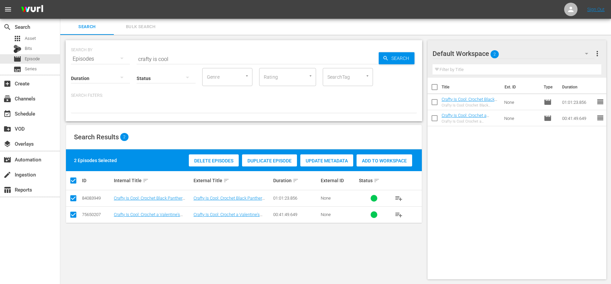
click at [437, 89] on input "checkbox" at bounding box center [434, 88] width 14 height 14
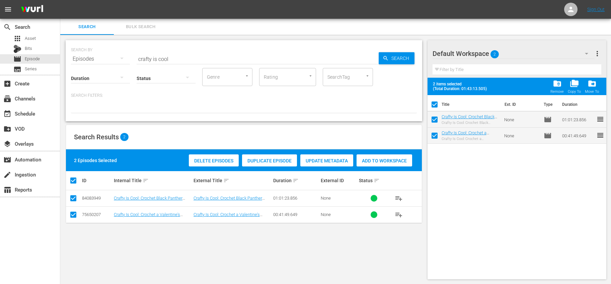
click at [595, 57] on span "more_vert" at bounding box center [597, 54] width 8 height 8
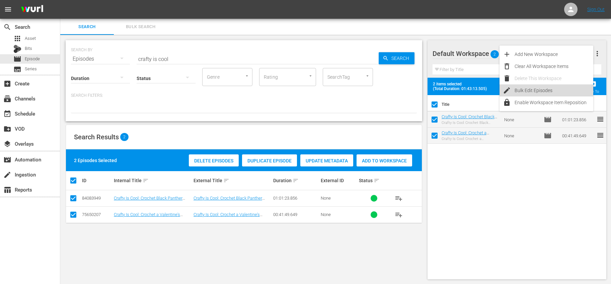
click at [538, 87] on div "Bulk Edit Episodes" at bounding box center [553, 90] width 79 height 12
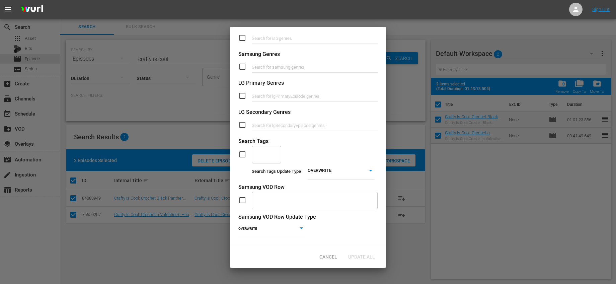
scroll to position [244, 0]
click at [245, 150] on input "checkbox" at bounding box center [244, 154] width 13 height 8
click at [272, 150] on div at bounding box center [275, 153] width 6 height 7
click at [273, 182] on li "Yarn" at bounding box center [266, 178] width 29 height 11
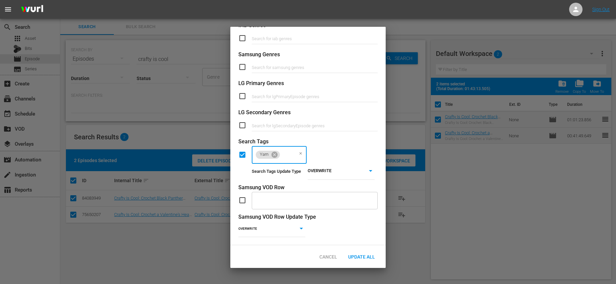
click at [336, 170] on body "menu Sign Out search Search apps Asset Bits movie Episode subtitles Series add_…" at bounding box center [308, 142] width 616 height 284
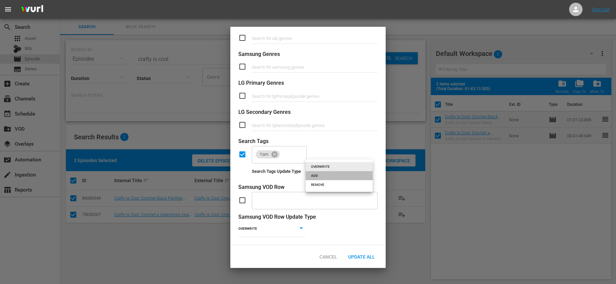
click at [329, 176] on li "ADD" at bounding box center [338, 175] width 67 height 9
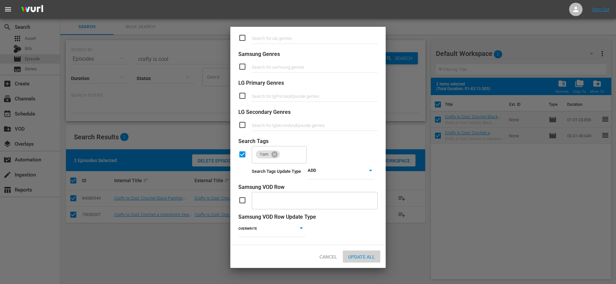
click at [368, 253] on div "Update All" at bounding box center [361, 256] width 37 height 12
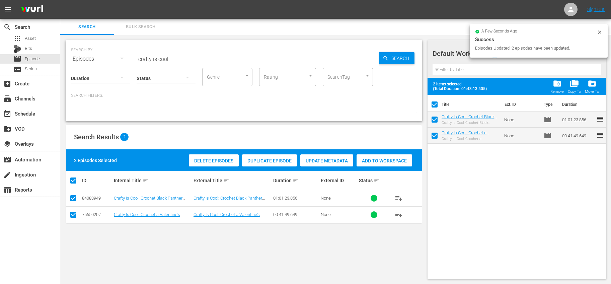
click at [435, 122] on input "checkbox" at bounding box center [434, 121] width 14 height 14
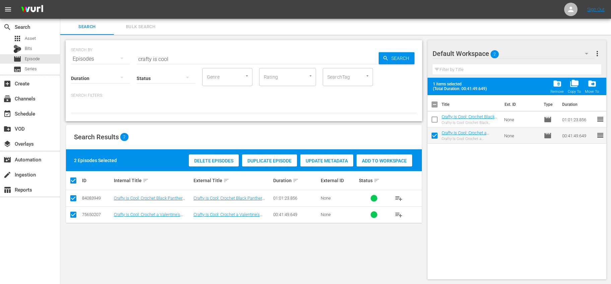
click at [602, 50] on div "Default Workspace 2 Default more_vert Filter by Title" at bounding box center [516, 58] width 179 height 37
click at [599, 52] on span "more_vert" at bounding box center [597, 54] width 8 height 8
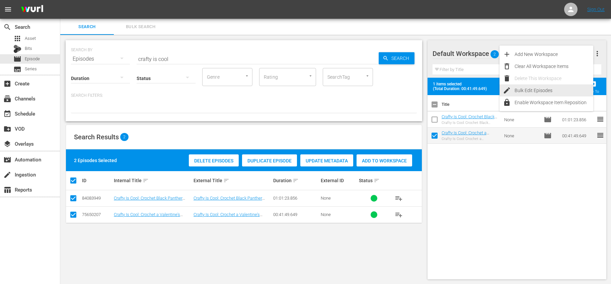
click at [541, 87] on div "Bulk Edit Episodes" at bounding box center [553, 90] width 79 height 12
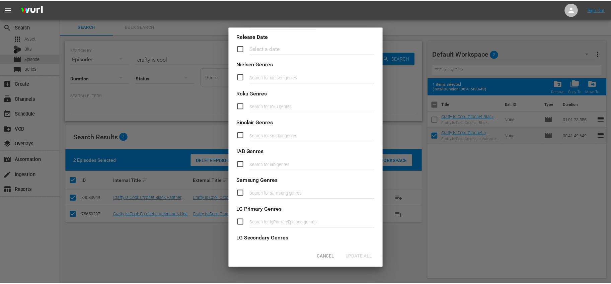
scroll to position [227, 0]
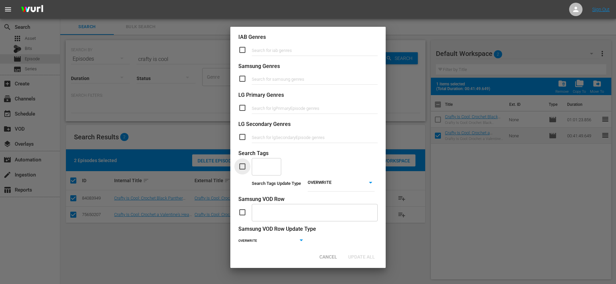
click at [246, 164] on input "checkbox" at bounding box center [244, 166] width 13 height 8
click at [269, 165] on div "​" at bounding box center [266, 166] width 29 height 18
click at [269, 215] on span "Holiday Crafts" at bounding box center [266, 210] width 19 height 14
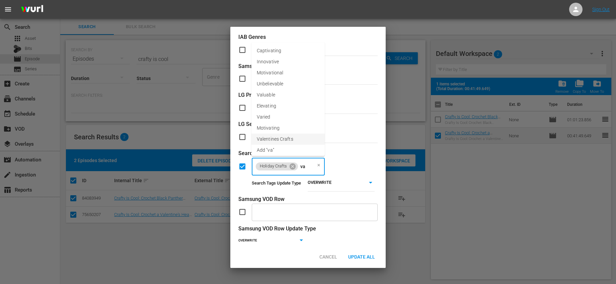
click at [277, 141] on span "Valentines Crafts" at bounding box center [275, 138] width 36 height 7
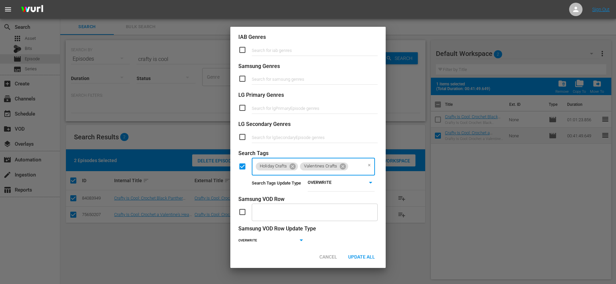
click at [318, 191] on body "menu Sign Out search Search apps Asset Bits movie Episode subtitles Series add_…" at bounding box center [308, 142] width 616 height 284
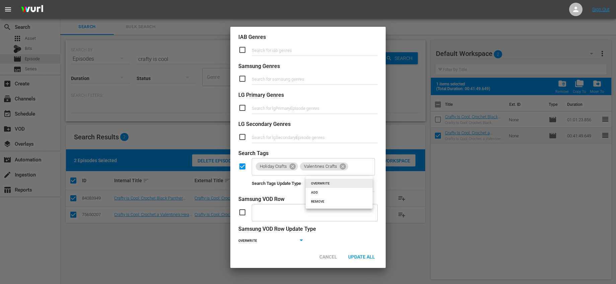
click at [319, 190] on li "ADD" at bounding box center [338, 192] width 67 height 9
click at [362, 257] on span "Update All" at bounding box center [361, 256] width 37 height 5
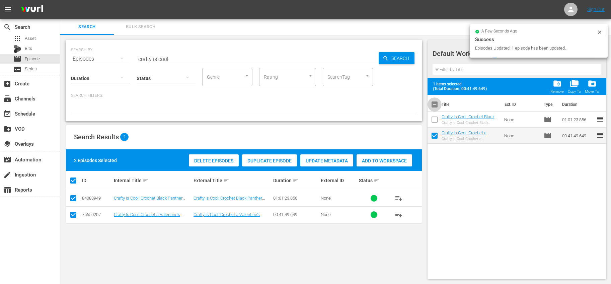
click at [435, 103] on input "checkbox" at bounding box center [434, 106] width 14 height 14
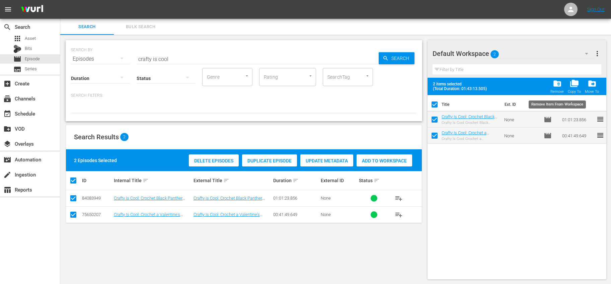
click at [562, 83] on div "folder_delete Remove" at bounding box center [556, 86] width 13 height 15
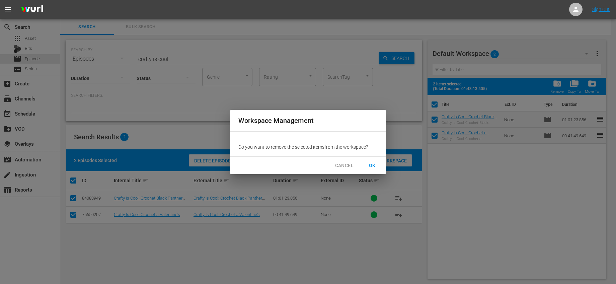
drag, startPoint x: 374, startPoint y: 165, endPoint x: 367, endPoint y: 166, distance: 7.1
click at [374, 165] on span "OK" at bounding box center [372, 165] width 11 height 8
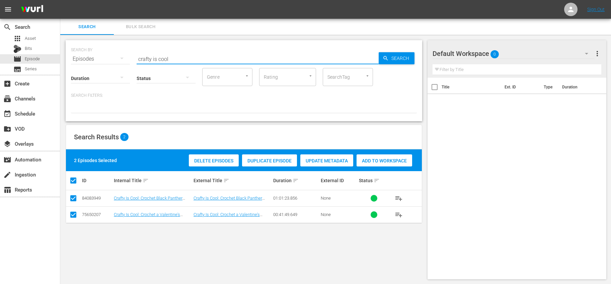
drag, startPoint x: 177, startPoint y: 61, endPoint x: 82, endPoint y: 44, distance: 95.8
click at [82, 44] on div "SEARCH BY Search By Episodes Search ID, Title, Description, Keywords, or Catego…" at bounding box center [244, 55] width 346 height 24
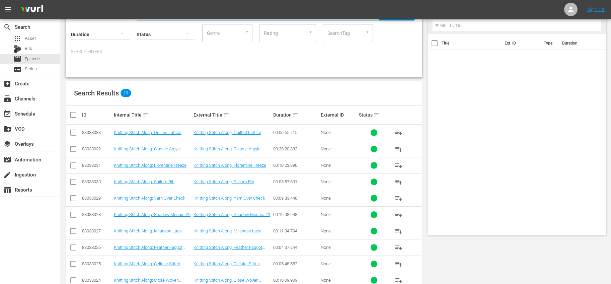
scroll to position [0, 0]
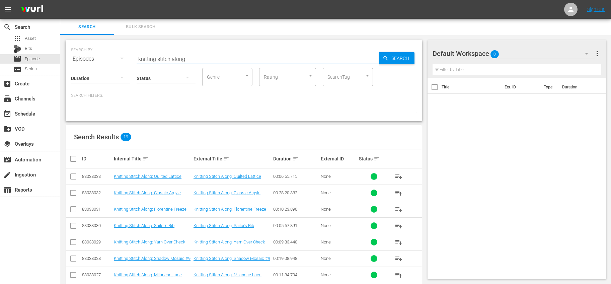
click at [77, 156] on input "checkbox" at bounding box center [75, 159] width 13 height 8
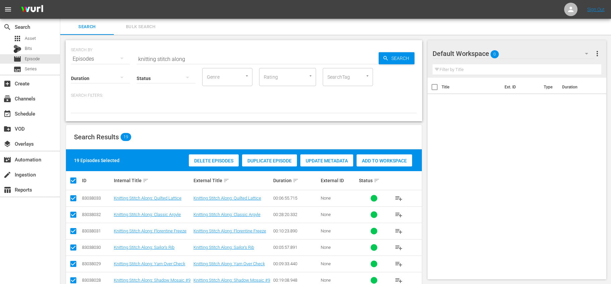
click at [373, 158] on span "Add to Workspace" at bounding box center [384, 160] width 56 height 5
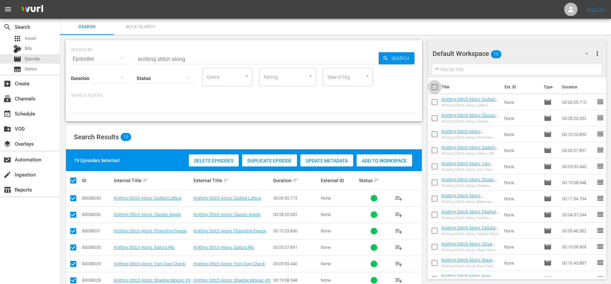
click at [432, 84] on input "checkbox" at bounding box center [434, 88] width 14 height 14
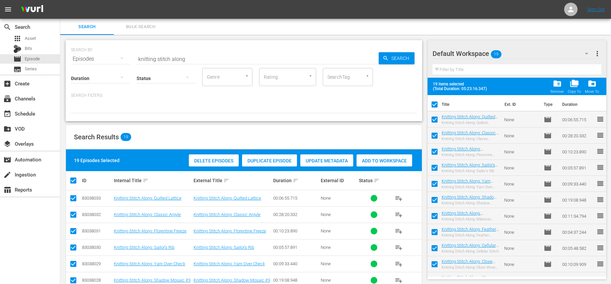
click at [595, 55] on span "more_vert" at bounding box center [597, 54] width 8 height 8
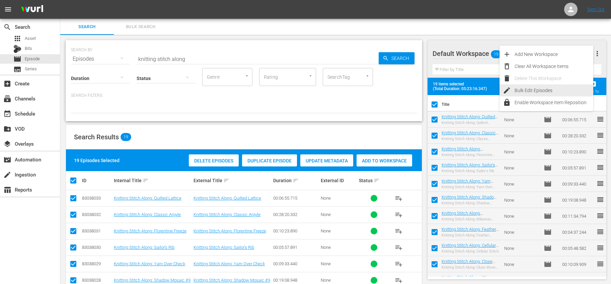
click at [526, 87] on div "Bulk Edit Episodes" at bounding box center [553, 90] width 79 height 12
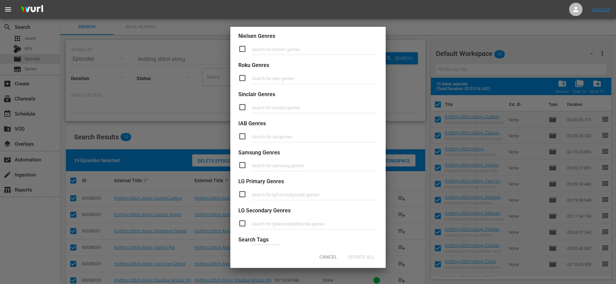
scroll to position [244, 0]
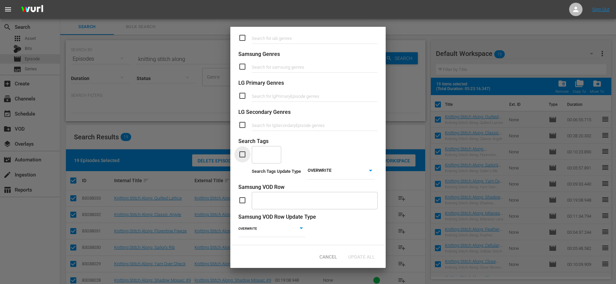
click at [241, 150] on input "checkbox" at bounding box center [244, 154] width 13 height 8
click at [261, 151] on input "text" at bounding box center [261, 154] width 13 height 12
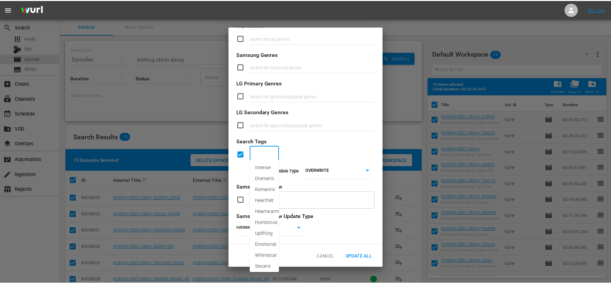
scroll to position [244, 0]
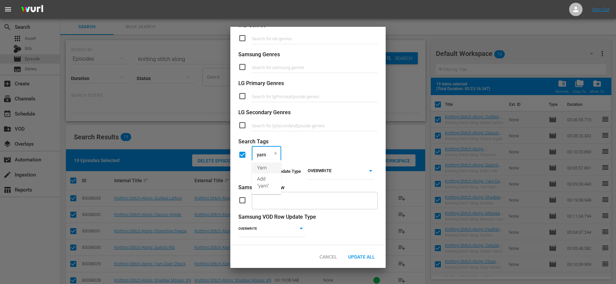
click at [265, 171] on li "Yarn" at bounding box center [266, 167] width 29 height 11
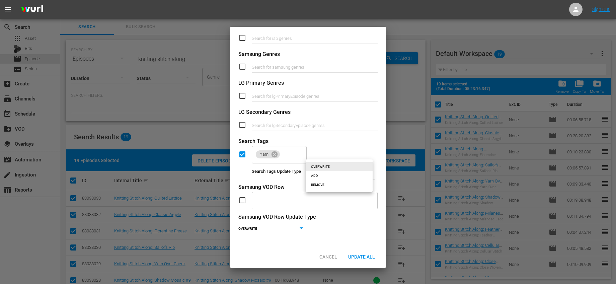
click at [333, 168] on body "menu Sign Out search Search apps Asset Bits movie Episode subtitles Series add_…" at bounding box center [308, 142] width 616 height 284
click at [321, 178] on li "ADD" at bounding box center [338, 175] width 67 height 9
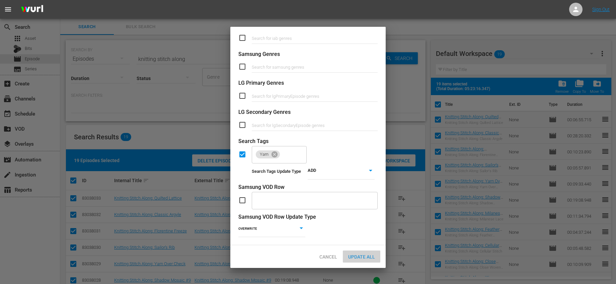
click at [369, 256] on span "Update All" at bounding box center [361, 256] width 37 height 5
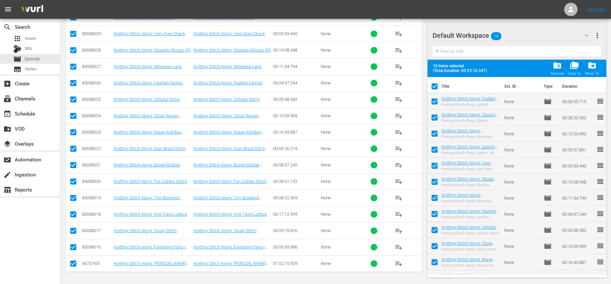
scroll to position [0, 0]
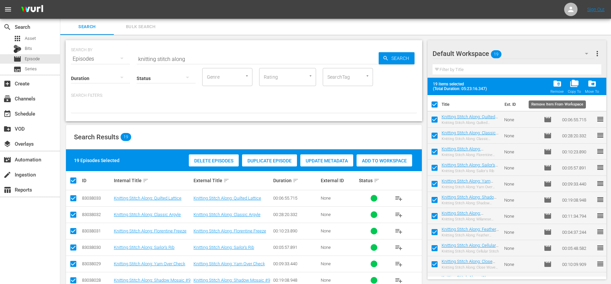
click at [560, 87] on span "folder_delete" at bounding box center [556, 83] width 9 height 9
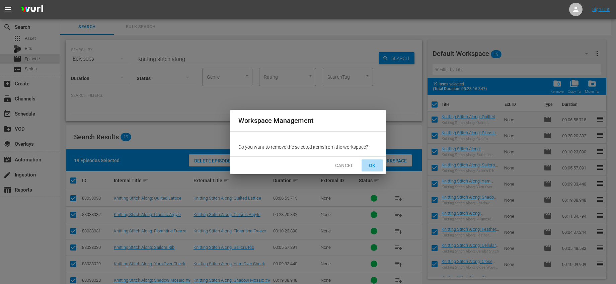
drag, startPoint x: 380, startPoint y: 164, endPoint x: 303, endPoint y: 225, distance: 98.6
click at [380, 164] on button "OK" at bounding box center [371, 165] width 21 height 12
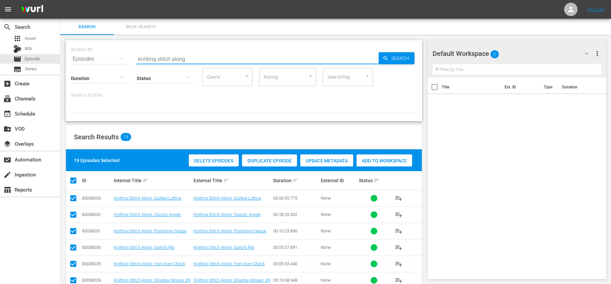
drag, startPoint x: 210, startPoint y: 61, endPoint x: 107, endPoint y: 59, distance: 103.1
click at [107, 59] on div "SEARCH BY Search By Episodes Search ID, Title, Description, Keywords, or Catego…" at bounding box center [244, 55] width 346 height 24
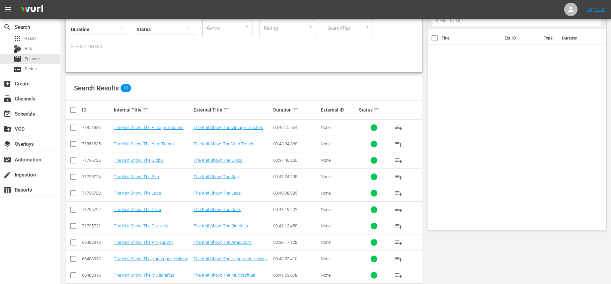
scroll to position [61, 0]
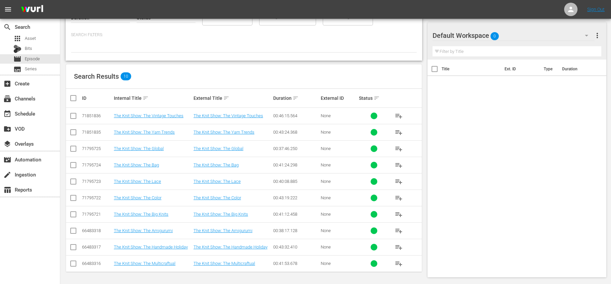
click at [71, 100] on input "checkbox" at bounding box center [75, 98] width 13 height 8
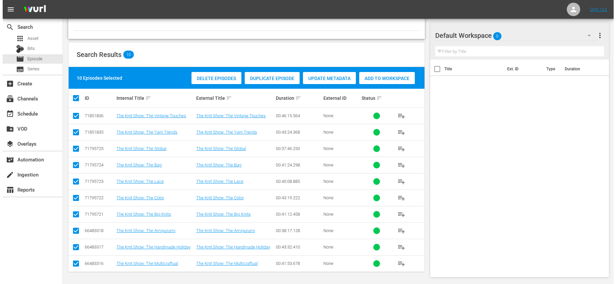
scroll to position [0, 0]
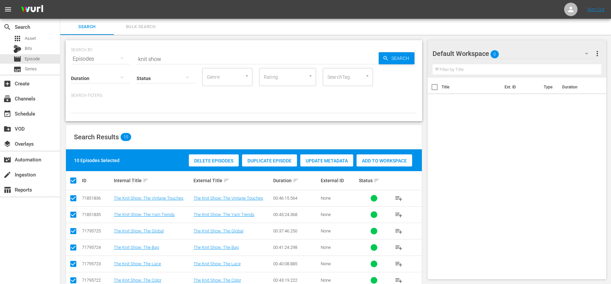
click at [386, 157] on div "Add to Workspace" at bounding box center [384, 160] width 56 height 13
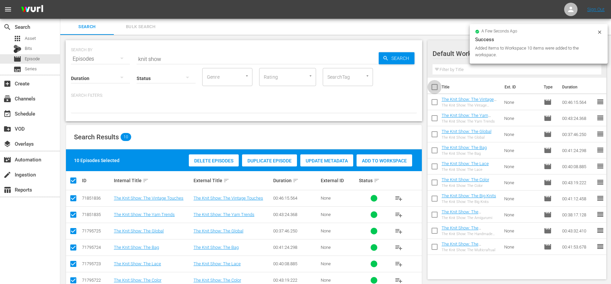
click at [436, 89] on input "checkbox" at bounding box center [434, 88] width 14 height 14
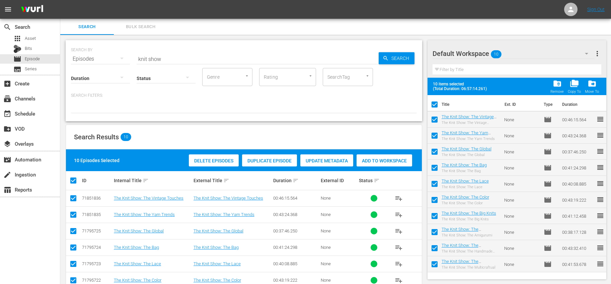
click at [595, 54] on span "more_vert" at bounding box center [597, 54] width 8 height 8
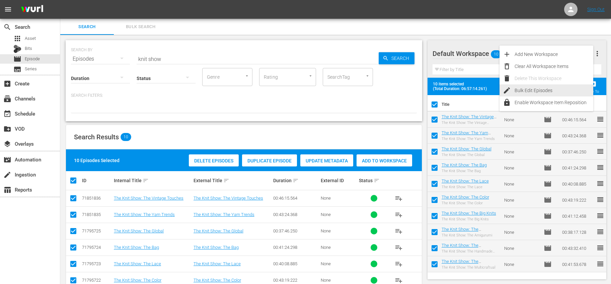
click at [535, 91] on div "Bulk Edit Episodes" at bounding box center [553, 90] width 79 height 12
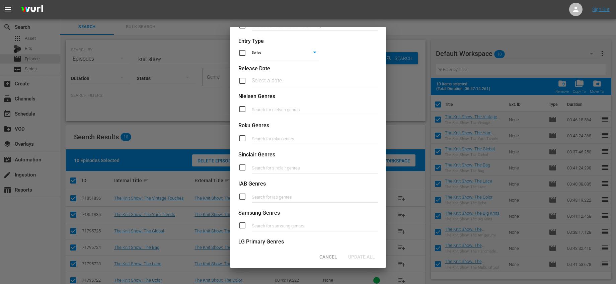
scroll to position [218, 0]
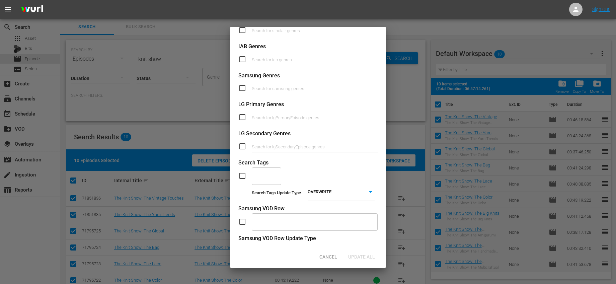
click at [243, 173] on input "checkbox" at bounding box center [244, 176] width 13 height 8
click at [270, 175] on div "​" at bounding box center [266, 176] width 29 height 18
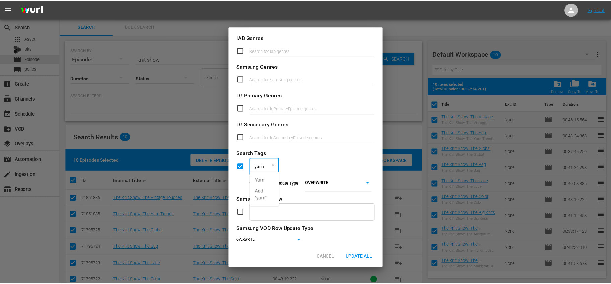
scroll to position [232, 0]
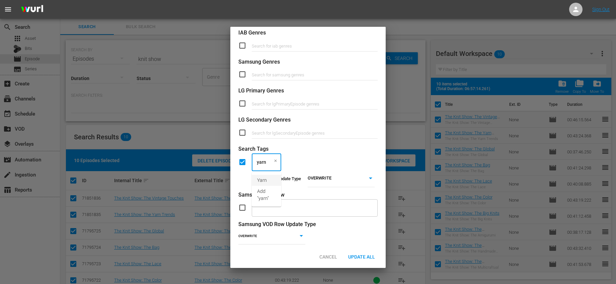
click at [275, 178] on li "Yarn" at bounding box center [266, 180] width 29 height 11
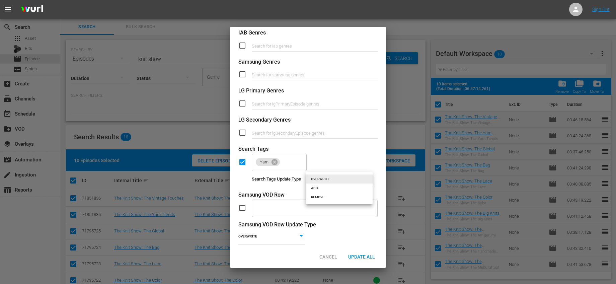
click at [321, 174] on body "menu Sign Out search Search apps Asset Bits movie Episode subtitles Series add_…" at bounding box center [308, 142] width 616 height 284
click at [325, 187] on li "ADD" at bounding box center [338, 187] width 67 height 9
click at [367, 257] on span "Update All" at bounding box center [361, 256] width 37 height 5
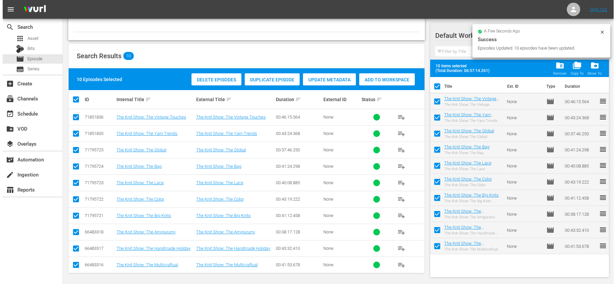
scroll to position [82, 0]
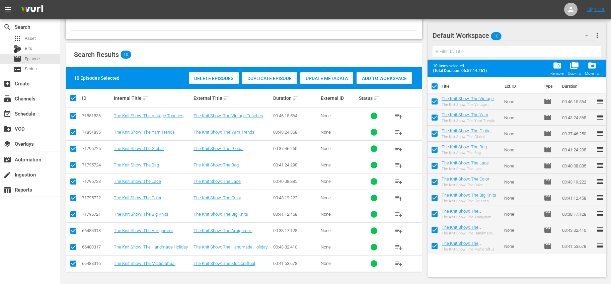
click at [437, 86] on input "checkbox" at bounding box center [434, 88] width 14 height 14
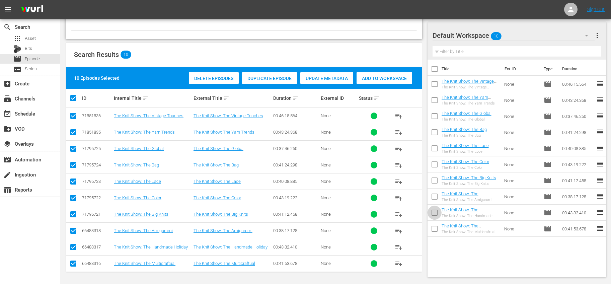
click at [434, 212] on input "checkbox" at bounding box center [434, 214] width 14 height 14
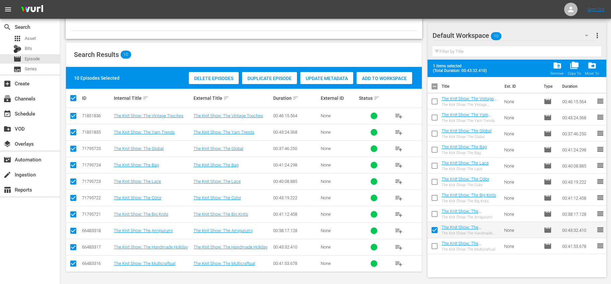
click at [599, 38] on span "more_vert" at bounding box center [597, 35] width 8 height 8
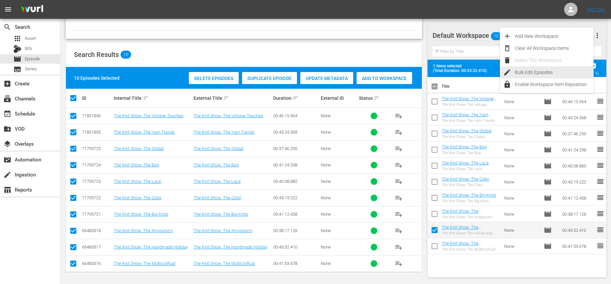
click at [544, 70] on div "Bulk Edit Episodes" at bounding box center [554, 72] width 79 height 12
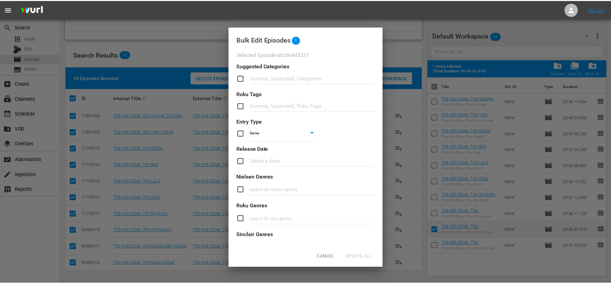
scroll to position [231, 0]
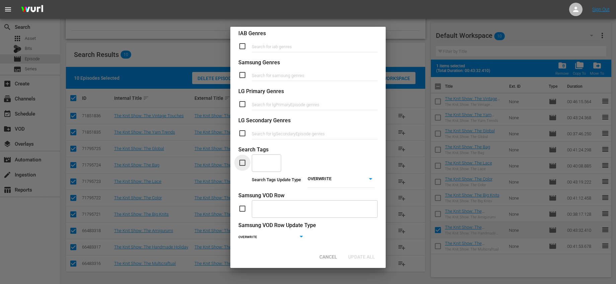
click at [247, 165] on input "checkbox" at bounding box center [244, 163] width 13 height 8
click at [256, 165] on input "text" at bounding box center [261, 163] width 13 height 12
click at [260, 190] on span "Holiday Crafts" at bounding box center [266, 196] width 19 height 14
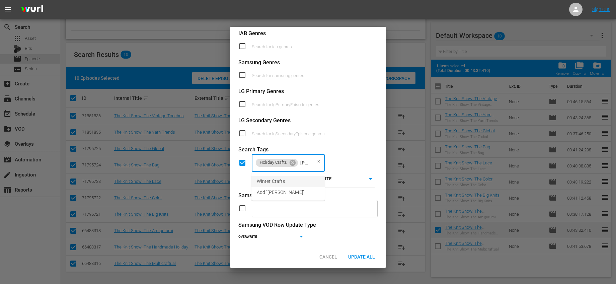
click at [262, 183] on span "Winter Crafts" at bounding box center [271, 181] width 28 height 7
click at [321, 186] on div "OVERWRITE OVERWRITE" at bounding box center [340, 180] width 67 height 16
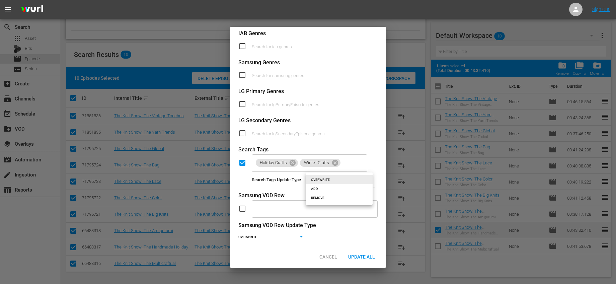
click at [324, 183] on body "menu Sign Out search Search apps Asset Bits movie Episode subtitles Series add_…" at bounding box center [308, 60] width 616 height 284
click at [320, 188] on li "ADD" at bounding box center [338, 188] width 67 height 9
click at [367, 254] on span "Update All" at bounding box center [361, 256] width 37 height 5
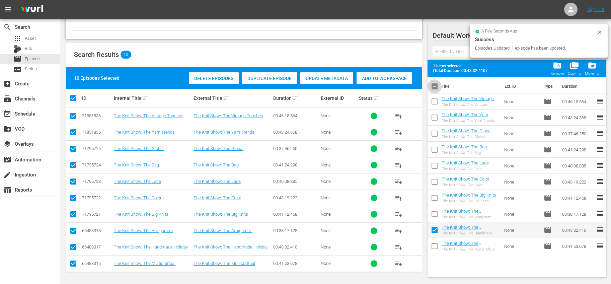
click at [431, 90] on input "checkbox" at bounding box center [434, 88] width 14 height 14
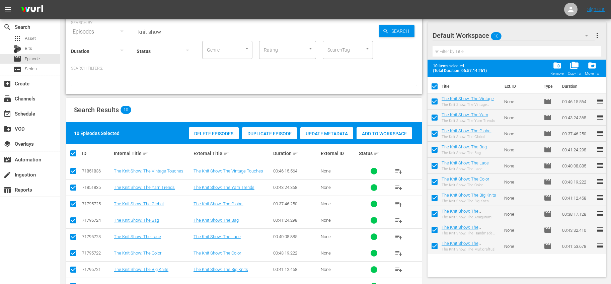
scroll to position [0, 0]
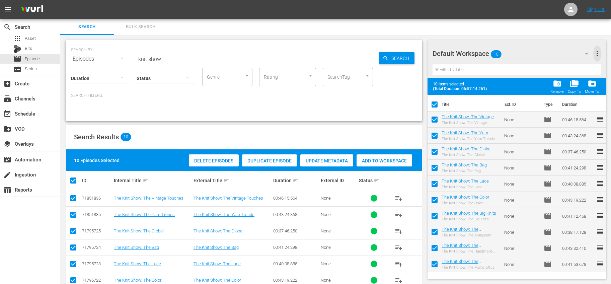
click at [597, 53] on span "more_vert" at bounding box center [597, 54] width 8 height 8
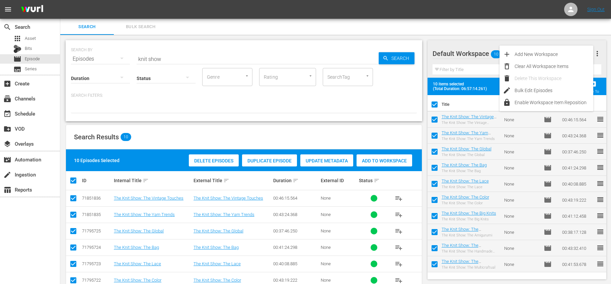
click at [466, 97] on th "Title" at bounding box center [470, 104] width 59 height 19
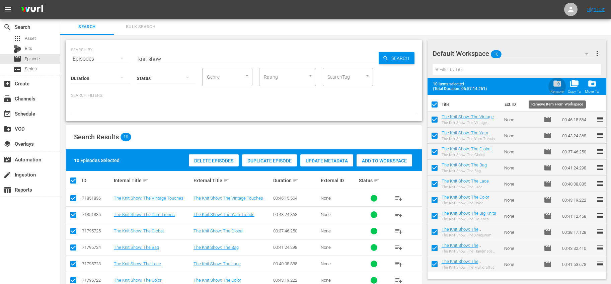
click at [556, 85] on span "folder_delete" at bounding box center [556, 83] width 9 height 9
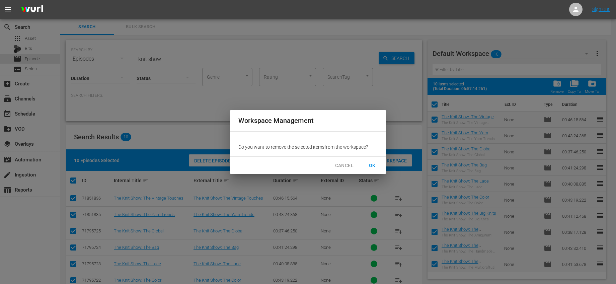
drag, startPoint x: 367, startPoint y: 164, endPoint x: 362, endPoint y: 169, distance: 6.9
click at [367, 164] on span "OK" at bounding box center [372, 165] width 11 height 8
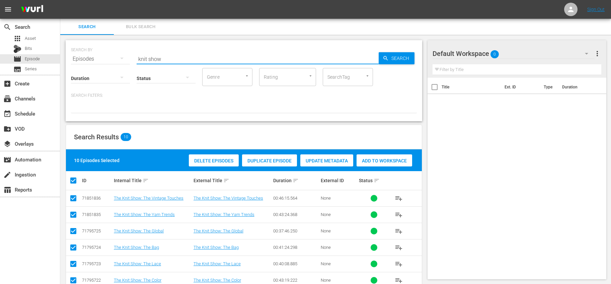
drag, startPoint x: 181, startPoint y: 58, endPoint x: 83, endPoint y: 56, distance: 98.0
click at [83, 56] on div "SEARCH BY Search By Episodes Search ID, Title, Description, Keywords, or Catego…" at bounding box center [244, 55] width 346 height 24
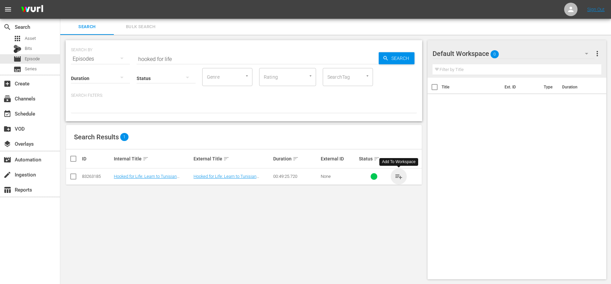
click at [397, 173] on span "playlist_add" at bounding box center [398, 176] width 8 height 8
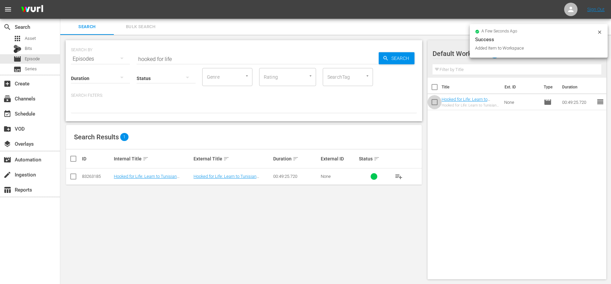
click at [433, 103] on input "checkbox" at bounding box center [434, 103] width 14 height 14
checkbox input "true"
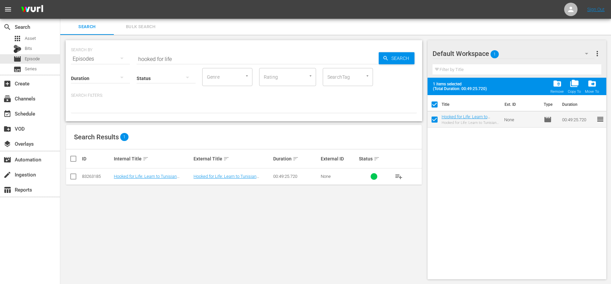
click at [435, 119] on input "checkbox" at bounding box center [434, 121] width 14 height 14
checkbox input "false"
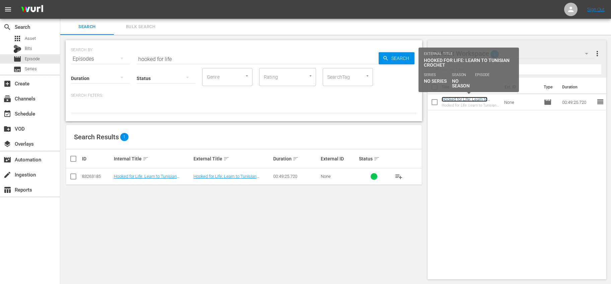
click at [482, 101] on link "Hooked for Life: Learn to Tunisian Crochet" at bounding box center [464, 102] width 46 height 10
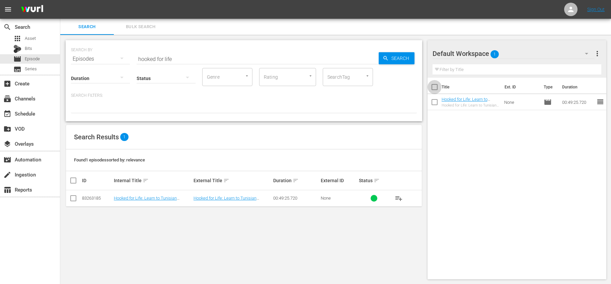
click at [437, 89] on input "checkbox" at bounding box center [434, 88] width 14 height 14
checkbox input "true"
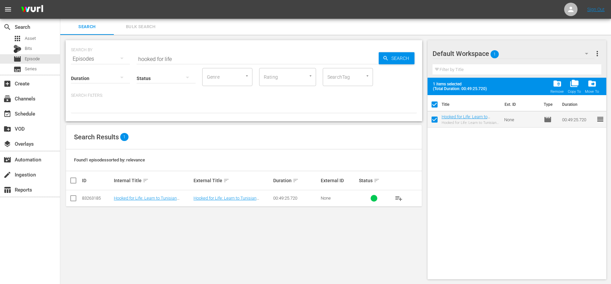
click at [599, 59] on button "more_vert" at bounding box center [597, 54] width 8 height 16
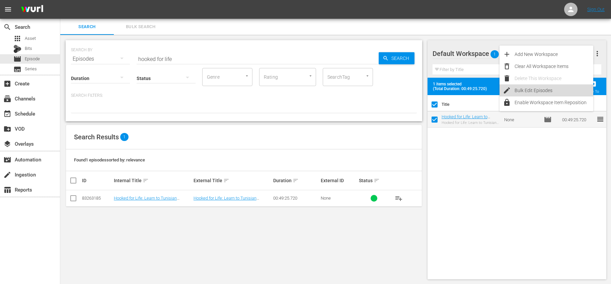
click at [514, 89] on div "edit Bulk Edit Episodes" at bounding box center [546, 90] width 94 height 12
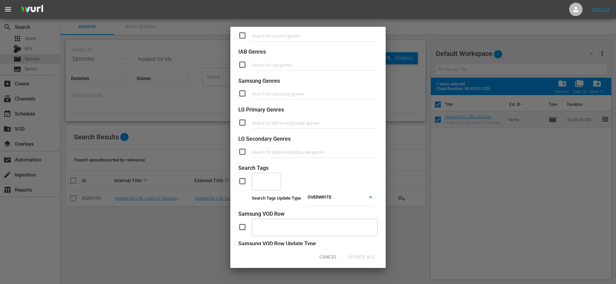
scroll to position [244, 0]
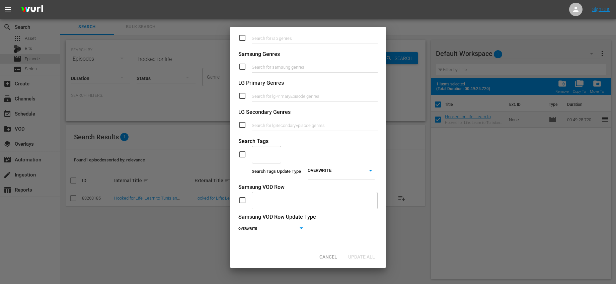
click at [243, 150] on input "checkbox" at bounding box center [244, 154] width 13 height 8
checkbox input "true"
click at [268, 154] on div "​" at bounding box center [266, 154] width 29 height 18
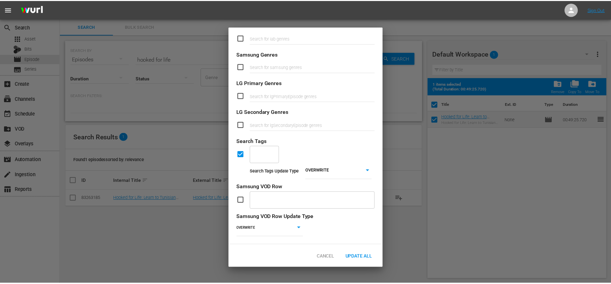
scroll to position [244, 0]
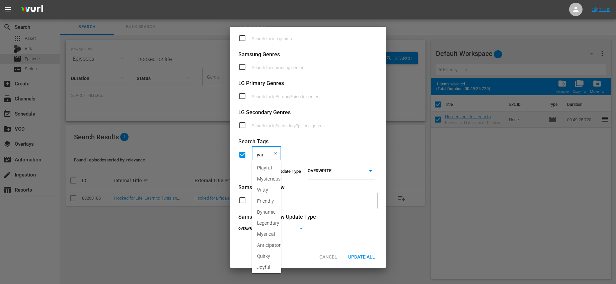
type input "yarn"
click at [262, 166] on span "Yarn" at bounding box center [262, 167] width 10 height 7
type input "entr"
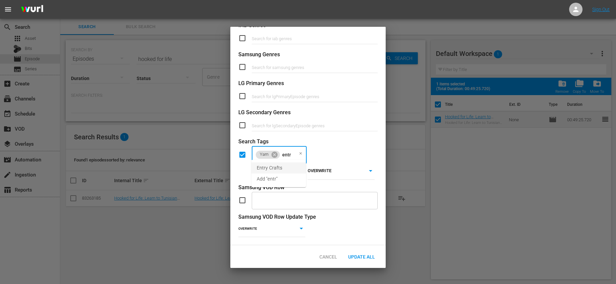
click at [271, 172] on li "Entry Crafts" at bounding box center [278, 167] width 55 height 11
click at [326, 164] on body "menu Sign Out search Search apps Asset Bits movie Episode subtitles Series add_…" at bounding box center [308, 142] width 616 height 284
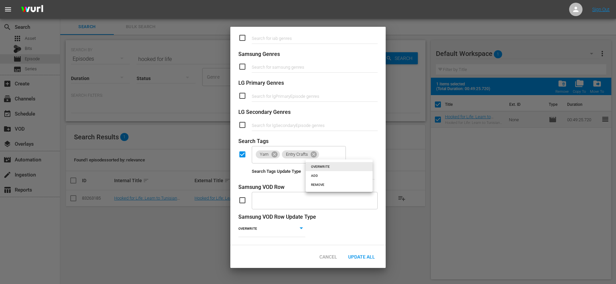
click at [321, 175] on li "ADD" at bounding box center [338, 175] width 67 height 9
type input "ADD"
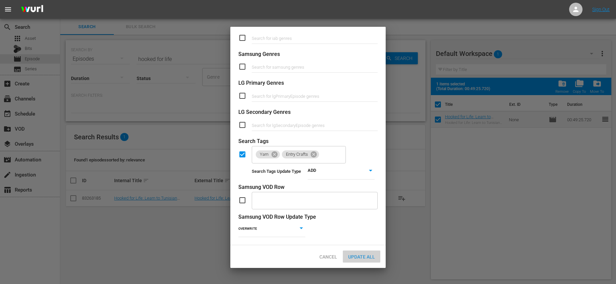
click at [376, 255] on span "Update All" at bounding box center [361, 256] width 37 height 5
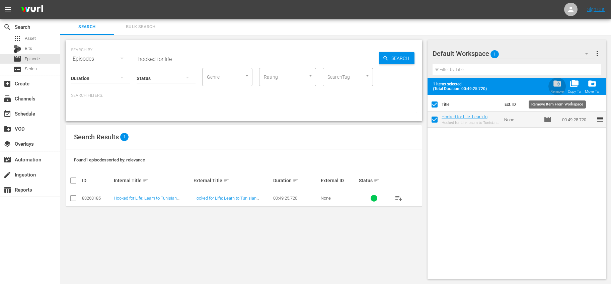
click at [562, 84] on div "folder_delete Remove" at bounding box center [556, 86] width 13 height 15
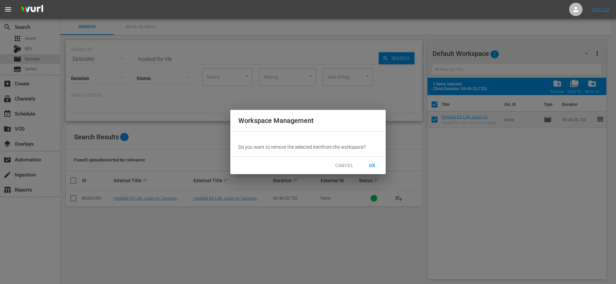
click at [364, 162] on button "OK" at bounding box center [371, 165] width 21 height 12
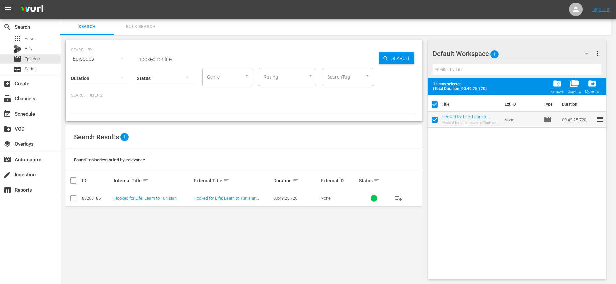
checkbox input "false"
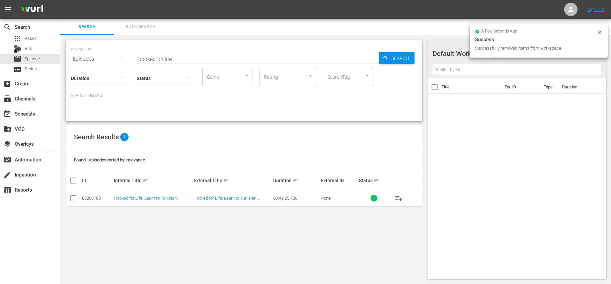
drag, startPoint x: 187, startPoint y: 56, endPoint x: 122, endPoint y: 55, distance: 64.6
click at [117, 57] on div "SEARCH BY Search By Episodes Search ID, Title, Description, Keywords, or Catego…" at bounding box center [244, 55] width 346 height 24
drag, startPoint x: 165, startPoint y: 55, endPoint x: 186, endPoint y: 71, distance: 26.7
click at [60, 0] on div "search Search apps Asset Bits movie Episode subtitles Series add_box Create sub…" at bounding box center [335, 0] width 550 height 0
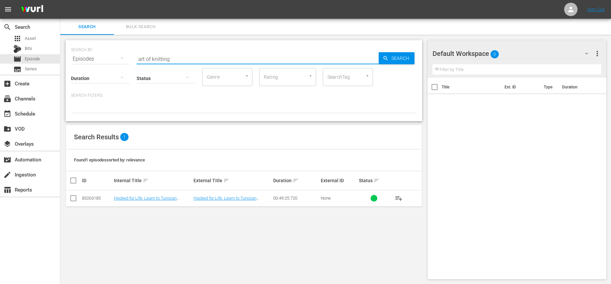
type input "art of knitting"
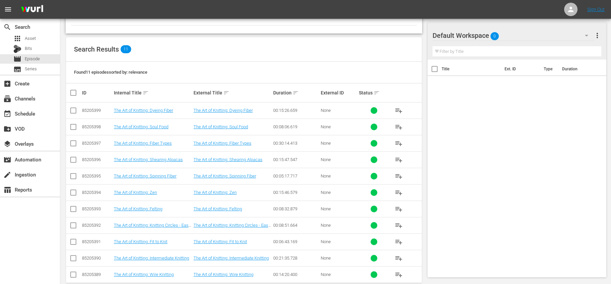
scroll to position [99, 0]
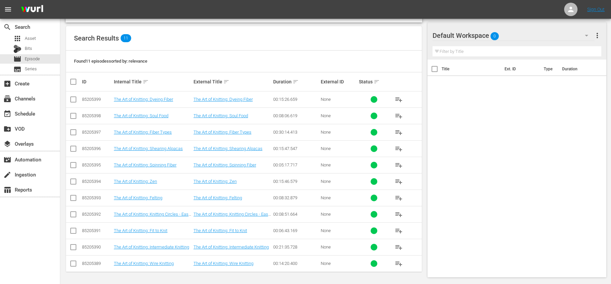
click at [77, 81] on input "checkbox" at bounding box center [75, 82] width 13 height 8
checkbox input "true"
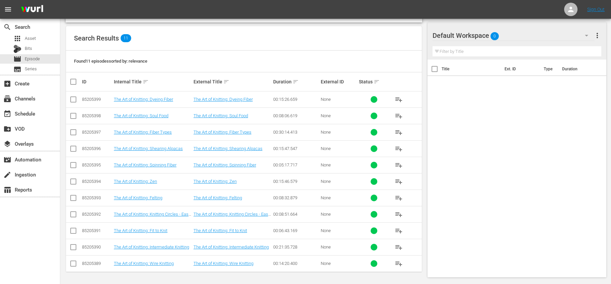
checkbox input "true"
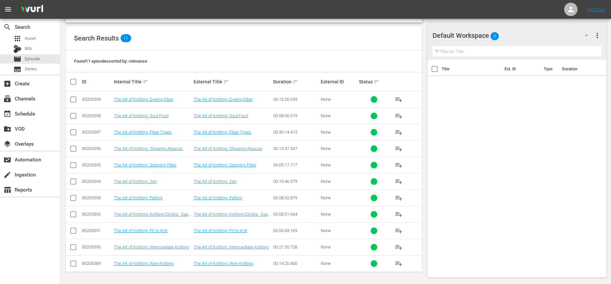
checkbox input "true"
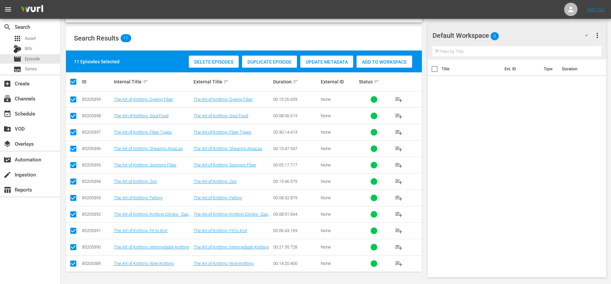
click at [386, 56] on div "Add to Workspace" at bounding box center [384, 62] width 56 height 13
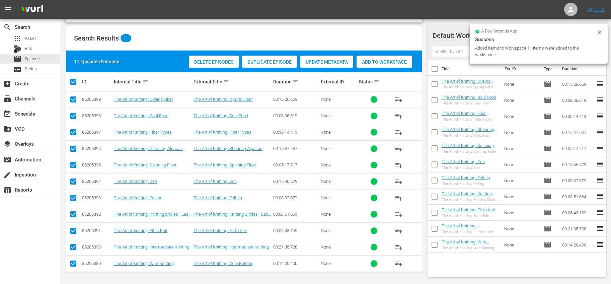
click at [438, 66] on input "checkbox" at bounding box center [434, 70] width 14 height 14
checkbox input "true"
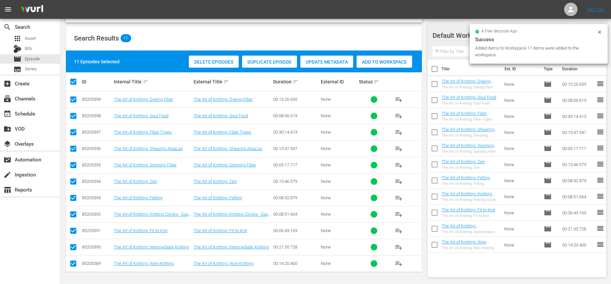
checkbox input "true"
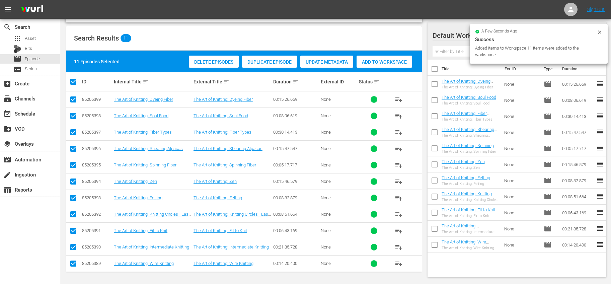
checkbox input "true"
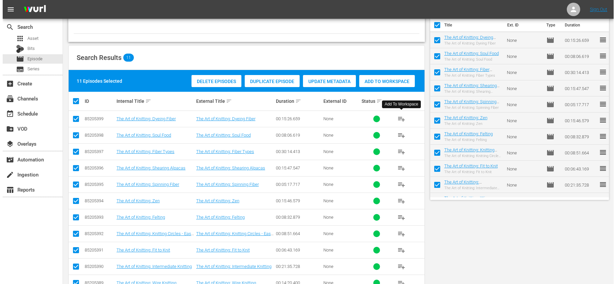
scroll to position [0, 0]
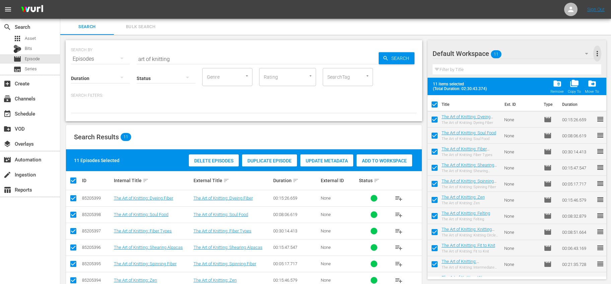
click at [598, 53] on span "more_vert" at bounding box center [597, 54] width 8 height 8
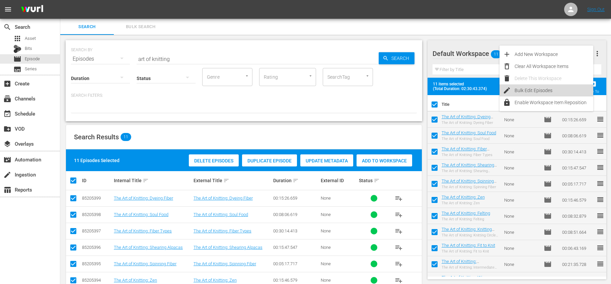
click at [544, 94] on div "Bulk Edit Episodes" at bounding box center [553, 90] width 79 height 12
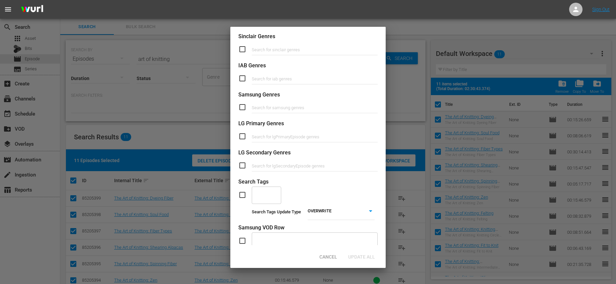
scroll to position [244, 0]
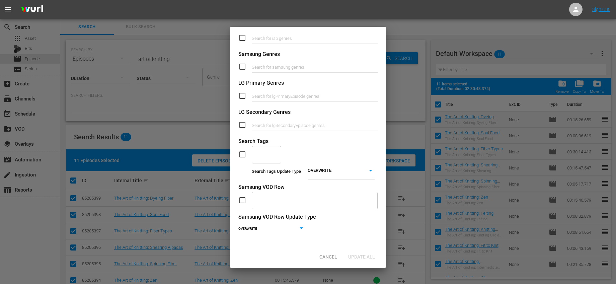
click at [243, 150] on input "checkbox" at bounding box center [244, 154] width 13 height 8
checkbox input "true"
click at [274, 150] on div at bounding box center [275, 153] width 6 height 7
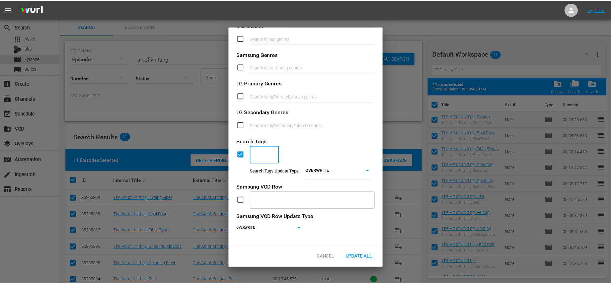
scroll to position [244, 0]
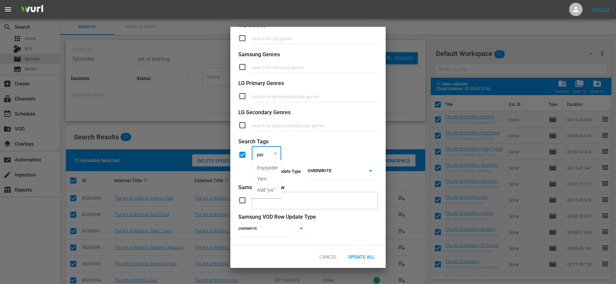
type input "yarn"
click at [265, 166] on span "Yarn" at bounding box center [262, 167] width 10 height 7
click at [325, 166] on body "menu Sign Out search Search apps Asset Bits movie Episode subtitles Series add_…" at bounding box center [308, 142] width 616 height 284
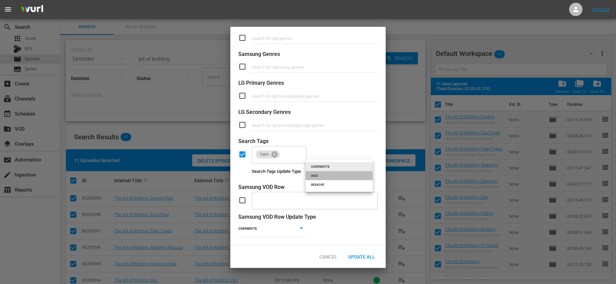
click at [320, 175] on li "ADD" at bounding box center [338, 175] width 67 height 9
type input "ADD"
click at [341, 151] on div "Yarn ​" at bounding box center [307, 154] width 139 height 18
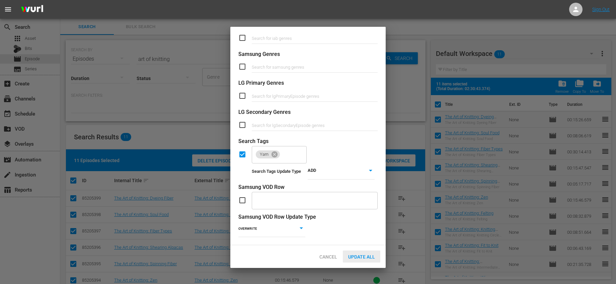
click at [360, 252] on div "Update All" at bounding box center [361, 256] width 37 height 12
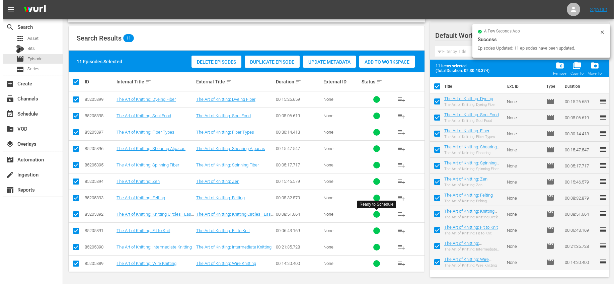
scroll to position [0, 0]
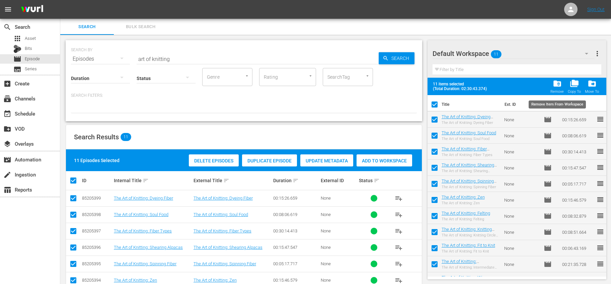
click at [562, 84] on div "folder_delete Remove" at bounding box center [556, 86] width 13 height 15
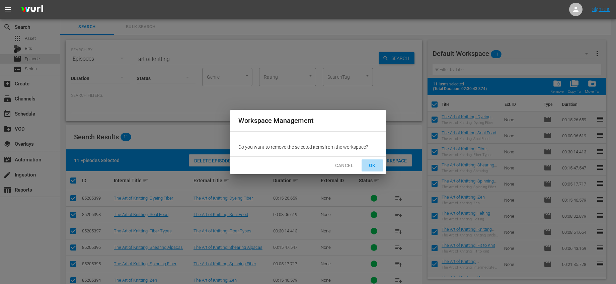
click at [373, 161] on button "OK" at bounding box center [371, 165] width 21 height 12
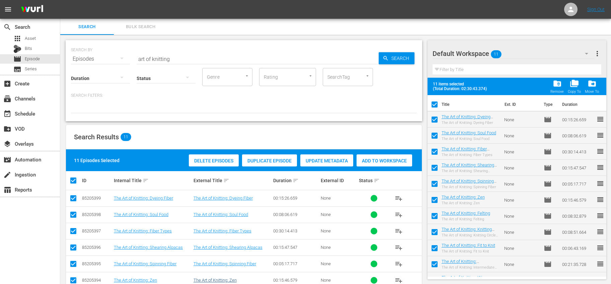
checkbox input "false"
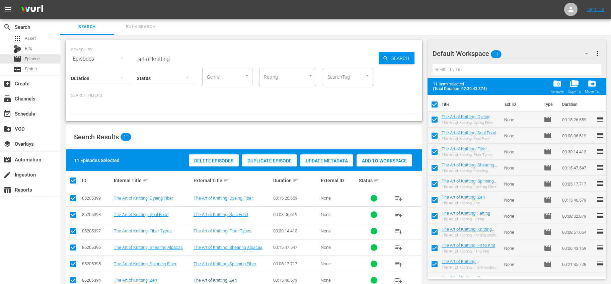
checkbox input "false"
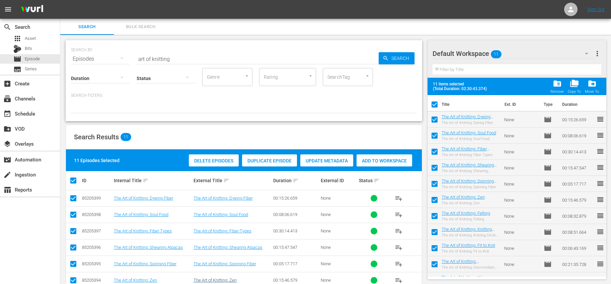
checkbox input "false"
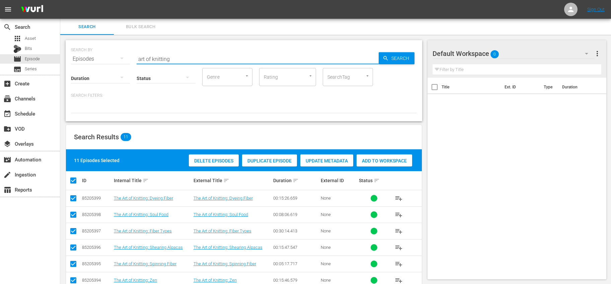
drag, startPoint x: 186, startPoint y: 60, endPoint x: 98, endPoint y: 54, distance: 88.2
click at [98, 54] on div "SEARCH BY Search By Episodes Search ID, Title, Description, Keywords, or Catego…" at bounding box center [244, 55] width 346 height 24
type input "stitch heaven"
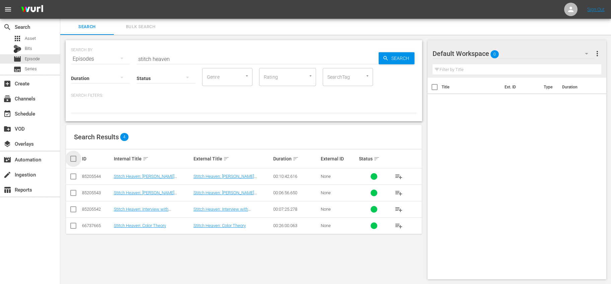
click at [71, 161] on input "checkbox" at bounding box center [75, 159] width 13 height 8
checkbox input "true"
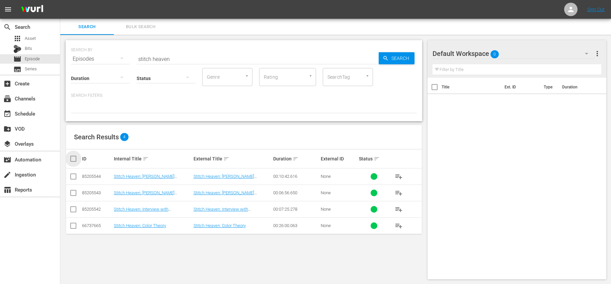
checkbox input "true"
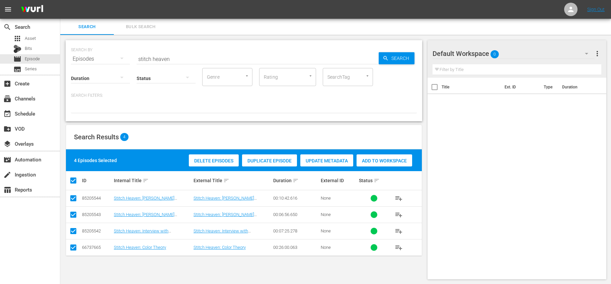
click at [379, 158] on span "Add to Workspace" at bounding box center [384, 160] width 56 height 5
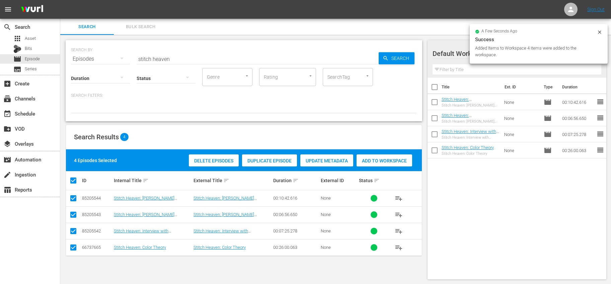
click at [438, 91] on input "checkbox" at bounding box center [434, 88] width 14 height 14
checkbox input "true"
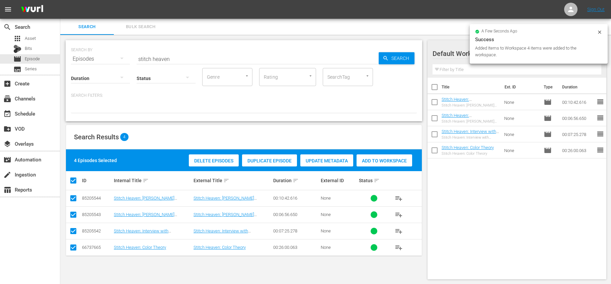
checkbox input "true"
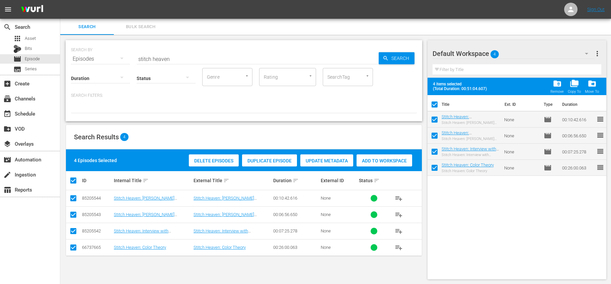
click at [600, 57] on span "more_vert" at bounding box center [597, 54] width 8 height 8
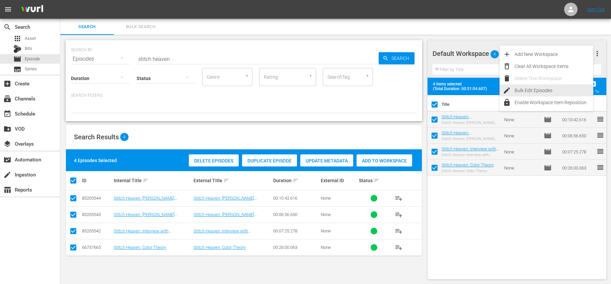
click at [534, 90] on div "Bulk Edit Episodes" at bounding box center [553, 90] width 79 height 12
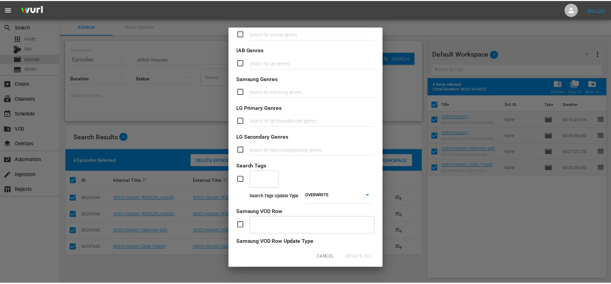
scroll to position [215, 0]
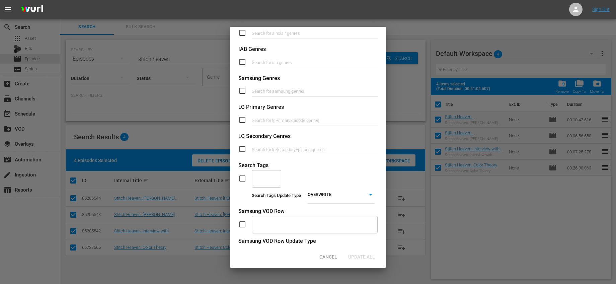
click at [244, 176] on input "checkbox" at bounding box center [244, 178] width 13 height 8
checkbox input "true"
click at [260, 177] on input "text" at bounding box center [261, 178] width 13 height 12
type input "yarn"
drag, startPoint x: 265, startPoint y: 195, endPoint x: 271, endPoint y: 195, distance: 5.7
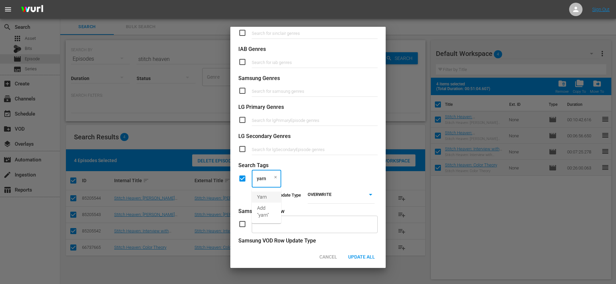
click at [266, 195] on span "Yarn" at bounding box center [262, 196] width 10 height 7
click at [325, 195] on body "menu Sign Out search Search apps Asset Bits movie Episode subtitles Series add_…" at bounding box center [308, 142] width 616 height 284
click at [321, 203] on li "ADD" at bounding box center [338, 204] width 67 height 9
type input "ADD"
click at [344, 174] on div "Yarn ​" at bounding box center [307, 178] width 139 height 18
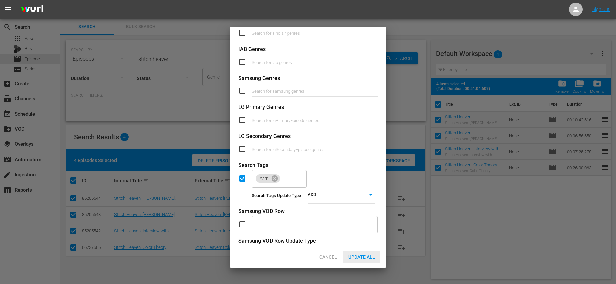
click at [367, 253] on div "Update All" at bounding box center [361, 256] width 37 height 12
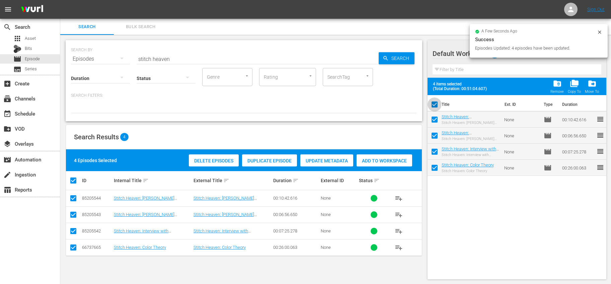
click at [435, 103] on input "checkbox" at bounding box center [434, 106] width 14 height 14
checkbox input "false"
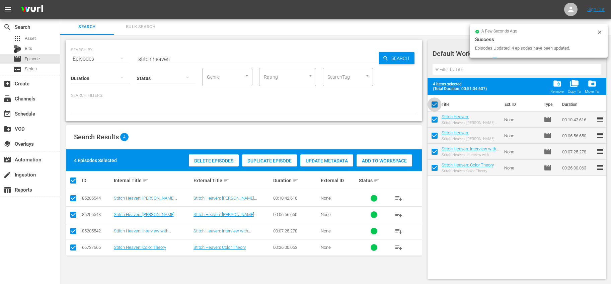
checkbox input "false"
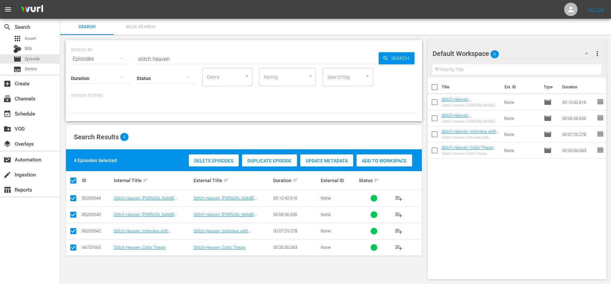
click at [595, 51] on span "more_vert" at bounding box center [597, 54] width 8 height 8
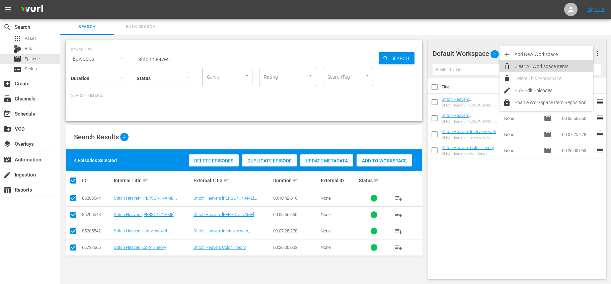
click at [519, 68] on div "Clear All Workspace Items" at bounding box center [553, 66] width 79 height 12
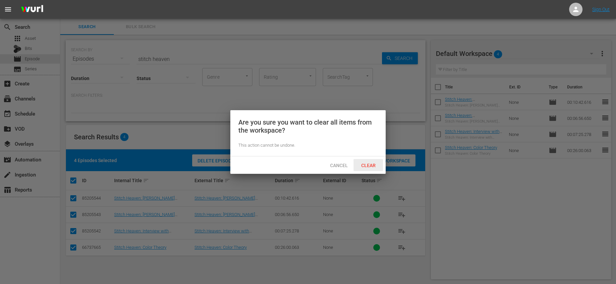
click at [361, 162] on div "Clear" at bounding box center [367, 165] width 29 height 12
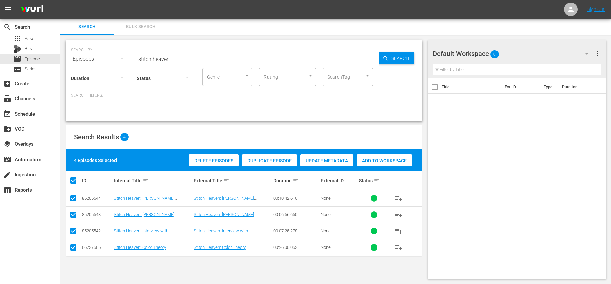
drag, startPoint x: 192, startPoint y: 54, endPoint x: 206, endPoint y: 66, distance: 18.3
click at [206, 66] on input "stitch heaven" at bounding box center [258, 59] width 242 height 16
type input "arm knitting"
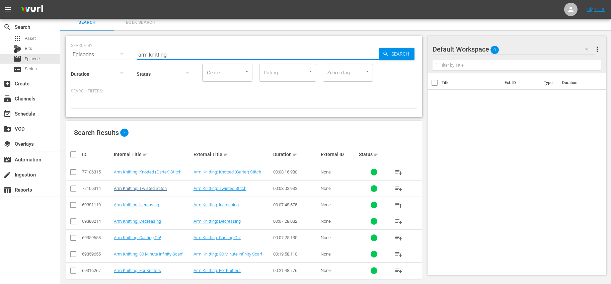
scroll to position [11, 0]
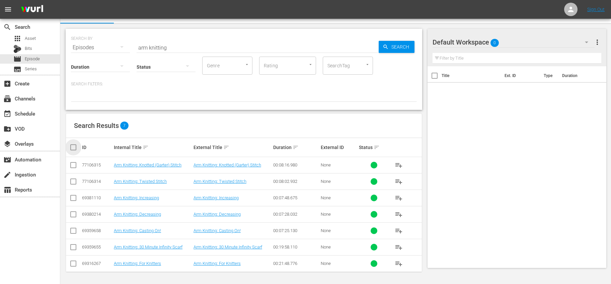
click at [76, 146] on input "checkbox" at bounding box center [75, 147] width 13 height 8
checkbox input "true"
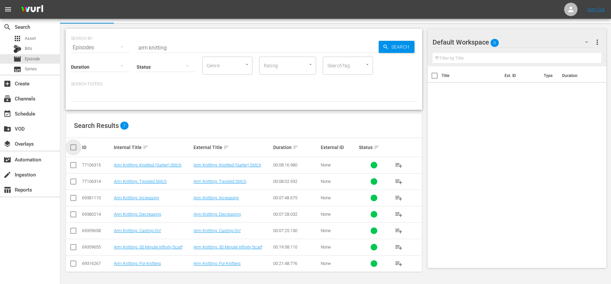
checkbox input "true"
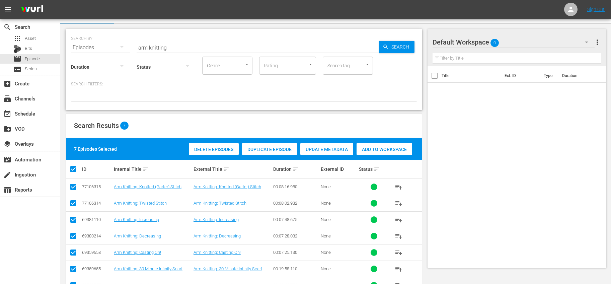
click at [376, 145] on div "Add to Workspace" at bounding box center [384, 149] width 56 height 13
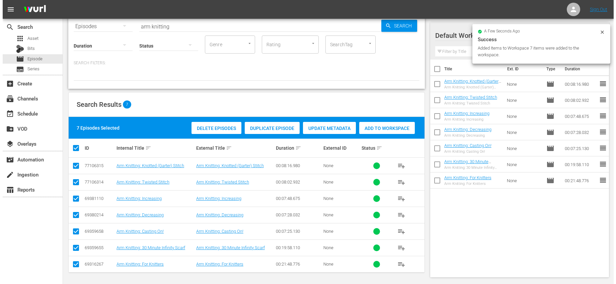
scroll to position [0, 0]
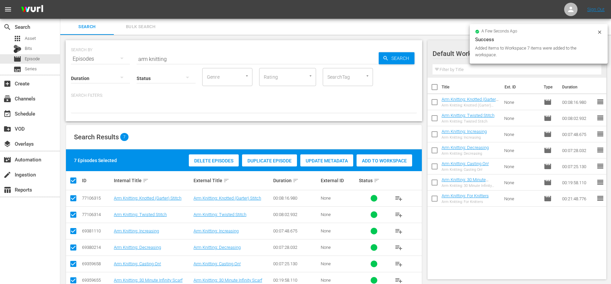
click at [434, 84] on input "checkbox" at bounding box center [434, 88] width 14 height 14
checkbox input "true"
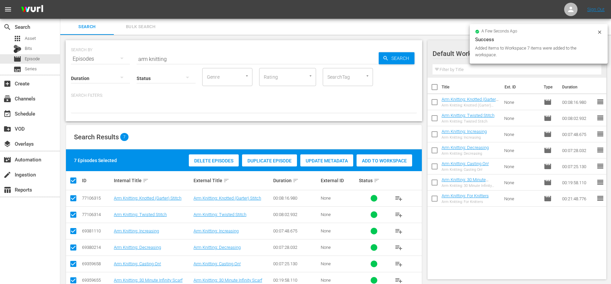
checkbox input "true"
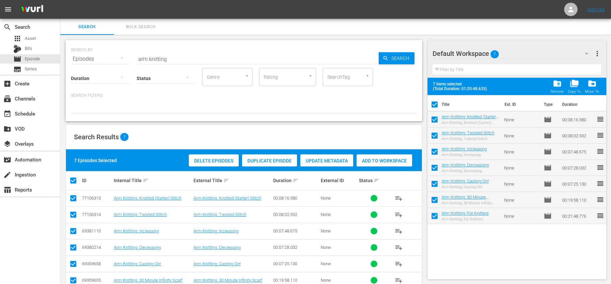
click at [597, 54] on span "more_vert" at bounding box center [597, 54] width 8 height 8
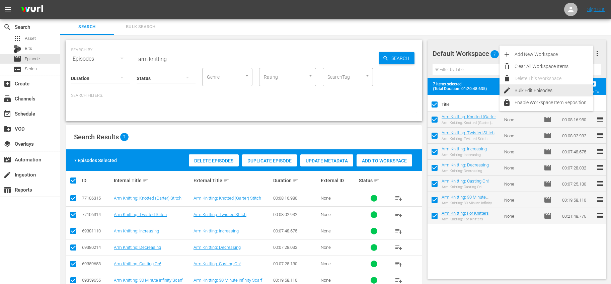
click at [540, 87] on div "Bulk Edit Episodes" at bounding box center [553, 90] width 79 height 12
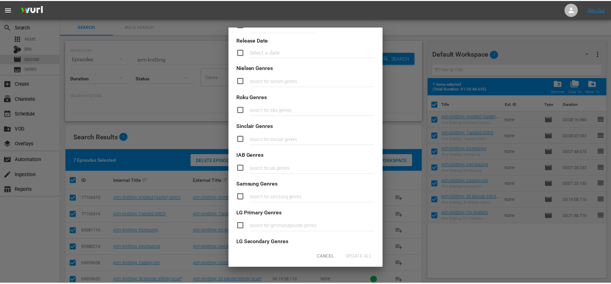
scroll to position [222, 0]
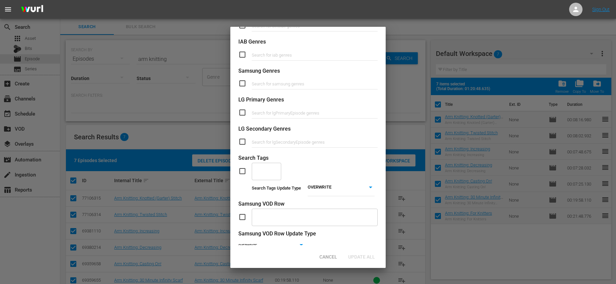
click at [241, 167] on div "​" at bounding box center [307, 171] width 139 height 18
click at [264, 167] on input "text" at bounding box center [261, 171] width 13 height 12
click at [242, 171] on input "checkbox" at bounding box center [244, 171] width 13 height 8
checkbox input "true"
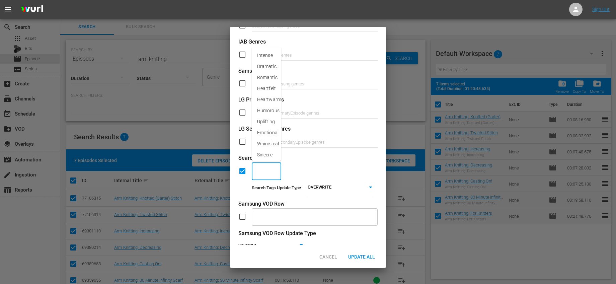
click at [262, 171] on input "text" at bounding box center [261, 171] width 13 height 12
type input "yar"
click at [260, 188] on span "Yarn" at bounding box center [262, 189] width 10 height 7
click at [319, 184] on body "menu Sign Out search Search apps Asset Bits movie Episode subtitles Series add_…" at bounding box center [308, 142] width 616 height 284
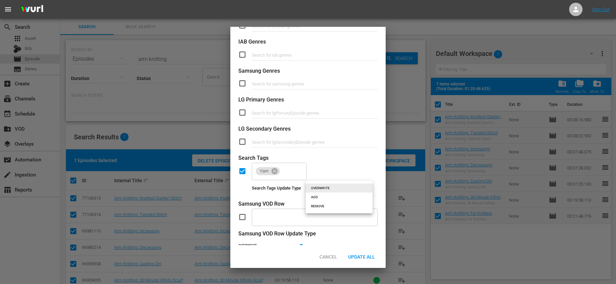
click at [314, 196] on li "ADD" at bounding box center [338, 196] width 67 height 9
type input "ADD"
click at [374, 255] on span "Update All" at bounding box center [361, 256] width 37 height 5
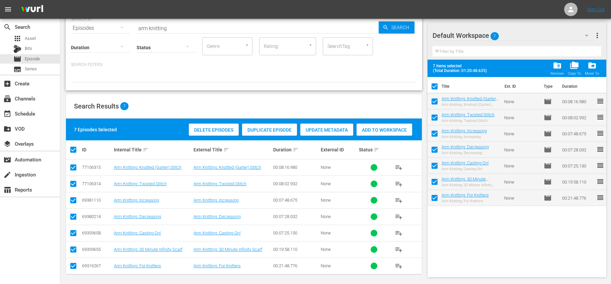
scroll to position [33, 0]
